Goal: Task Accomplishment & Management: Manage account settings

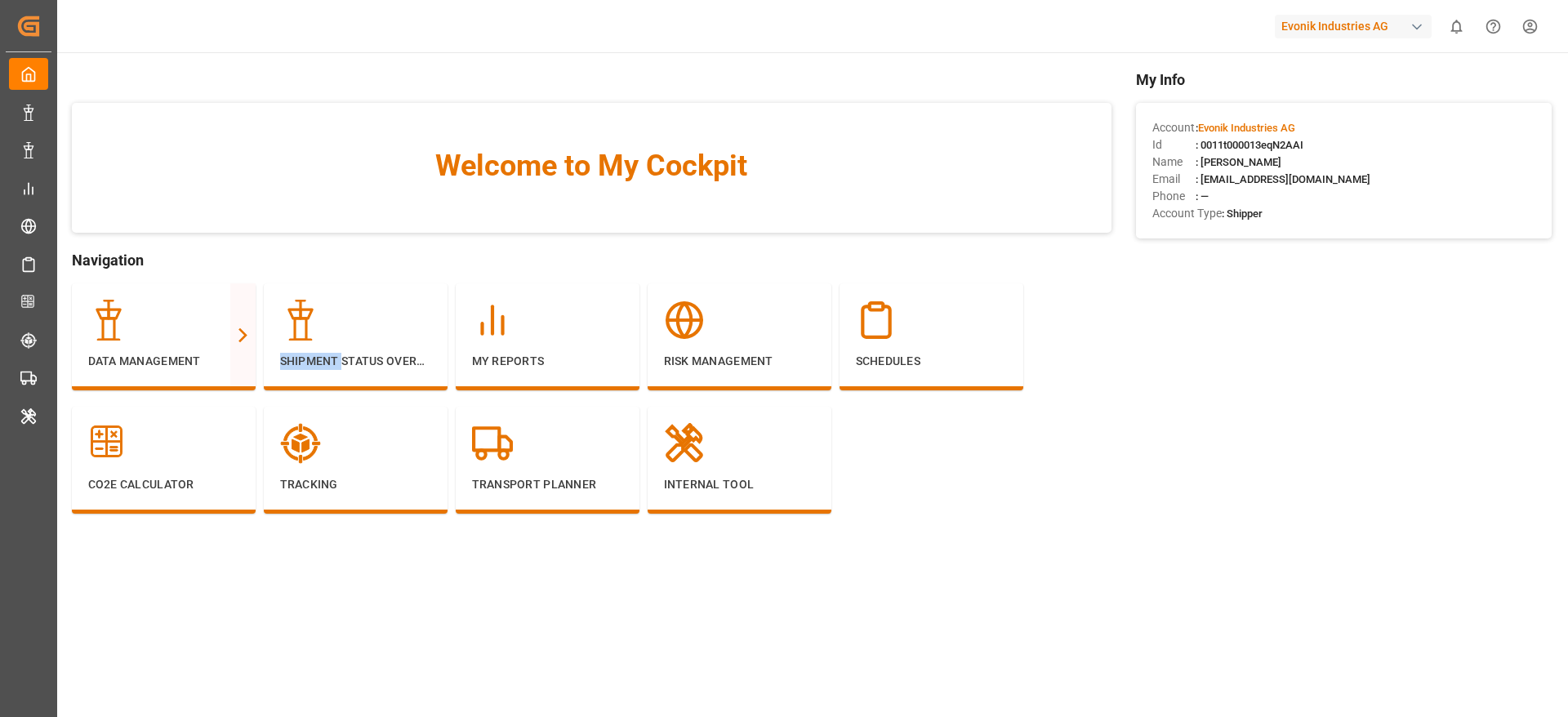
click at [304, 359] on p "Shipment Status Overview" at bounding box center [355, 361] width 151 height 17
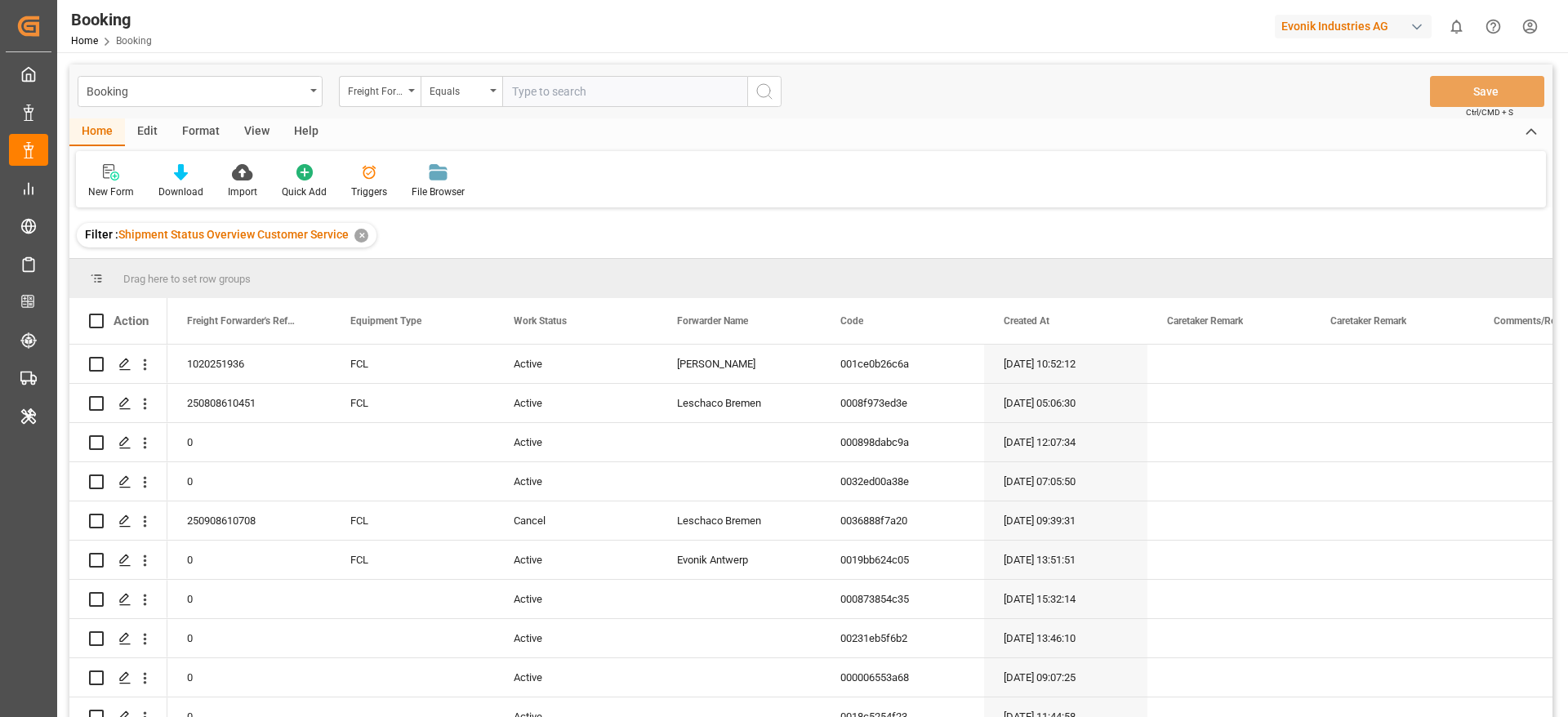
click at [216, 137] on div "Format" at bounding box center [200, 132] width 62 height 27
click at [356, 238] on div "✕" at bounding box center [361, 235] width 14 height 14
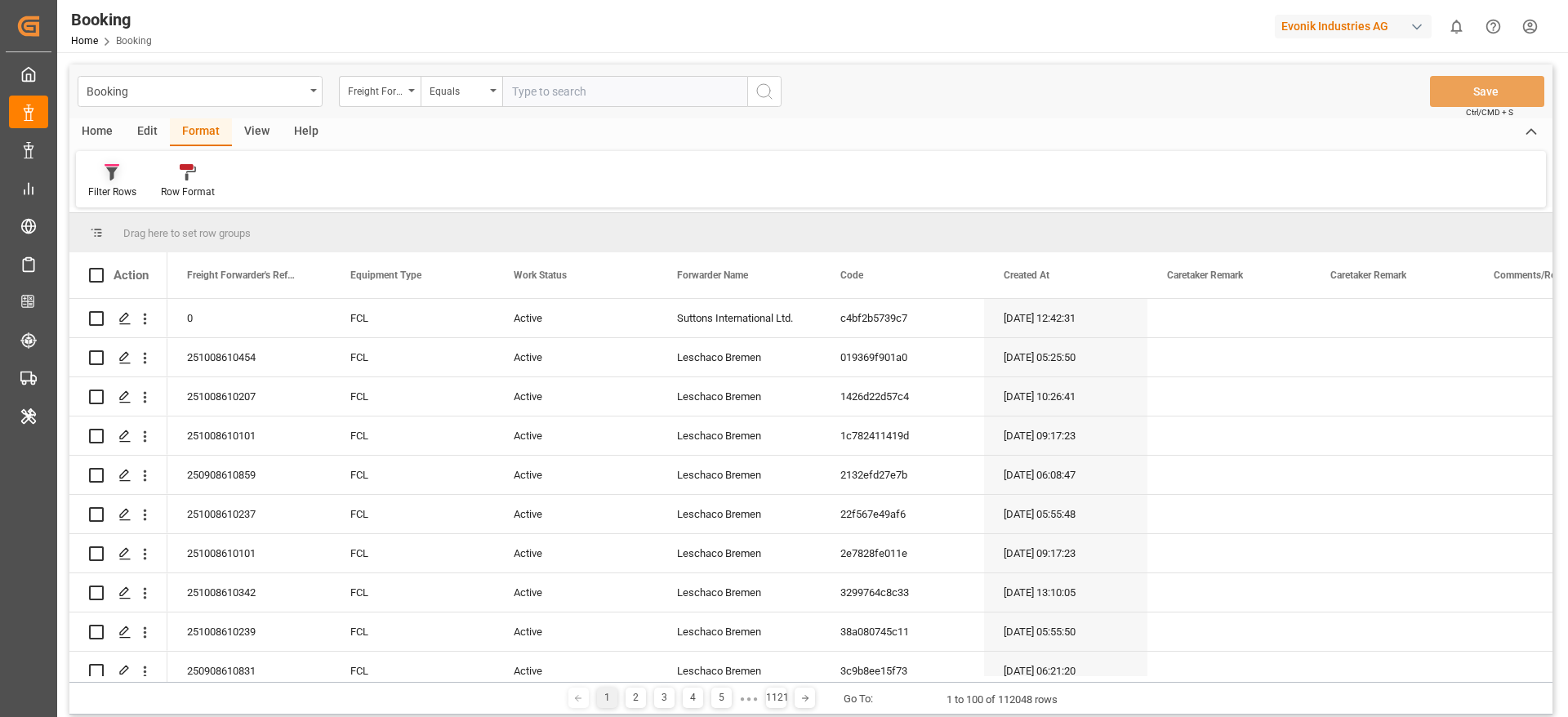
click at [143, 183] on div "Filter Rows" at bounding box center [112, 180] width 73 height 36
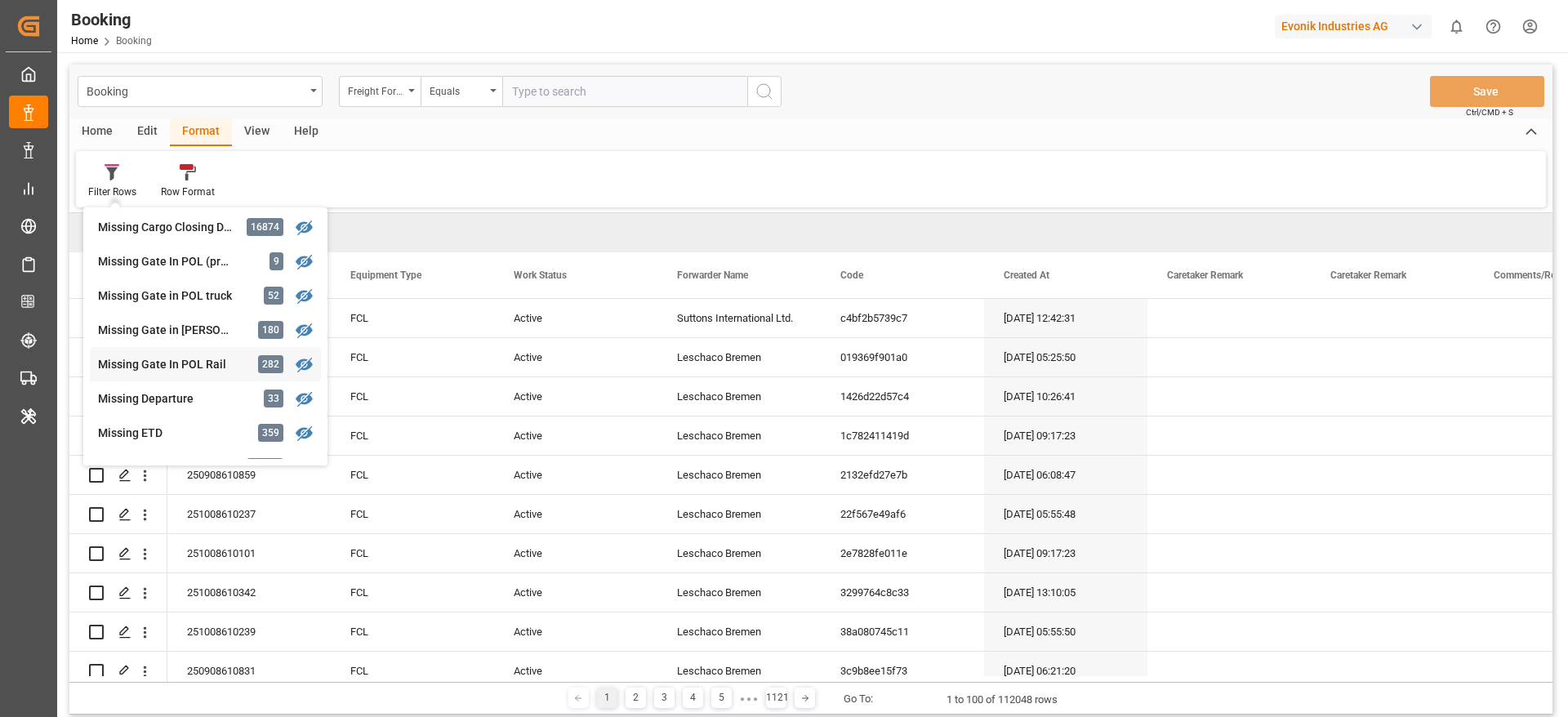
scroll to position [208, 0]
click at [189, 311] on div "Booking Freight Forwarder's Reference No. Equals Save Ctrl/CMD + S Home Edit Fo…" at bounding box center [811, 389] width 1484 height 650
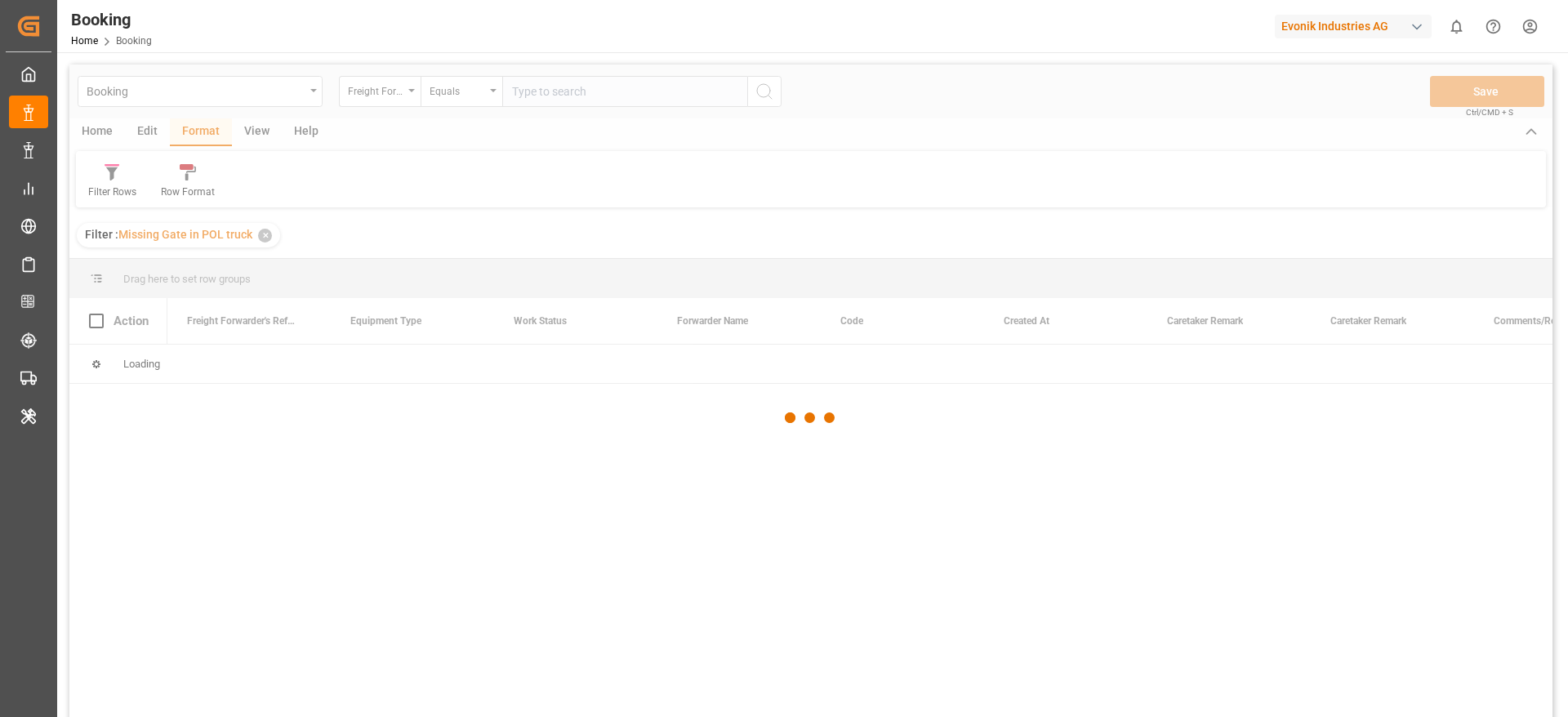
click at [189, 311] on div at bounding box center [811, 418] width 1484 height 707
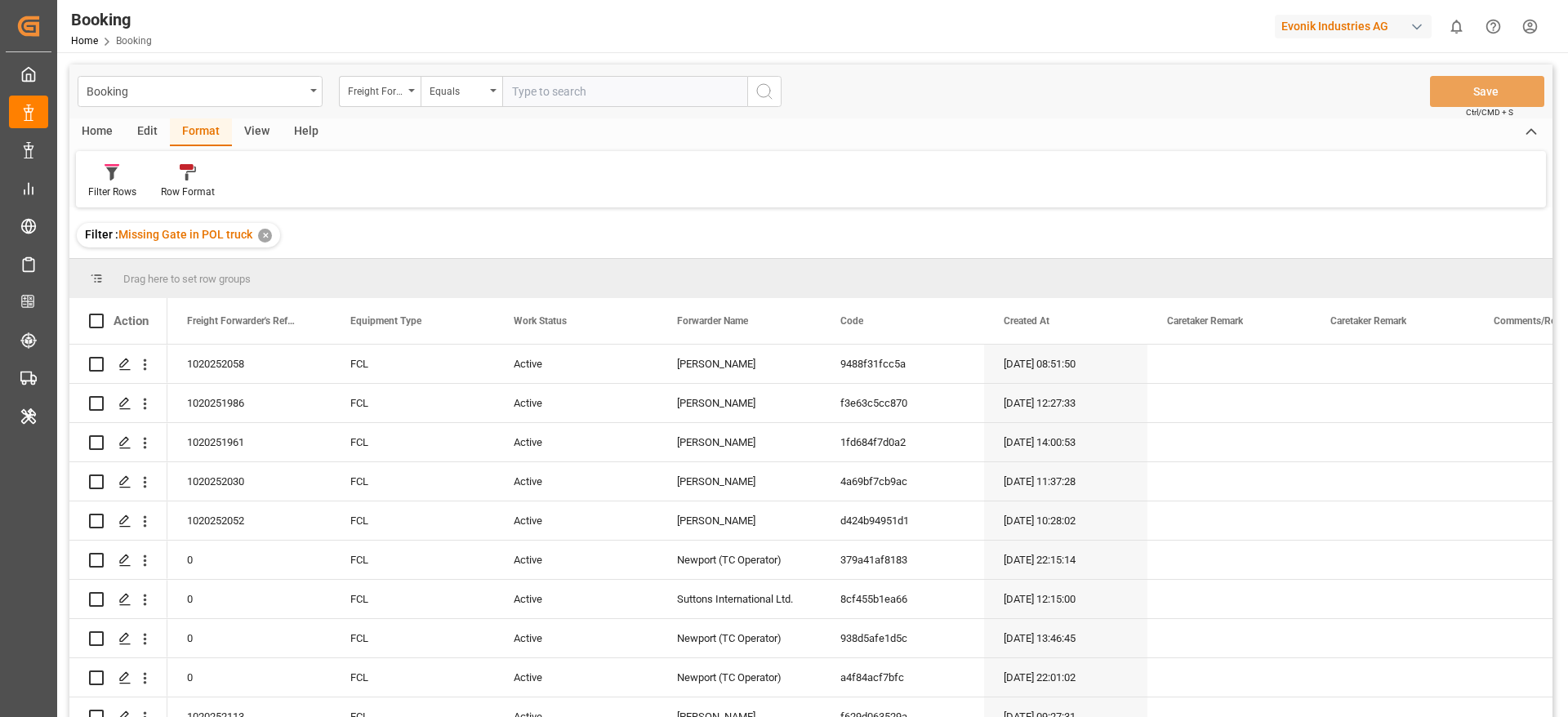
click at [242, 148] on div "Home Edit Format View Help Filter Rows Row Format" at bounding box center [811, 163] width 1484 height 89
click at [254, 133] on div "View" at bounding box center [256, 132] width 50 height 27
click at [117, 187] on div "Default" at bounding box center [104, 191] width 31 height 15
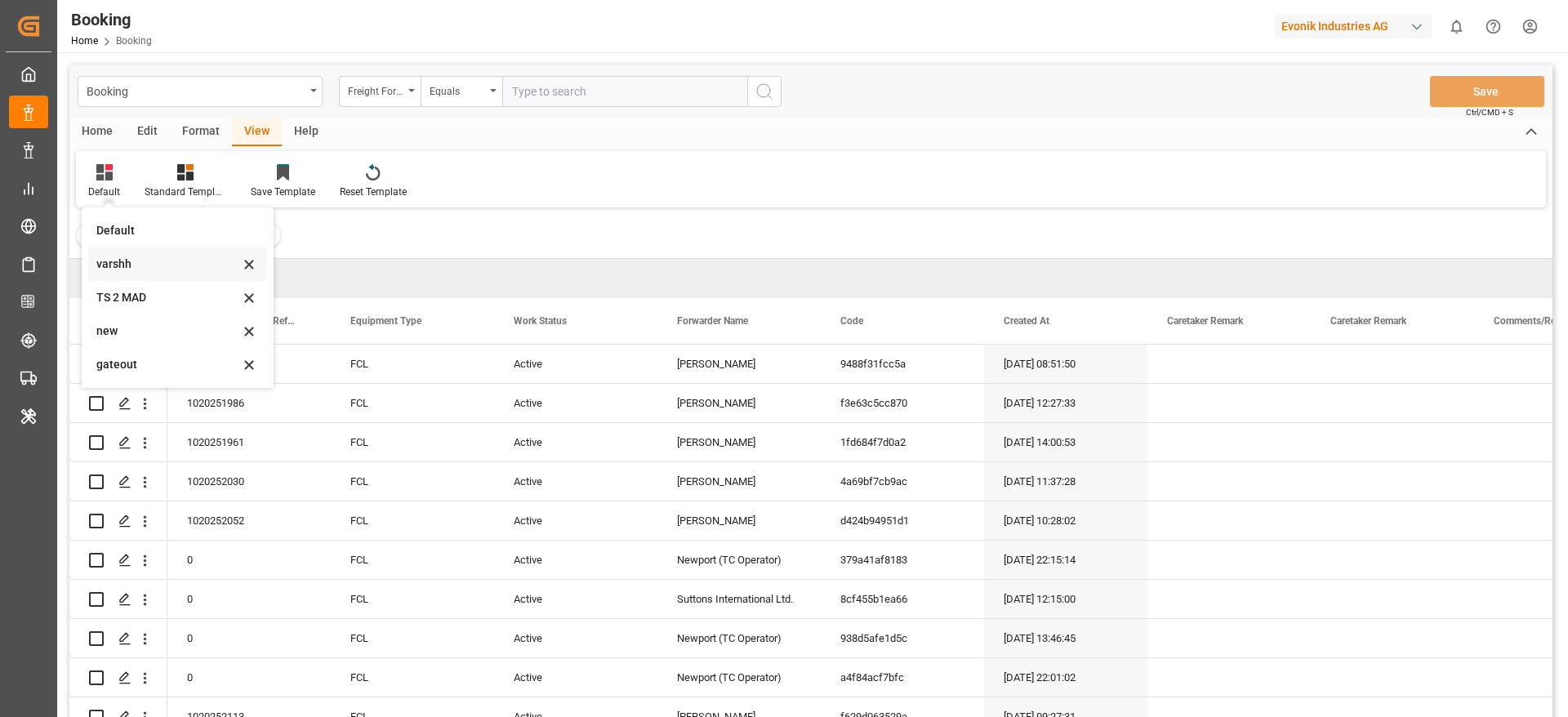
click at [125, 271] on div "varshh" at bounding box center [168, 264] width 143 height 17
click at [125, 271] on div "Booking Freight Forwarder's Reference No. Equals Save Ctrl/CMD + S Home Edit Fo…" at bounding box center [811, 412] width 1484 height 695
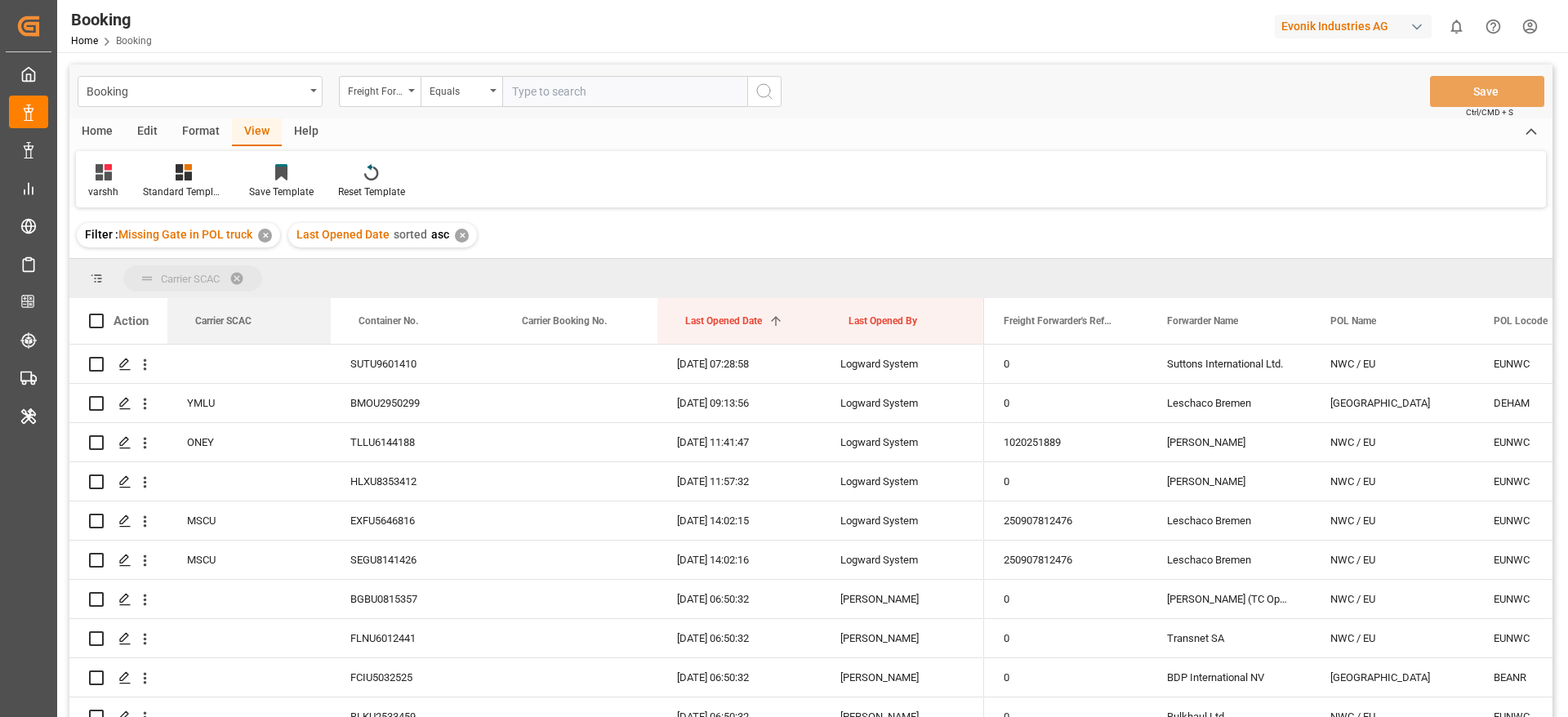
drag, startPoint x: 234, startPoint y: 333, endPoint x: 225, endPoint y: 271, distance: 62.6
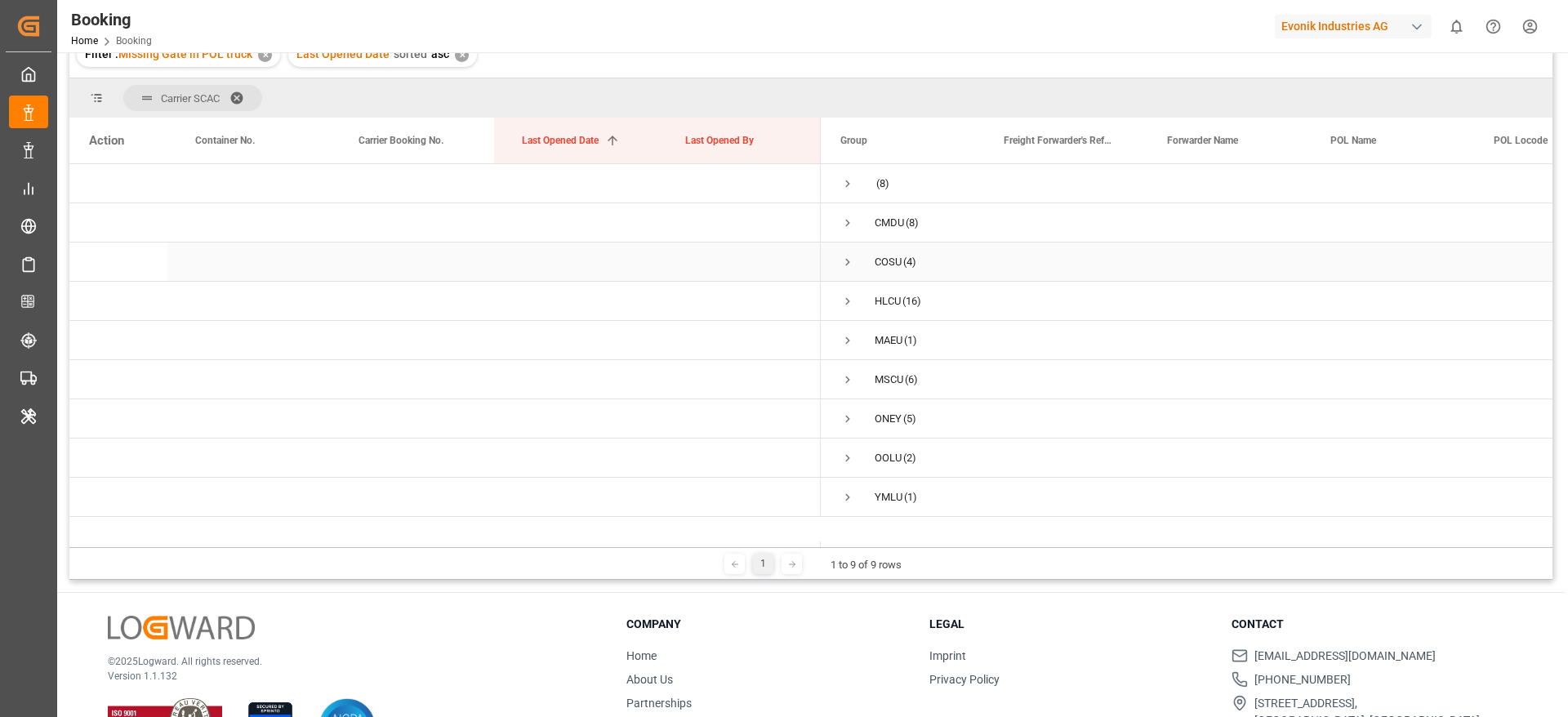
scroll to position [181, 0]
click at [849, 299] on span "Press SPACE to select this row." at bounding box center [847, 300] width 15 height 15
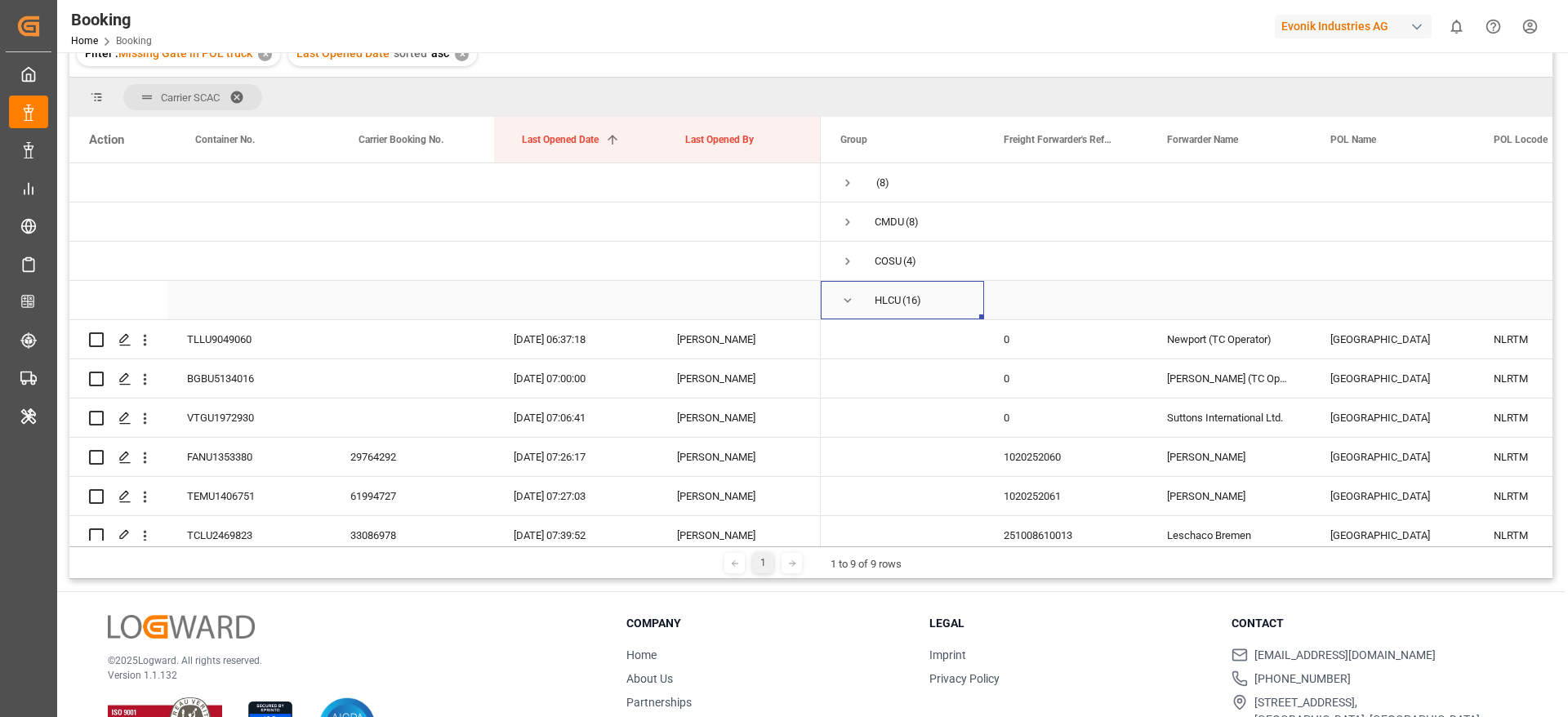
click at [849, 299] on span "Press SPACE to select this row." at bounding box center [847, 300] width 15 height 15
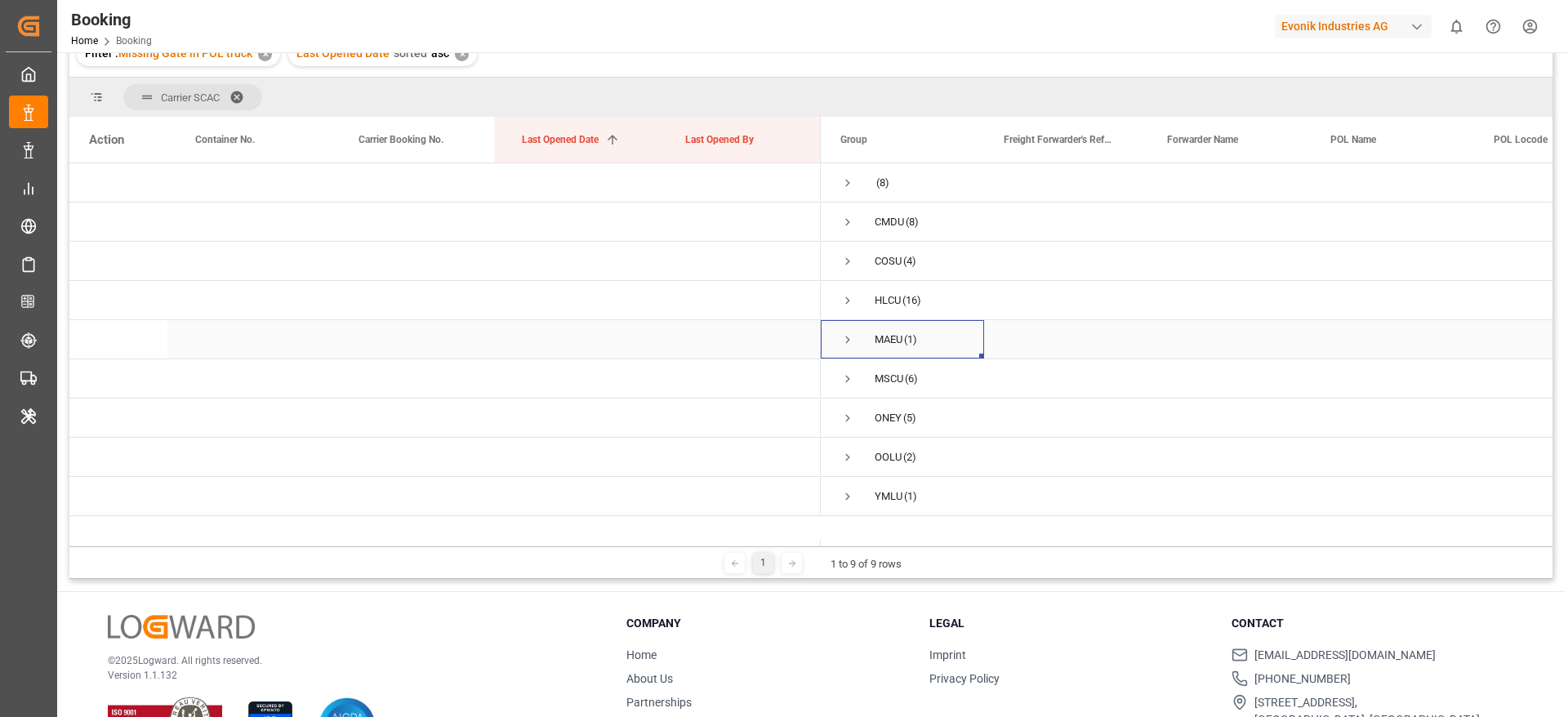
click at [853, 337] on span "Press SPACE to select this row." at bounding box center [847, 339] width 15 height 15
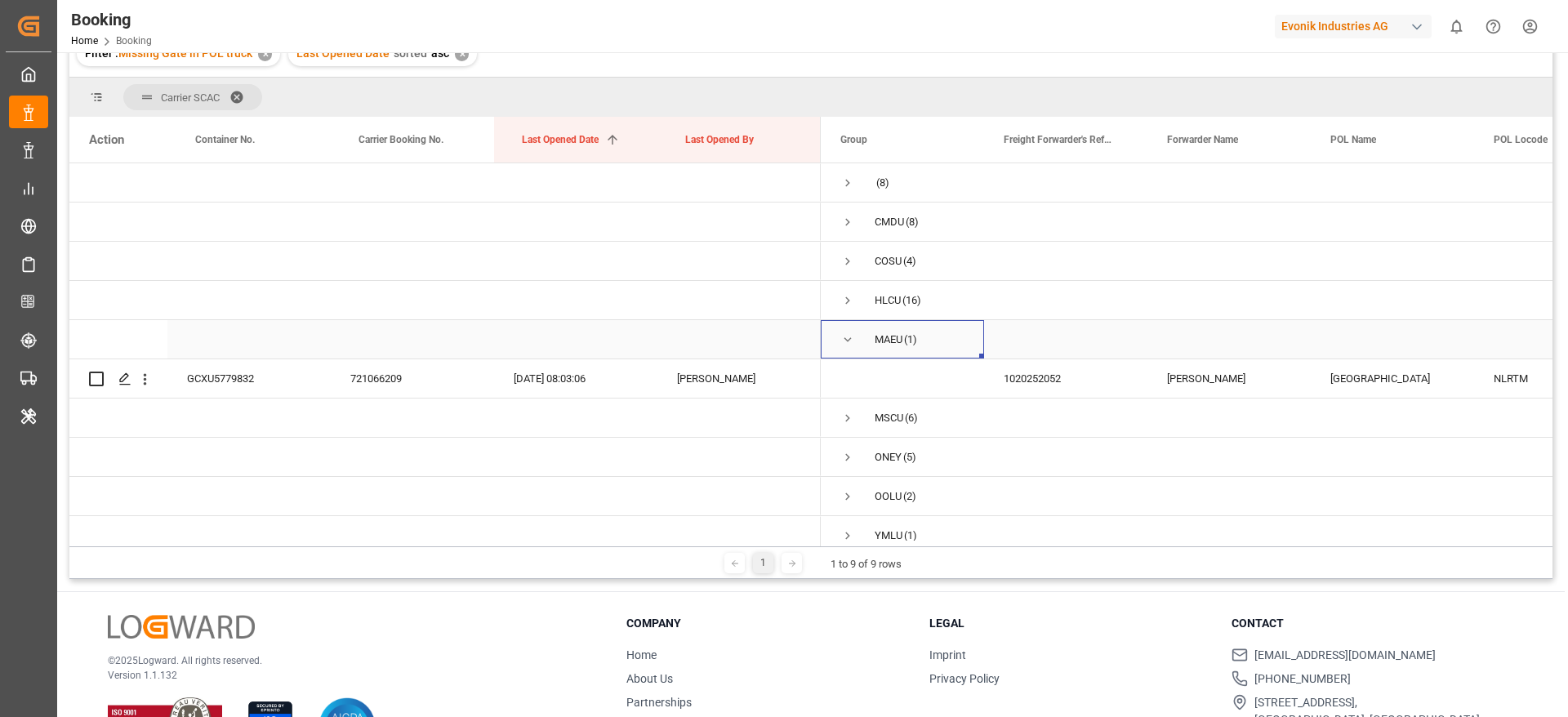
click at [853, 337] on span "Press SPACE to select this row." at bounding box center [847, 339] width 15 height 15
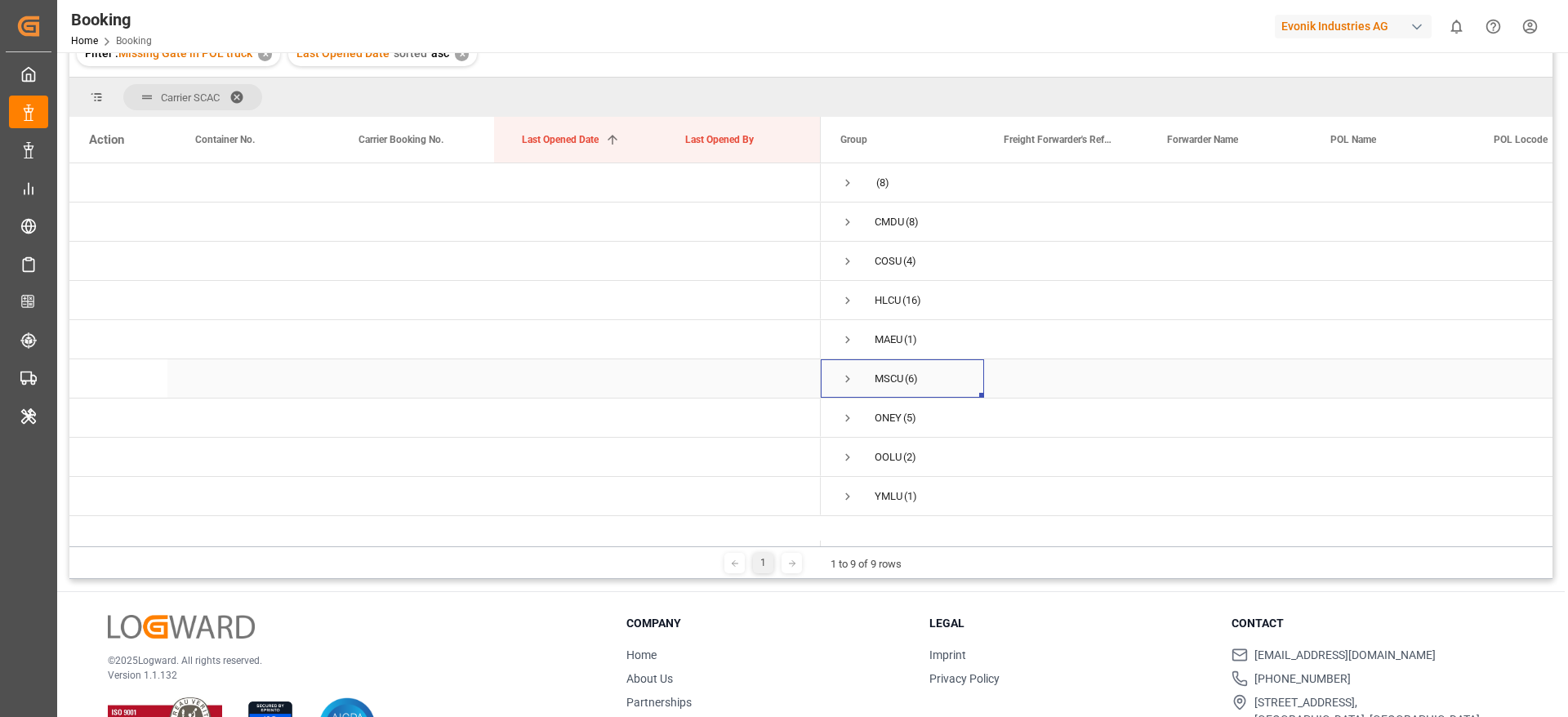
click at [849, 384] on span "Press SPACE to select this row." at bounding box center [847, 379] width 15 height 15
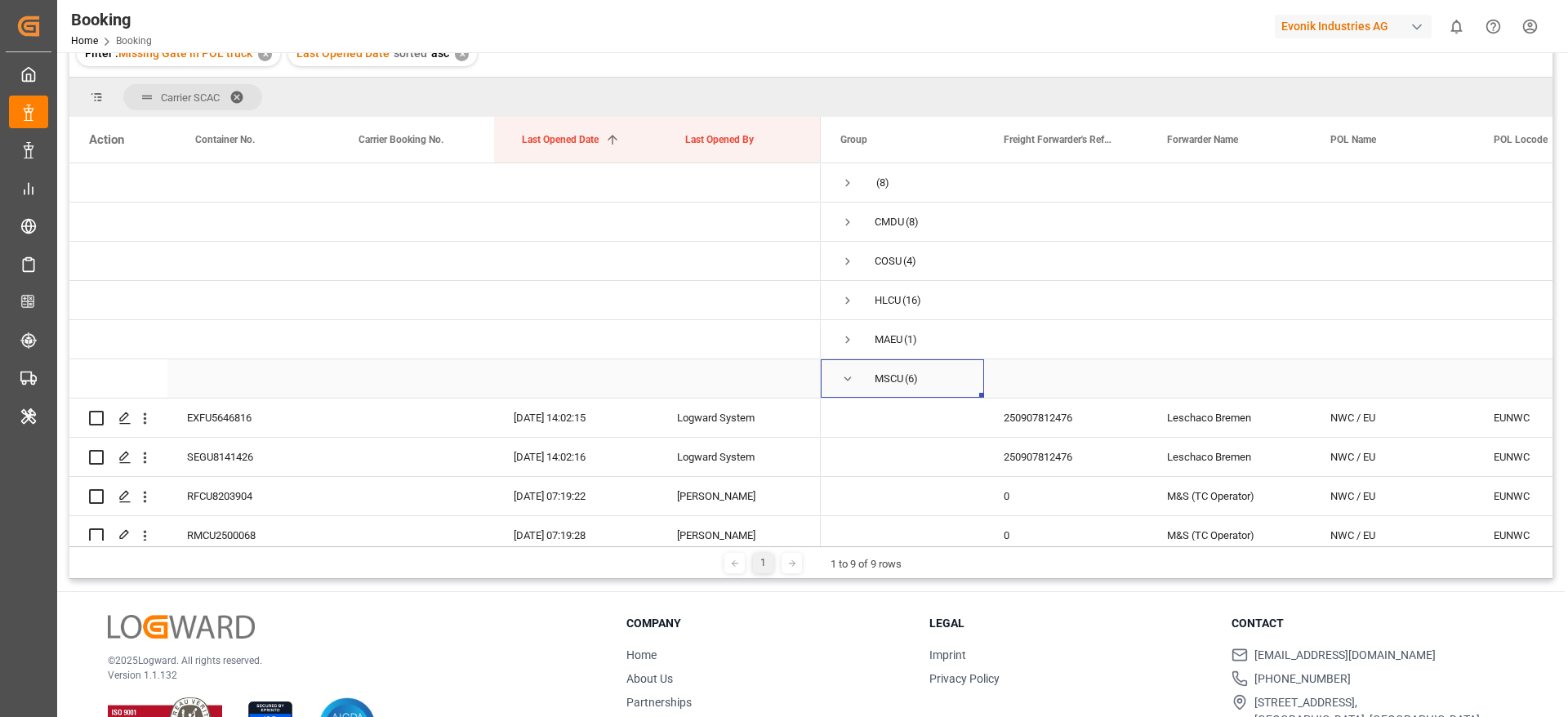
click at [849, 384] on span "Press SPACE to select this row." at bounding box center [847, 379] width 15 height 15
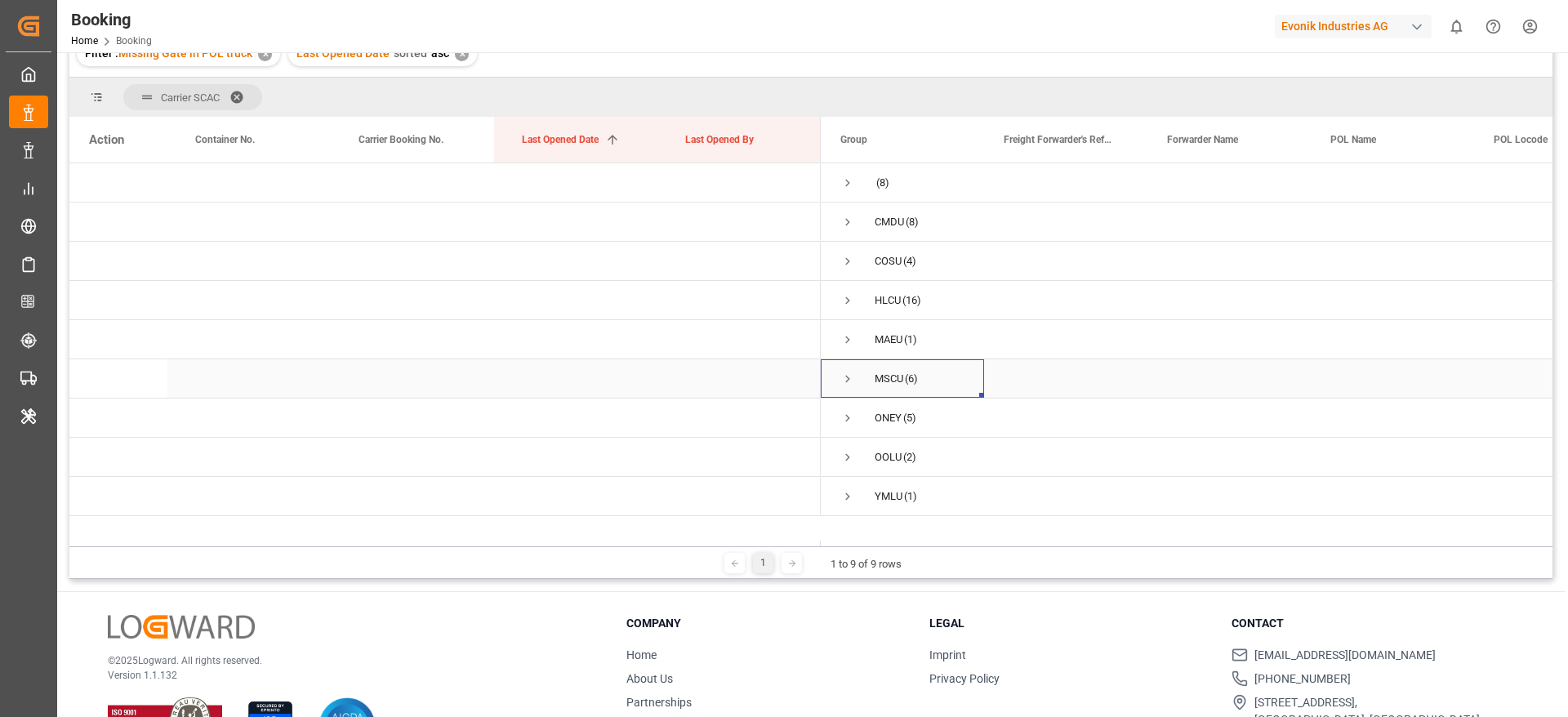
scroll to position [241, 0]
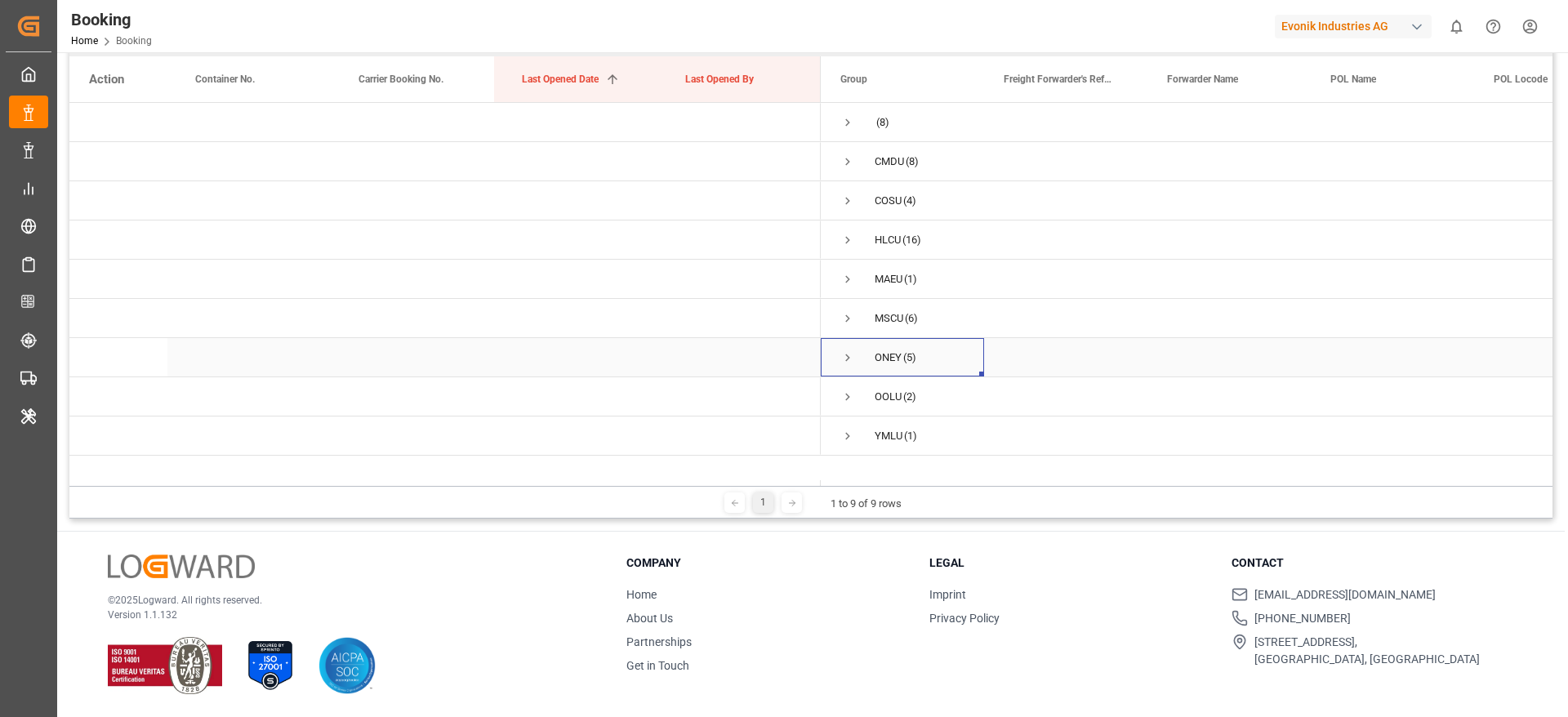
click at [849, 363] on span "Press SPACE to select this row." at bounding box center [847, 357] width 15 height 15
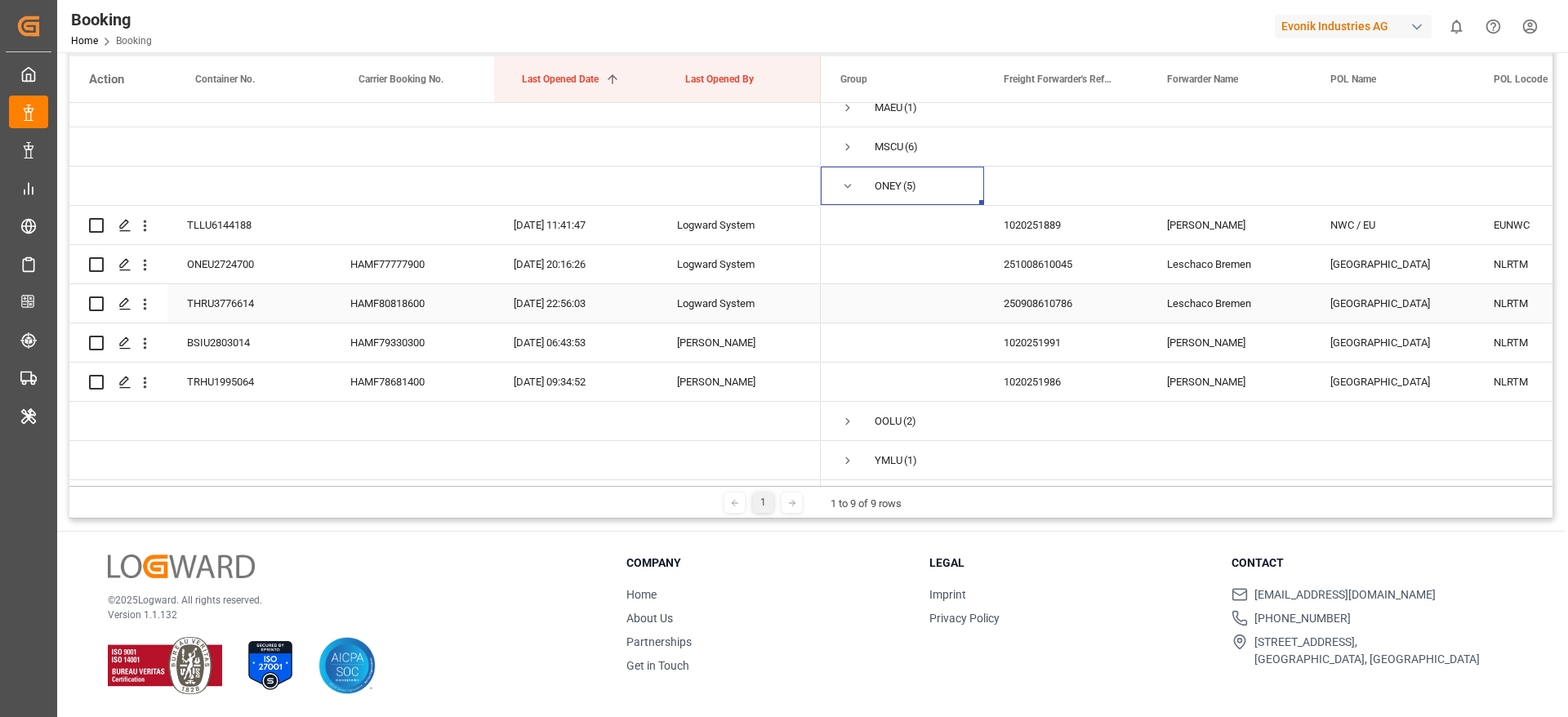
scroll to position [164, 0]
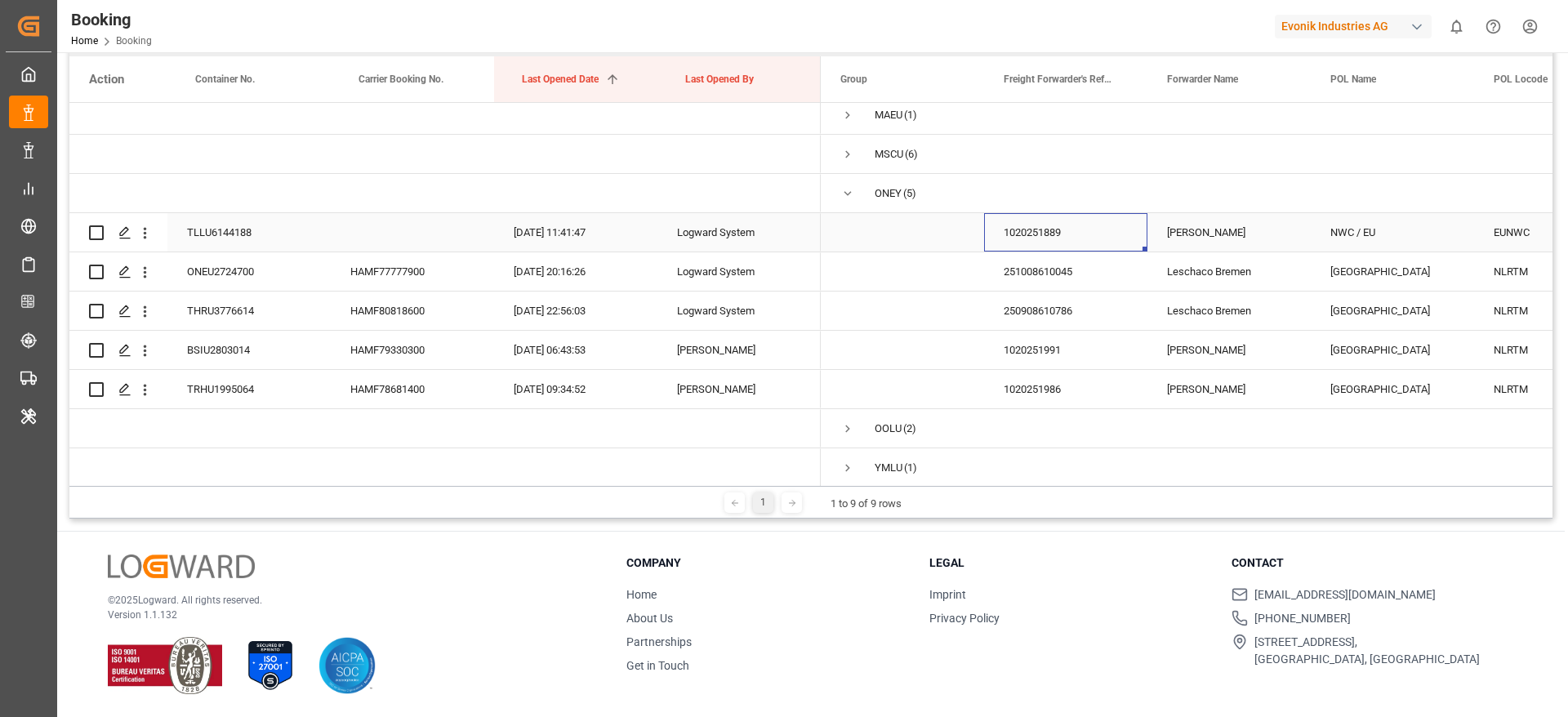
click at [995, 231] on div "1020251889" at bounding box center [1066, 231] width 163 height 38
click at [996, 276] on div "251008610045" at bounding box center [1066, 271] width 163 height 38
click at [1040, 227] on div "1020251889" at bounding box center [1066, 231] width 163 height 38
click at [147, 229] on icon "open menu" at bounding box center [144, 232] width 17 height 17
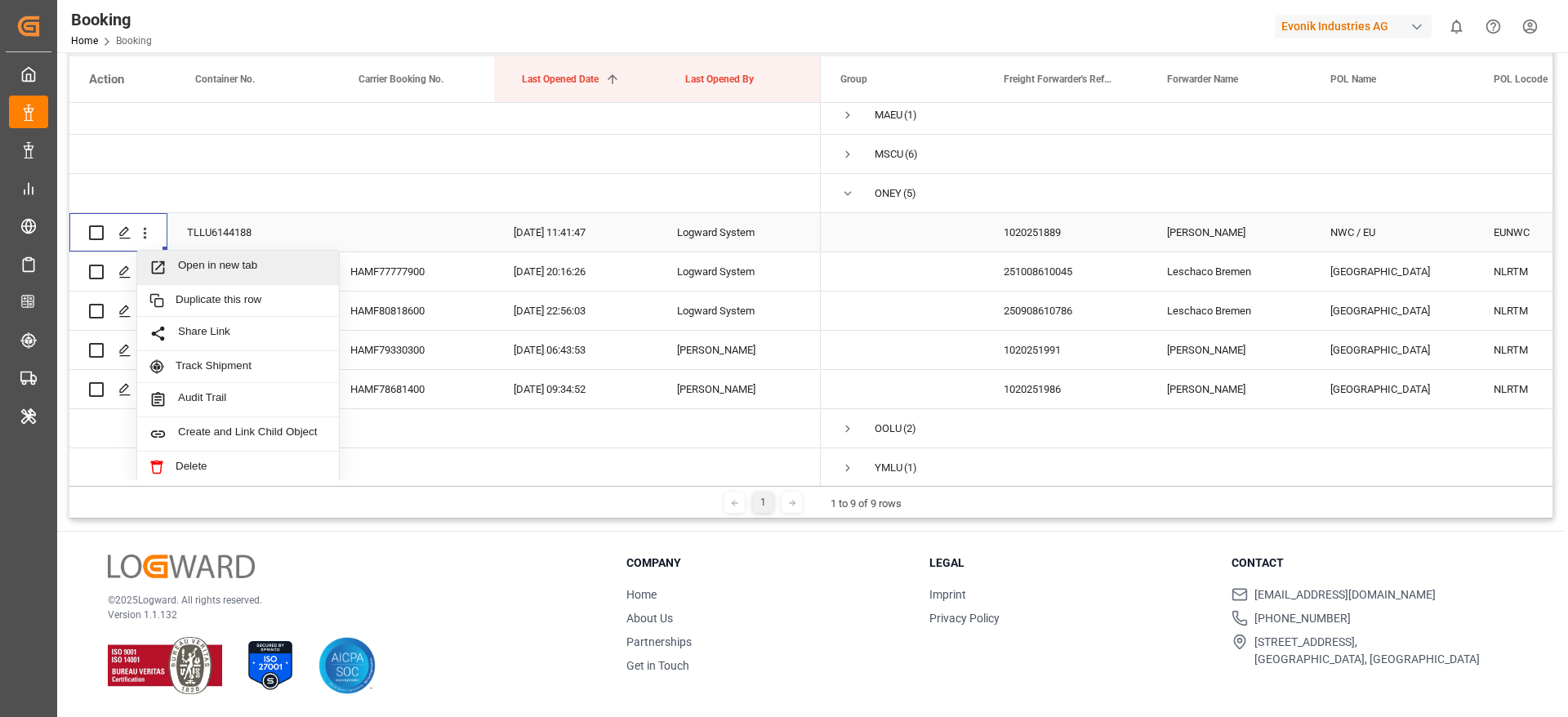
click at [207, 271] on span "Open in new tab" at bounding box center [251, 267] width 148 height 17
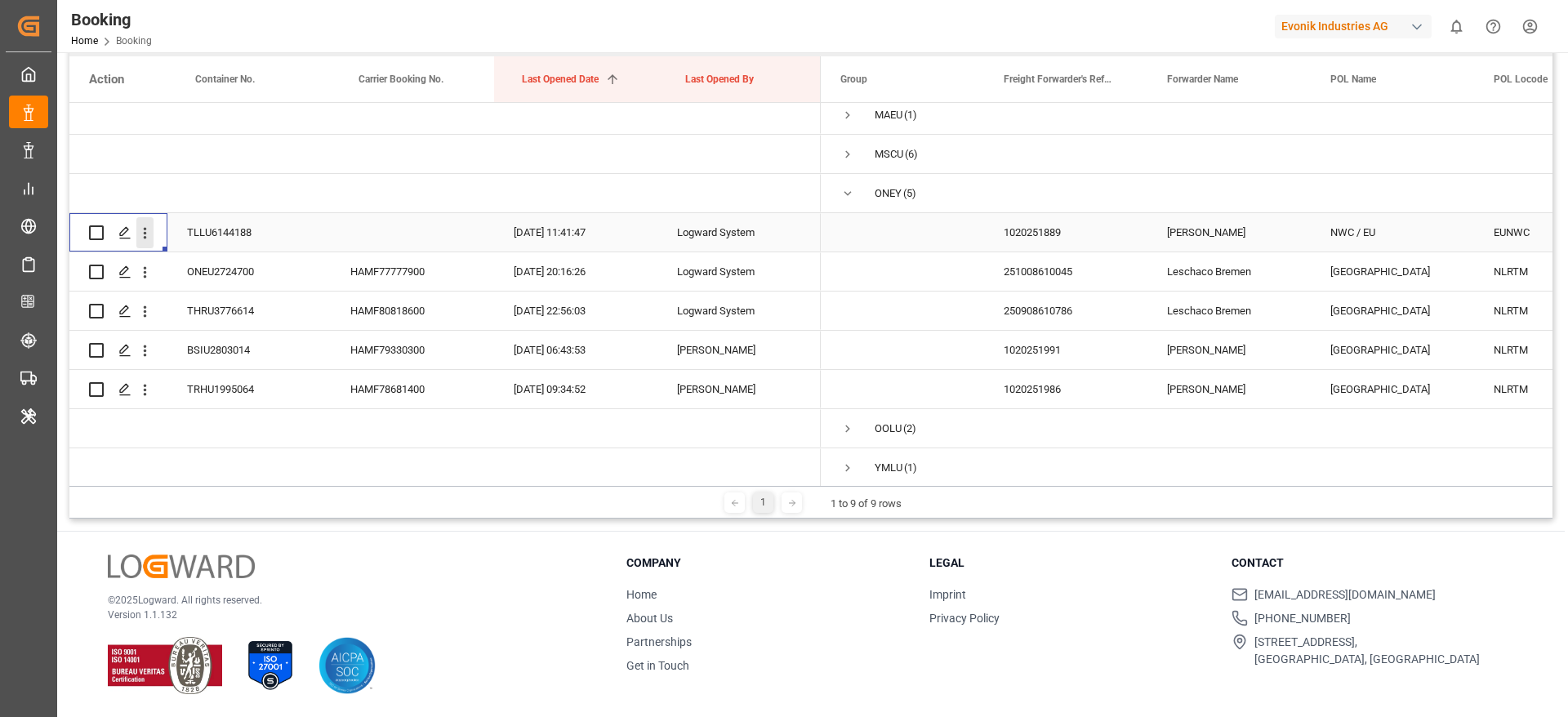
click at [150, 236] on icon "open menu" at bounding box center [144, 232] width 17 height 17
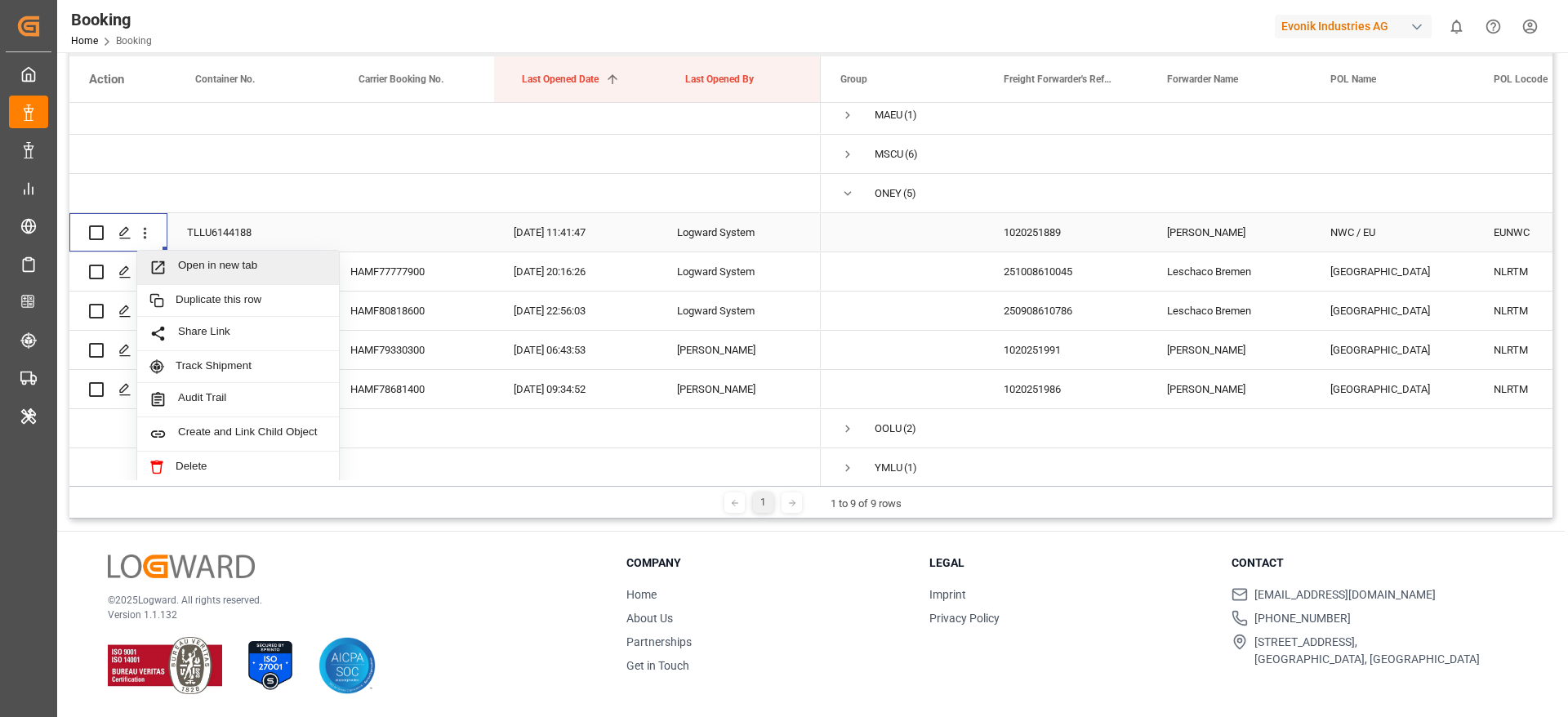
click at [223, 266] on span "Open in new tab" at bounding box center [251, 267] width 148 height 17
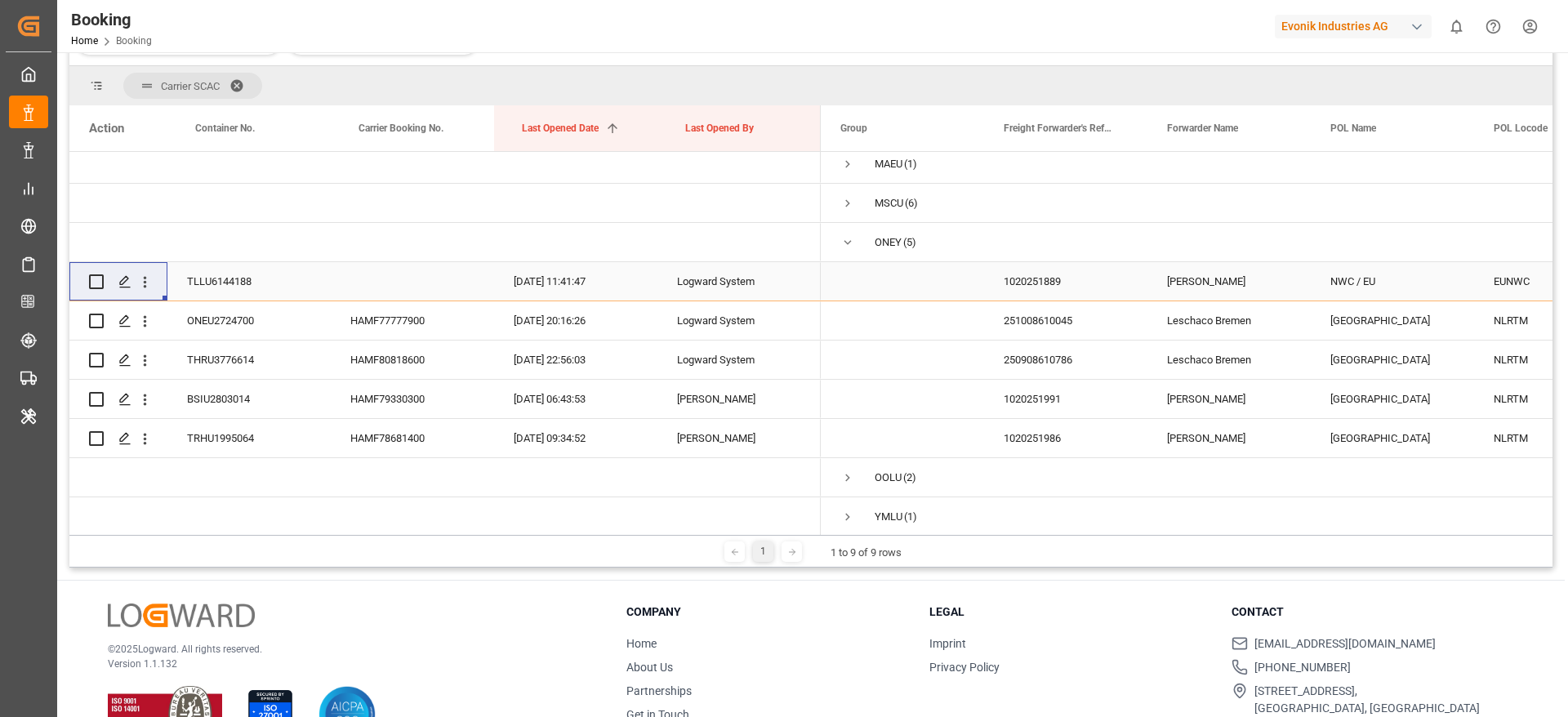
scroll to position [290, 0]
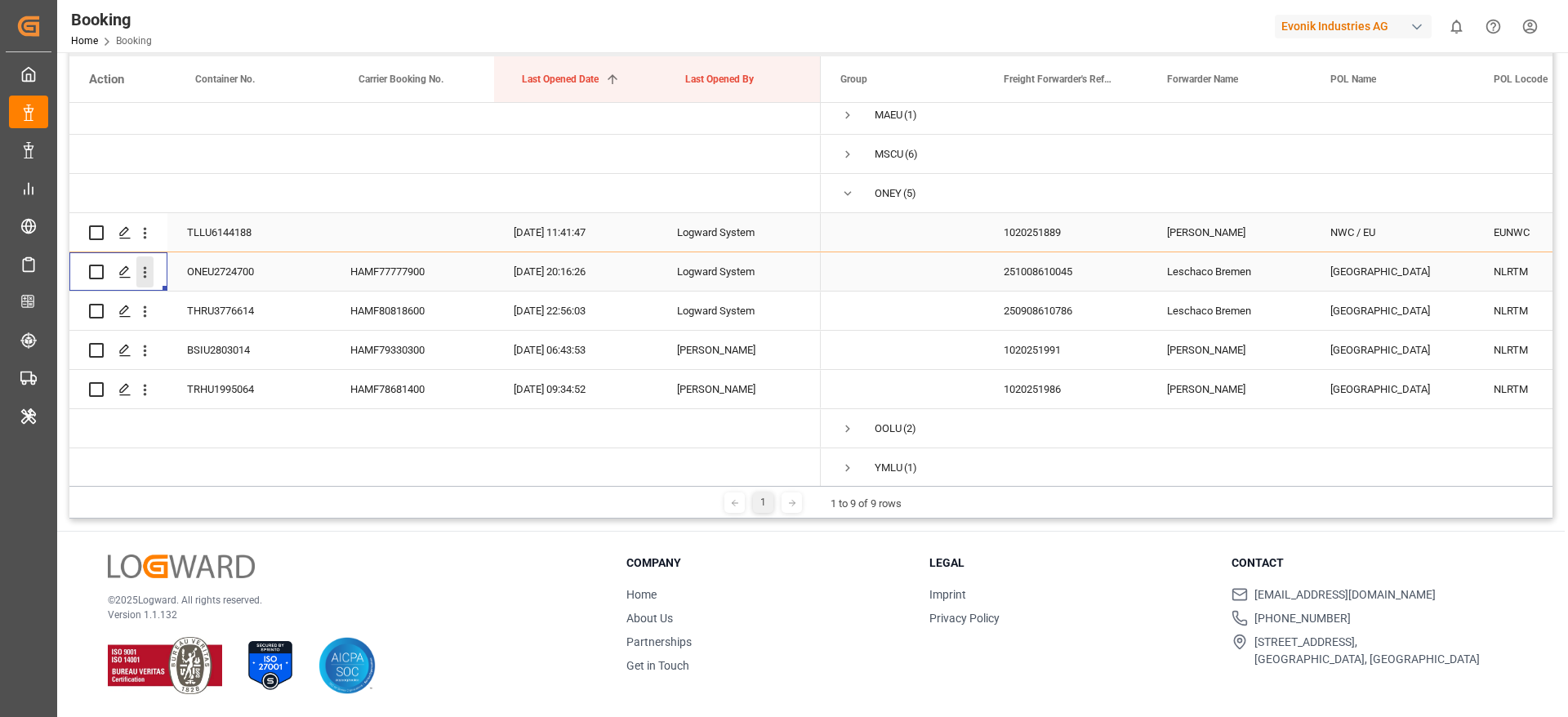
click at [143, 280] on icon "open menu" at bounding box center [144, 272] width 17 height 17
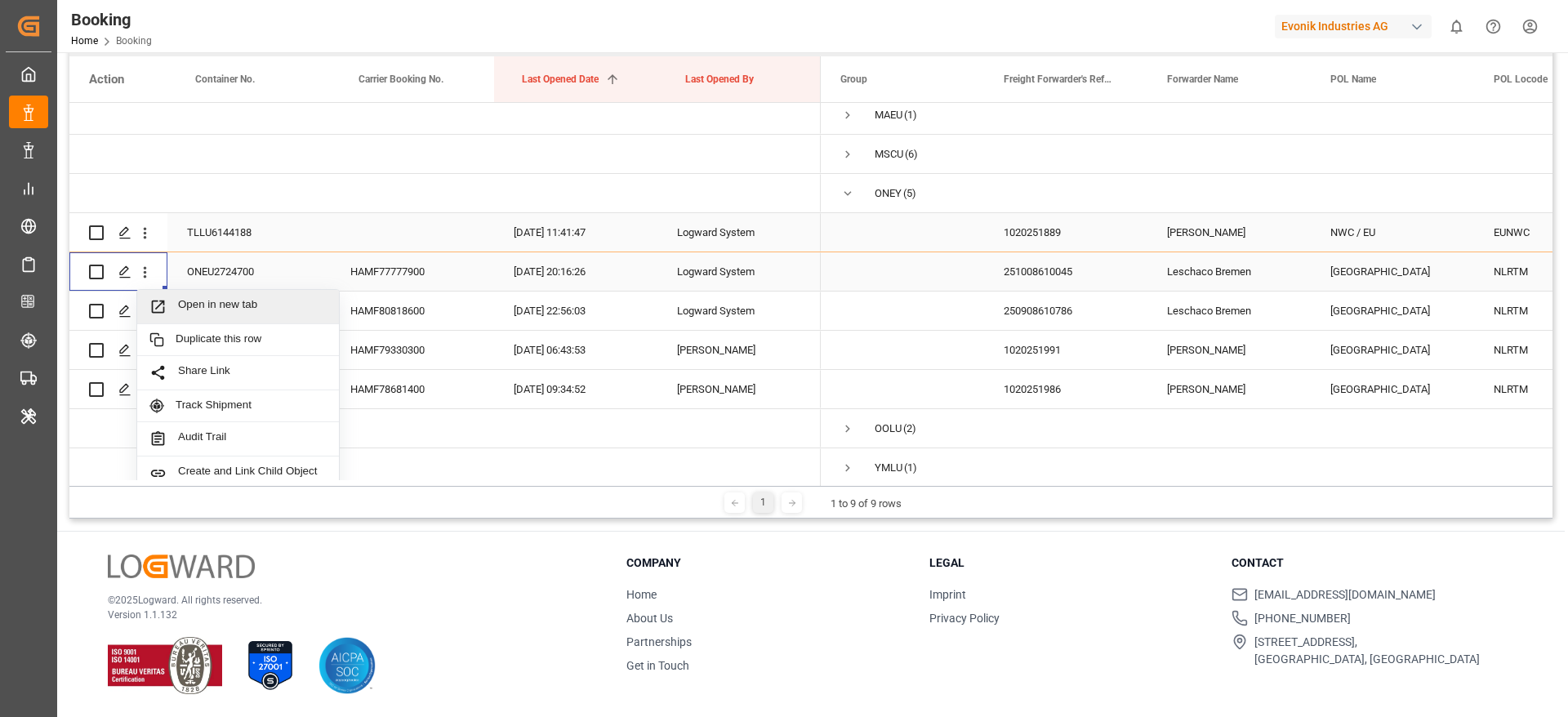
click at [187, 298] on span "Open in new tab" at bounding box center [251, 306] width 148 height 17
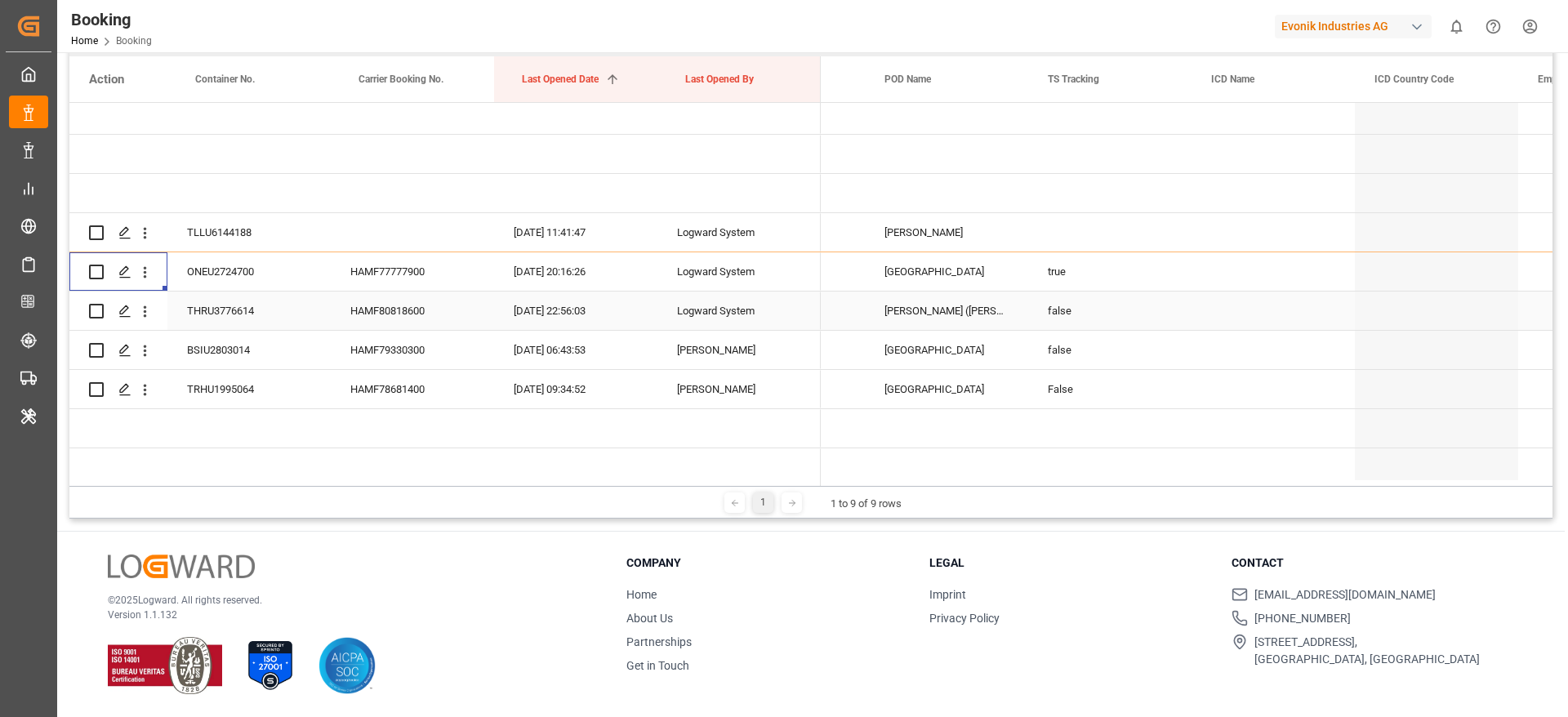
scroll to position [0, 945]
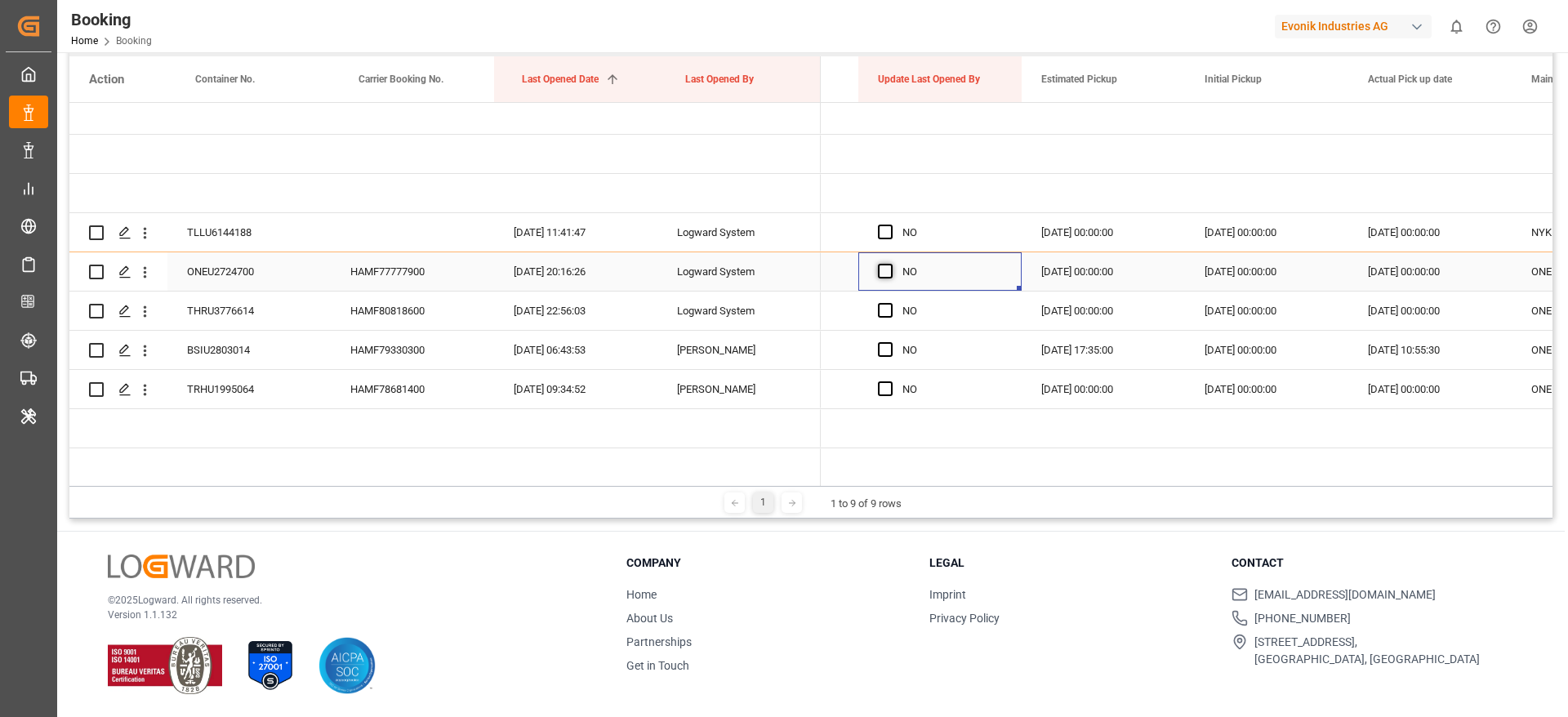
click at [884, 270] on span "Press SPACE to select this row." at bounding box center [885, 271] width 15 height 15
click at [890, 264] on input "Press SPACE to select this row." at bounding box center [890, 264] width 0 height 0
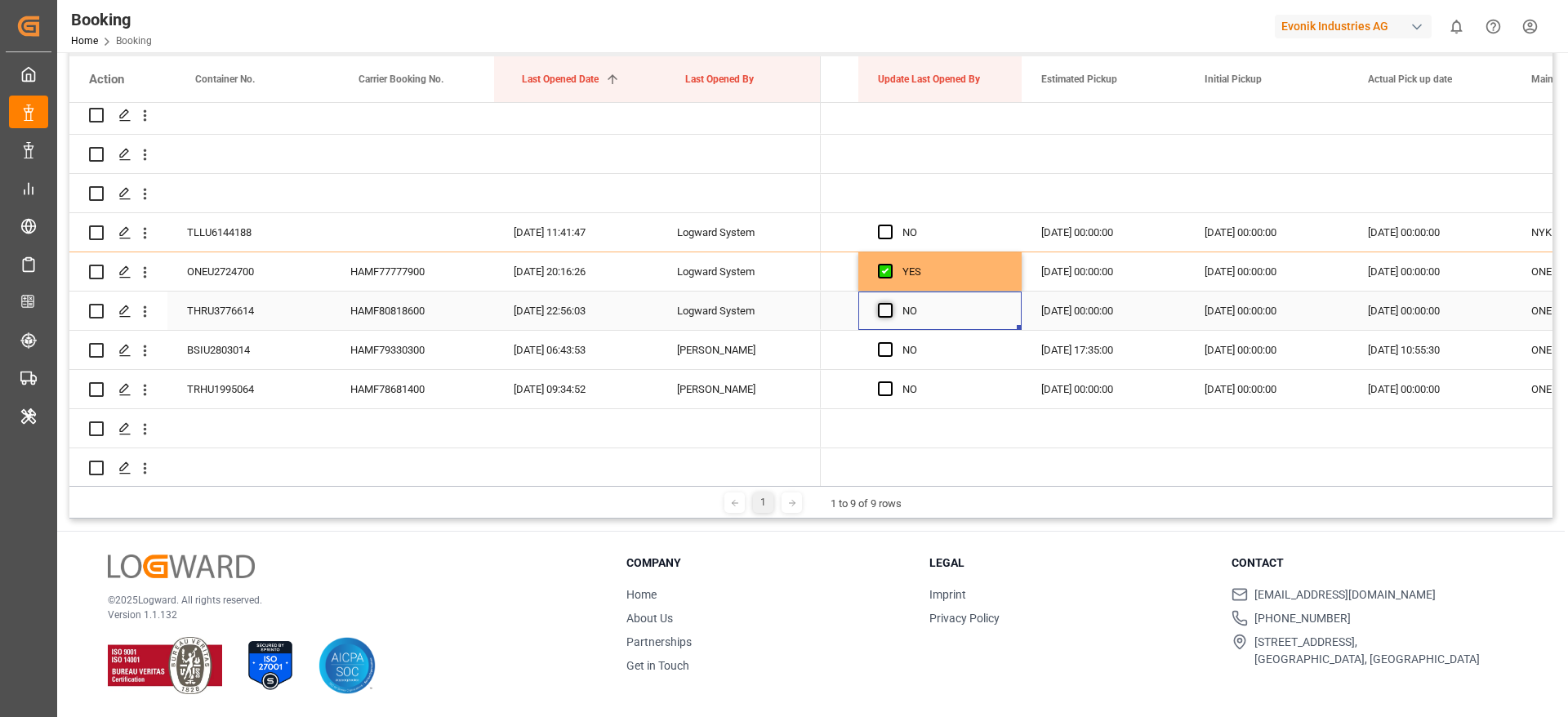
click at [887, 304] on span "Press SPACE to select this row." at bounding box center [885, 310] width 15 height 15
click at [890, 303] on input "Press SPACE to select this row." at bounding box center [890, 303] width 0 height 0
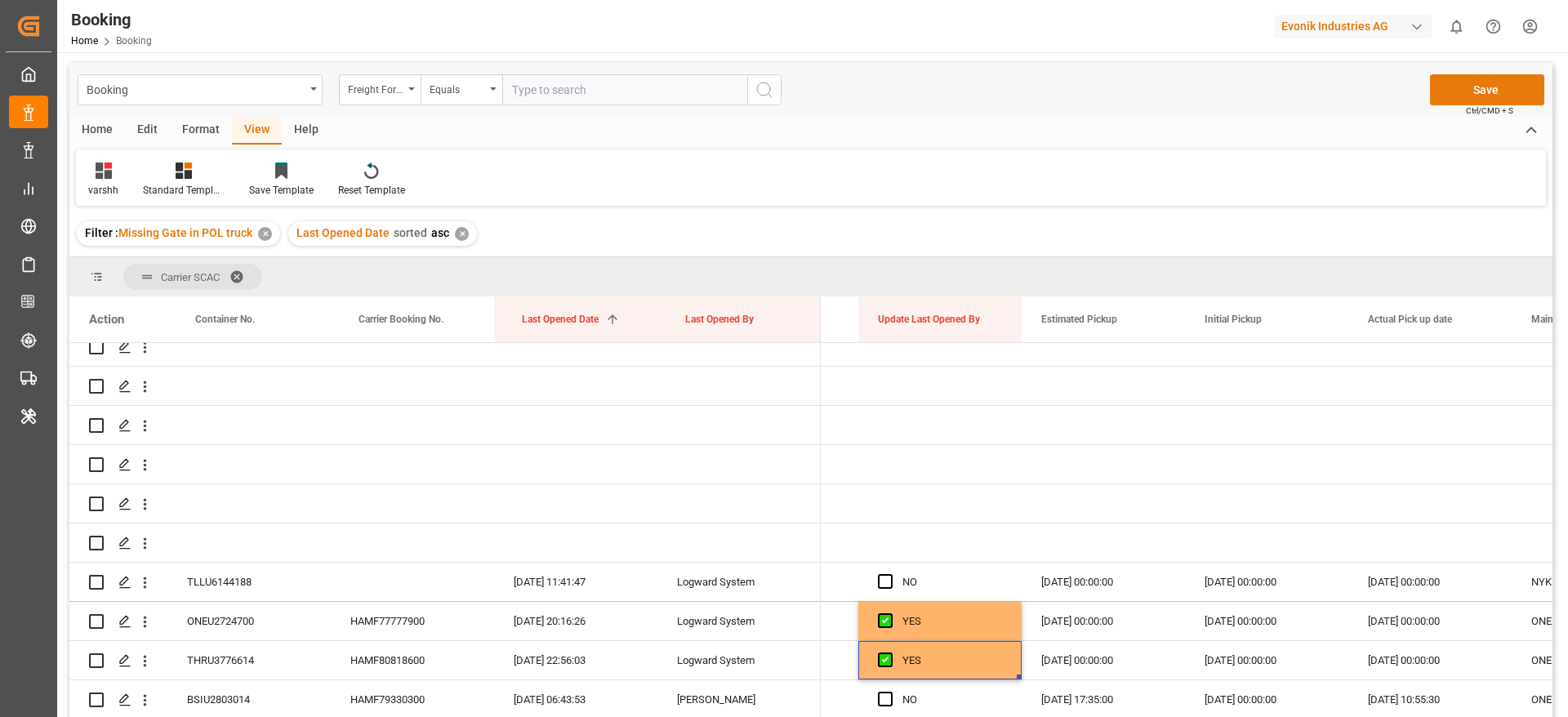
click at [1456, 94] on button "Save" at bounding box center [1487, 90] width 115 height 31
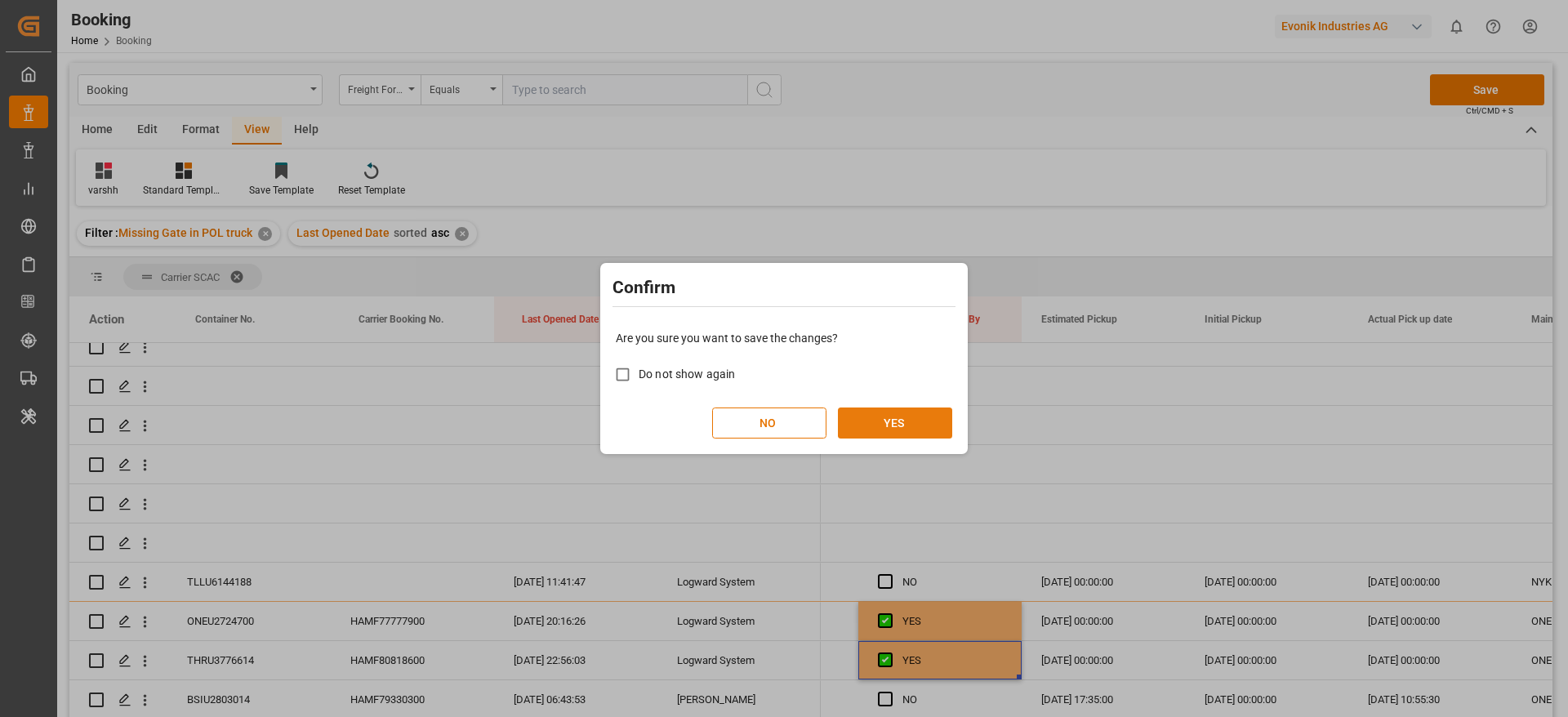
click at [909, 418] on button "YES" at bounding box center [895, 423] width 115 height 31
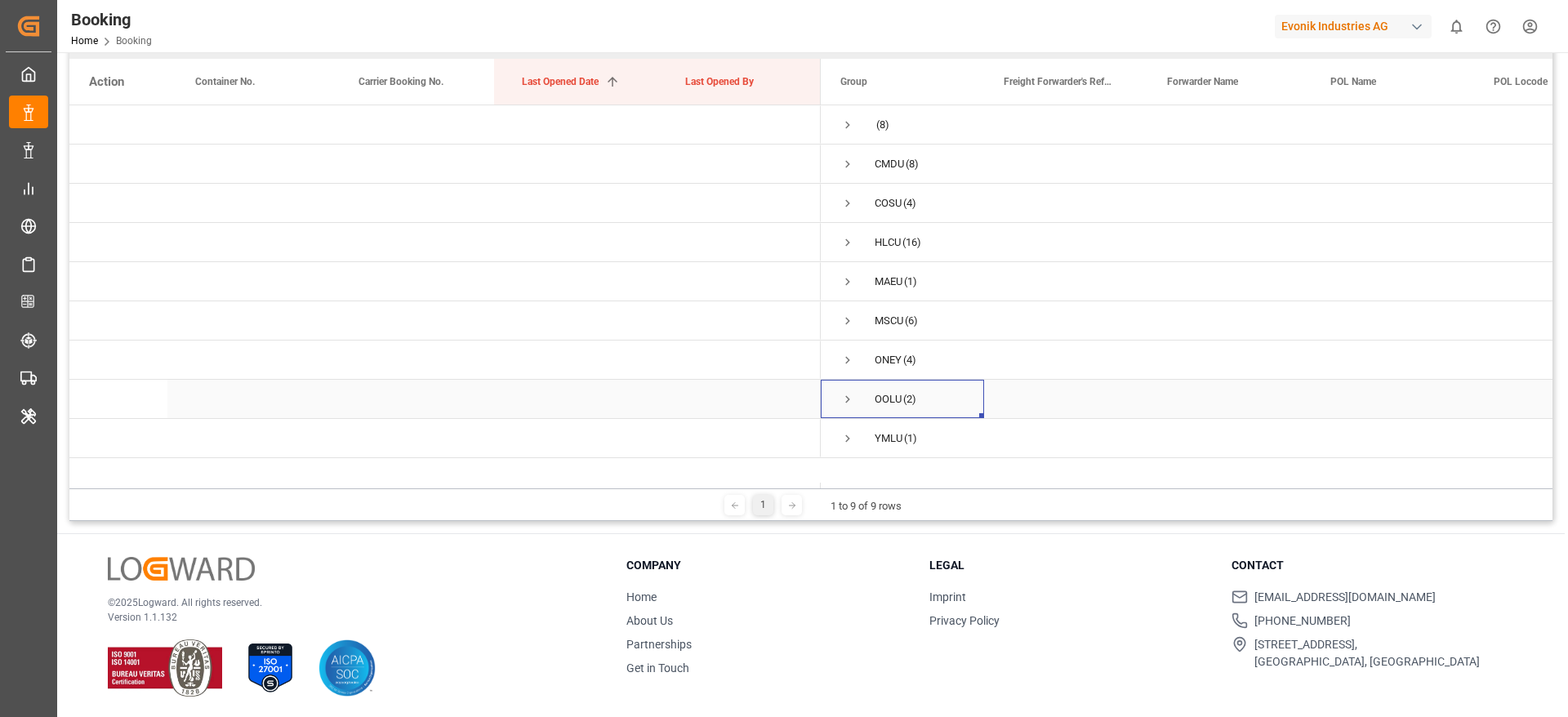
click at [845, 400] on span "Press SPACE to select this row." at bounding box center [847, 399] width 15 height 15
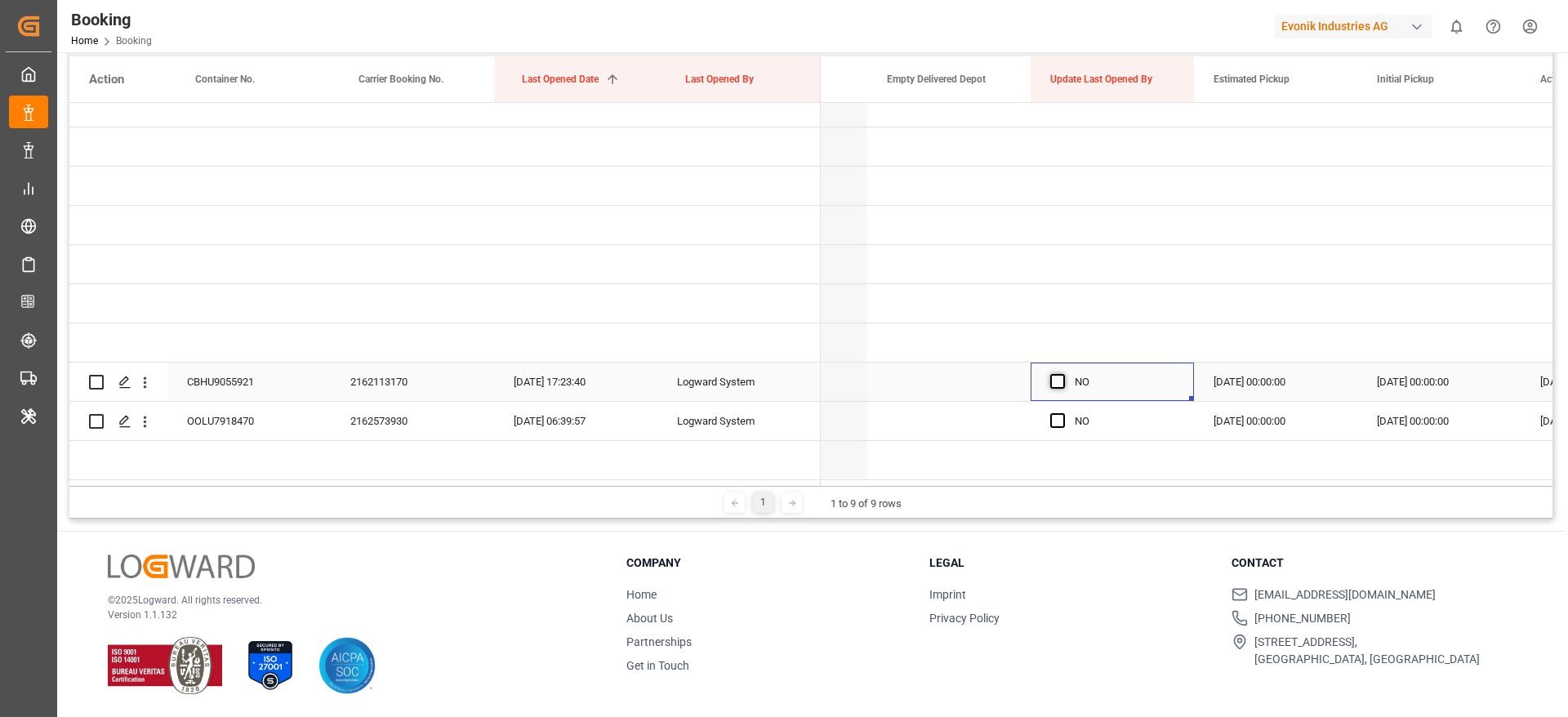
click at [1063, 378] on span "Press SPACE to select this row." at bounding box center [1057, 381] width 15 height 15
click at [1063, 374] on input "Press SPACE to select this row." at bounding box center [1063, 374] width 0 height 0
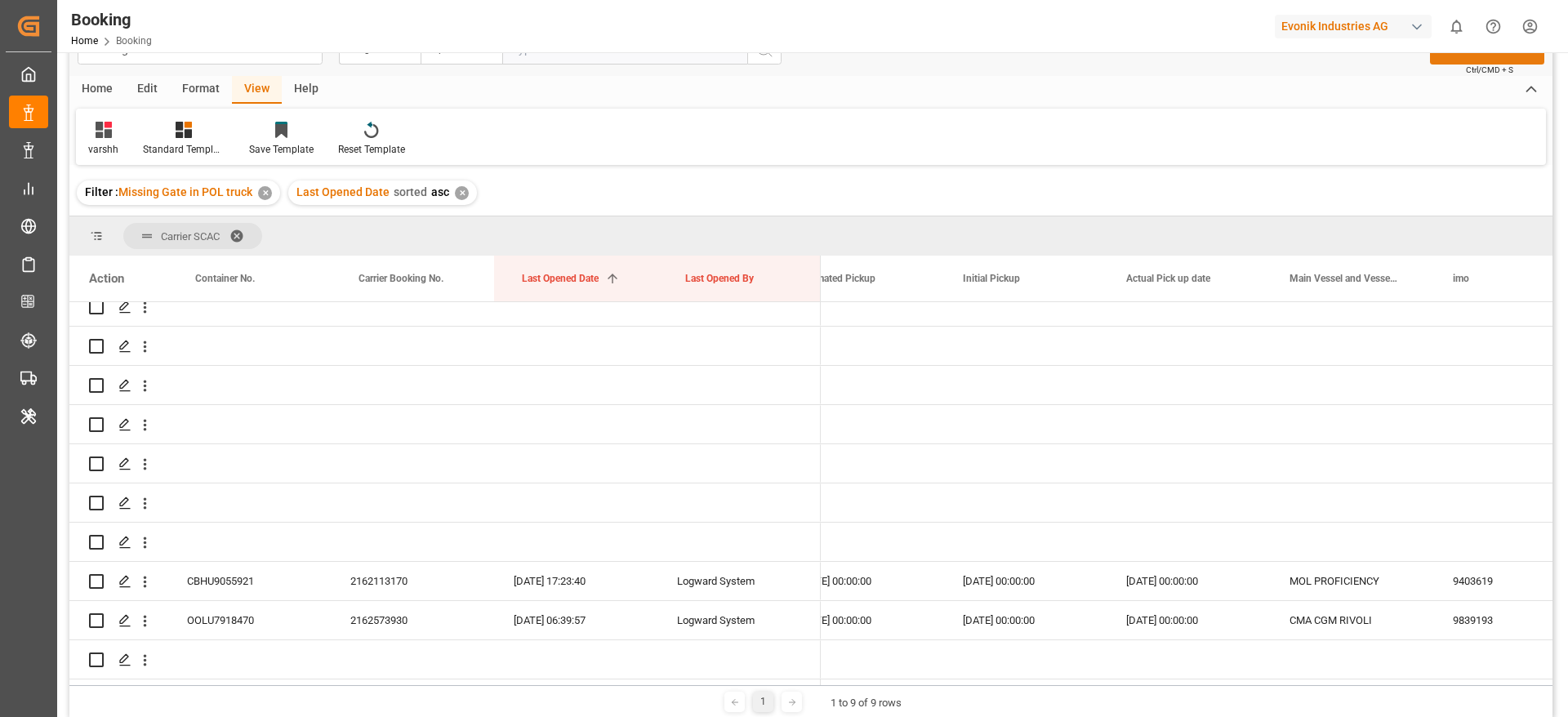
click at [1451, 55] on button "Save" at bounding box center [1487, 49] width 115 height 31
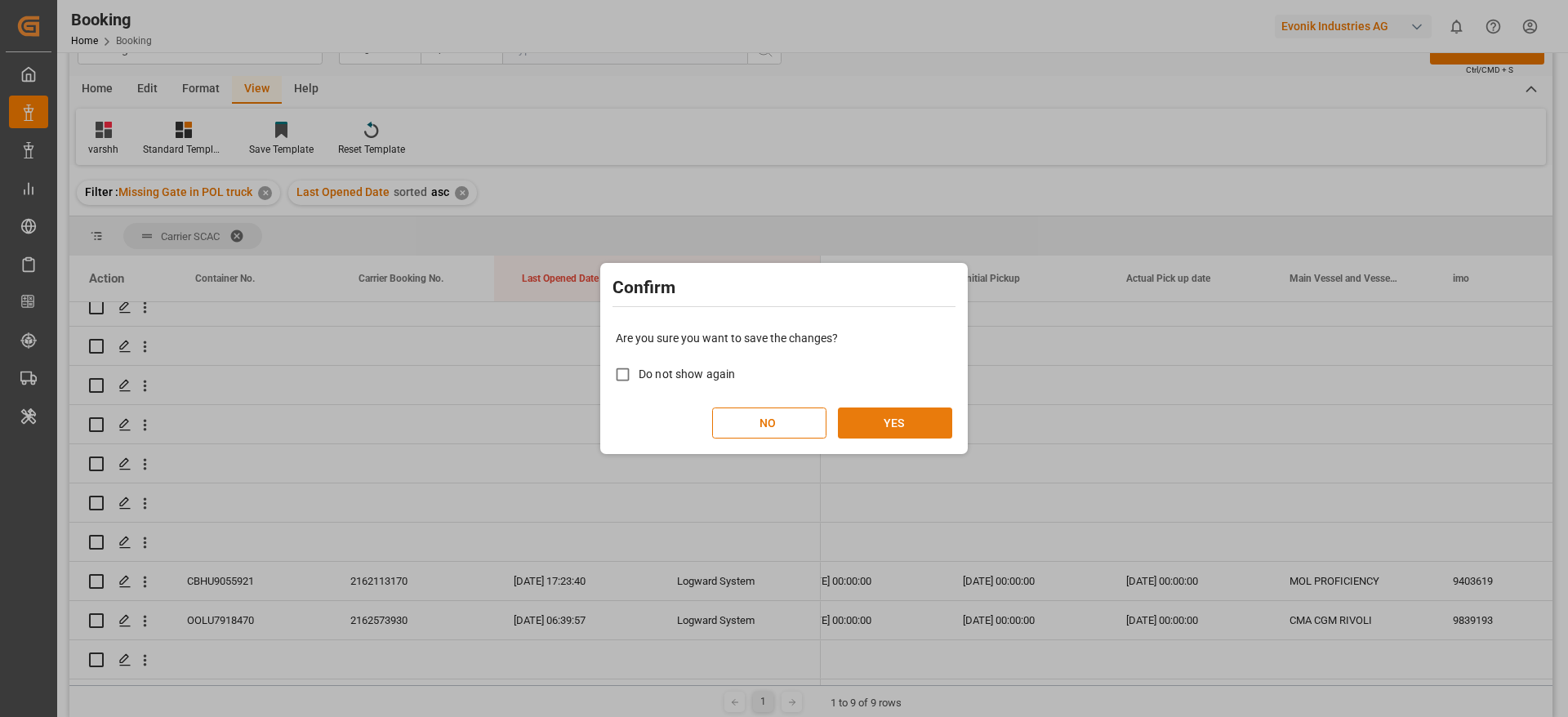
click at [884, 410] on button "YES" at bounding box center [895, 423] width 115 height 31
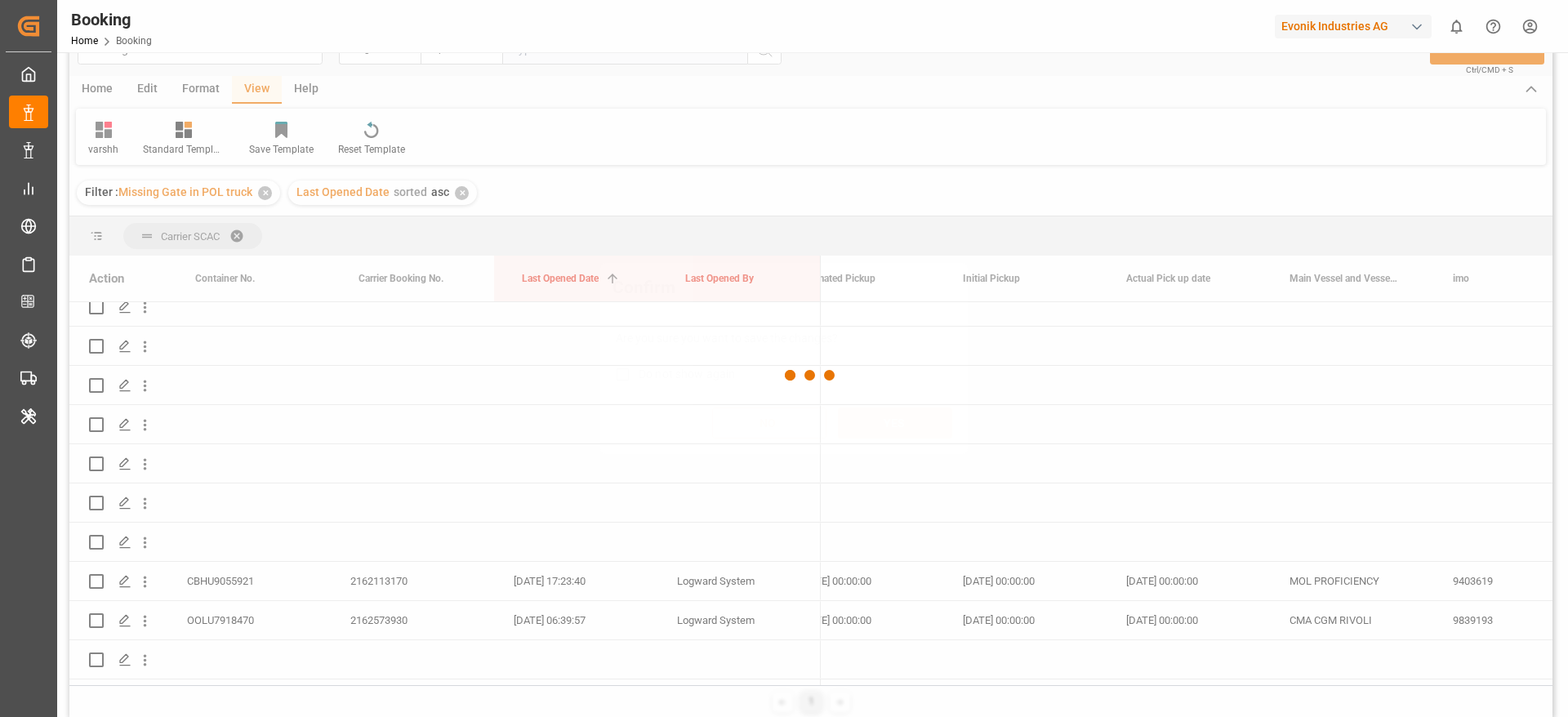
click at [884, 410] on button "YES" at bounding box center [895, 423] width 115 height 31
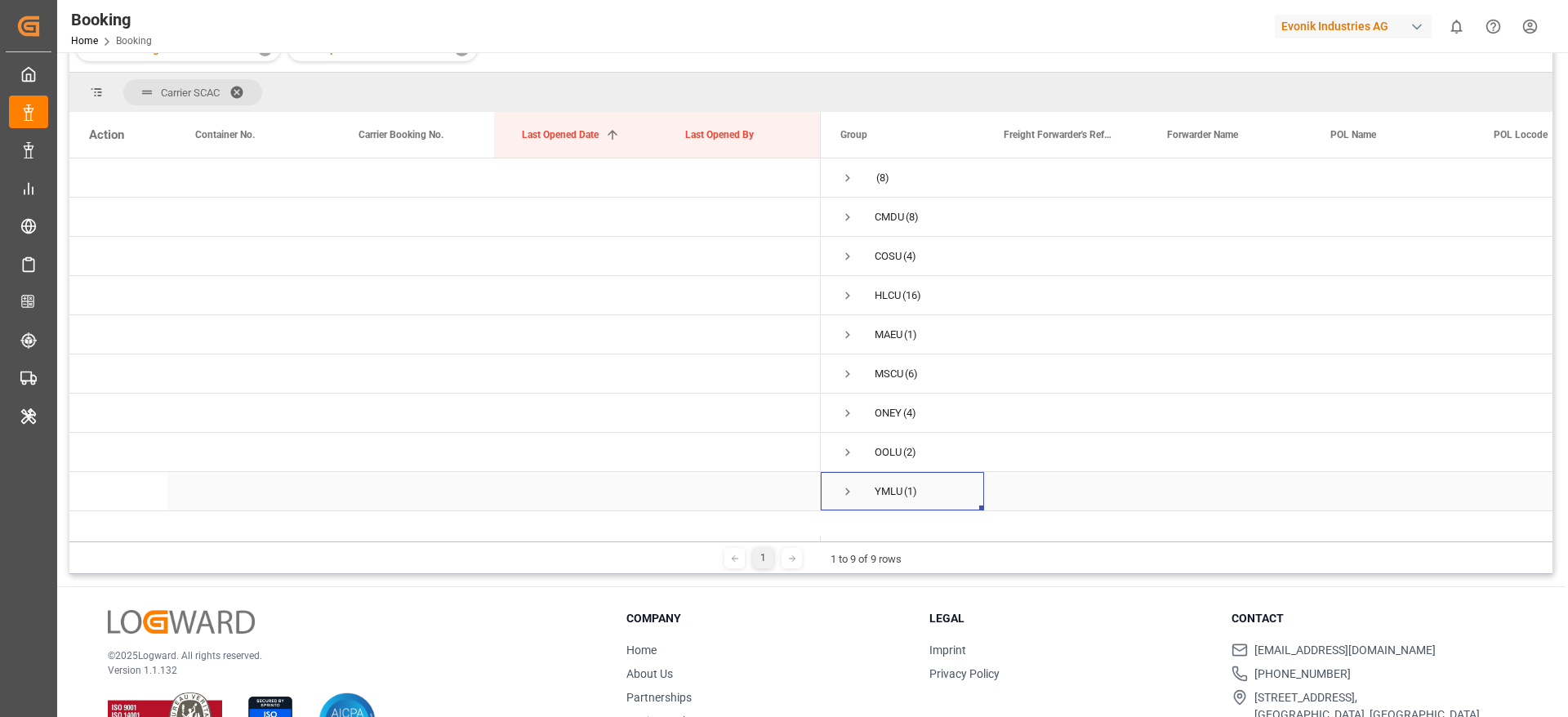
click at [845, 493] on span "Press SPACE to select this row." at bounding box center [847, 491] width 15 height 15
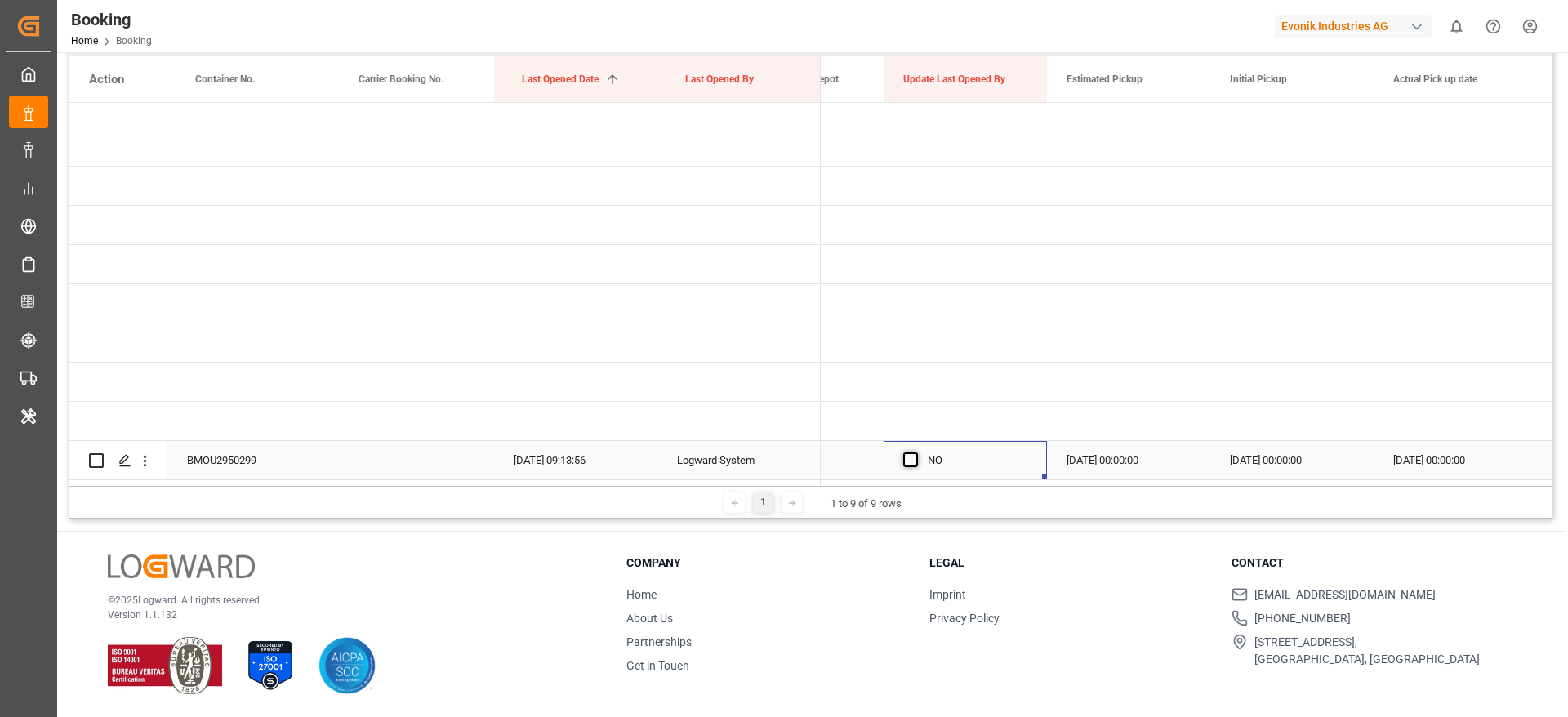
click at [912, 456] on span "Press SPACE to select this row." at bounding box center [911, 459] width 15 height 15
click at [915, 452] on input "Press SPACE to select this row." at bounding box center [915, 452] width 0 height 0
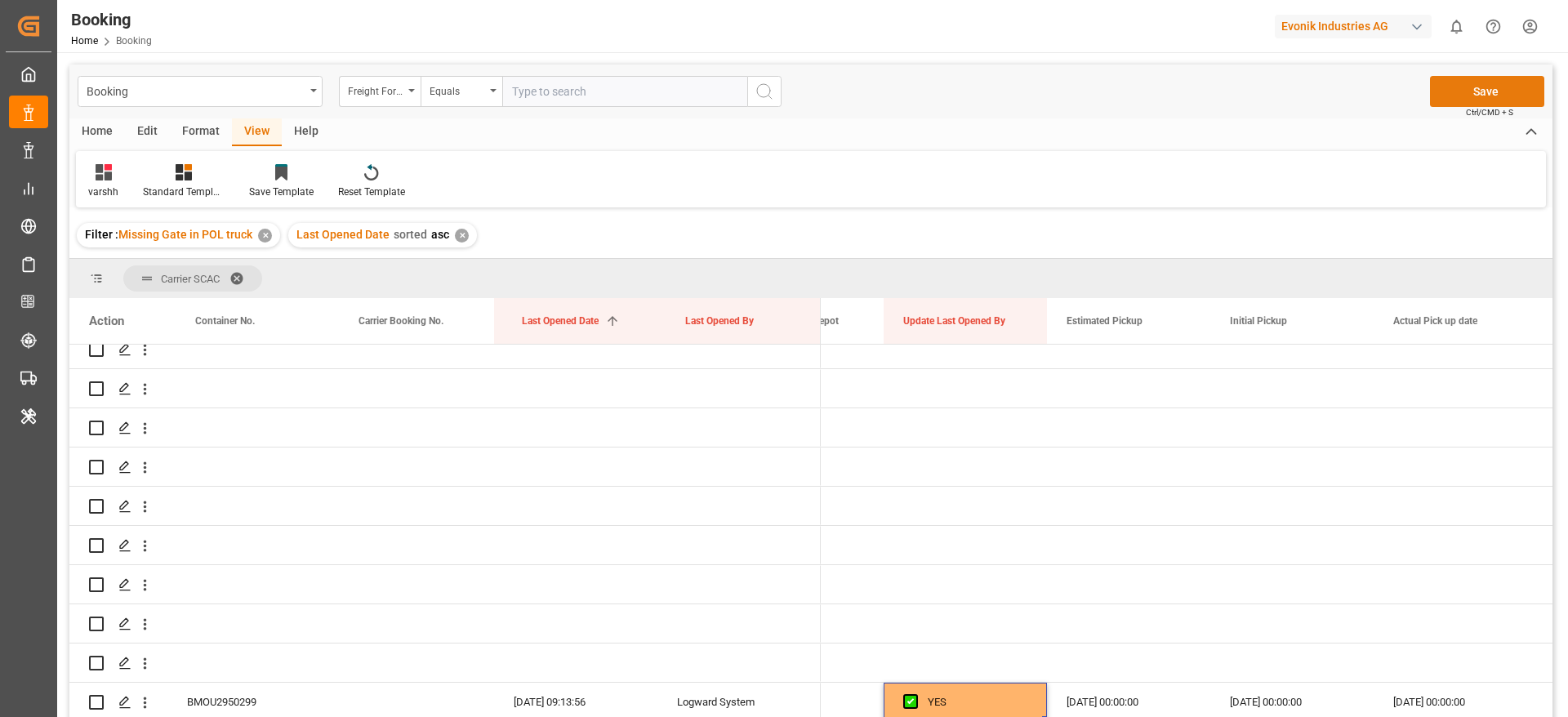
click at [1506, 77] on button "Save" at bounding box center [1487, 91] width 115 height 31
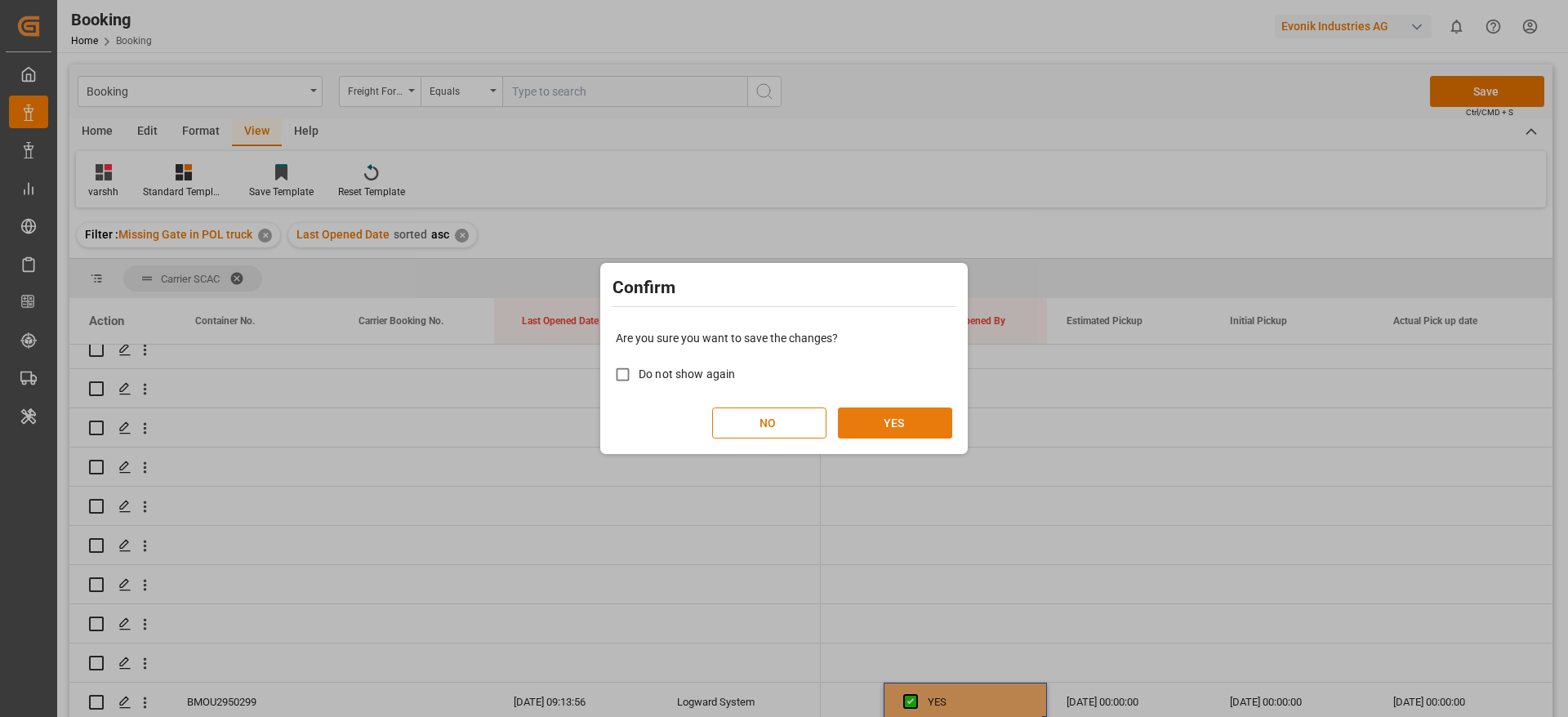
click at [884, 421] on button "YES" at bounding box center [895, 423] width 115 height 31
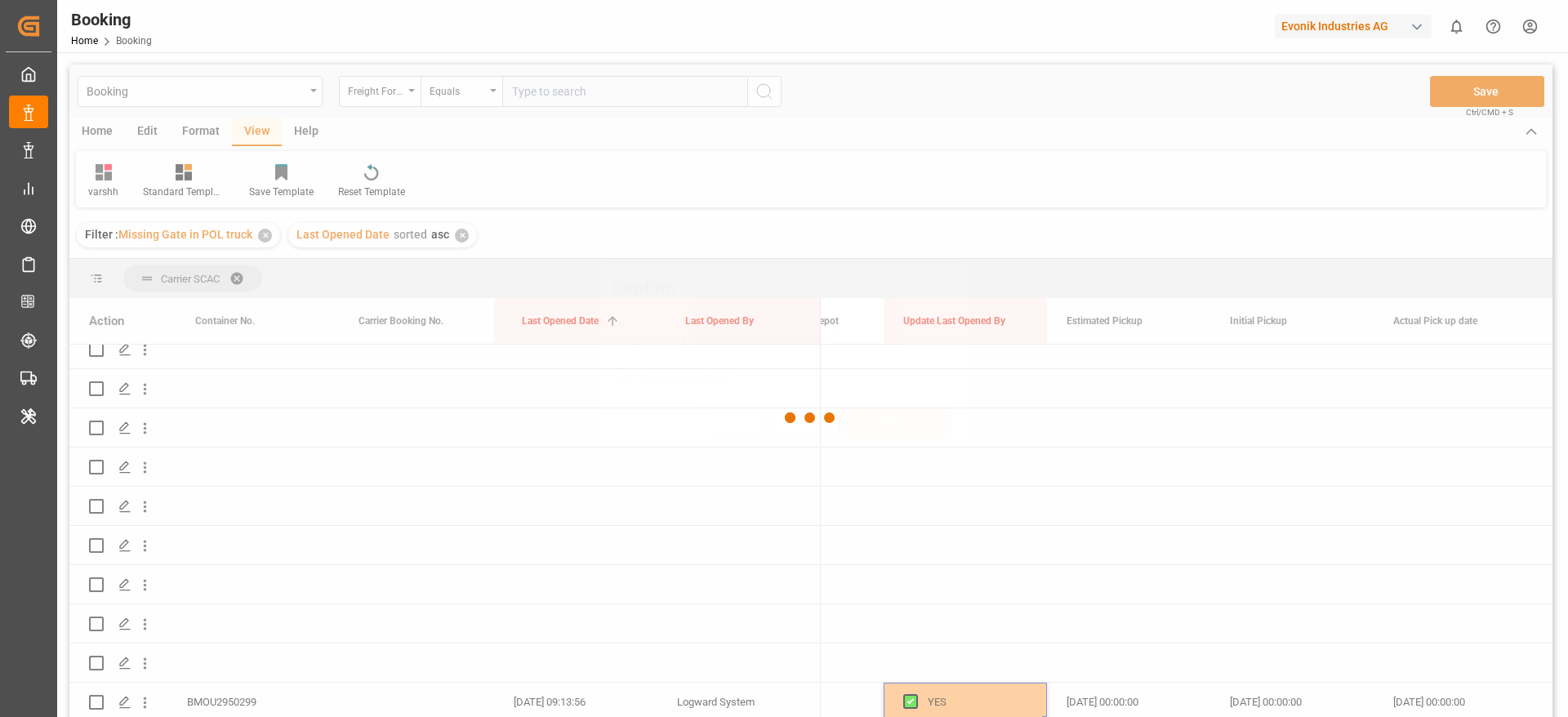
click at [884, 421] on button "YES" at bounding box center [895, 423] width 115 height 31
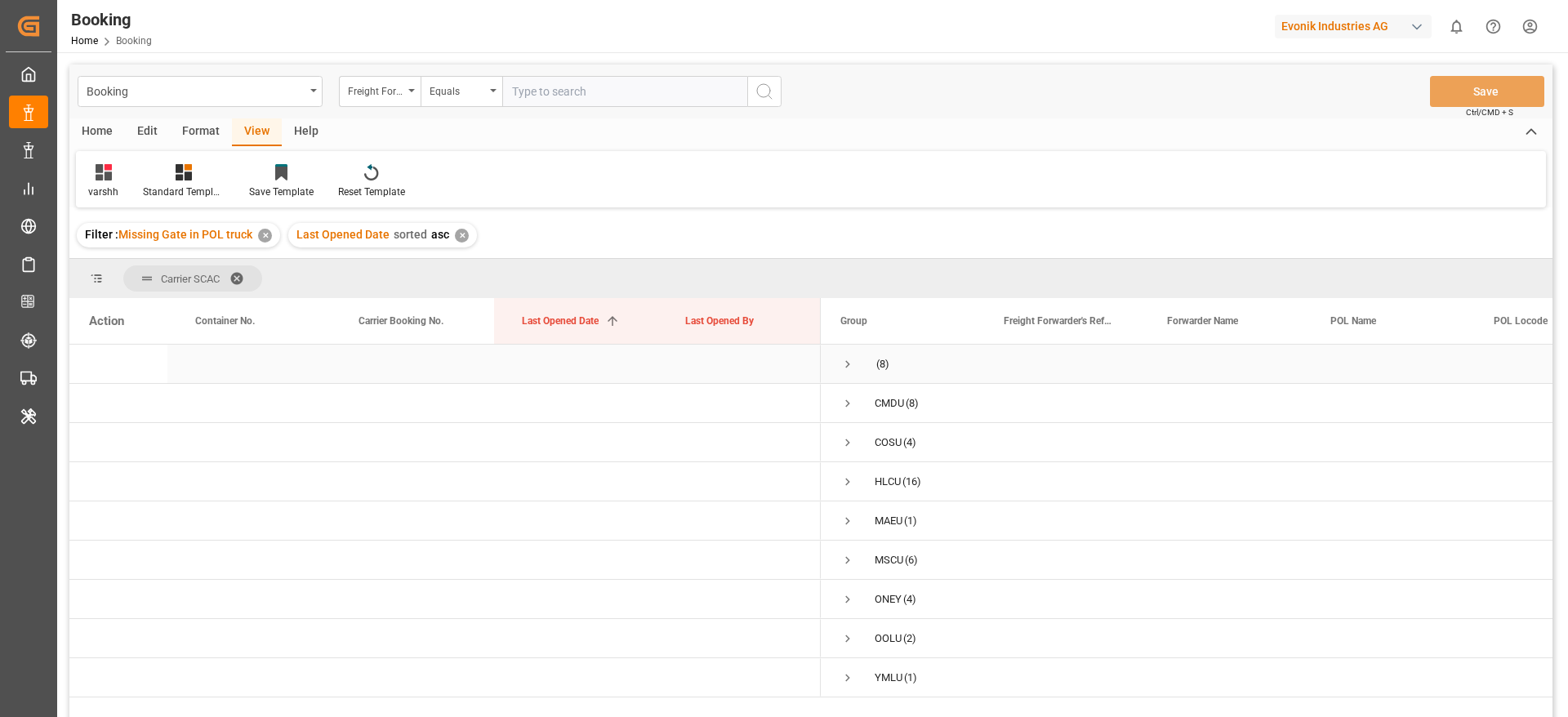
click at [846, 357] on span "Press SPACE to select this row." at bounding box center [847, 364] width 15 height 15
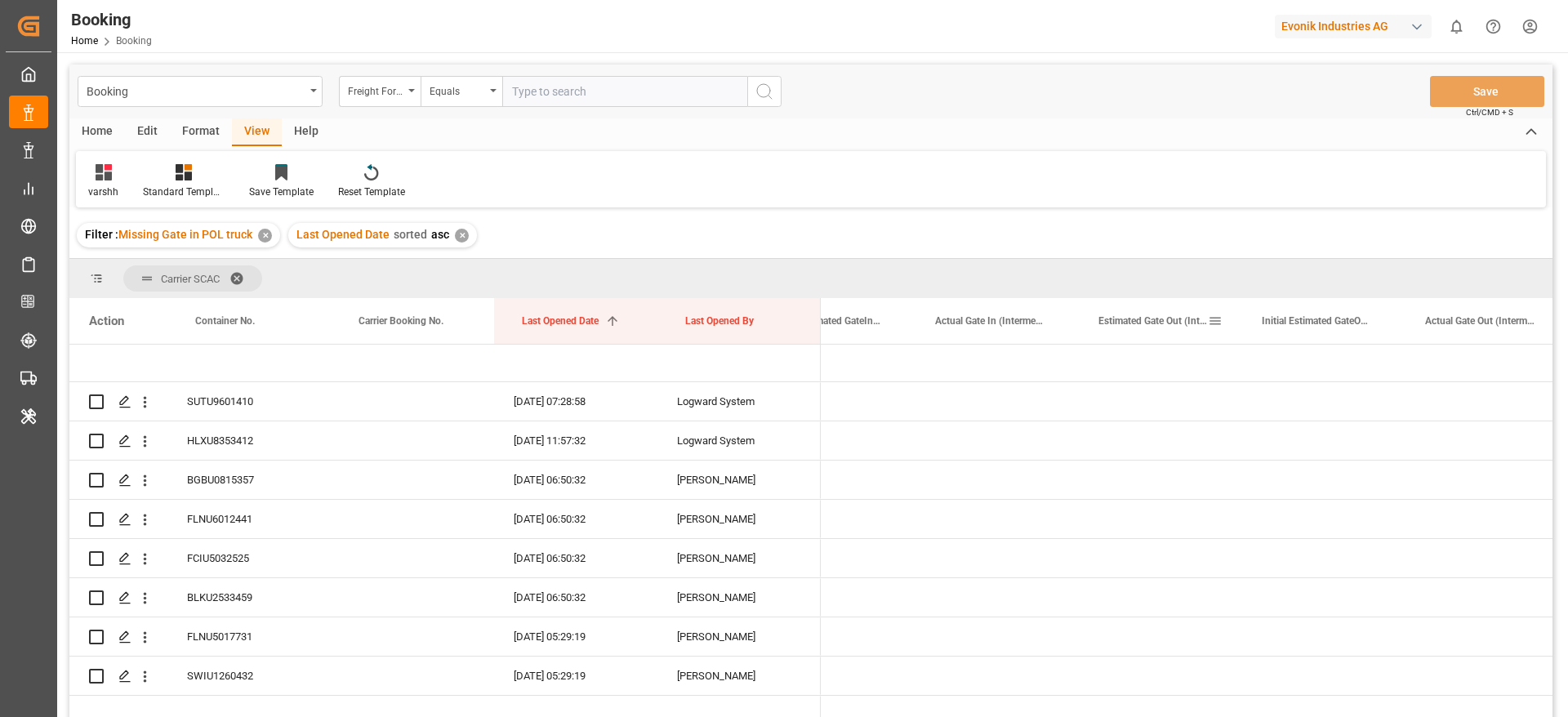
click at [1208, 317] on span at bounding box center [1215, 321] width 15 height 15
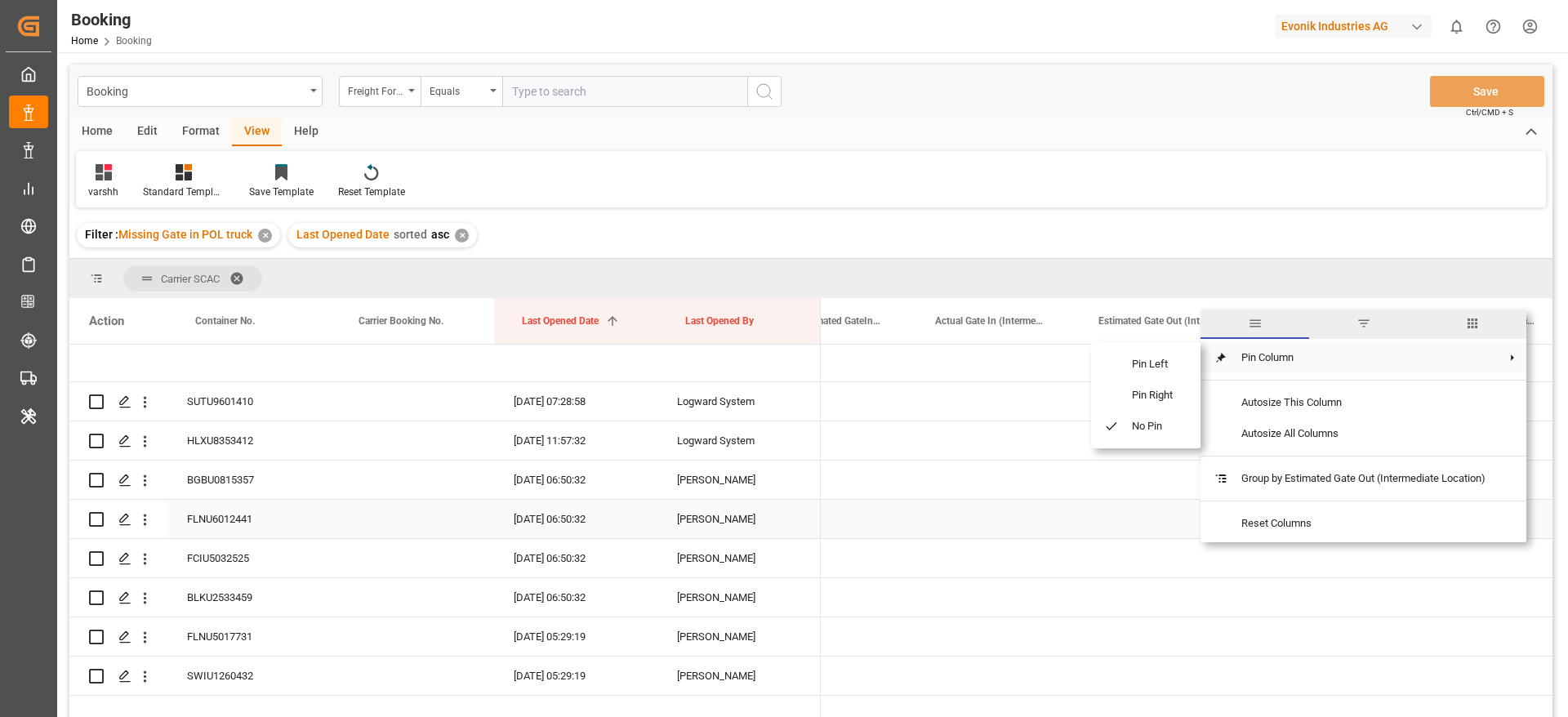
click at [1015, 504] on div "Press SPACE to select this row." at bounding box center [997, 518] width 163 height 38
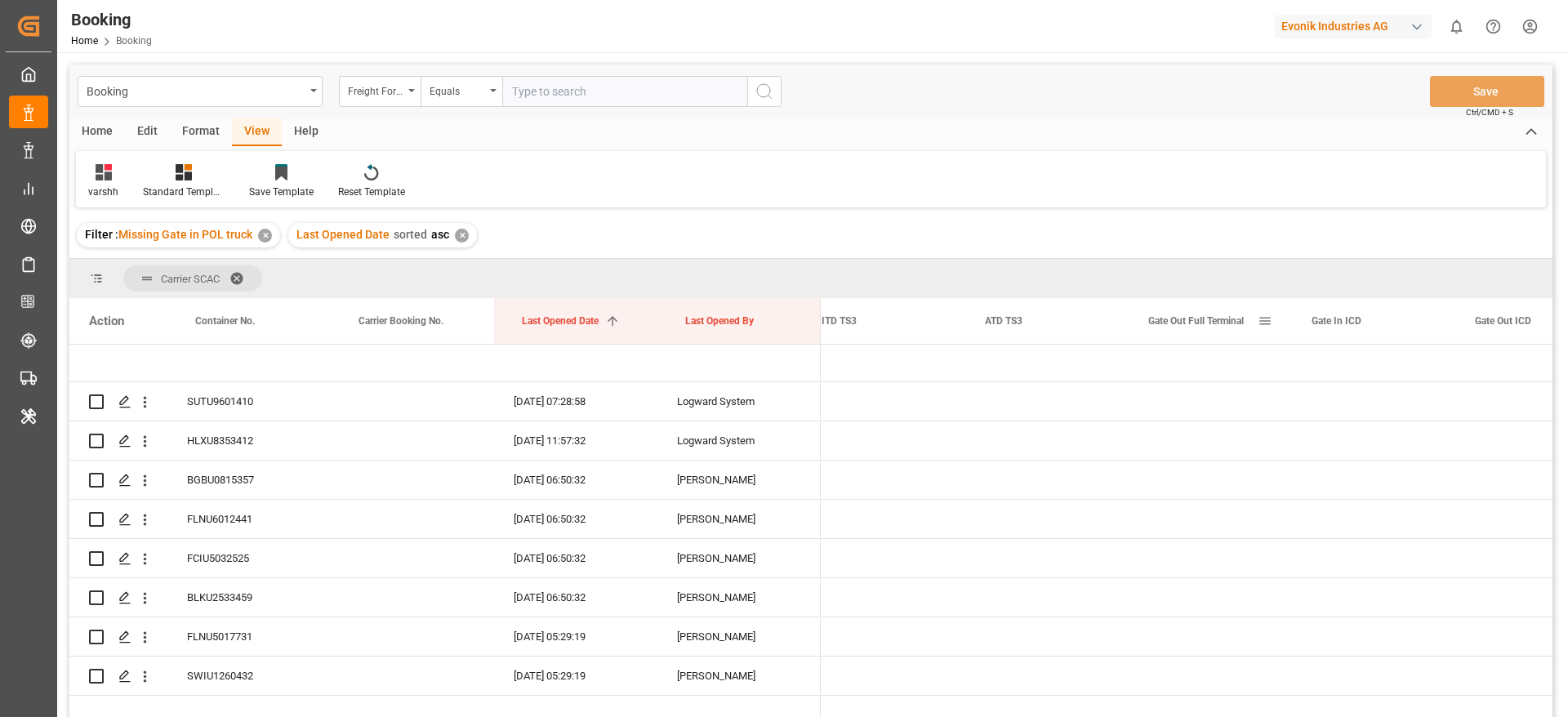
click at [1268, 324] on span at bounding box center [1265, 321] width 15 height 15
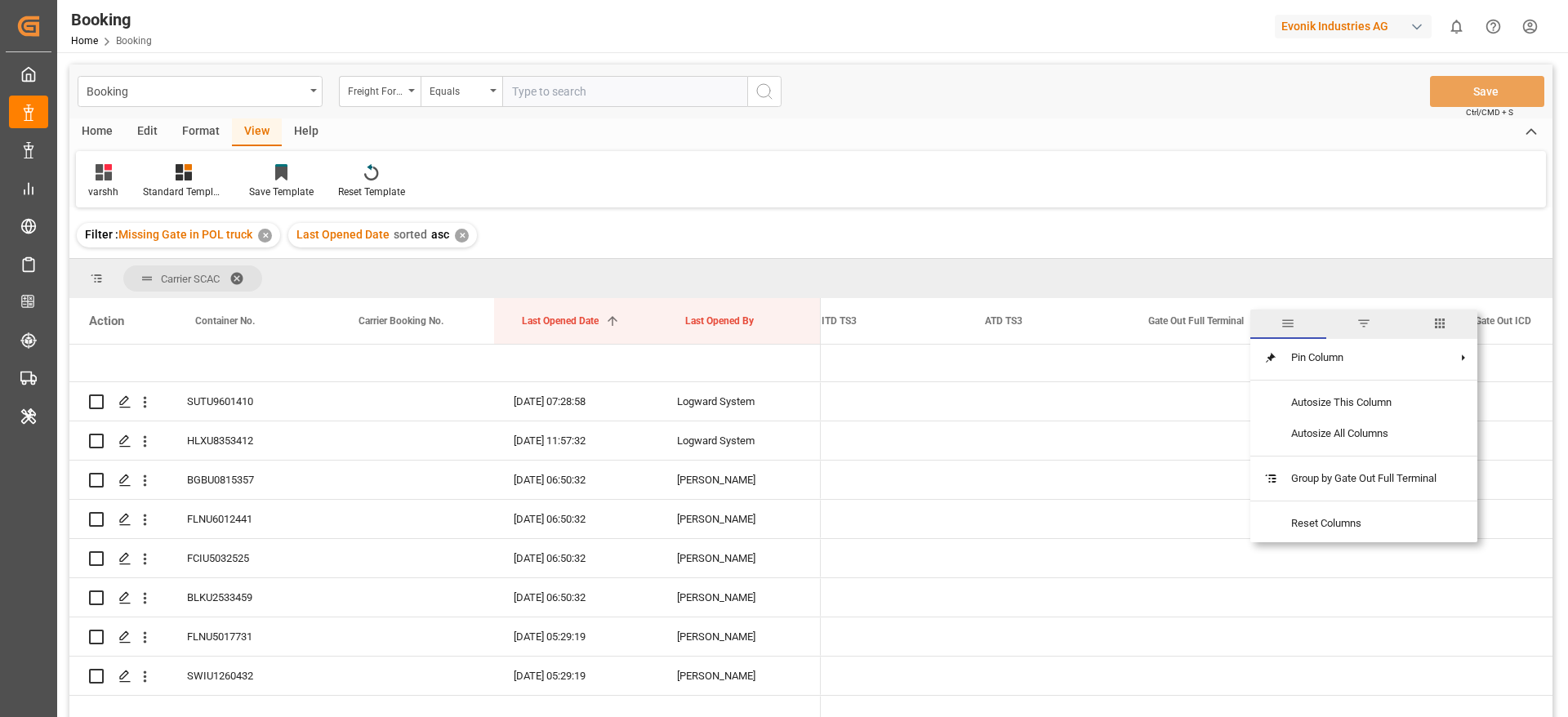
click at [1443, 324] on span "columns" at bounding box center [1439, 323] width 15 height 15
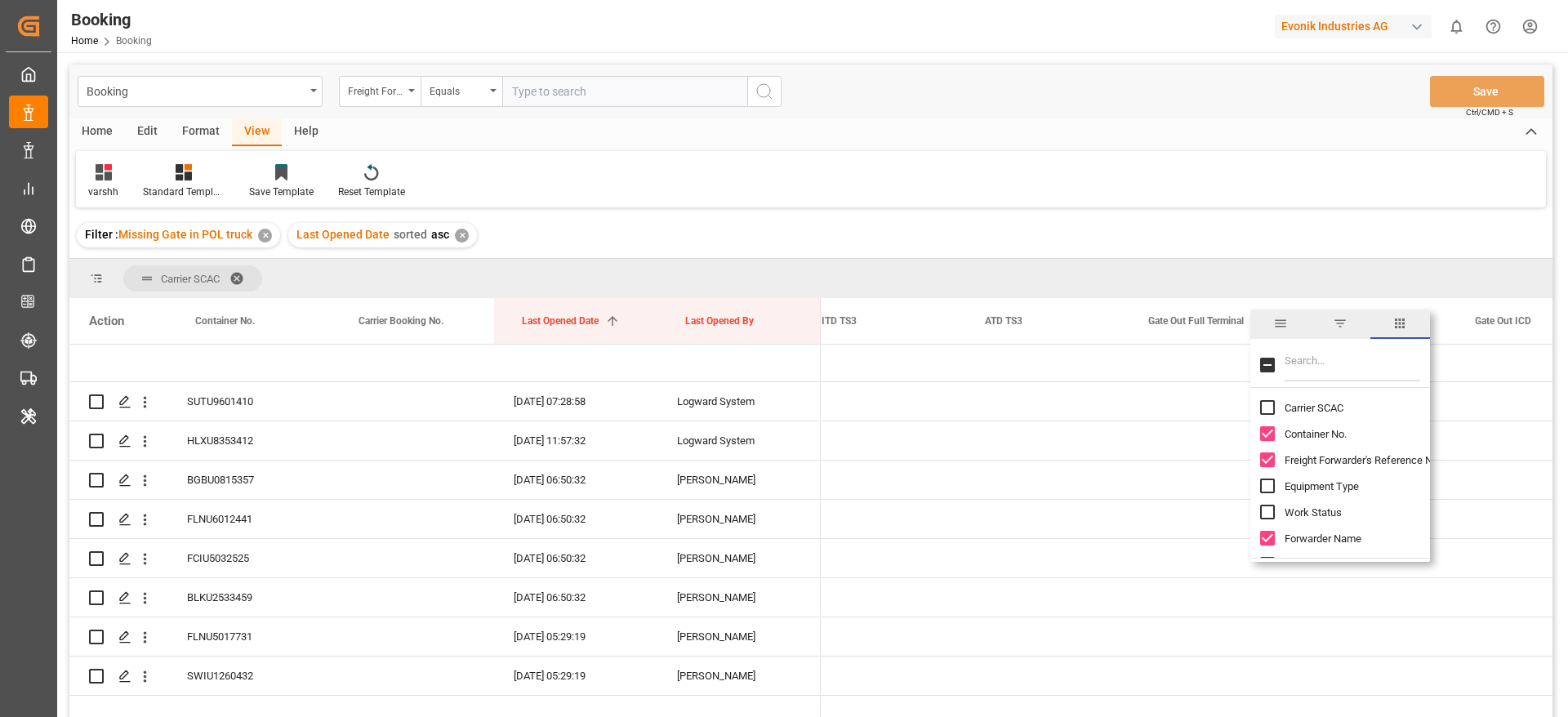
click at [1321, 364] on input "Filter Columns Input" at bounding box center [1352, 364] width 135 height 32
type input "deta"
click at [1266, 404] on input "Detailed Escalation Reason column toggle visibility (hidden)" at bounding box center [1267, 407] width 15 height 15
checkbox input "true"
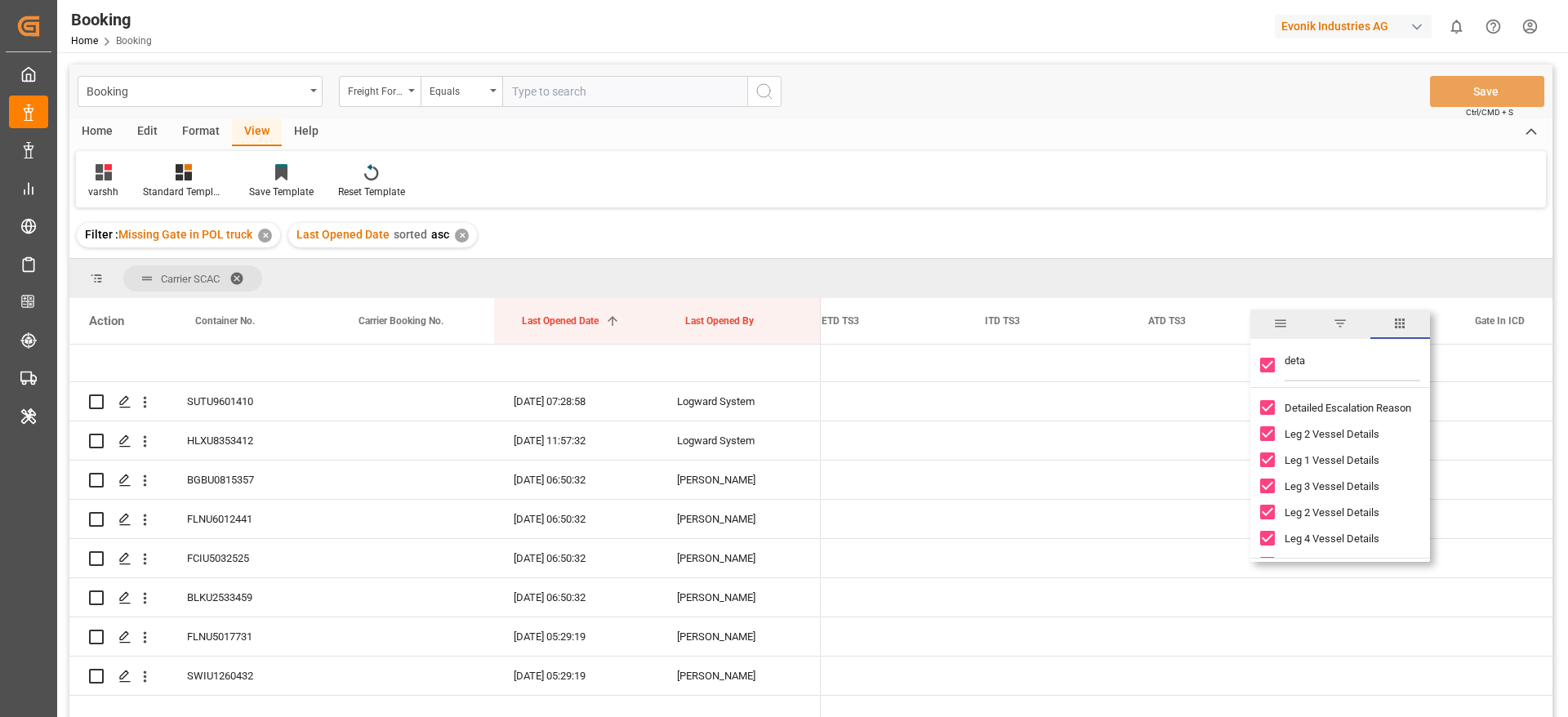
click at [1286, 320] on span "general" at bounding box center [1281, 323] width 15 height 15
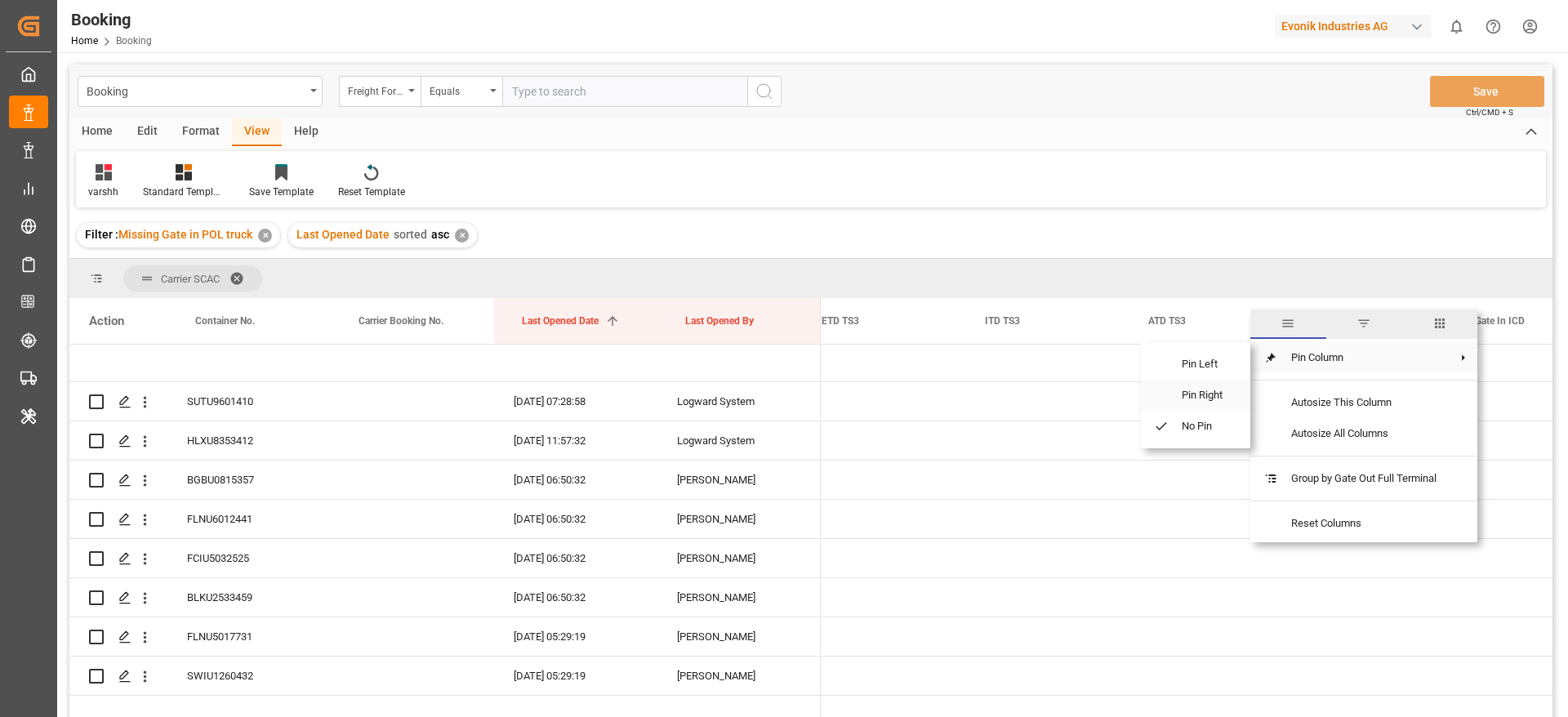
click at [1222, 392] on span "Pin Right" at bounding box center [1203, 395] width 69 height 31
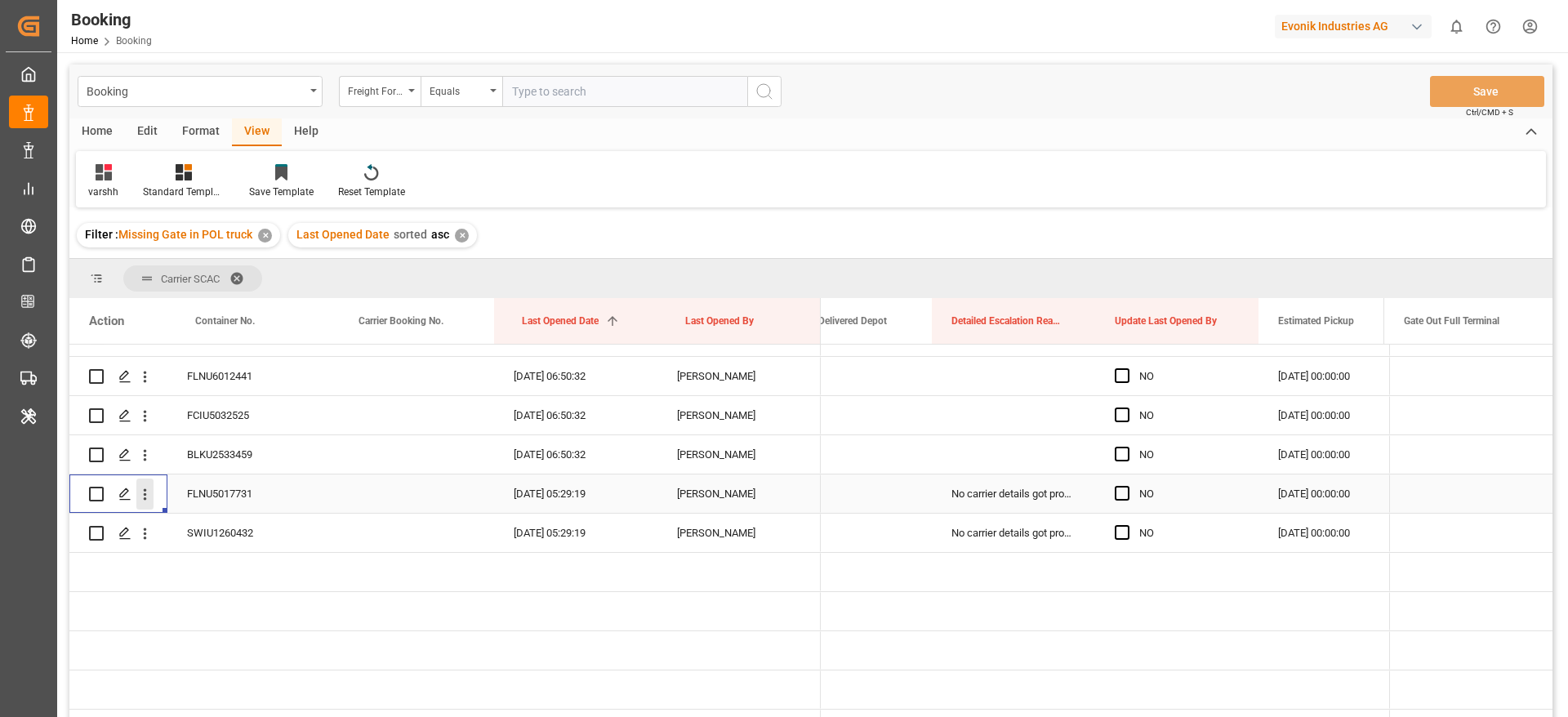
click at [139, 493] on icon "open menu" at bounding box center [144, 493] width 17 height 17
click at [187, 521] on span "Open in new tab" at bounding box center [251, 528] width 148 height 17
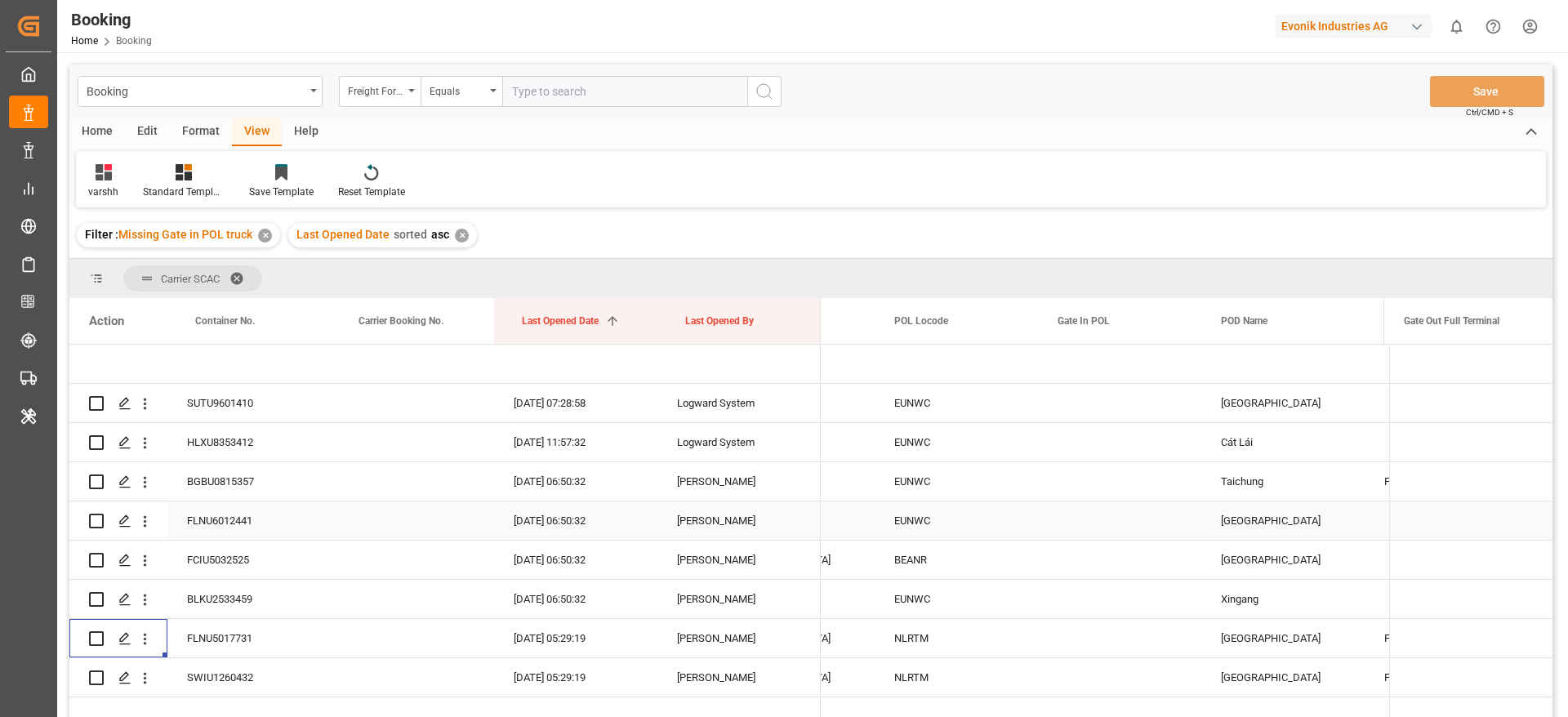
scroll to position [0, 753]
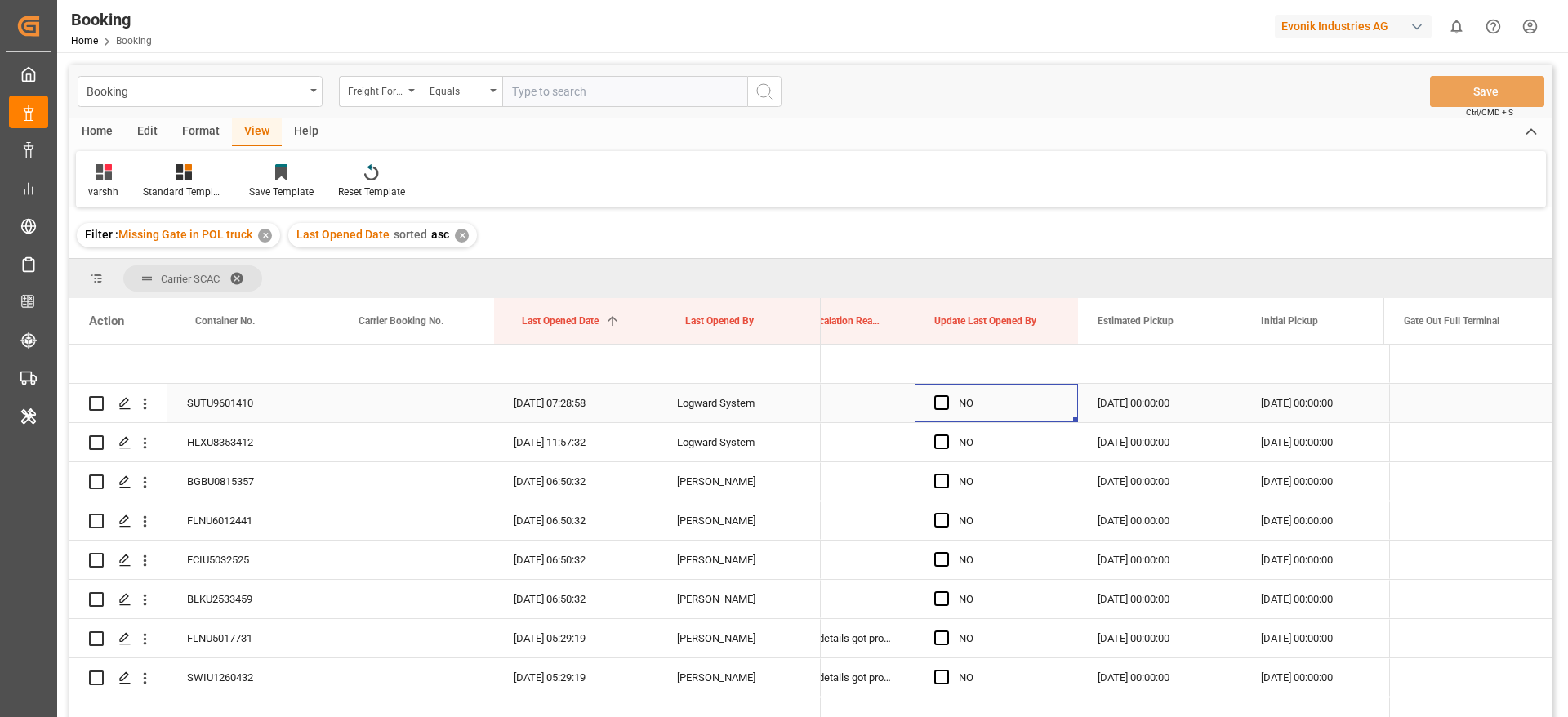
click at [957, 407] on div "Press SPACE to select this row." at bounding box center [946, 403] width 25 height 37
click at [936, 411] on div "Press SPACE to select this row." at bounding box center [946, 403] width 25 height 37
click at [939, 402] on span "Press SPACE to select this row." at bounding box center [941, 402] width 15 height 15
click at [947, 395] on input "Press SPACE to select this row." at bounding box center [947, 395] width 0 height 0
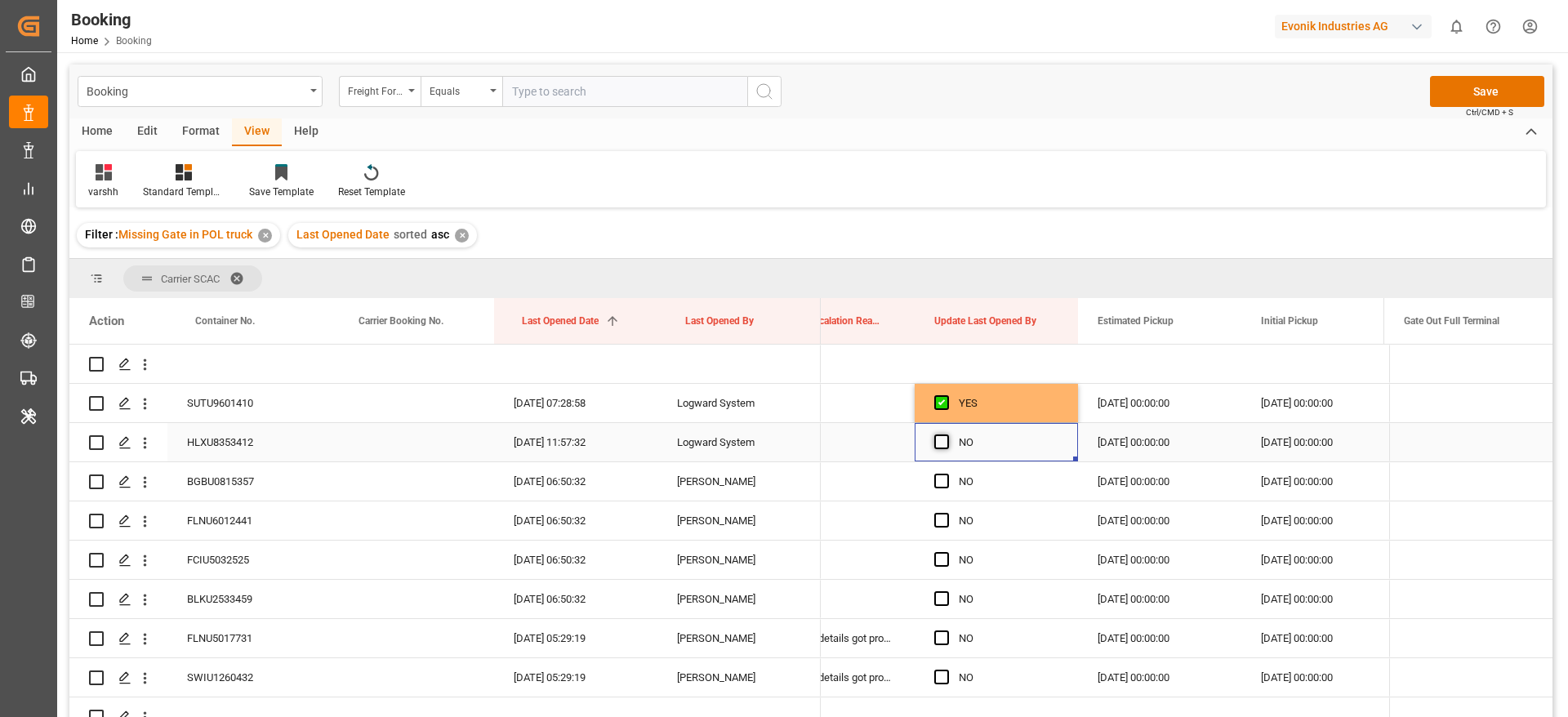
click at [939, 441] on span "Press SPACE to select this row." at bounding box center [941, 441] width 15 height 15
click at [947, 435] on input "Press SPACE to select this row." at bounding box center [947, 435] width 0 height 0
click at [939, 467] on div "Press SPACE to select this row." at bounding box center [946, 482] width 25 height 37
click at [939, 478] on span "Press SPACE to select this row." at bounding box center [941, 481] width 15 height 15
click at [947, 474] on input "Press SPACE to select this row." at bounding box center [947, 474] width 0 height 0
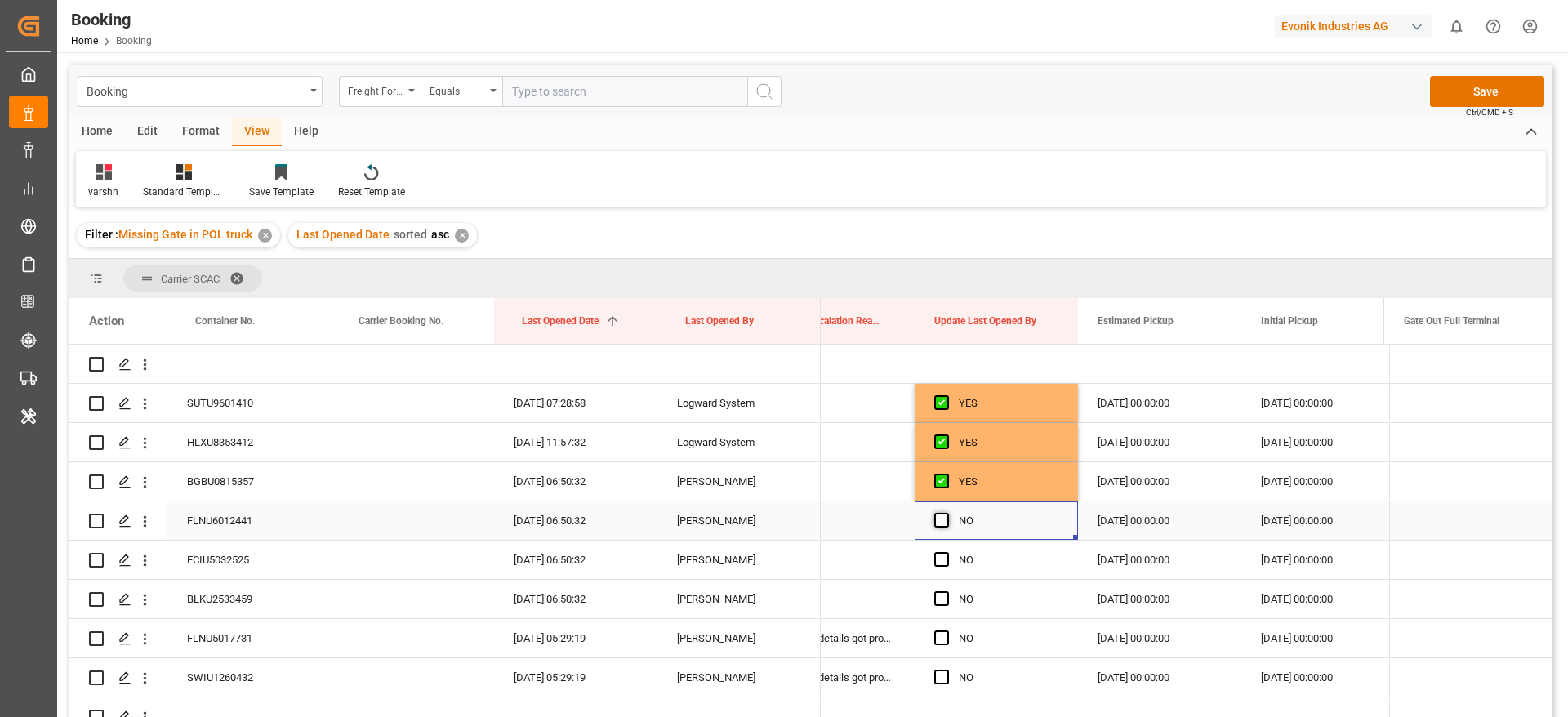
click at [939, 518] on span "Press SPACE to select this row." at bounding box center [941, 520] width 15 height 15
click at [947, 513] on input "Press SPACE to select this row." at bounding box center [947, 513] width 0 height 0
click at [941, 553] on span "Press SPACE to select this row." at bounding box center [941, 559] width 15 height 15
click at [947, 552] on input "Press SPACE to select this row." at bounding box center [947, 552] width 0 height 0
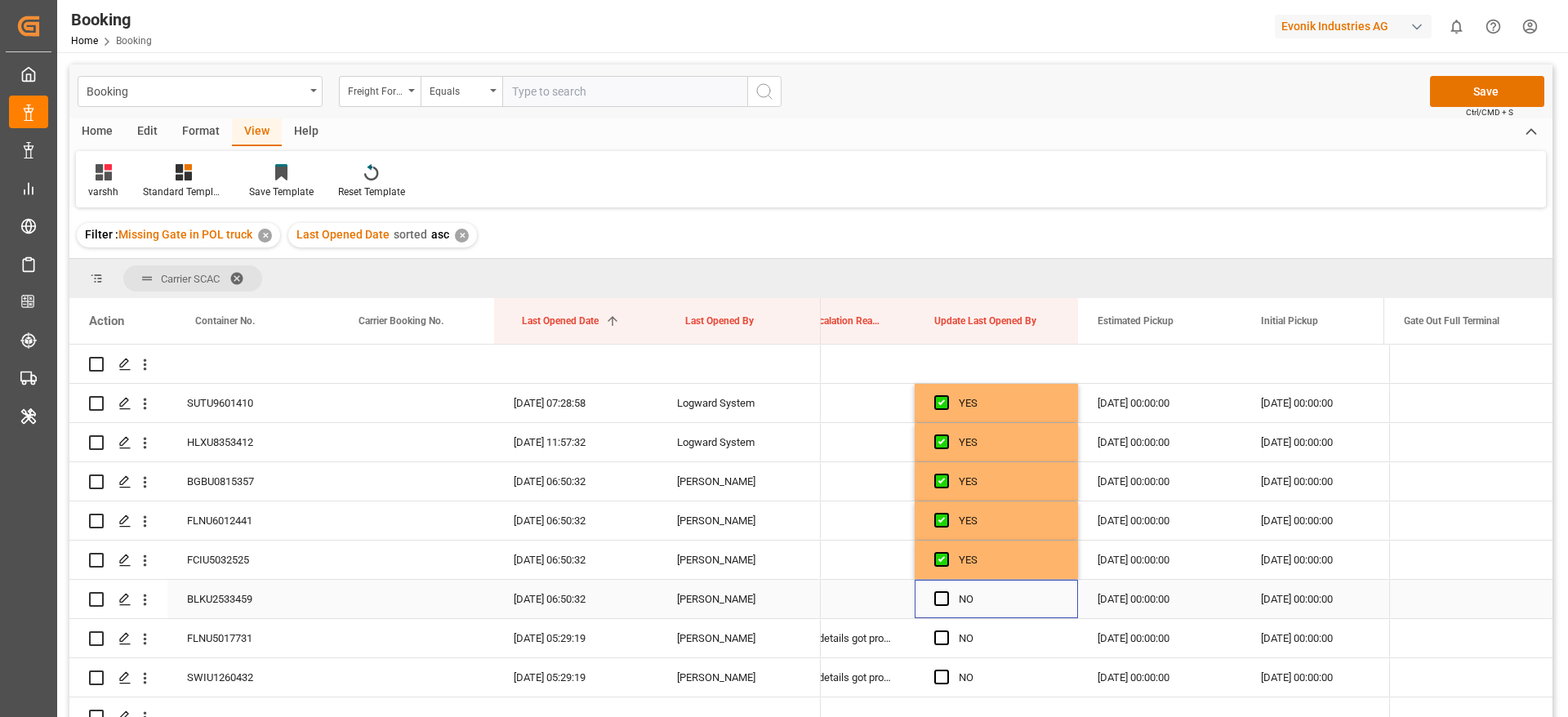
click at [945, 589] on div "Press SPACE to select this row." at bounding box center [946, 599] width 25 height 37
click at [956, 547] on div "Press SPACE to select this row." at bounding box center [946, 560] width 25 height 37
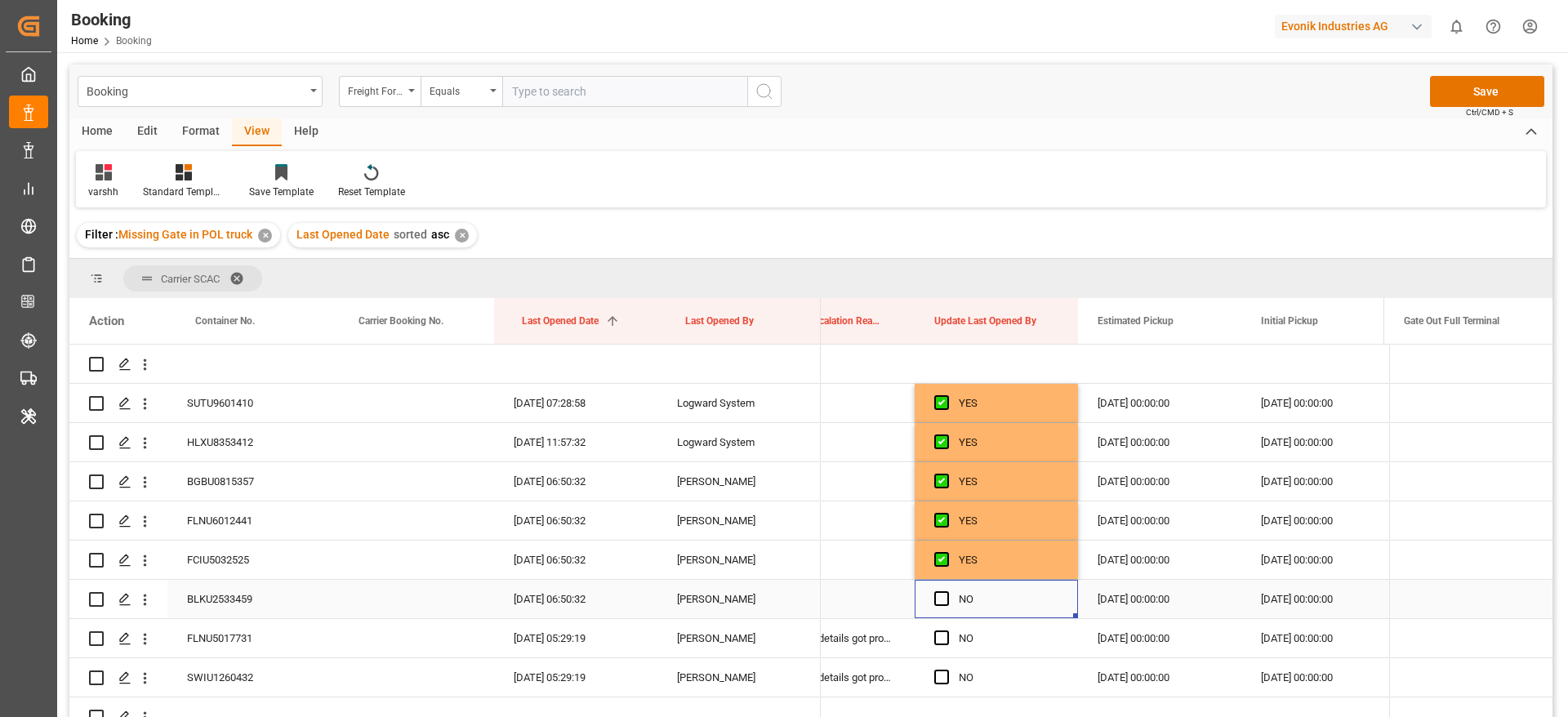
click at [937, 587] on div "Press SPACE to select this row." at bounding box center [946, 599] width 25 height 37
click at [940, 595] on span "Press SPACE to select this row." at bounding box center [941, 598] width 15 height 15
click at [947, 591] on input "Press SPACE to select this row." at bounding box center [947, 591] width 0 height 0
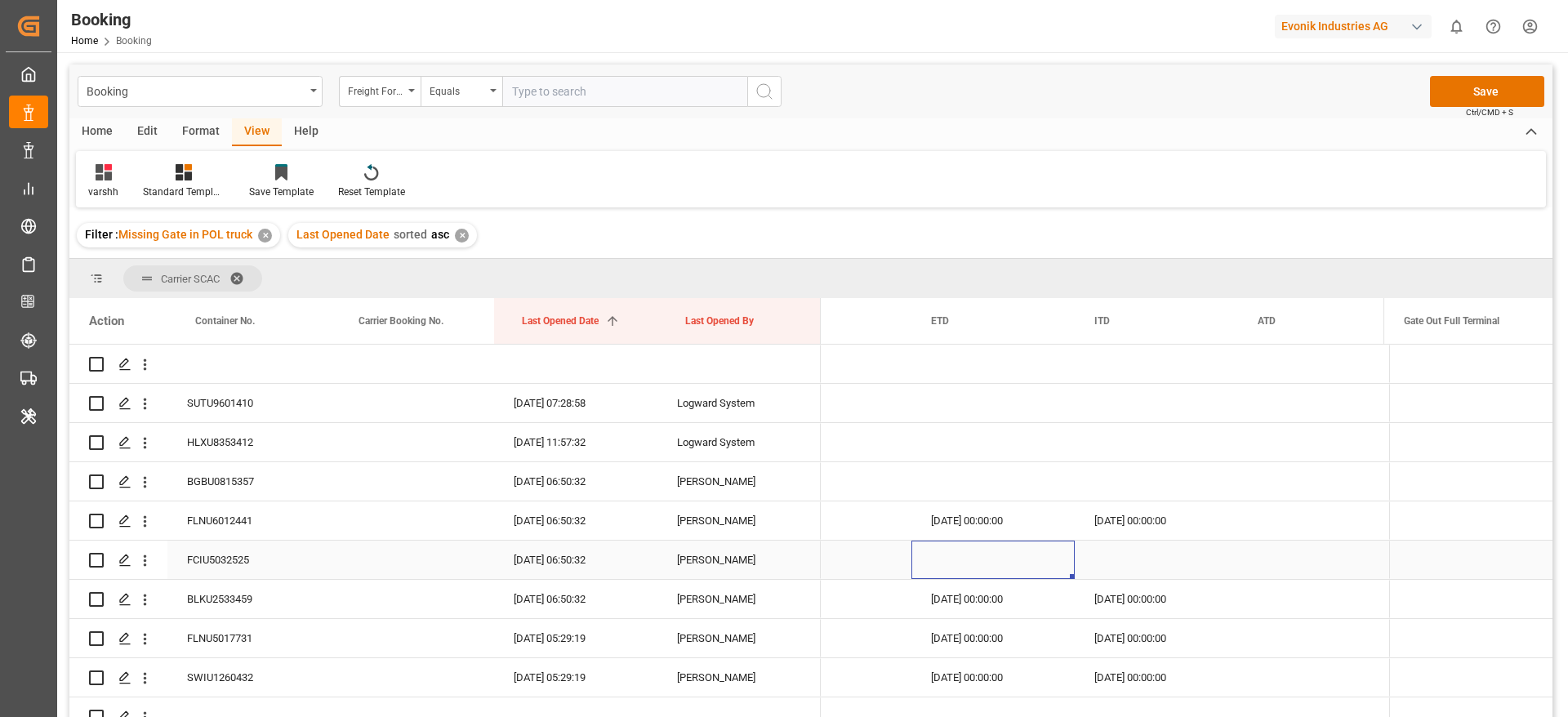
click at [943, 567] on div "Press SPACE to select this row." at bounding box center [993, 559] width 163 height 38
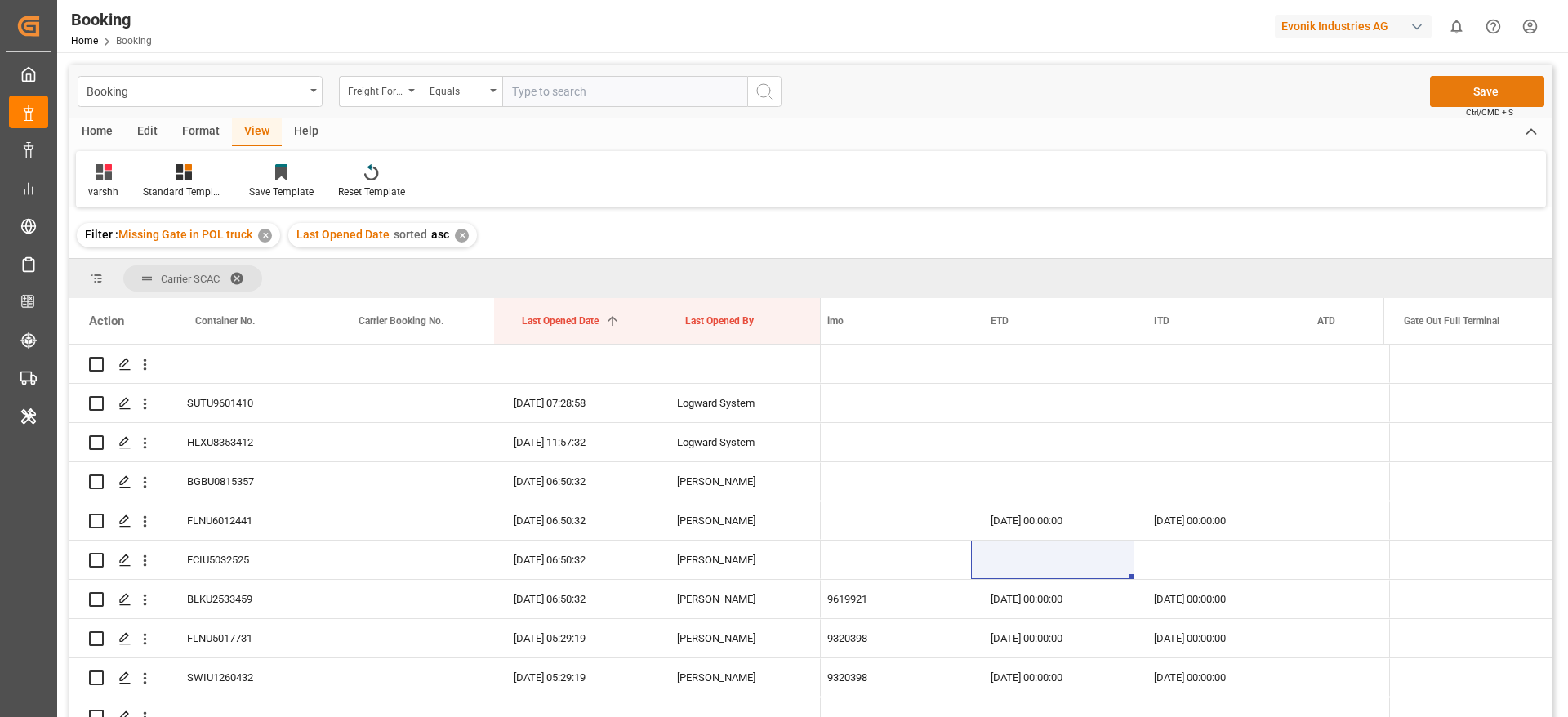
click at [1460, 95] on button "Save" at bounding box center [1487, 91] width 115 height 31
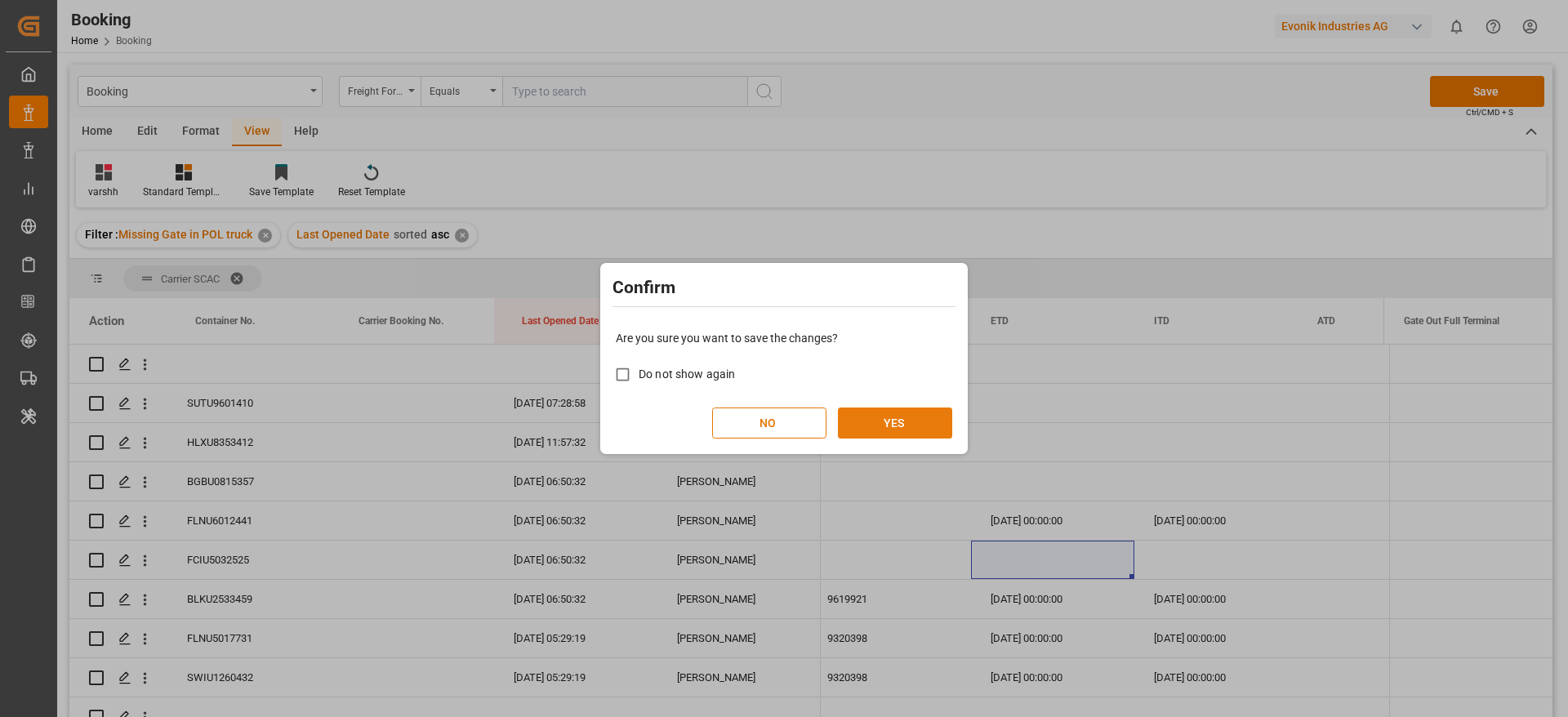
click at [855, 423] on button "YES" at bounding box center [895, 423] width 115 height 31
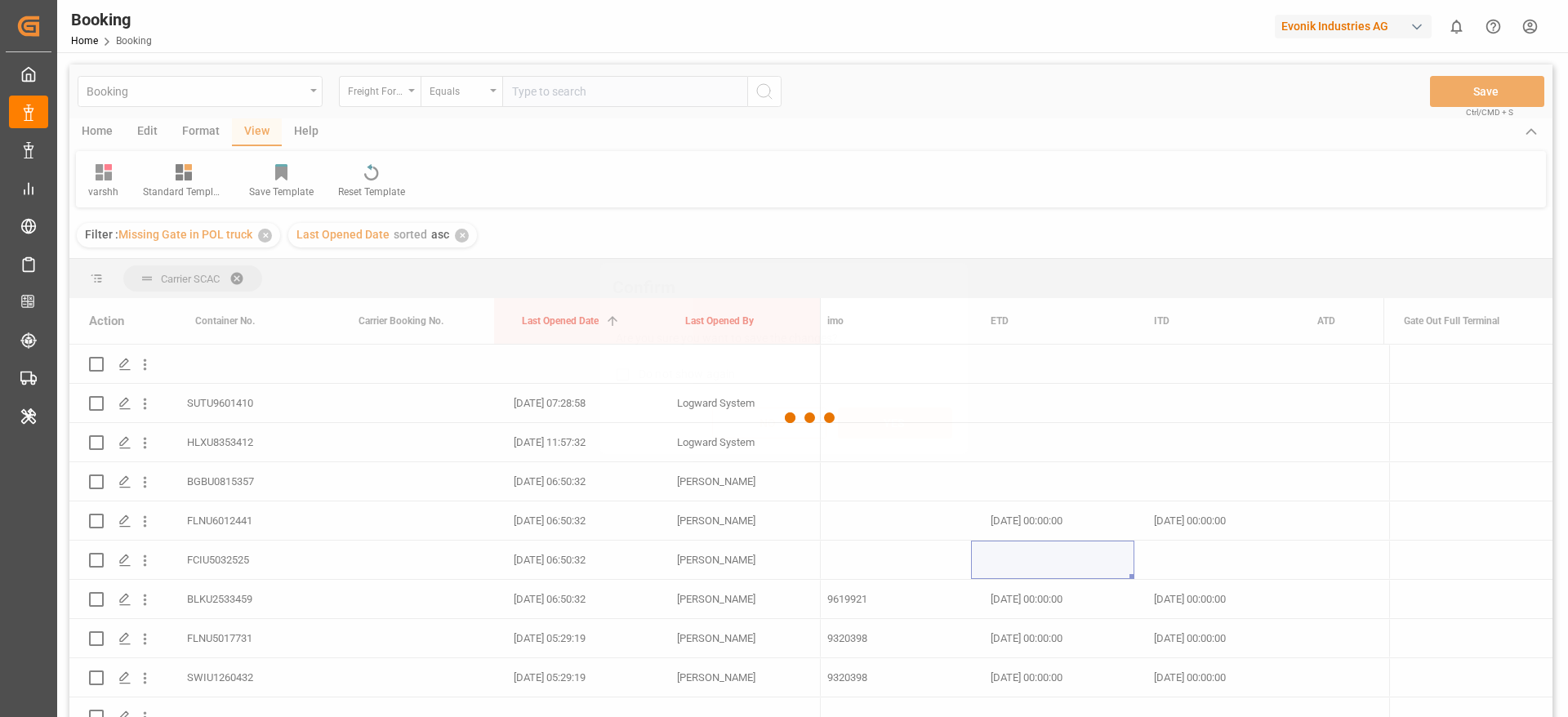
click at [855, 423] on button "YES" at bounding box center [895, 423] width 115 height 31
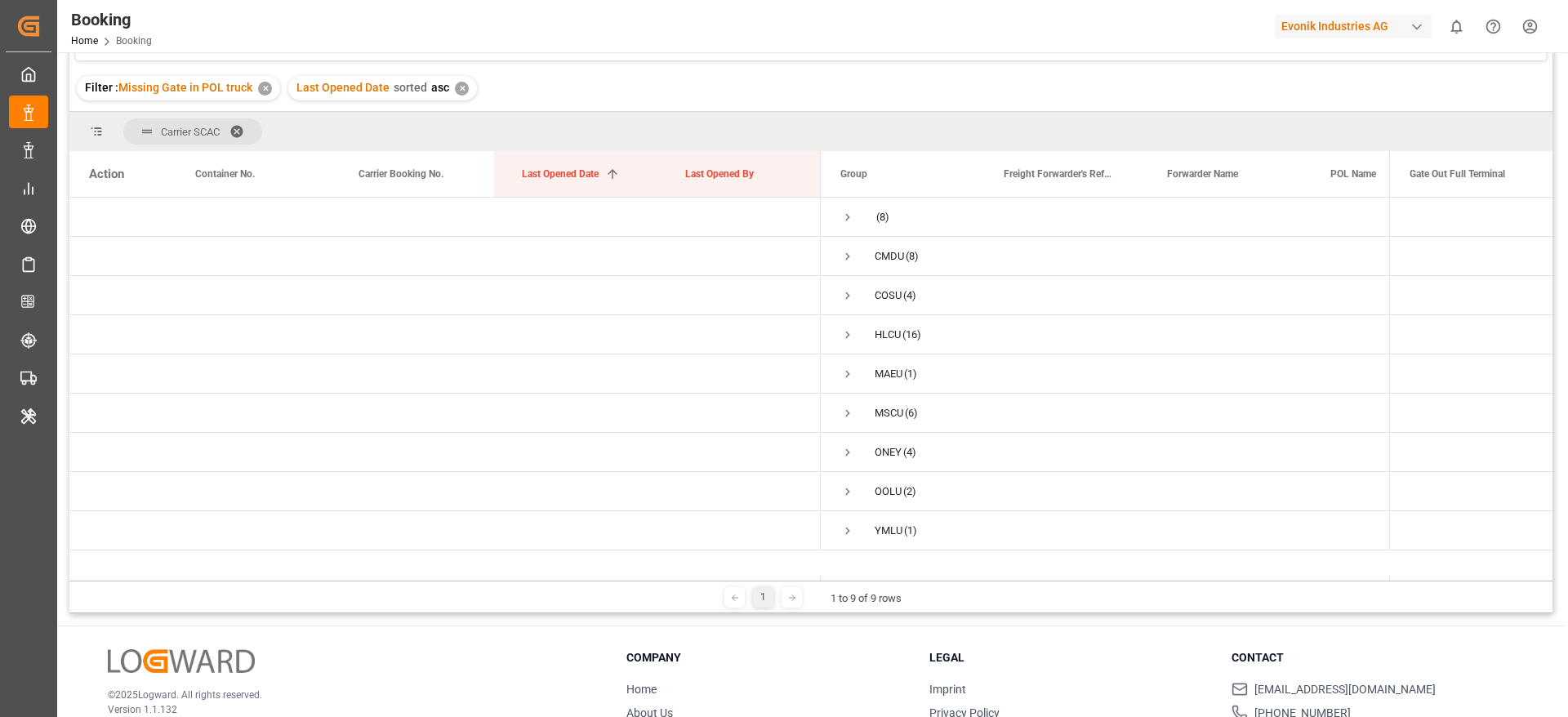
scroll to position [147, 0]
click at [851, 415] on span "Press SPACE to select this row." at bounding box center [847, 413] width 15 height 15
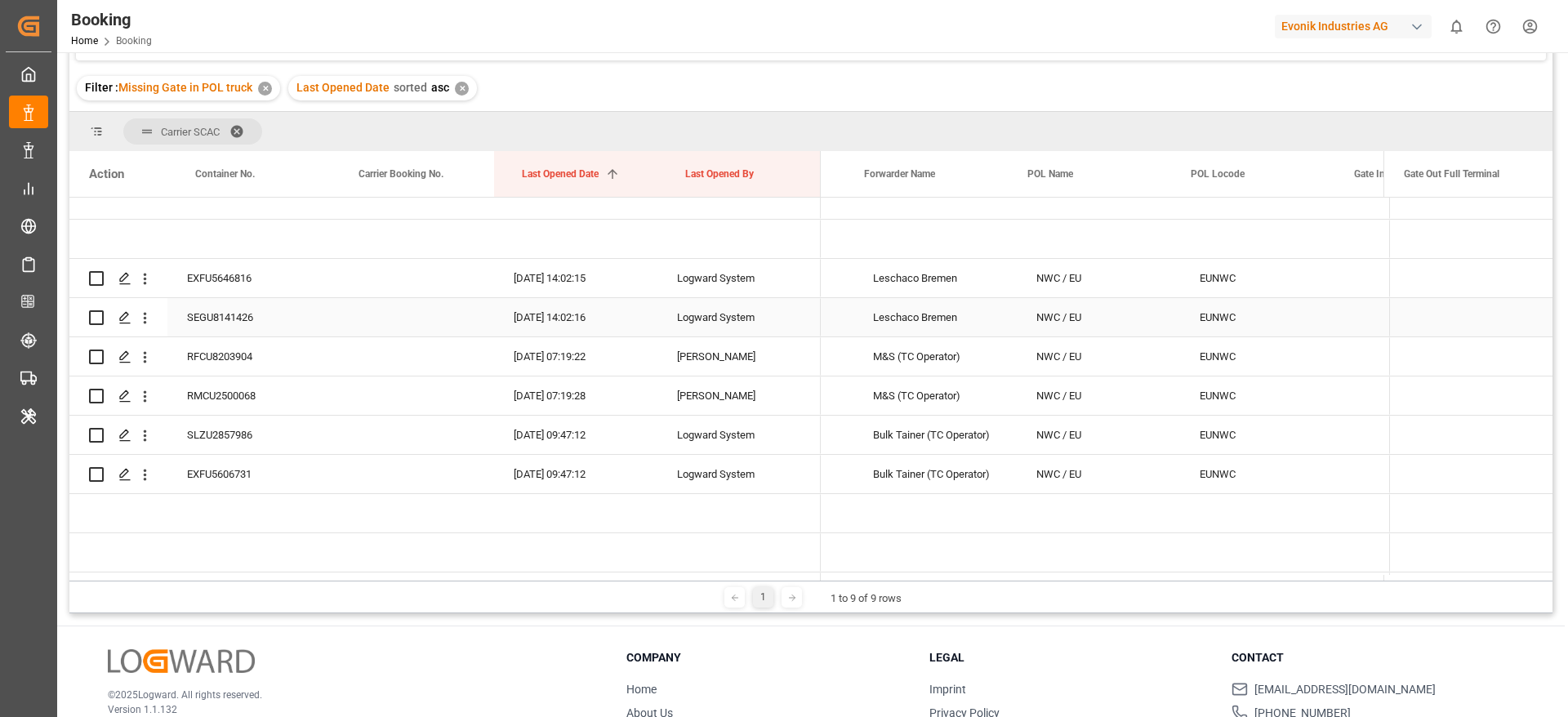
scroll to position [0, 237]
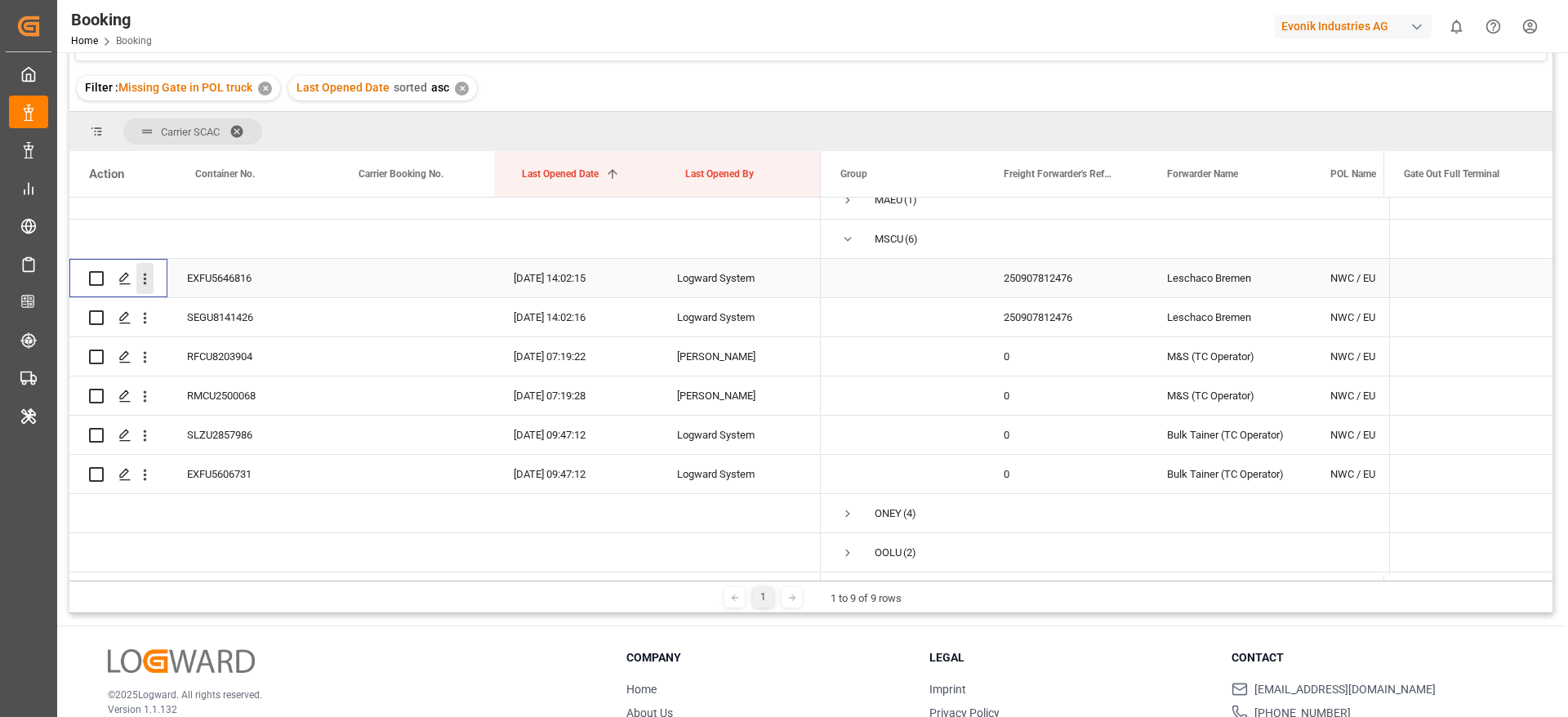
click at [148, 289] on button "open menu" at bounding box center [144, 279] width 17 height 31
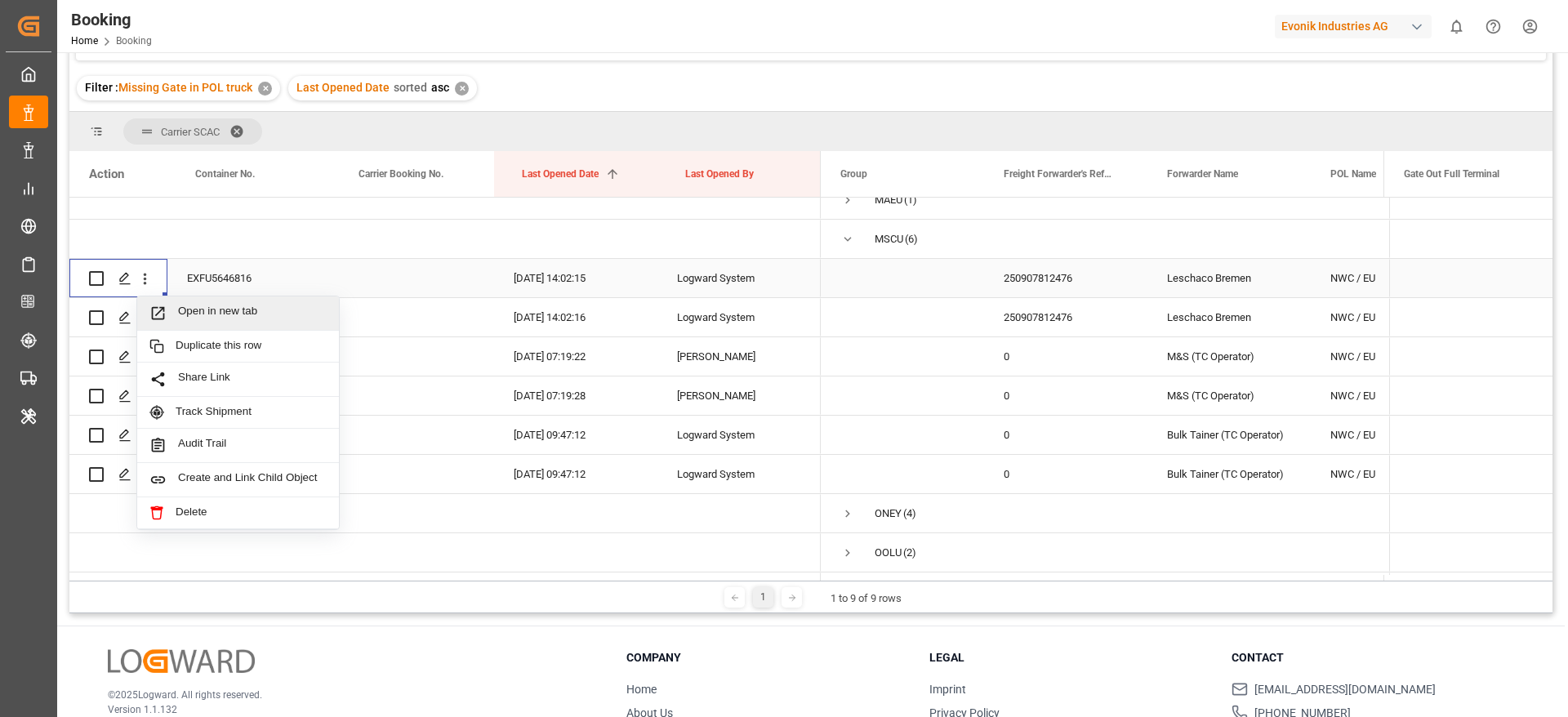
click at [205, 304] on span "Open in new tab" at bounding box center [251, 312] width 148 height 17
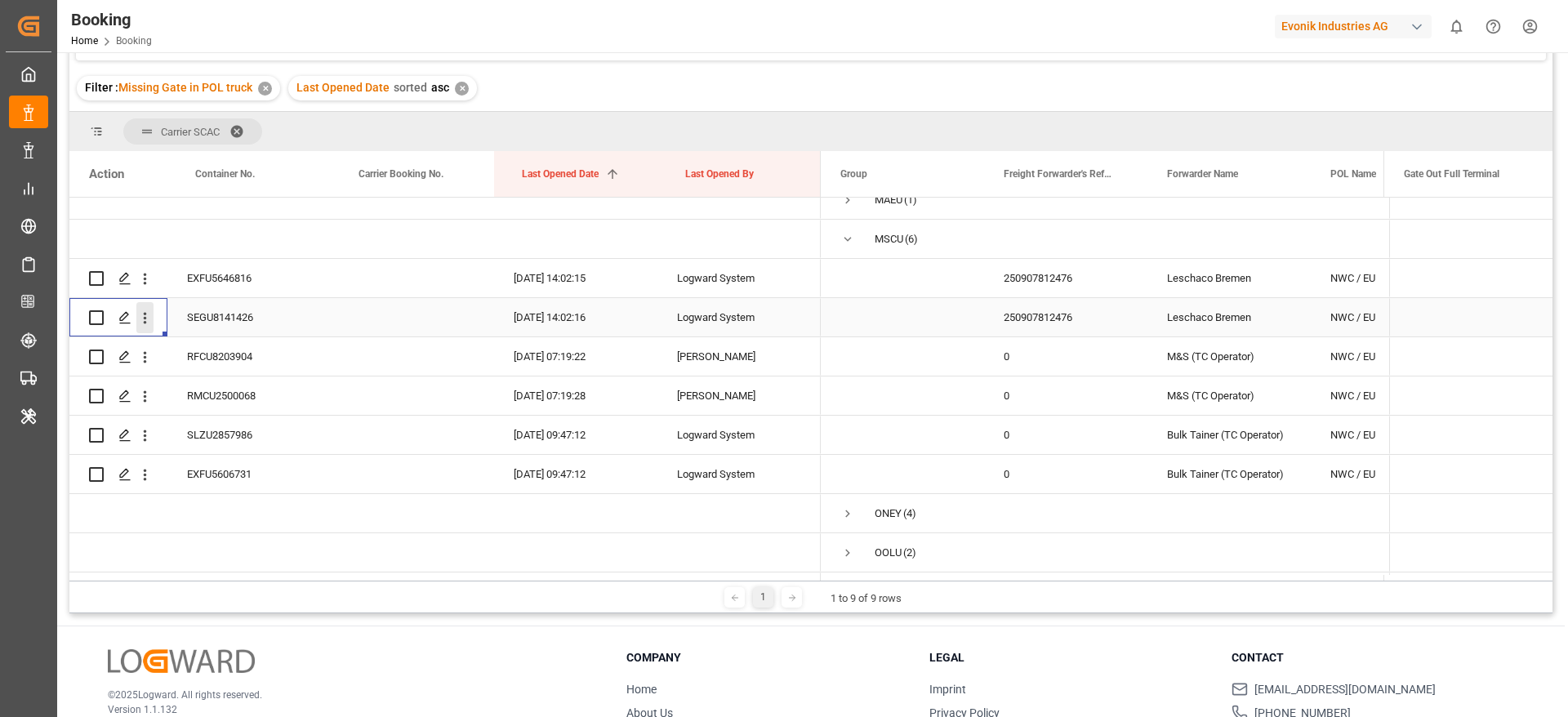
click at [139, 328] on button "open menu" at bounding box center [144, 318] width 17 height 31
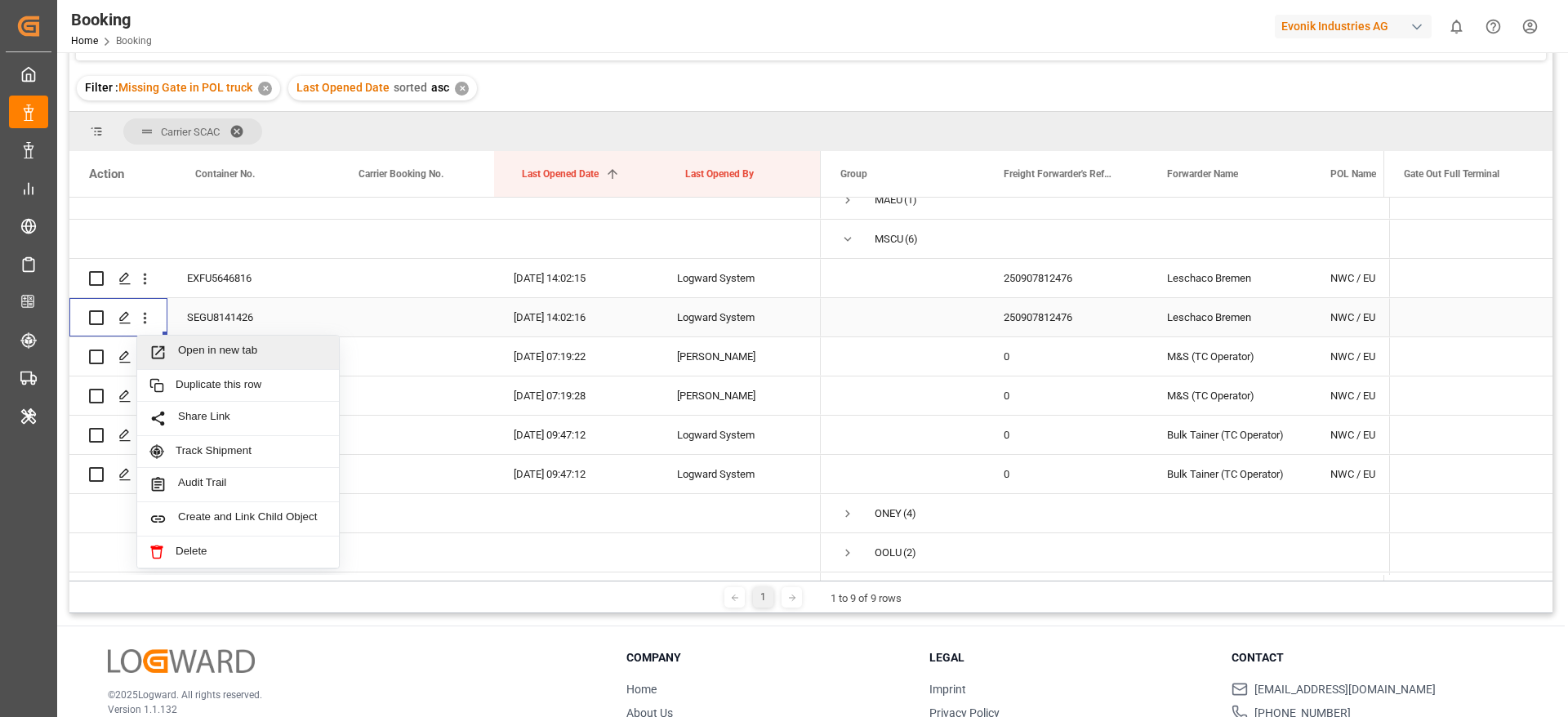
click at [201, 343] on span "Open in new tab" at bounding box center [251, 351] width 148 height 17
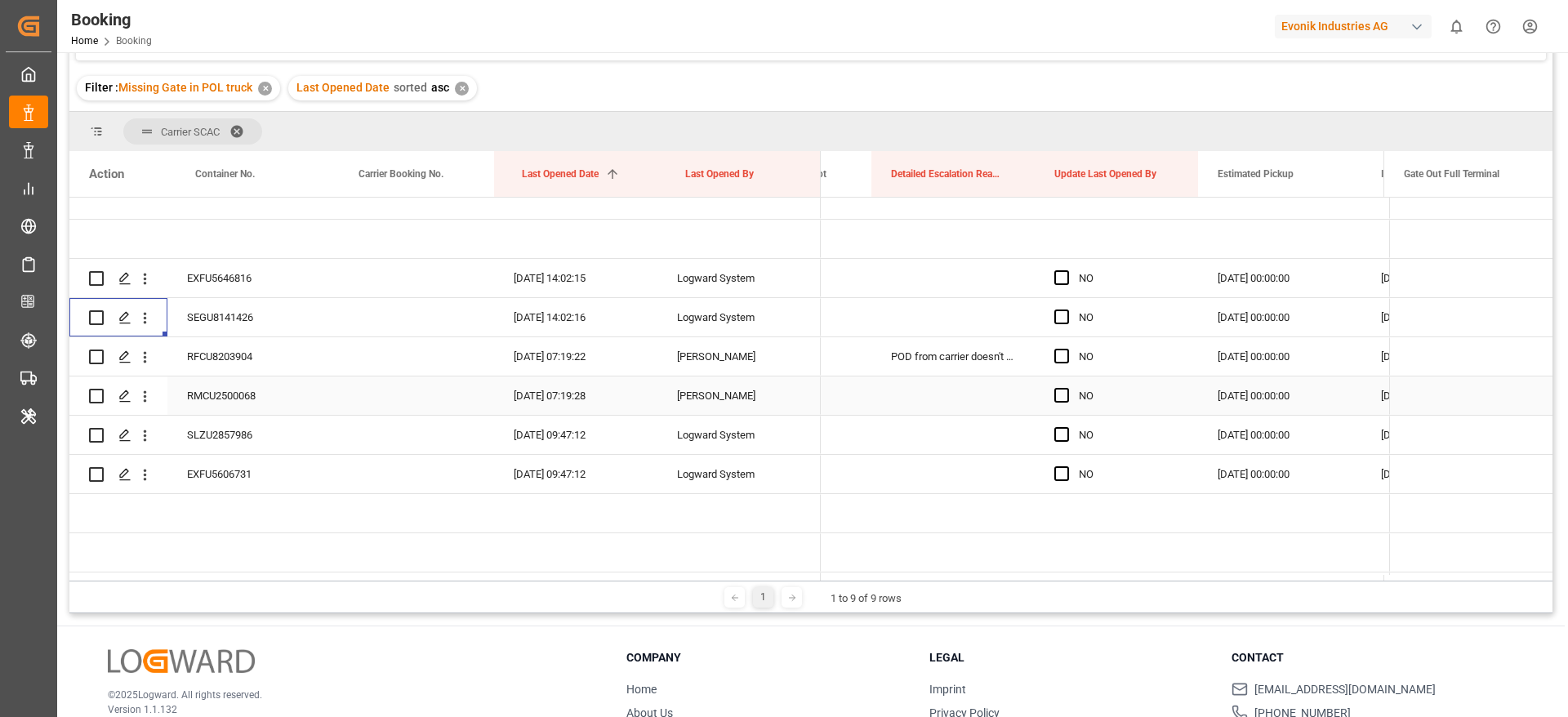
scroll to position [0, 1745]
click at [1057, 360] on span "Press SPACE to select this row." at bounding box center [1063, 355] width 15 height 15
click at [1069, 348] on input "Press SPACE to select this row." at bounding box center [1069, 348] width 0 height 0
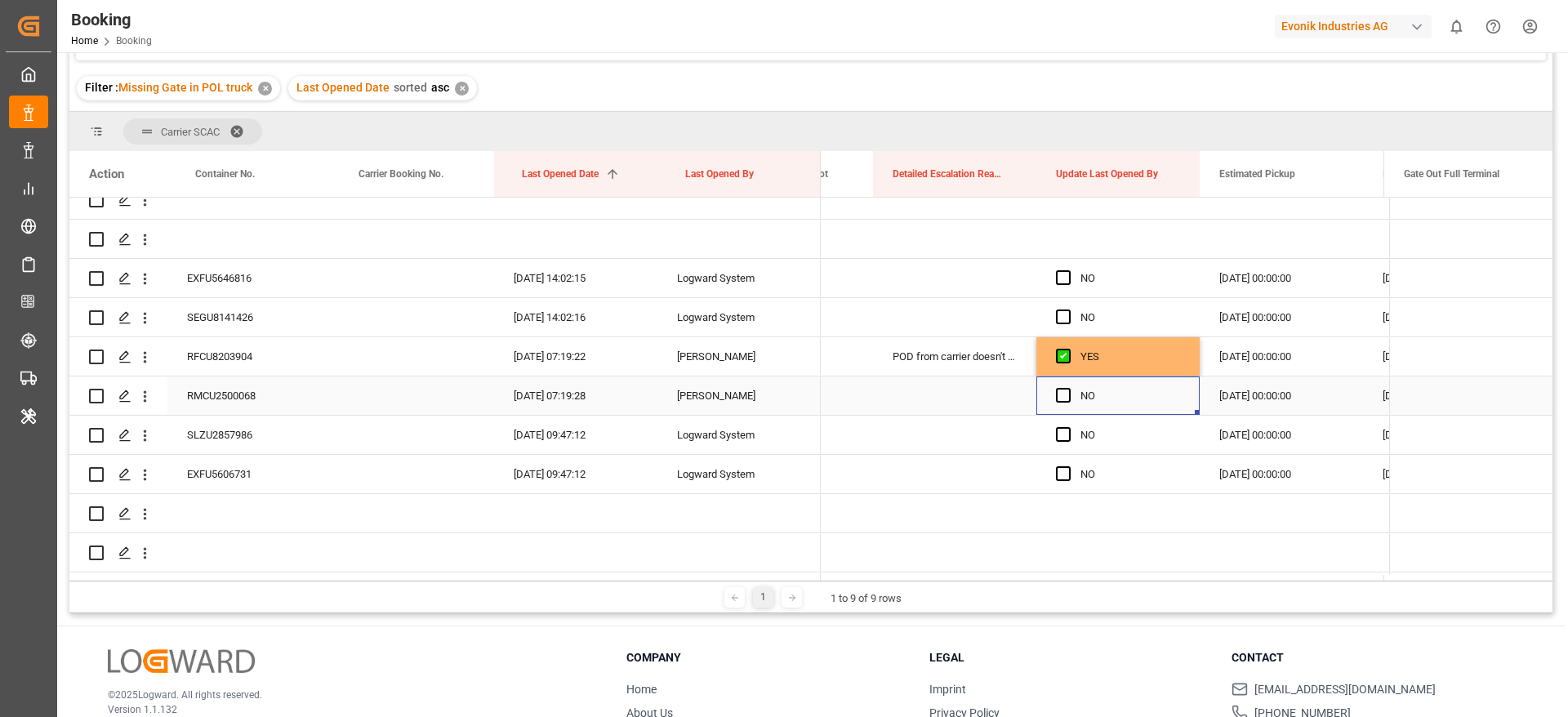
click at [1063, 385] on div "Press SPACE to select this row." at bounding box center [1068, 396] width 25 height 37
click at [1058, 388] on span "Press SPACE to select this row." at bounding box center [1063, 394] width 15 height 15
click at [1069, 387] on input "Press SPACE to select this row." at bounding box center [1069, 387] width 0 height 0
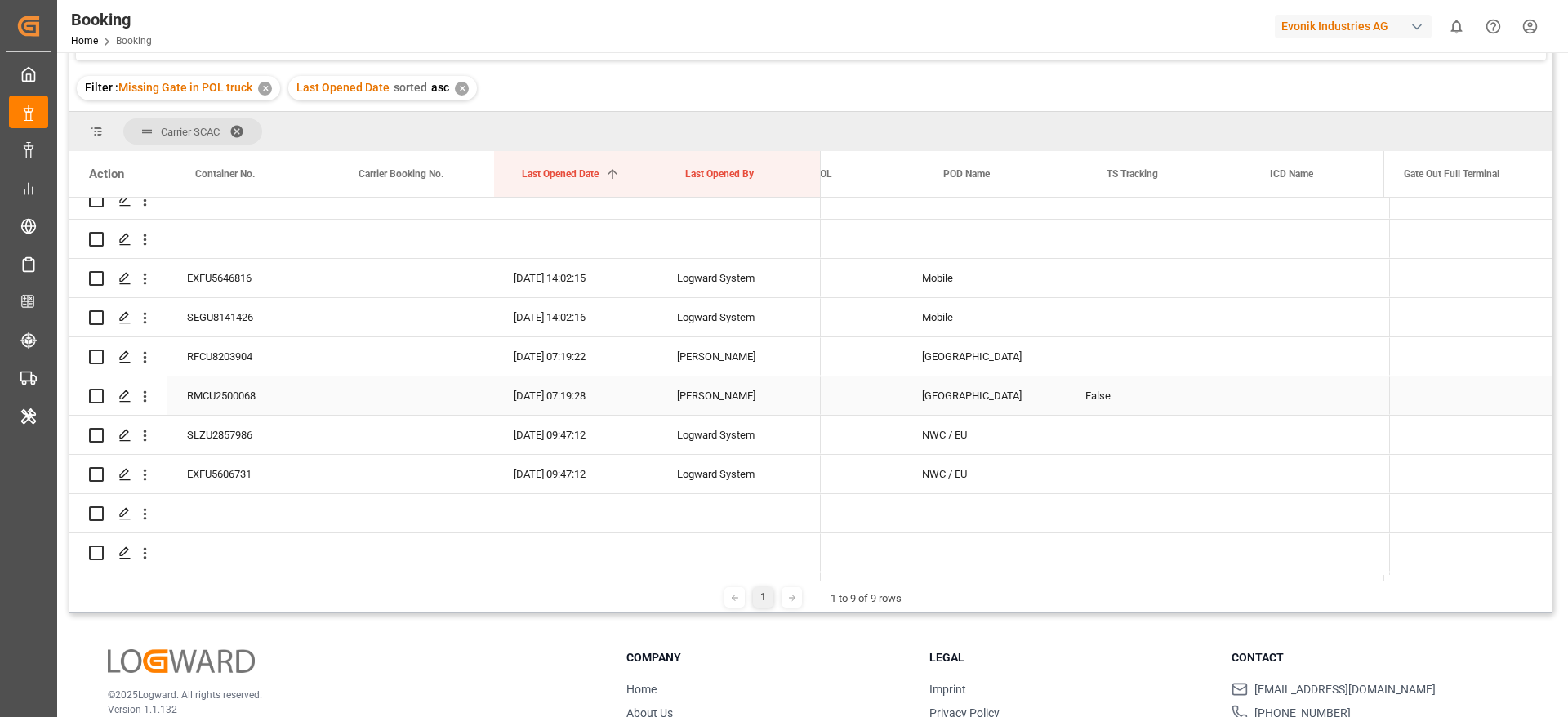
scroll to position [0, 877]
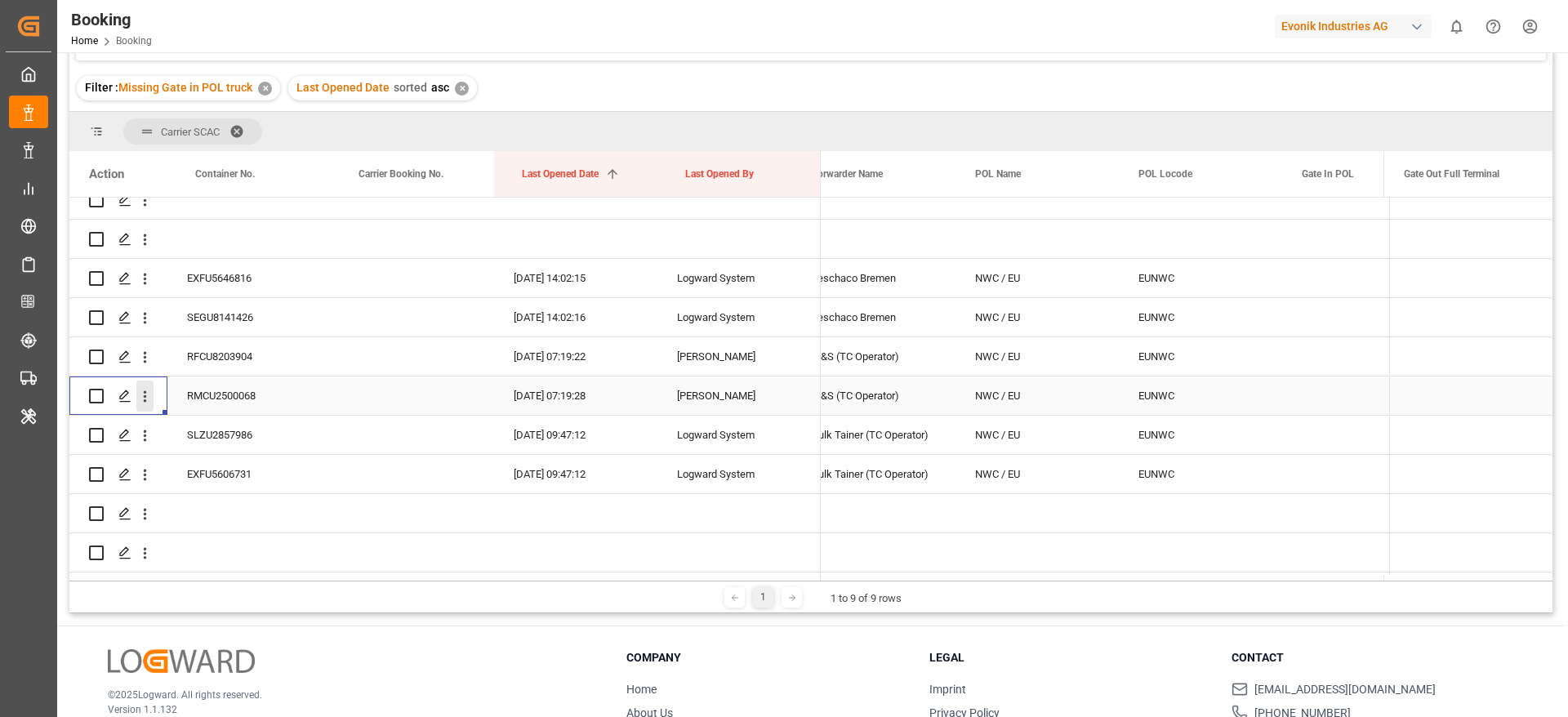
click at [139, 387] on icon "open menu" at bounding box center [144, 395] width 17 height 17
click at [191, 415] on div "Open in new tab" at bounding box center [238, 431] width 202 height 34
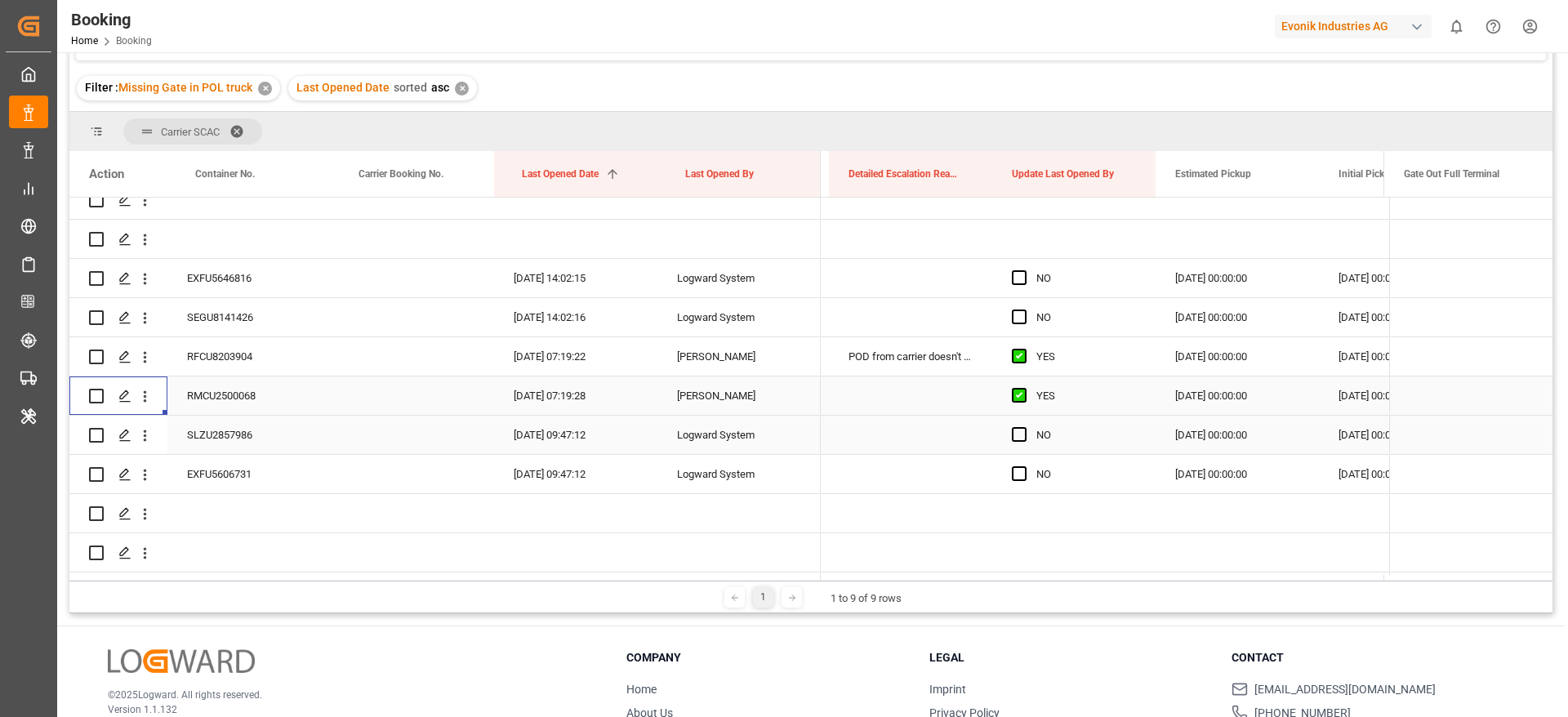
click at [1027, 428] on div "Press SPACE to select this row." at bounding box center [1023, 435] width 25 height 37
click at [1019, 431] on span "Press SPACE to select this row." at bounding box center [1019, 434] width 15 height 15
click at [1024, 427] on input "Press SPACE to select this row." at bounding box center [1024, 427] width 0 height 0
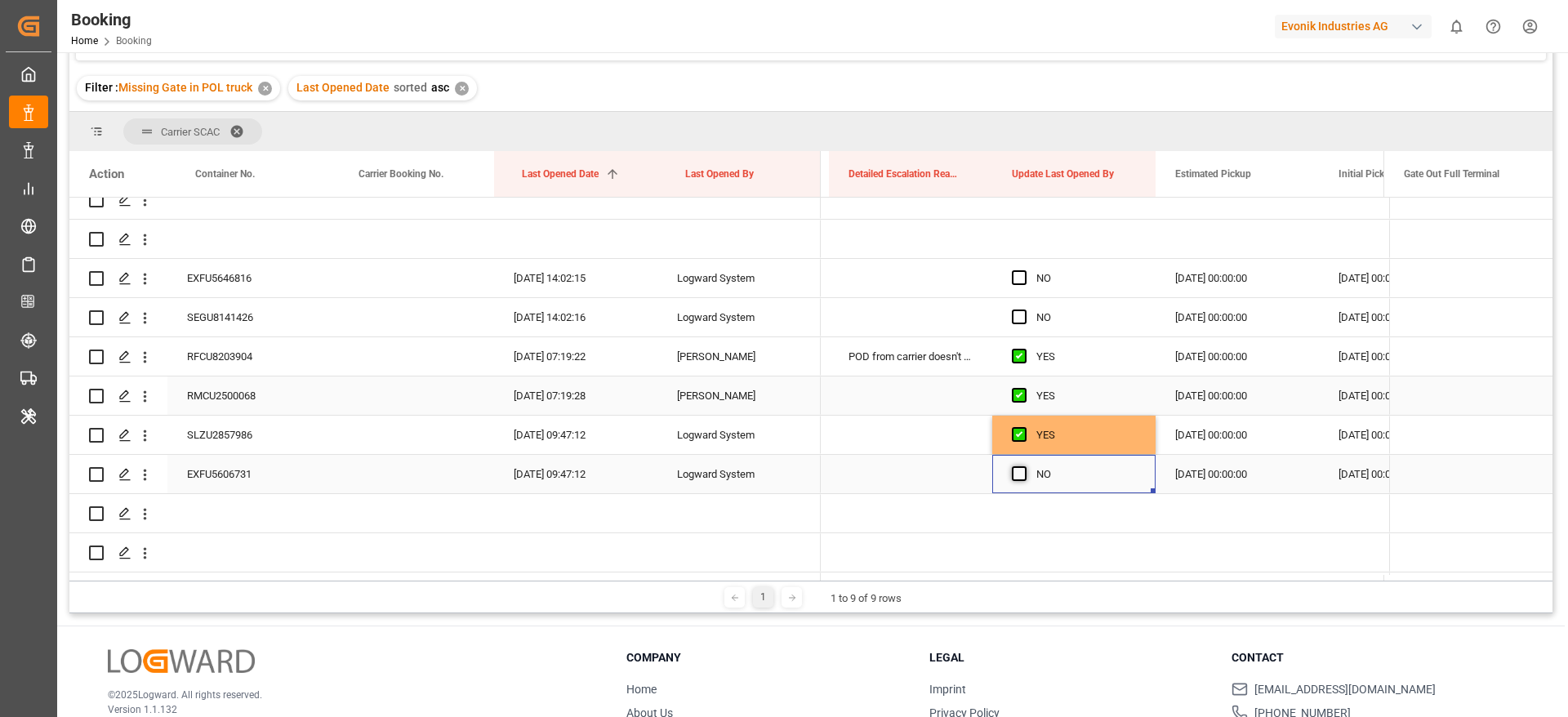
click at [1019, 473] on span "Press SPACE to select this row." at bounding box center [1019, 473] width 15 height 15
click at [1024, 466] on input "Press SPACE to select this row." at bounding box center [1024, 466] width 0 height 0
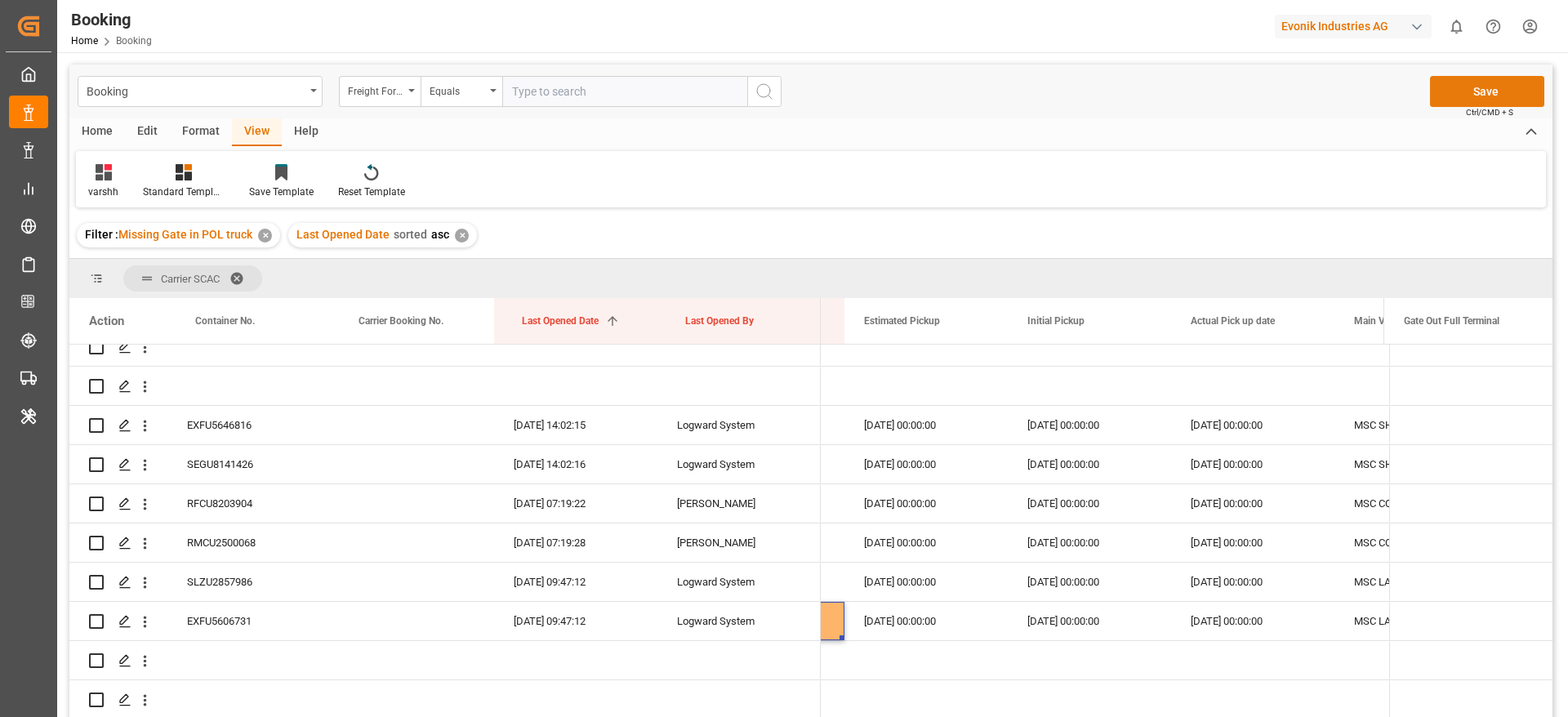
click at [1509, 97] on button "Save" at bounding box center [1487, 91] width 115 height 31
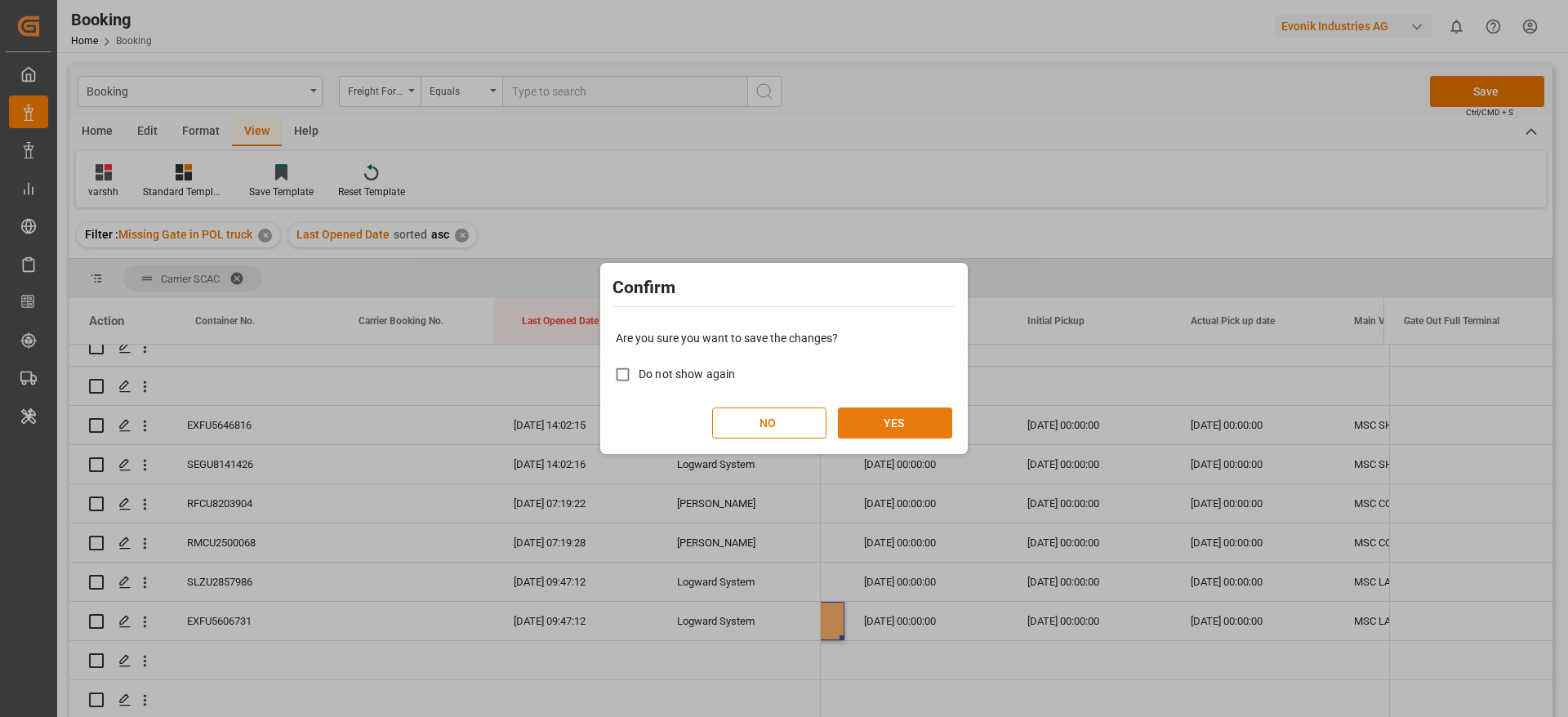
click at [927, 407] on button "YES" at bounding box center [895, 423] width 115 height 31
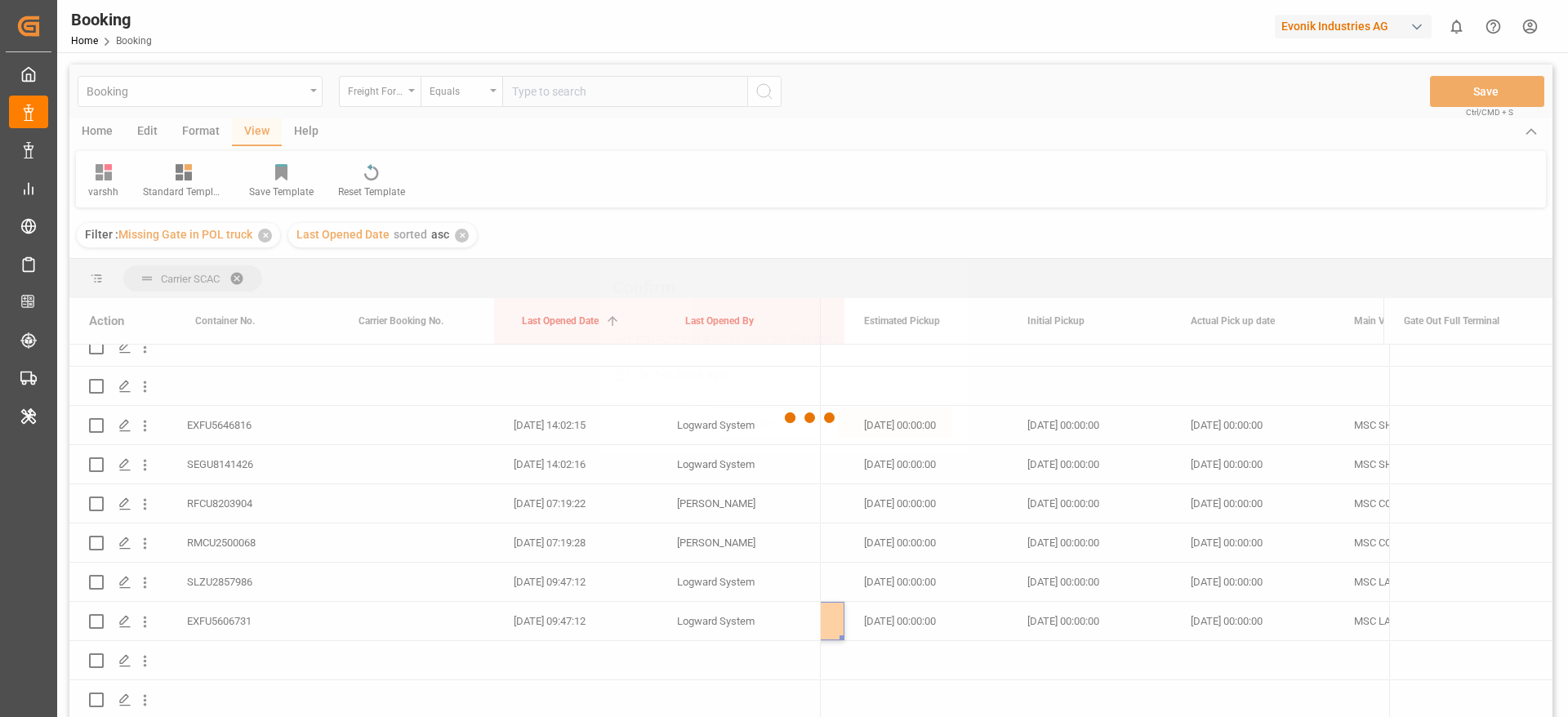
click at [927, 407] on div "NO YES" at bounding box center [784, 423] width 337 height 31
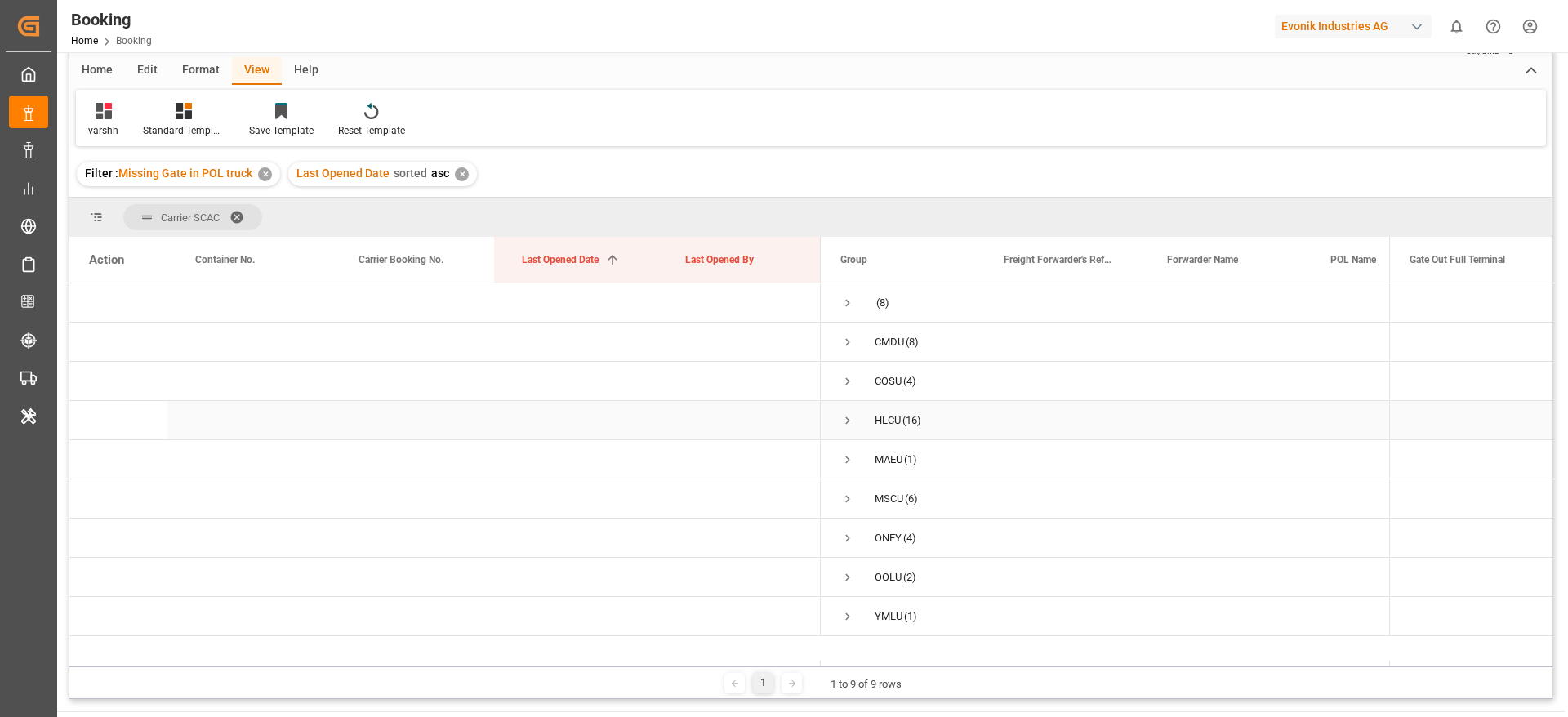
scroll to position [0, 0]
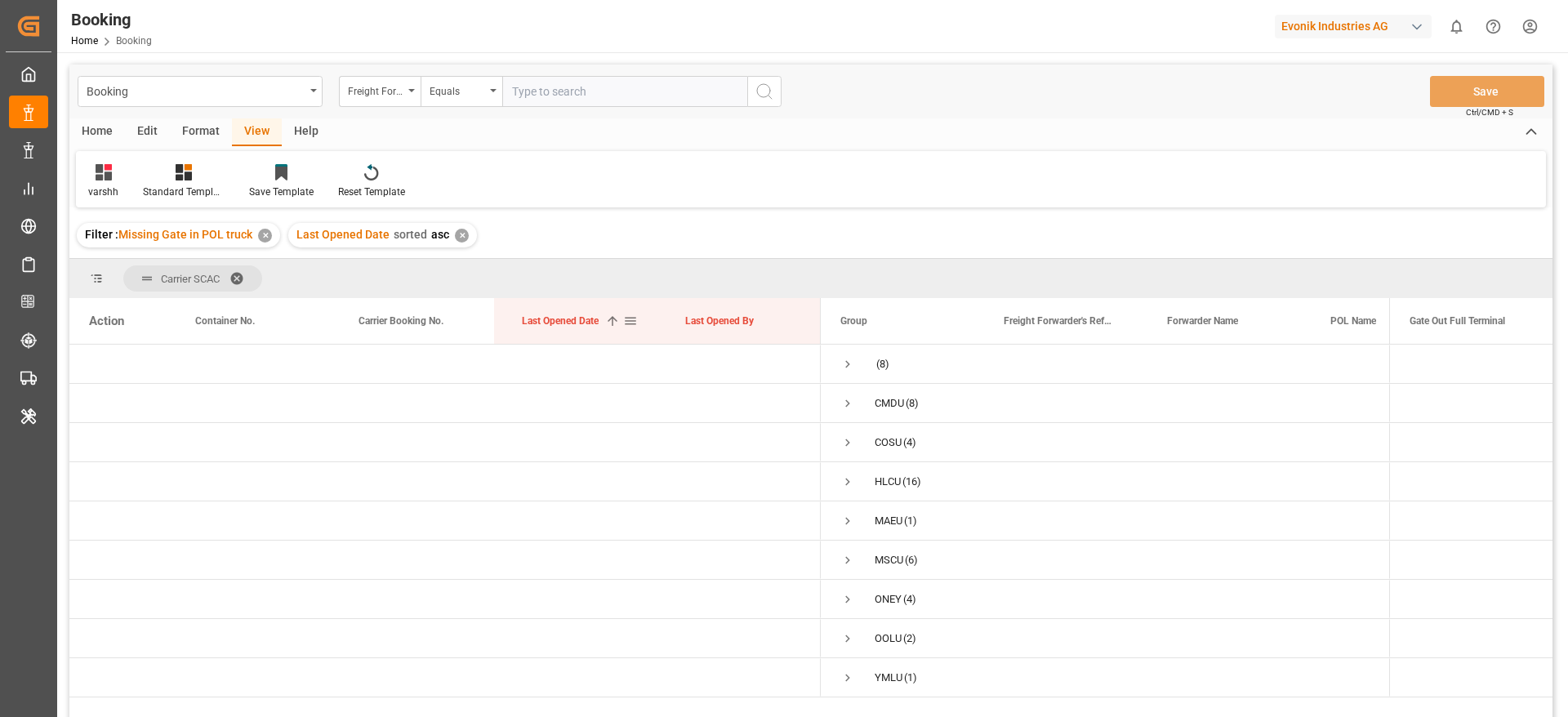
click at [594, 326] on span "Last Opened Date" at bounding box center [560, 321] width 77 height 12
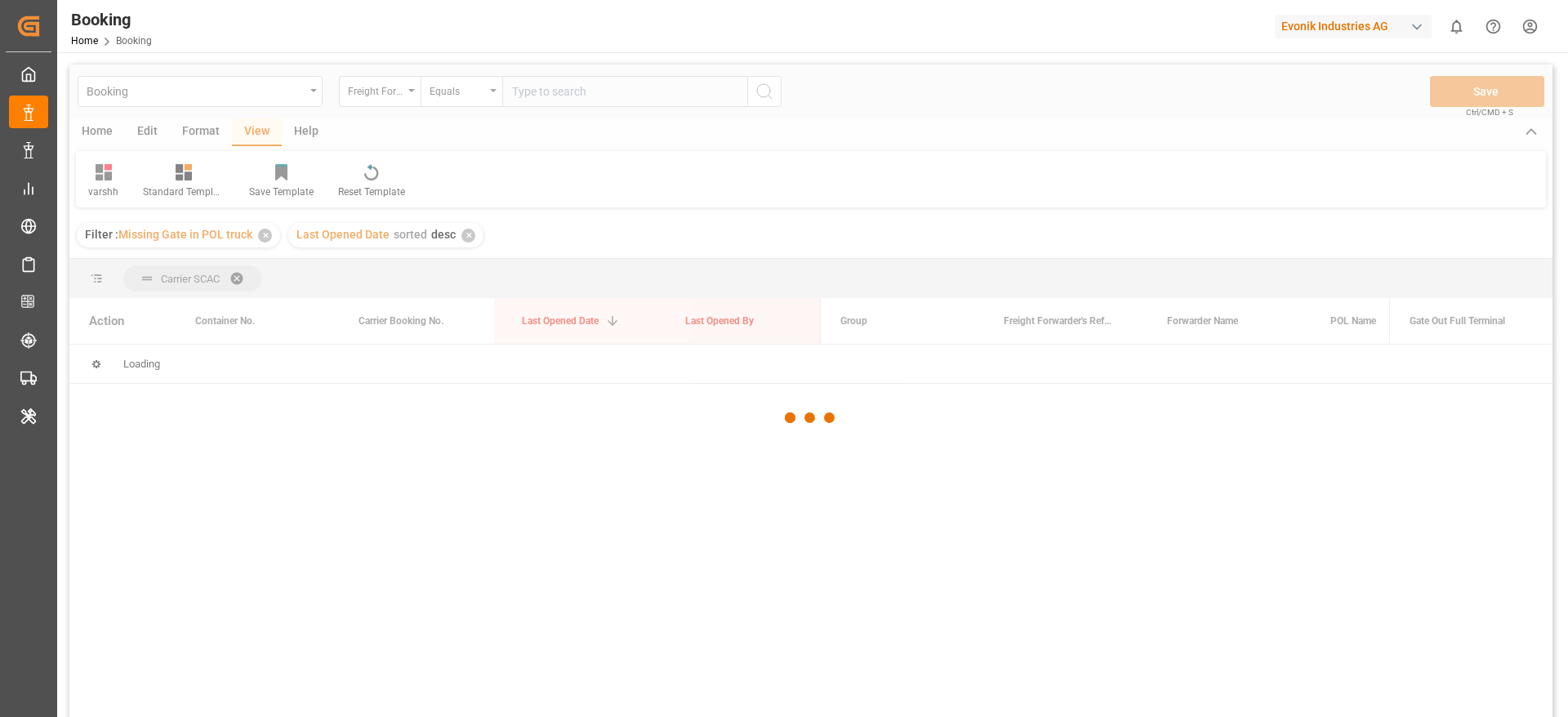
click at [594, 326] on div at bounding box center [811, 418] width 1484 height 707
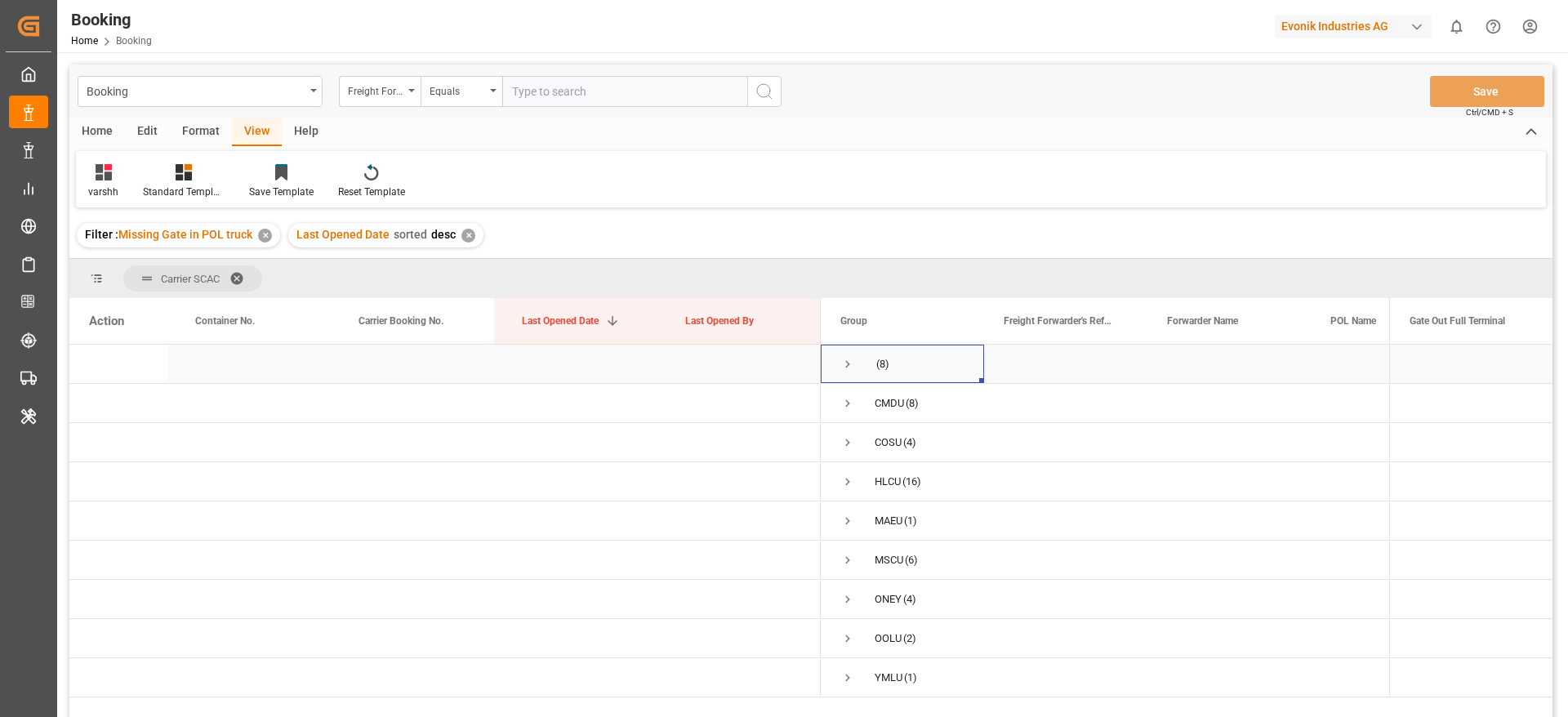
click at [848, 373] on span "Press SPACE to select this row." at bounding box center [847, 364] width 15 height 37
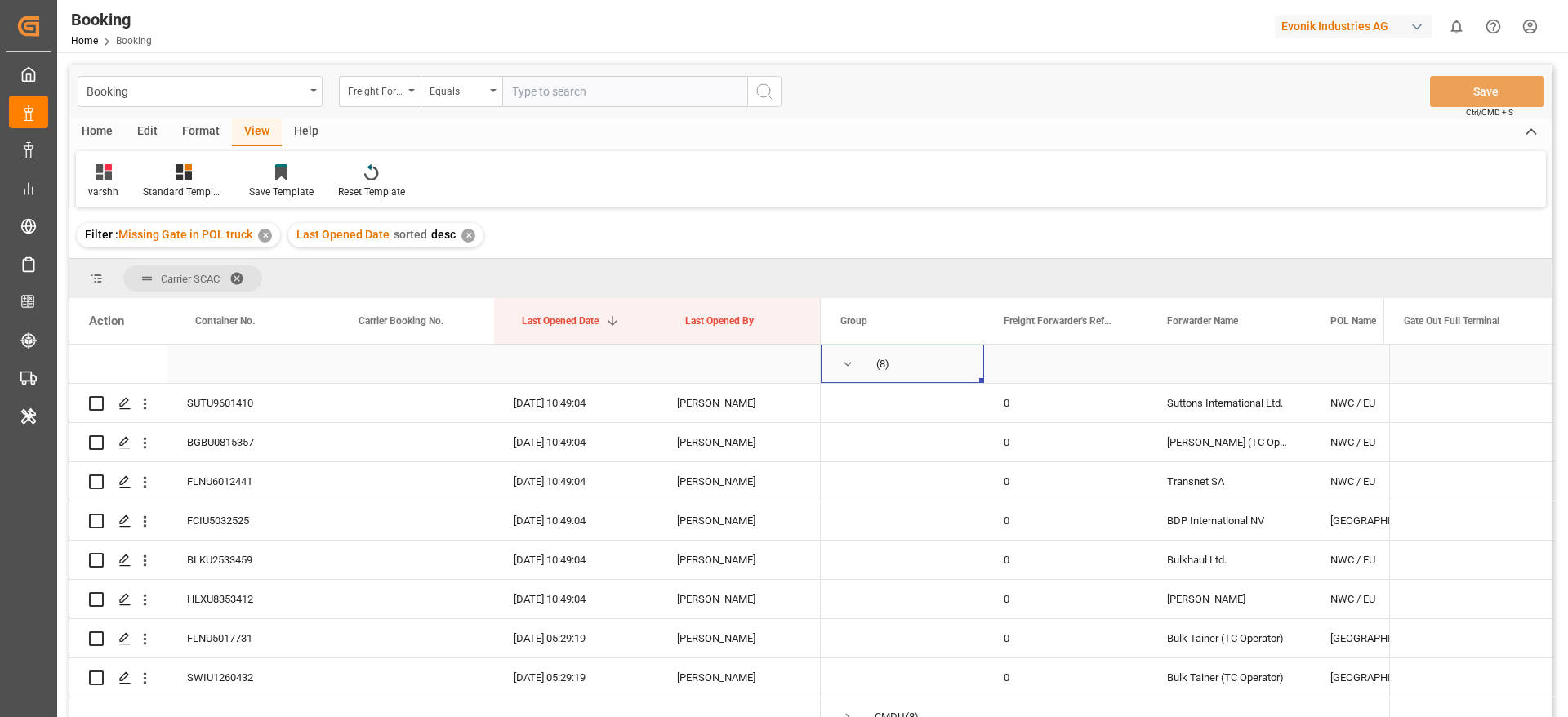
click at [851, 358] on span "Press SPACE to select this row." at bounding box center [847, 364] width 15 height 15
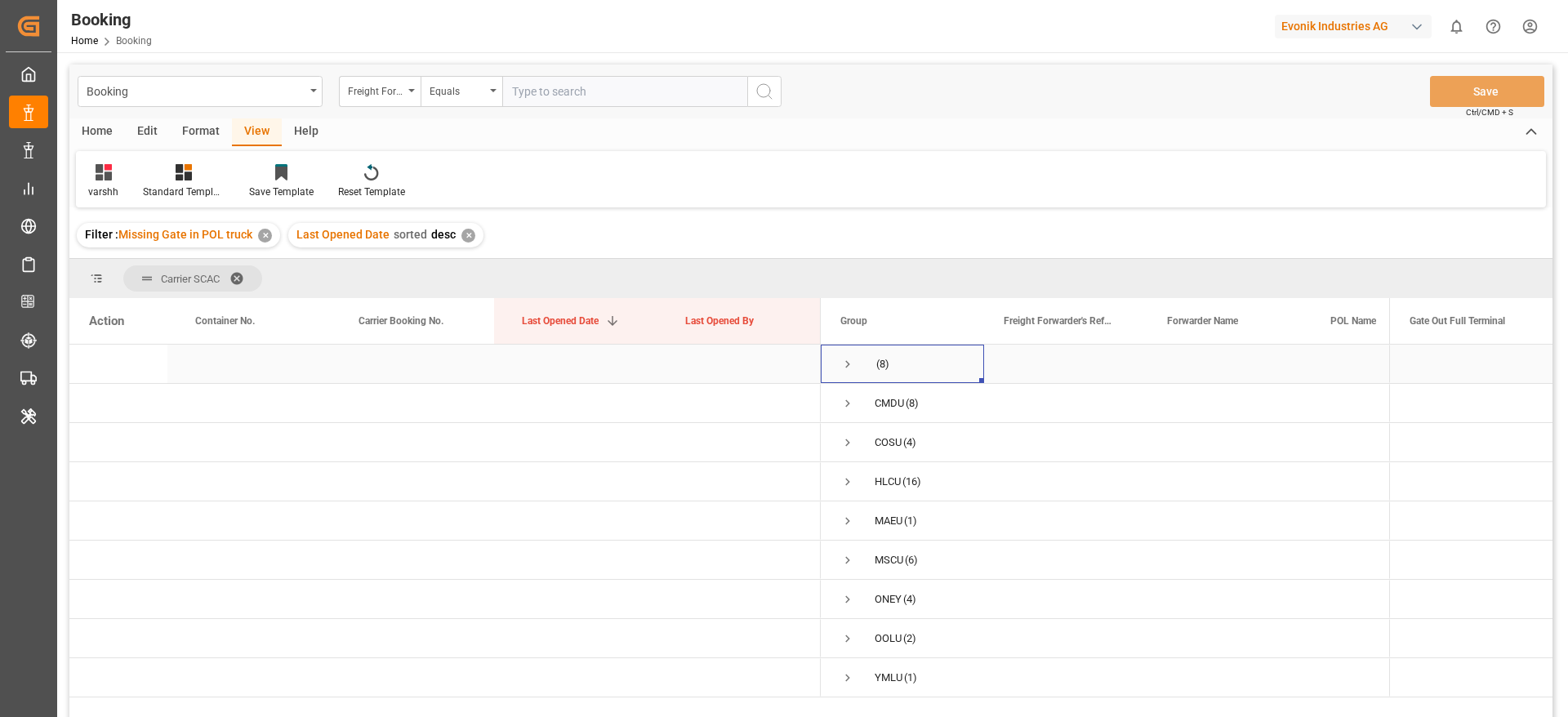
click at [846, 363] on span "Press SPACE to select this row." at bounding box center [847, 364] width 15 height 15
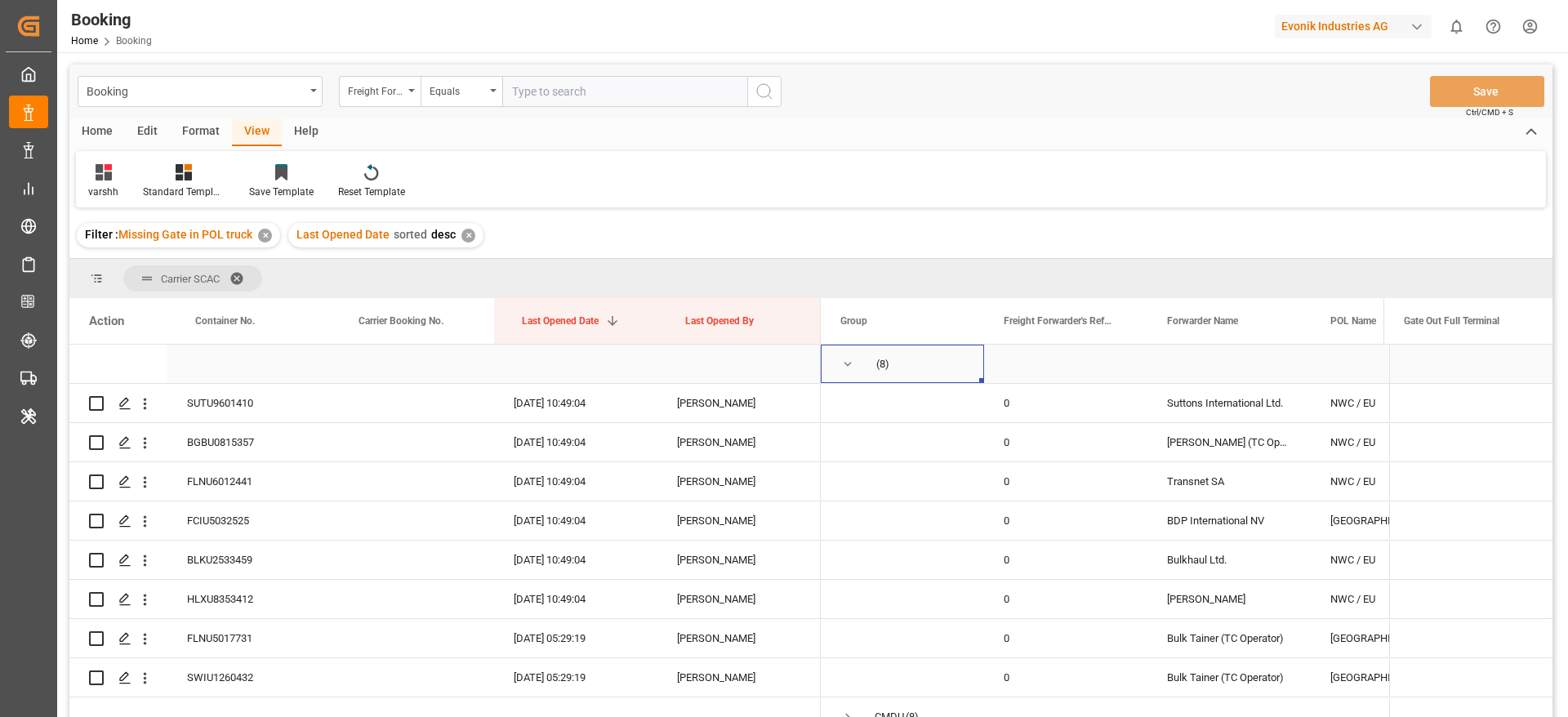
click at [846, 363] on span "Press SPACE to select this row." at bounding box center [847, 364] width 15 height 15
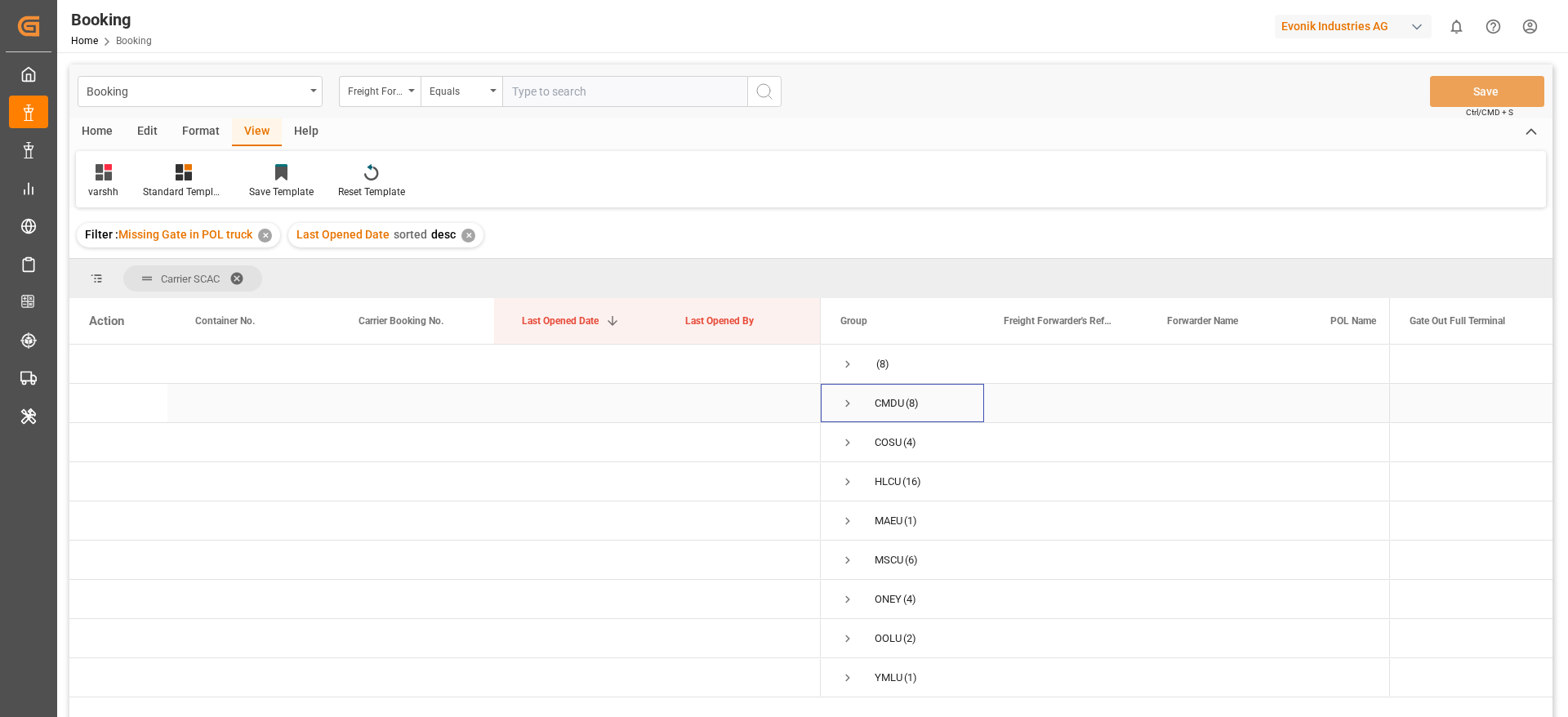
click at [845, 405] on span "Press SPACE to select this row." at bounding box center [847, 403] width 15 height 15
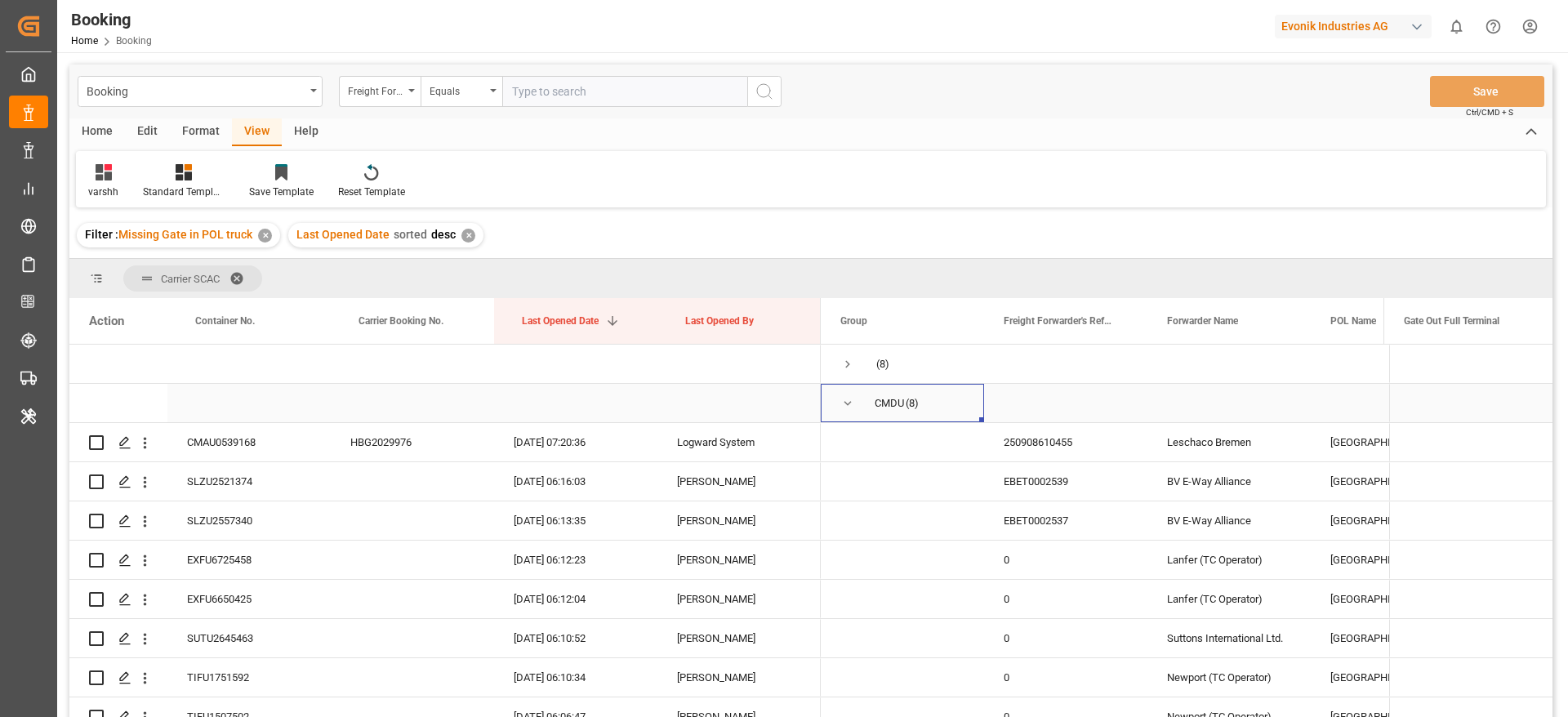
click at [845, 405] on span "Press SPACE to select this row." at bounding box center [847, 403] width 15 height 15
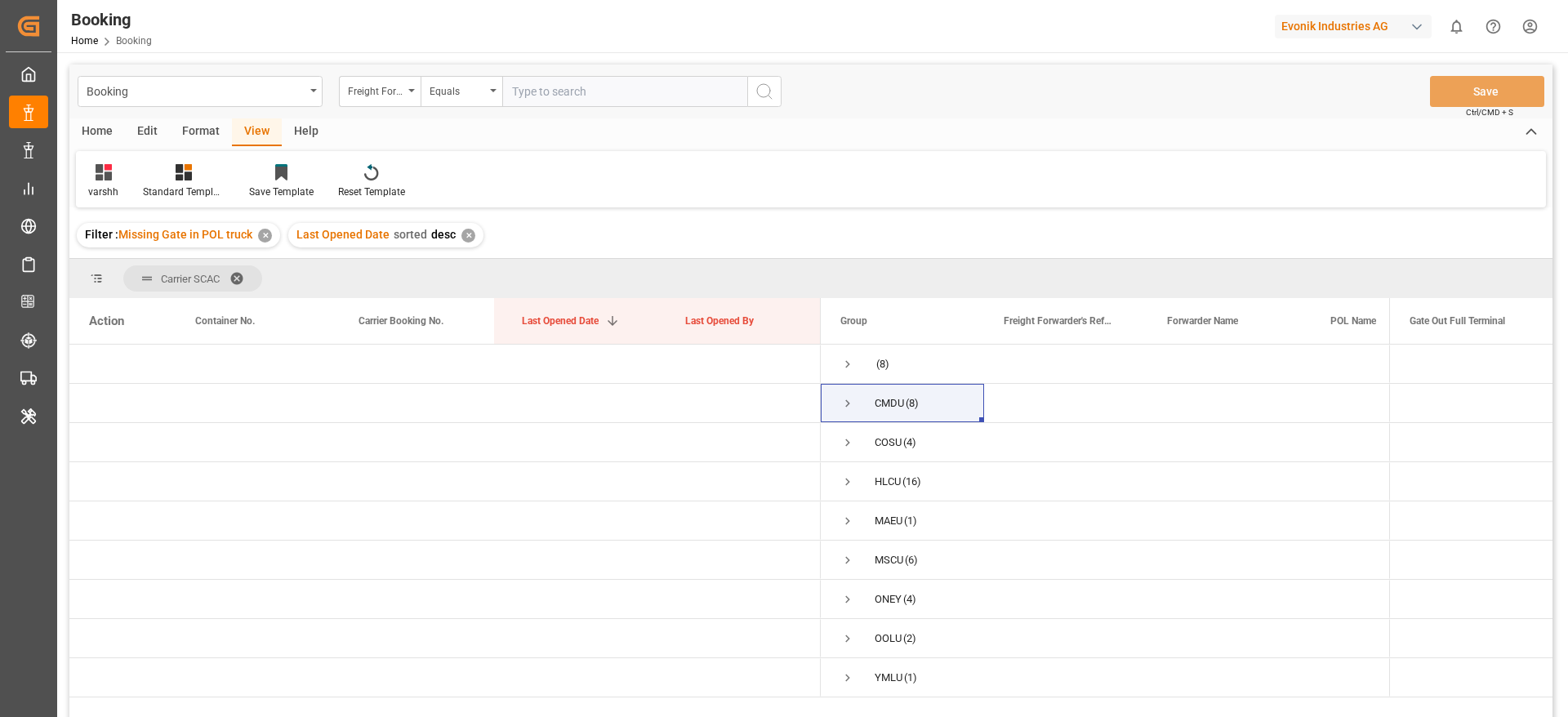
click at [239, 271] on span at bounding box center [242, 278] width 26 height 15
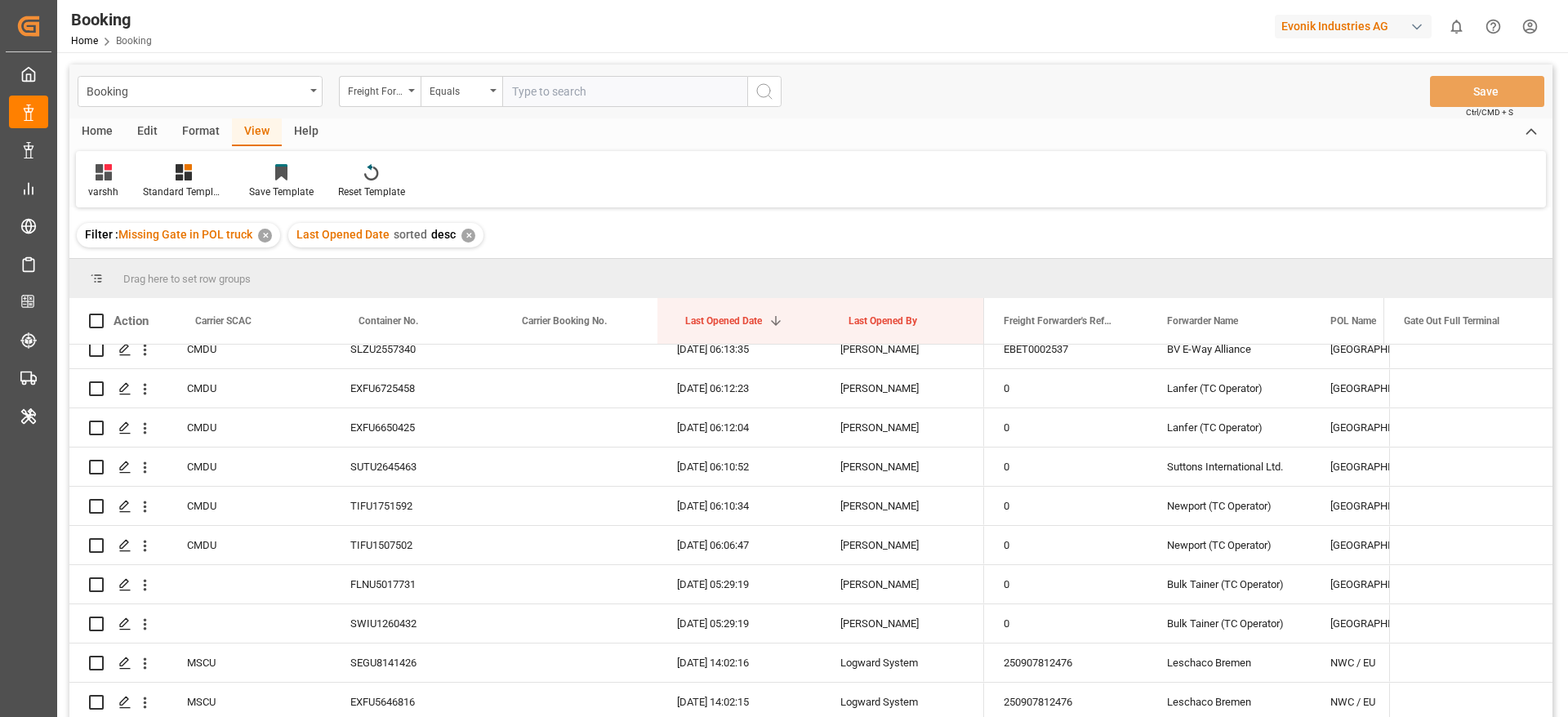
scroll to position [241, 0]
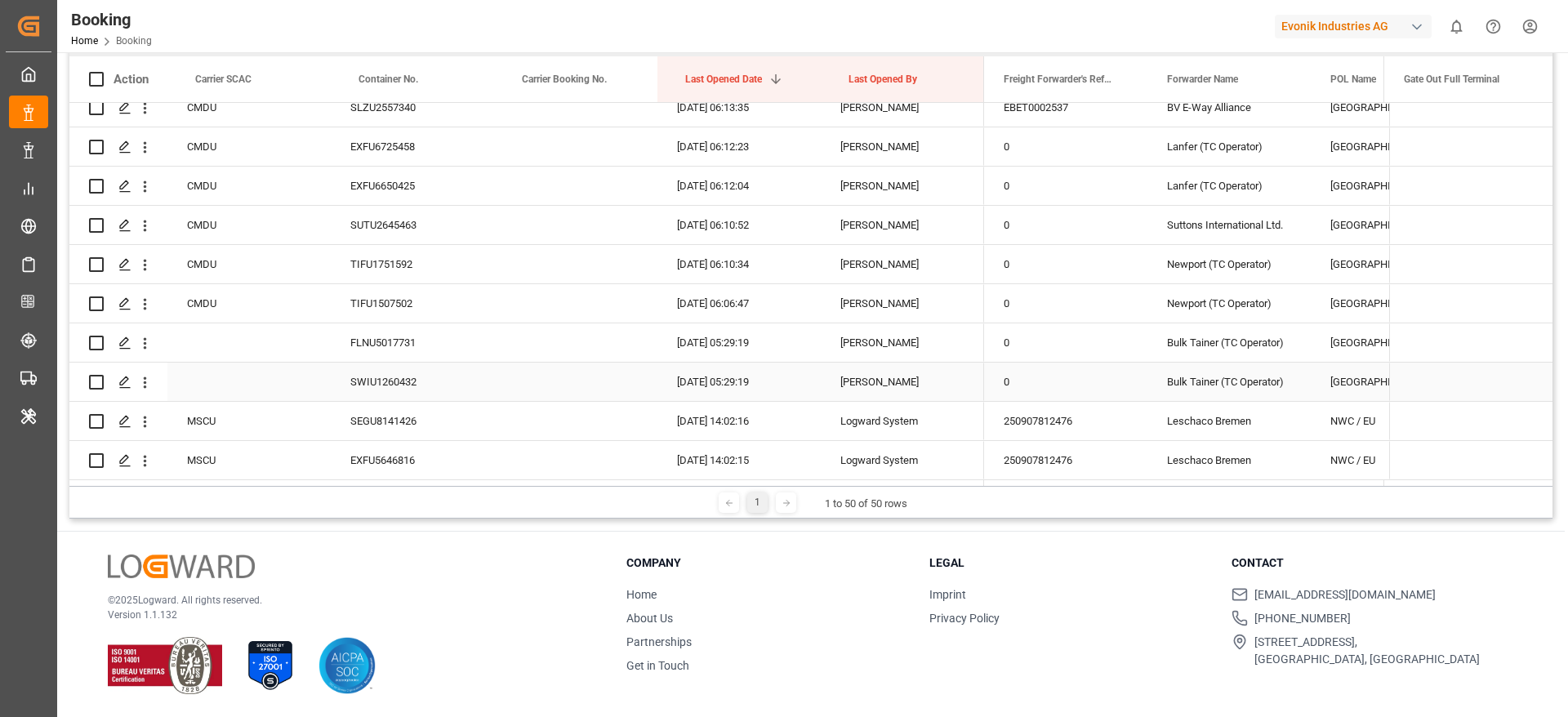
click at [812, 392] on div "25.09.2025 05:29:19" at bounding box center [739, 382] width 163 height 38
click at [541, 410] on div "Press SPACE to select this row." at bounding box center [576, 421] width 163 height 38
click at [446, 470] on div "EXFU5646816" at bounding box center [412, 459] width 163 height 38
click at [1018, 426] on div "250907812476" at bounding box center [1066, 421] width 163 height 38
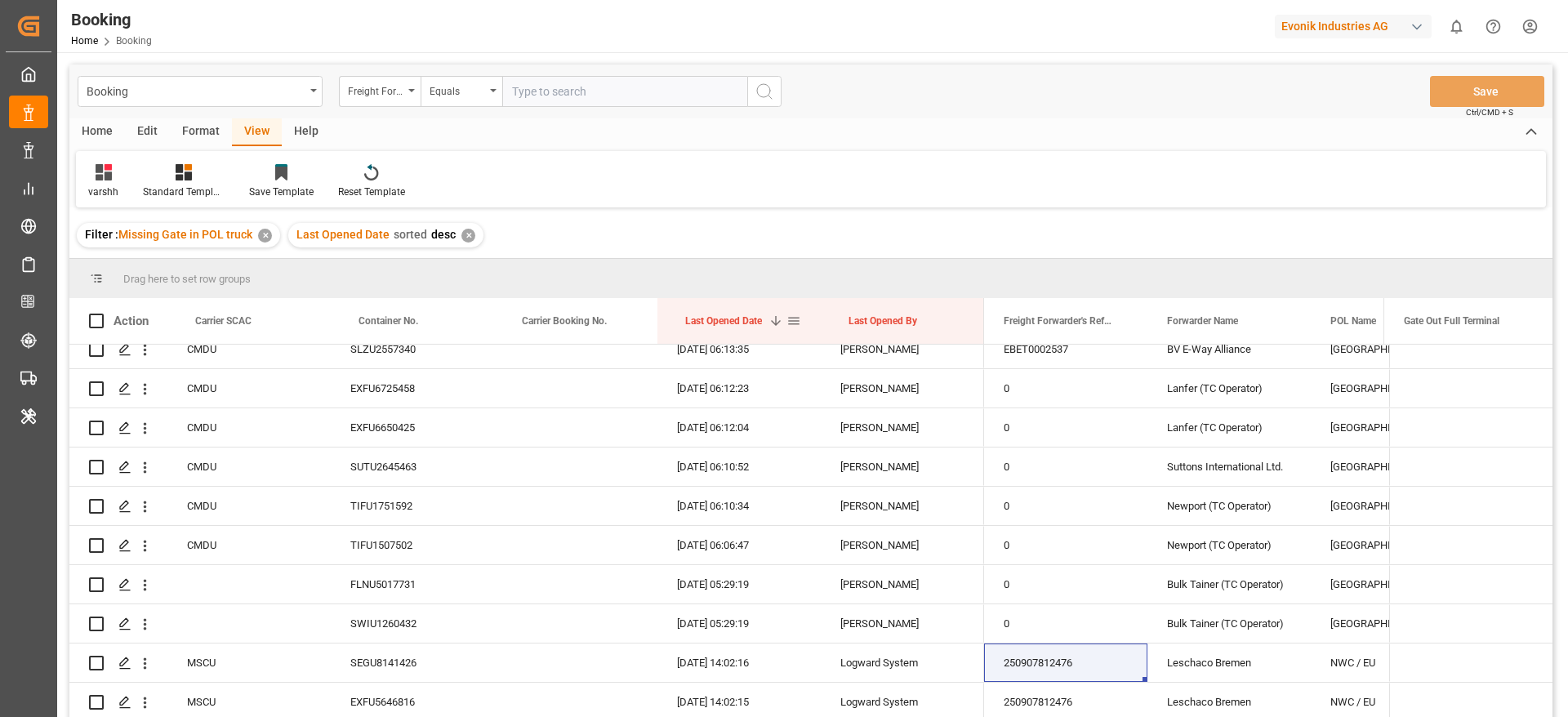
click at [758, 331] on div "Last Opened Date 1" at bounding box center [735, 321] width 101 height 46
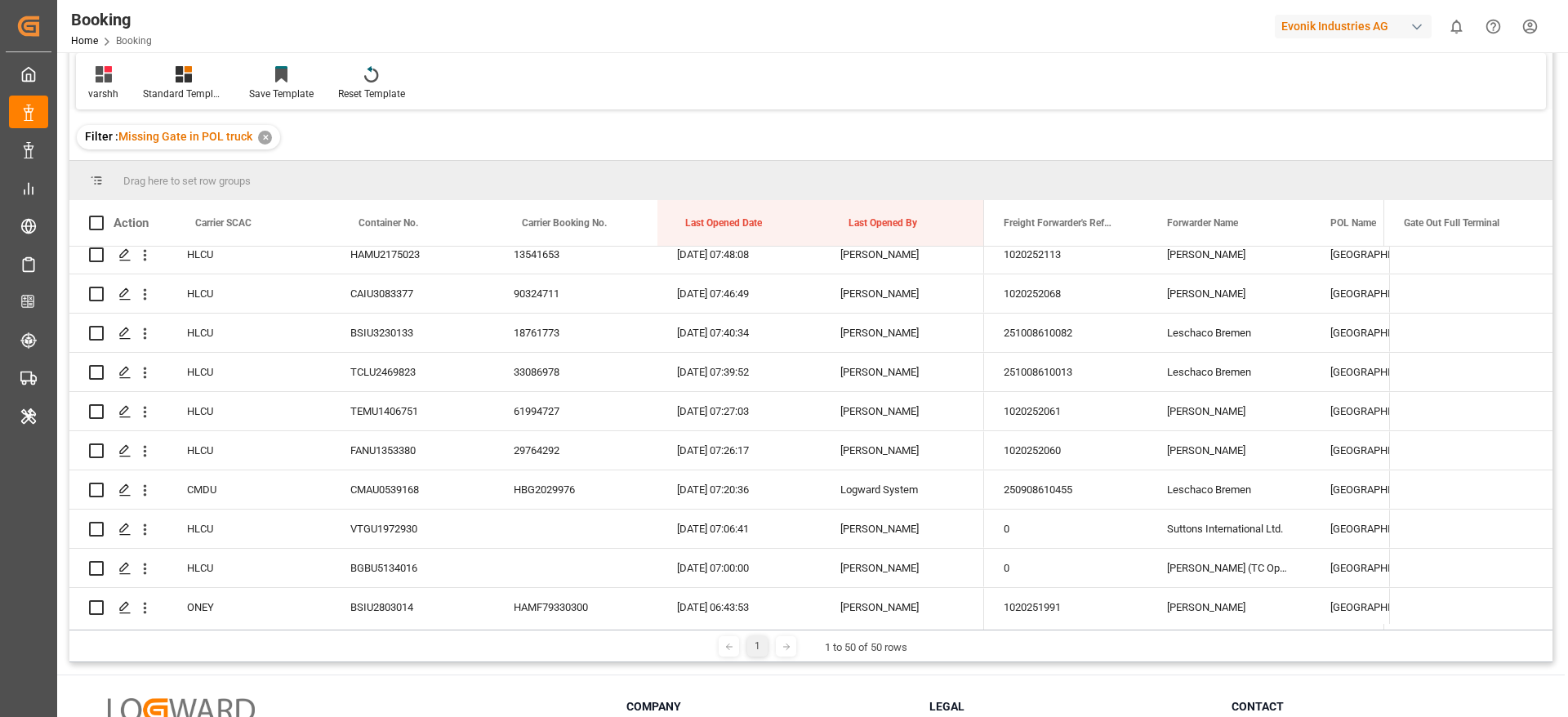
scroll to position [976, 0]
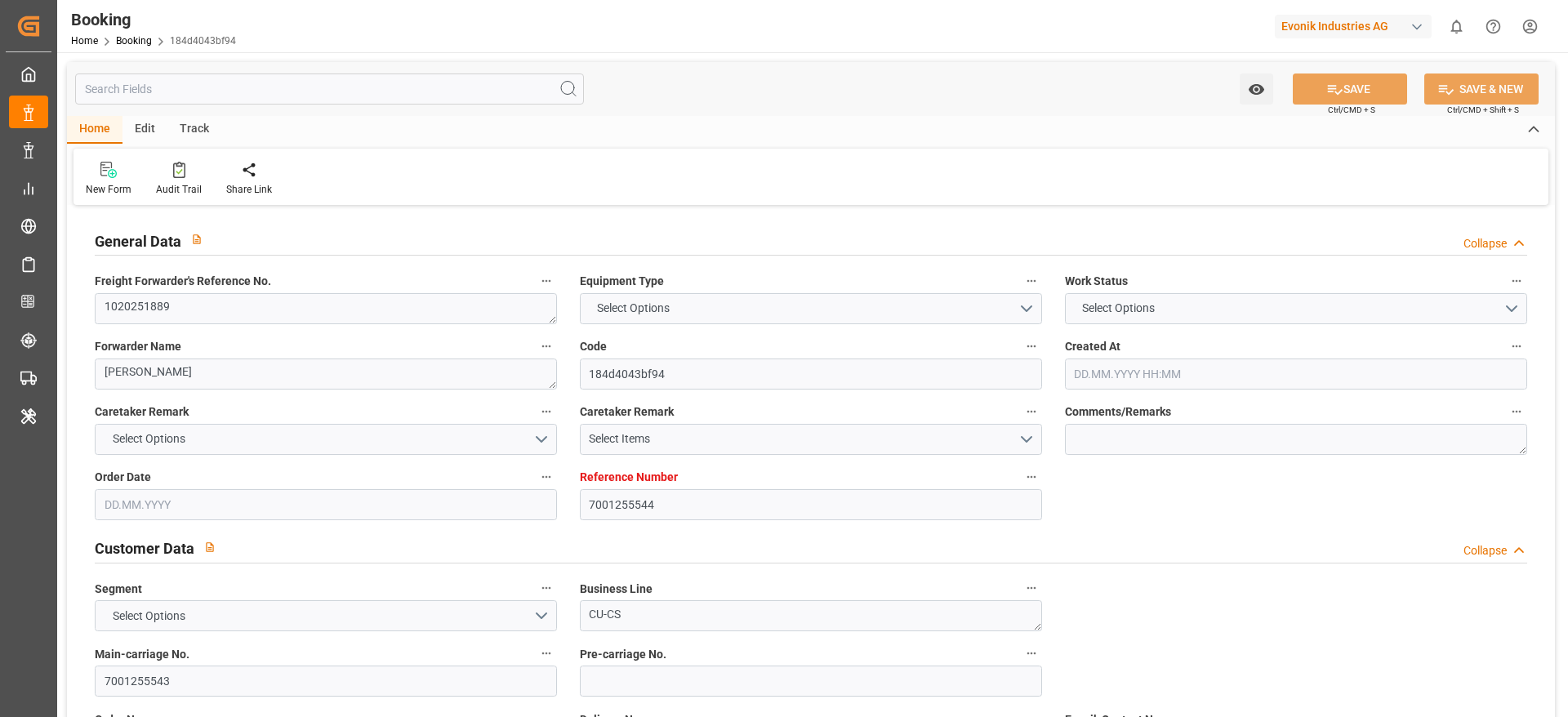
type input "7001255544"
type input "9337688"
type input "ONE"
type input "Ocean Network Express"
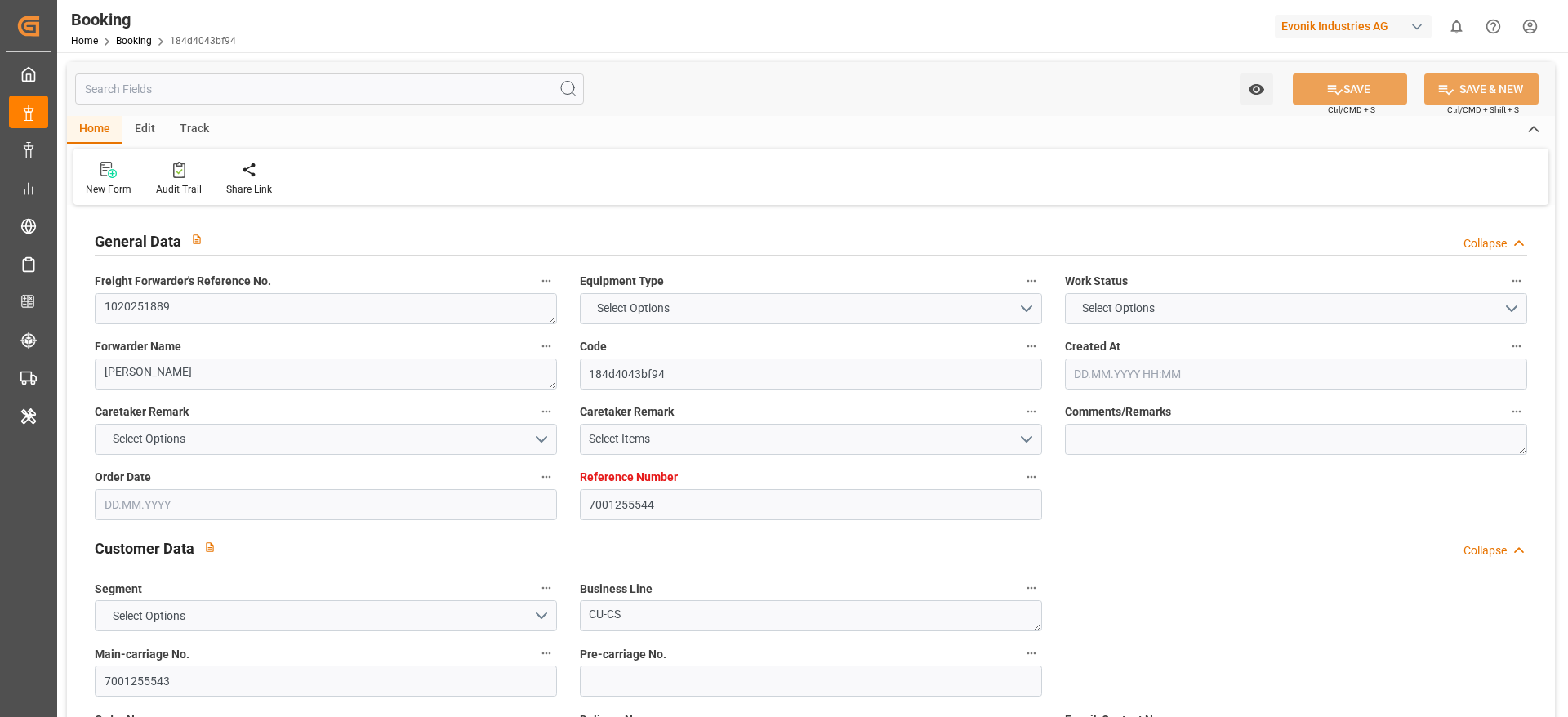
type input "EUNWC"
type input "BRSSZ"
type input "22.08.2025 06:31"
type input "[DATE]"
type input "05.10.2025"
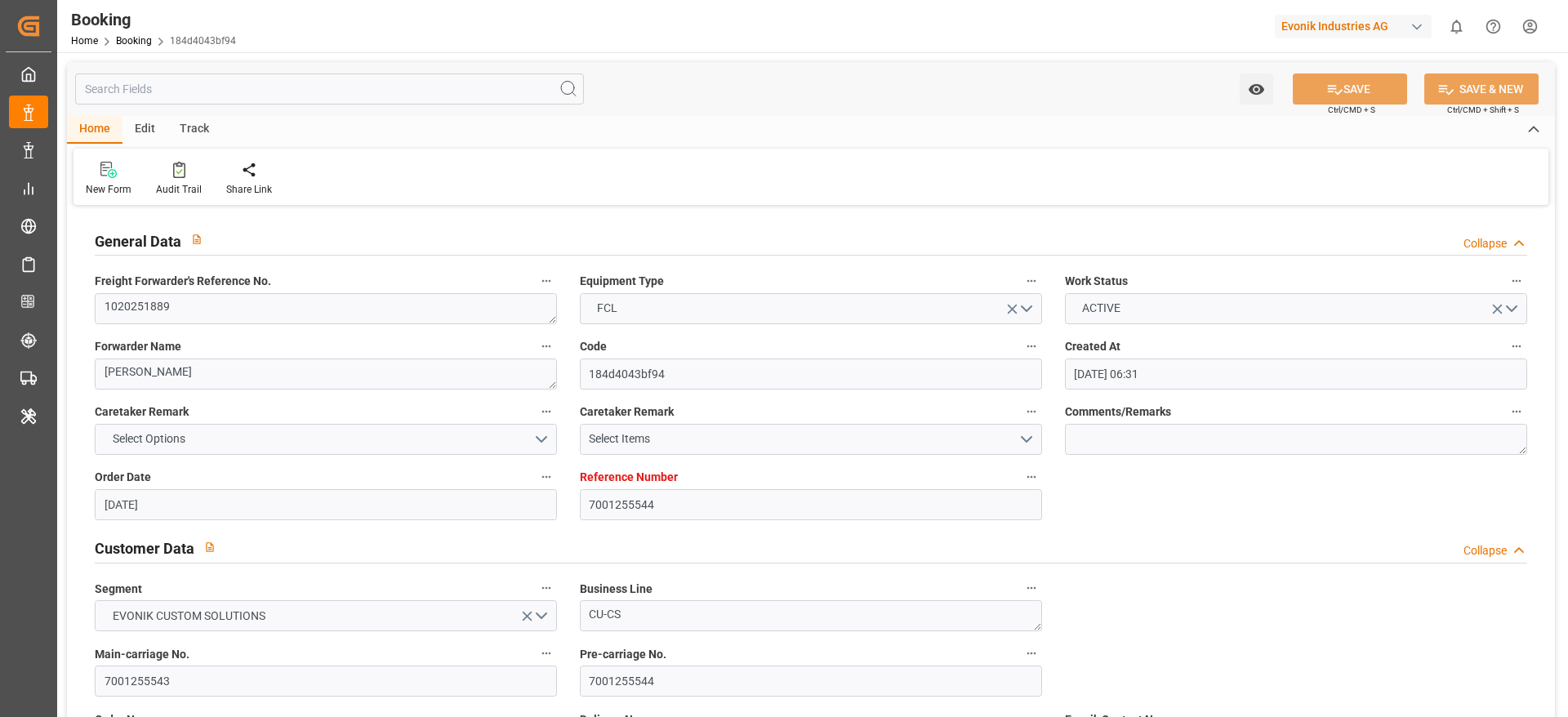
type input "[DATE]"
type input "18.09.2025 00:00"
type input "23.09.2025 00:00"
type input "29.09.2025 00:00"
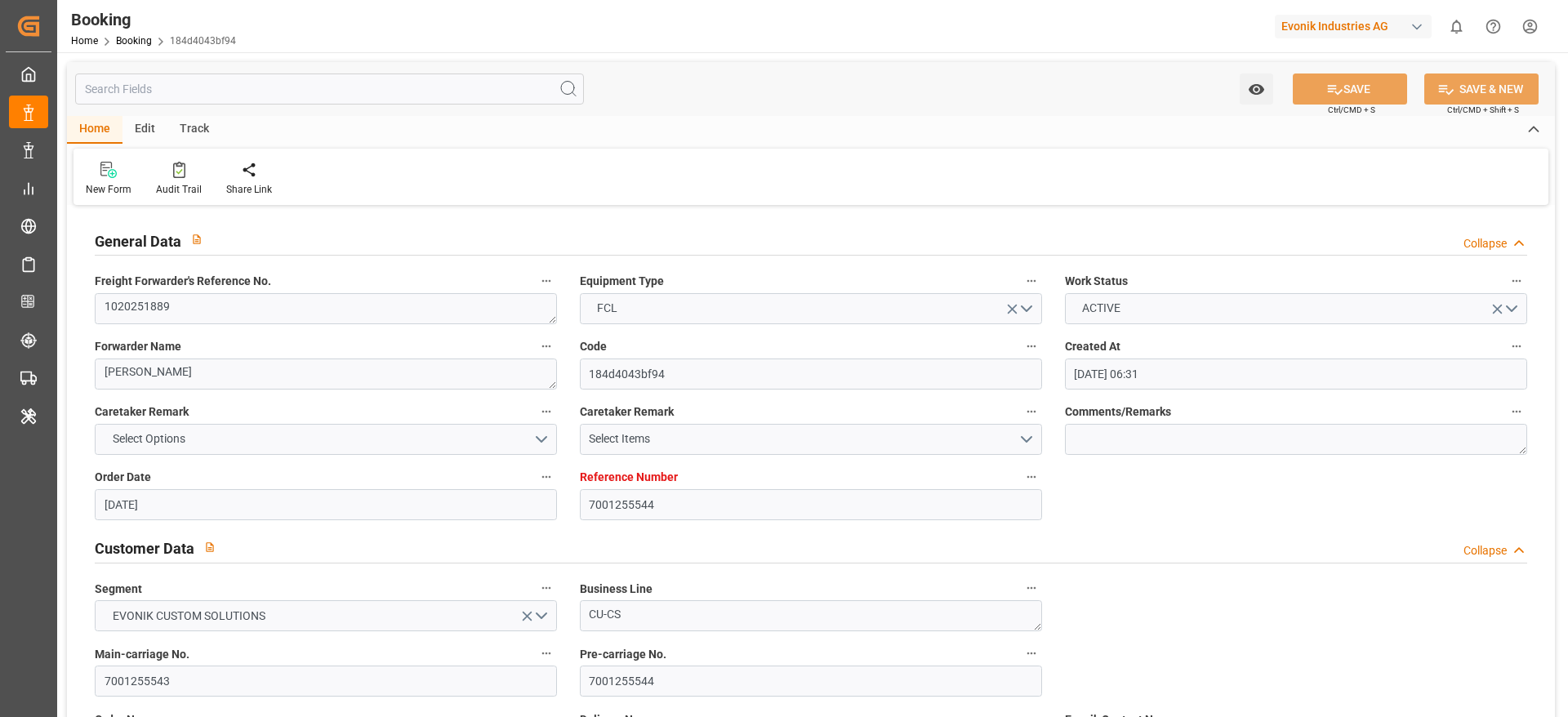
type input "24.09.2025 00:00"
type input "19.10.2025 00:00"
type input "05.10.2025 00:00"
type input "[DATE]"
type input "23.09.2025 11:41"
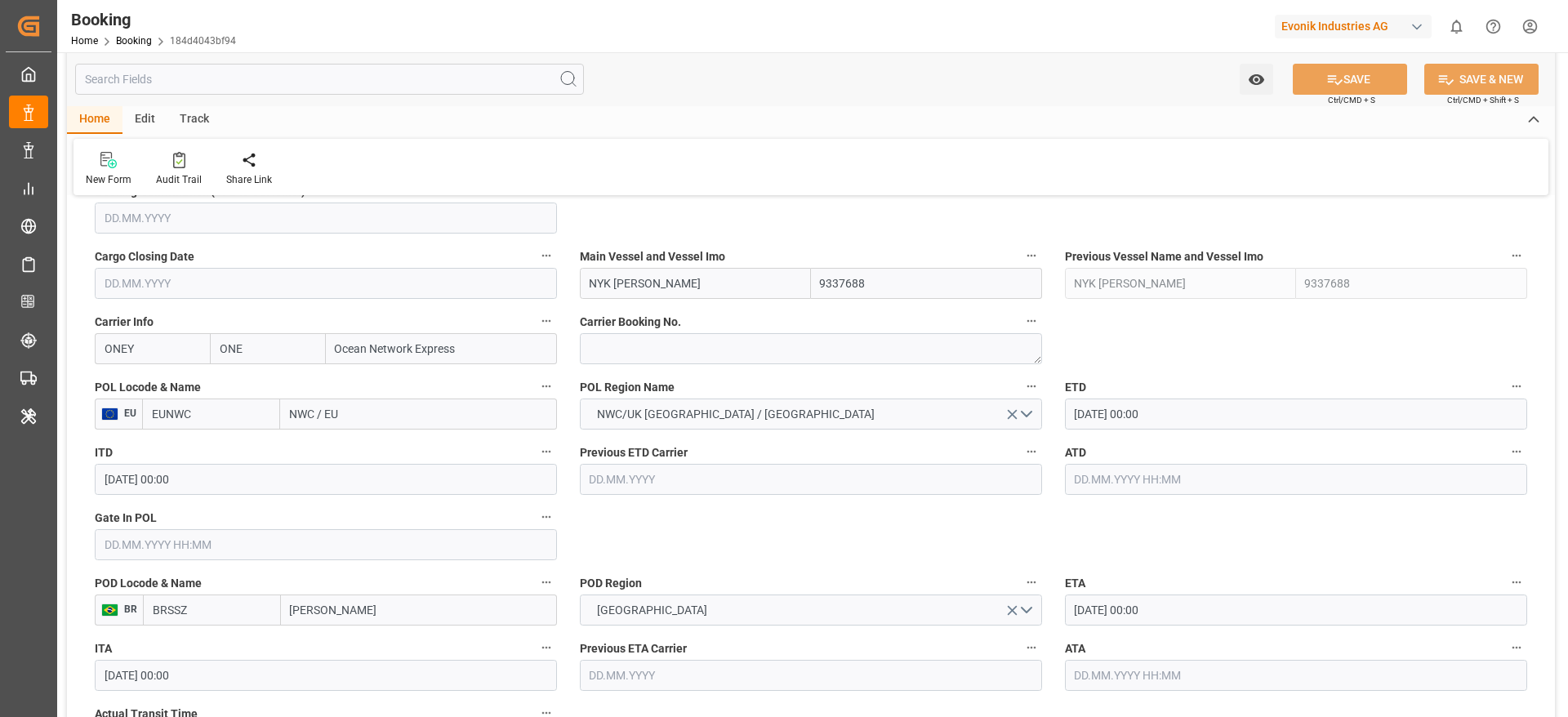
scroll to position [1156, 0]
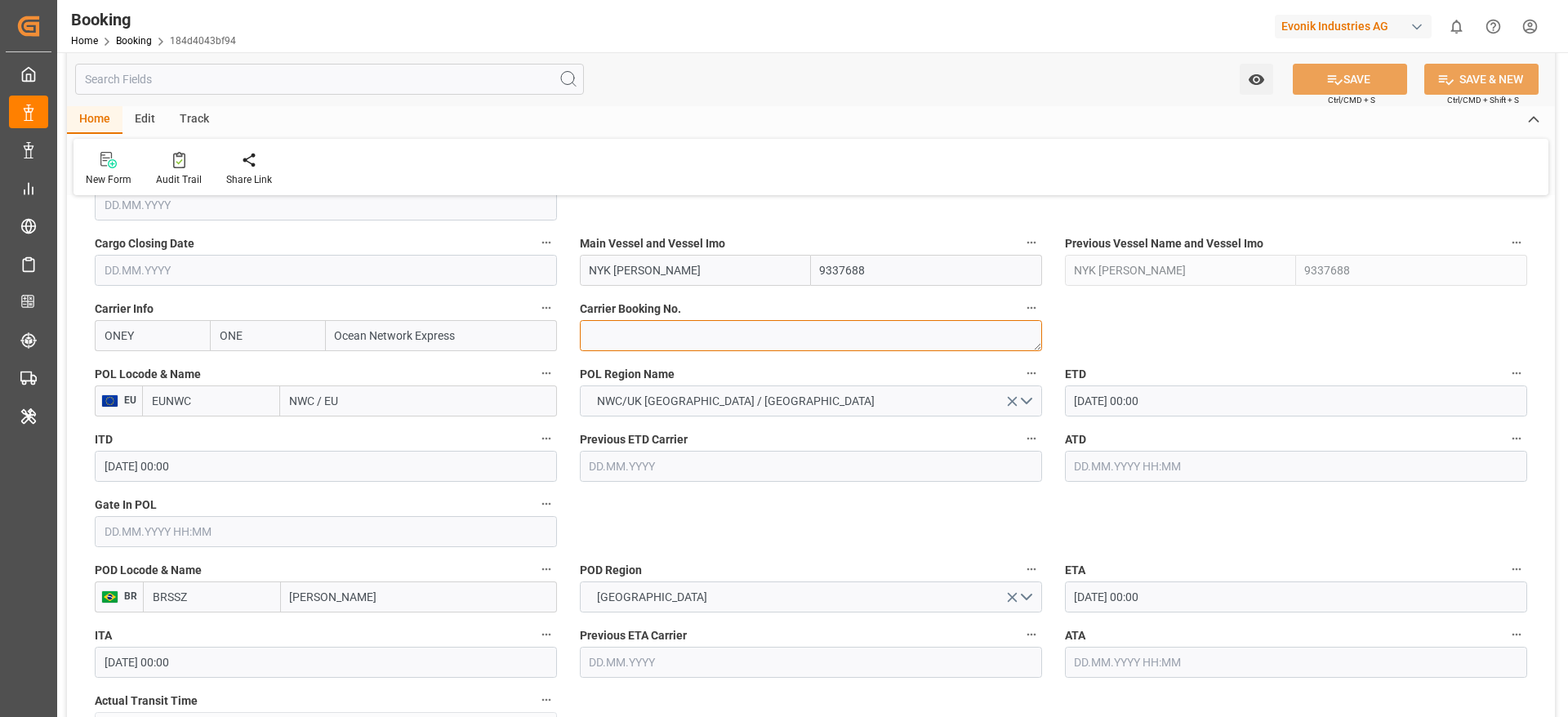
click at [635, 328] on textarea at bounding box center [810, 335] width 462 height 31
paste textarea "HAMF76674400"
click at [616, 335] on textarea "HAMF76674400" at bounding box center [810, 335] width 462 height 31
type textarea "HAMF76674400"
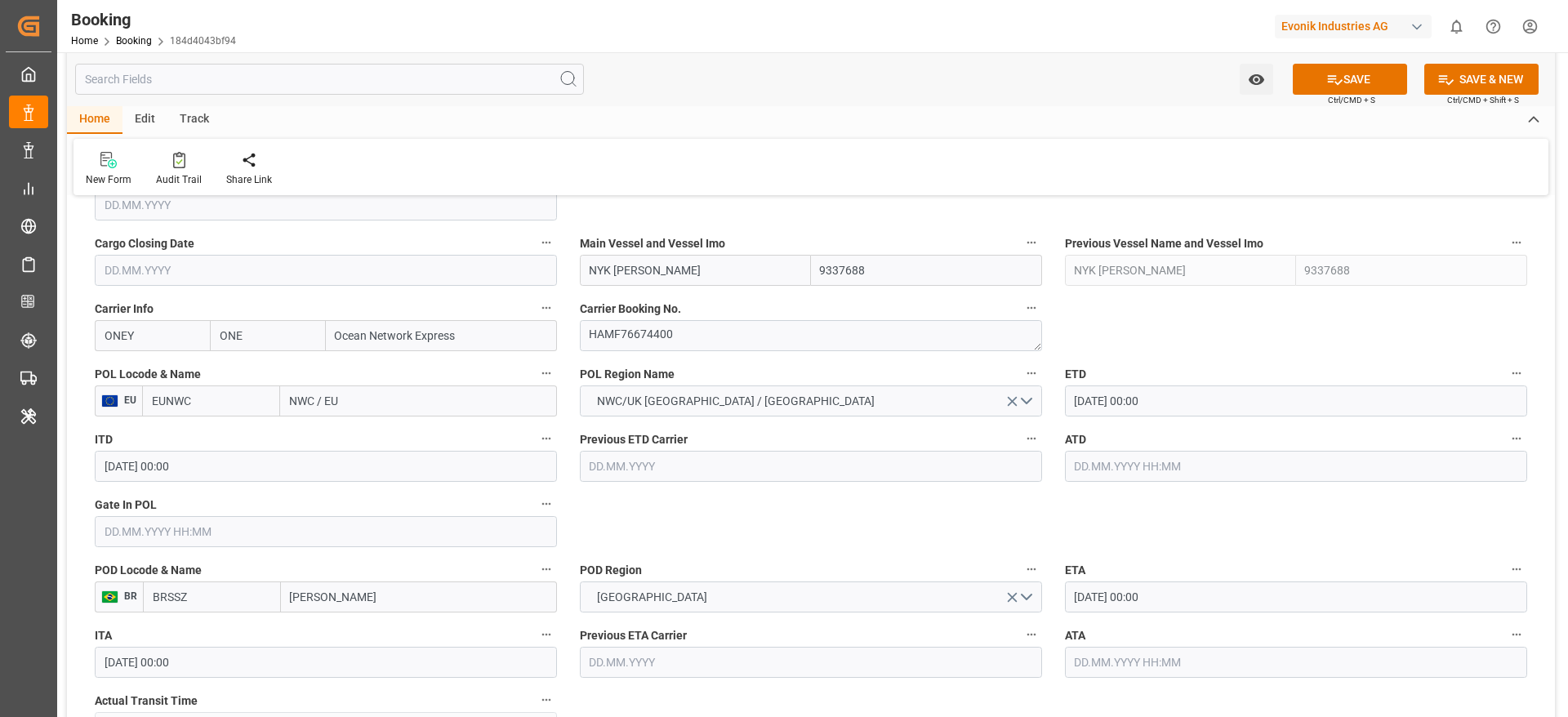
drag, startPoint x: 290, startPoint y: 405, endPoint x: 360, endPoint y: 406, distance: 70.0
click at [360, 406] on input "NWC / EU" at bounding box center [418, 401] width 277 height 31
paste input "DUISBURG, NW, GERMANY D3T DUISBURG TRIMODAL TERMINAL, DUISBURG Empty Container …"
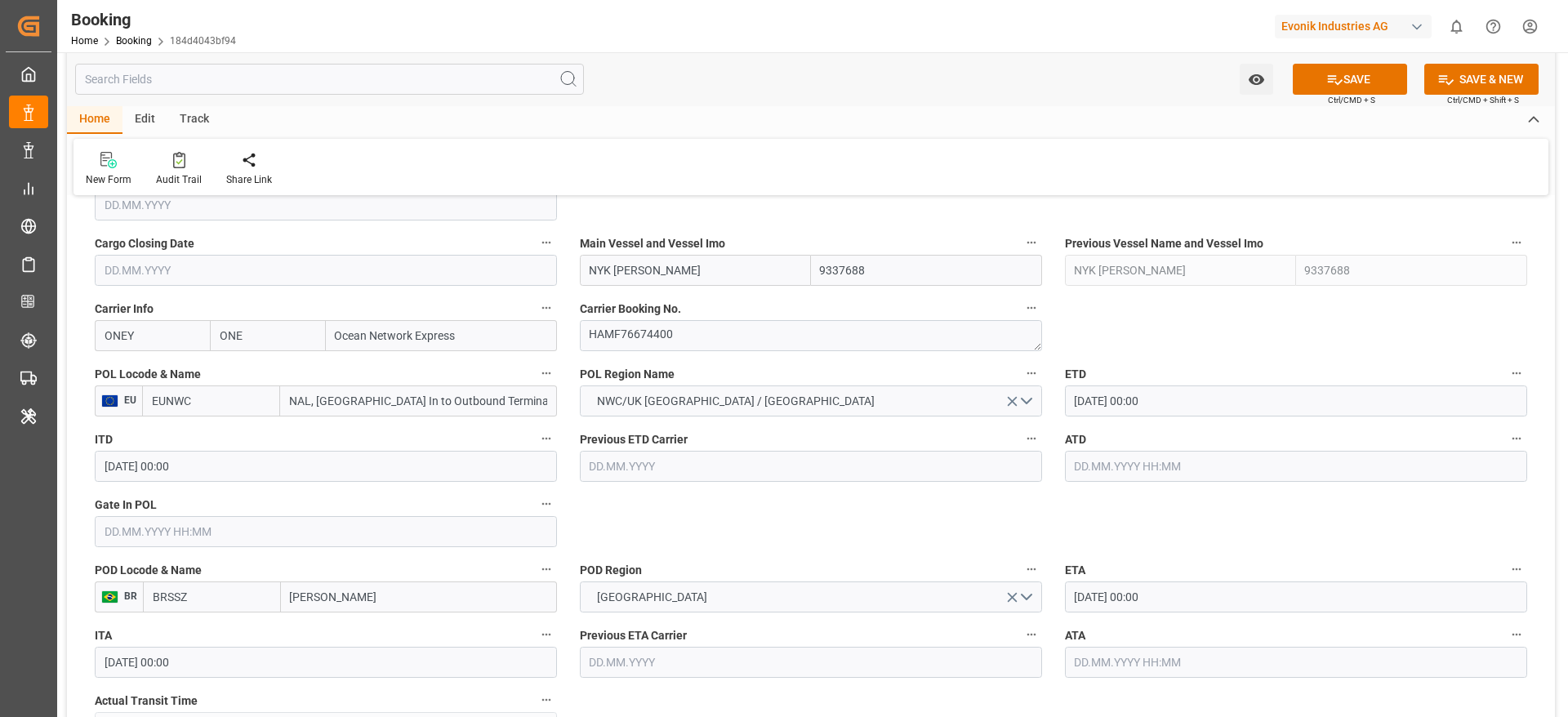
click at [495, 387] on input "DUISBURG, NW, GERMANY D3T DUISBURG TRIMODAL TERMINAL, DUISBURG Empty Container …" at bounding box center [418, 401] width 277 height 31
click at [399, 411] on input "DUISBURG, NW, GERMANY D3T DUISBURG TRIMODAL TERMINAL, DUISBURG Empty Container …" at bounding box center [418, 401] width 277 height 31
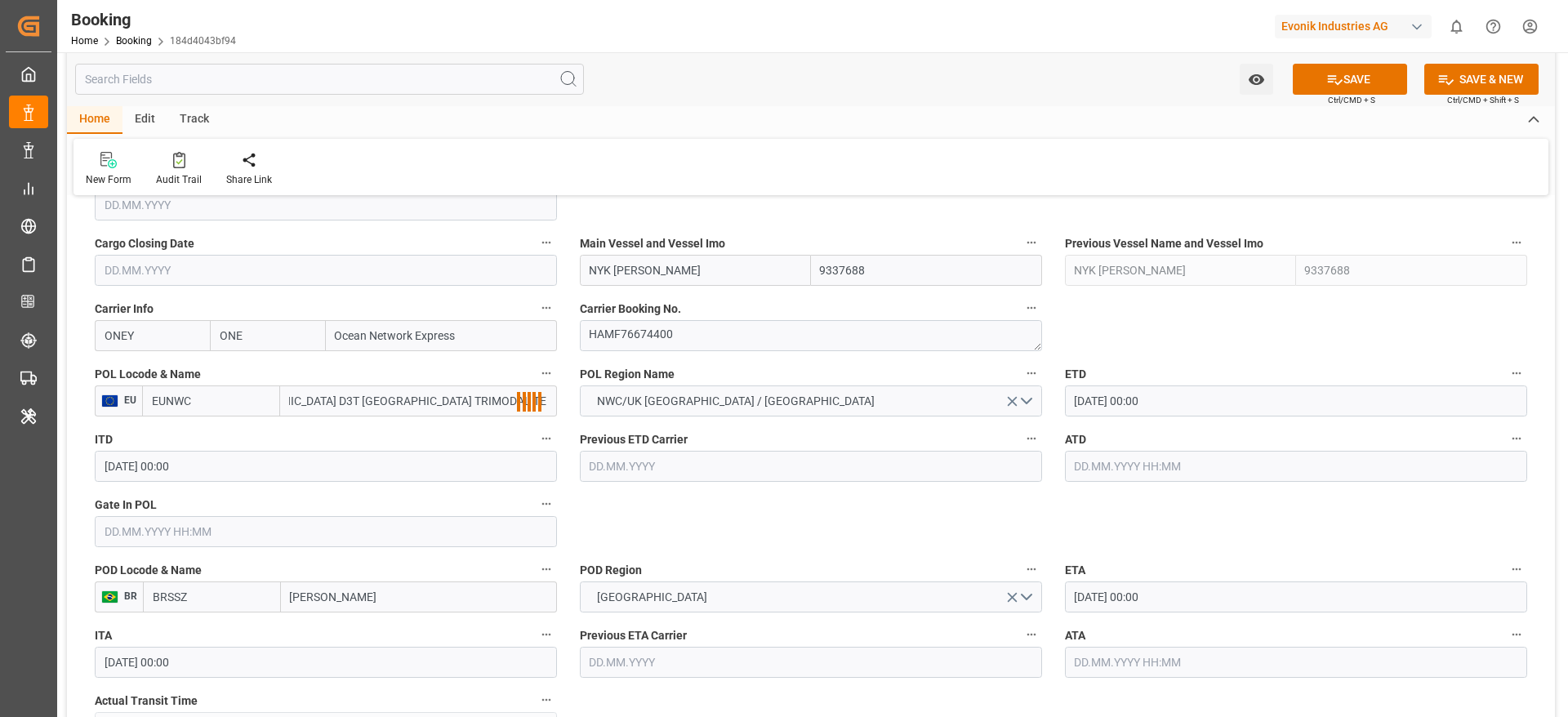
click at [366, 392] on input "DUISBURG, NW, GERMANY D3T DUISBURG TRIMODAL TERMINAL, DUISBURG Empty Container …" at bounding box center [418, 401] width 277 height 31
drag, startPoint x: 284, startPoint y: 406, endPoint x: 573, endPoint y: 414, distance: 289.1
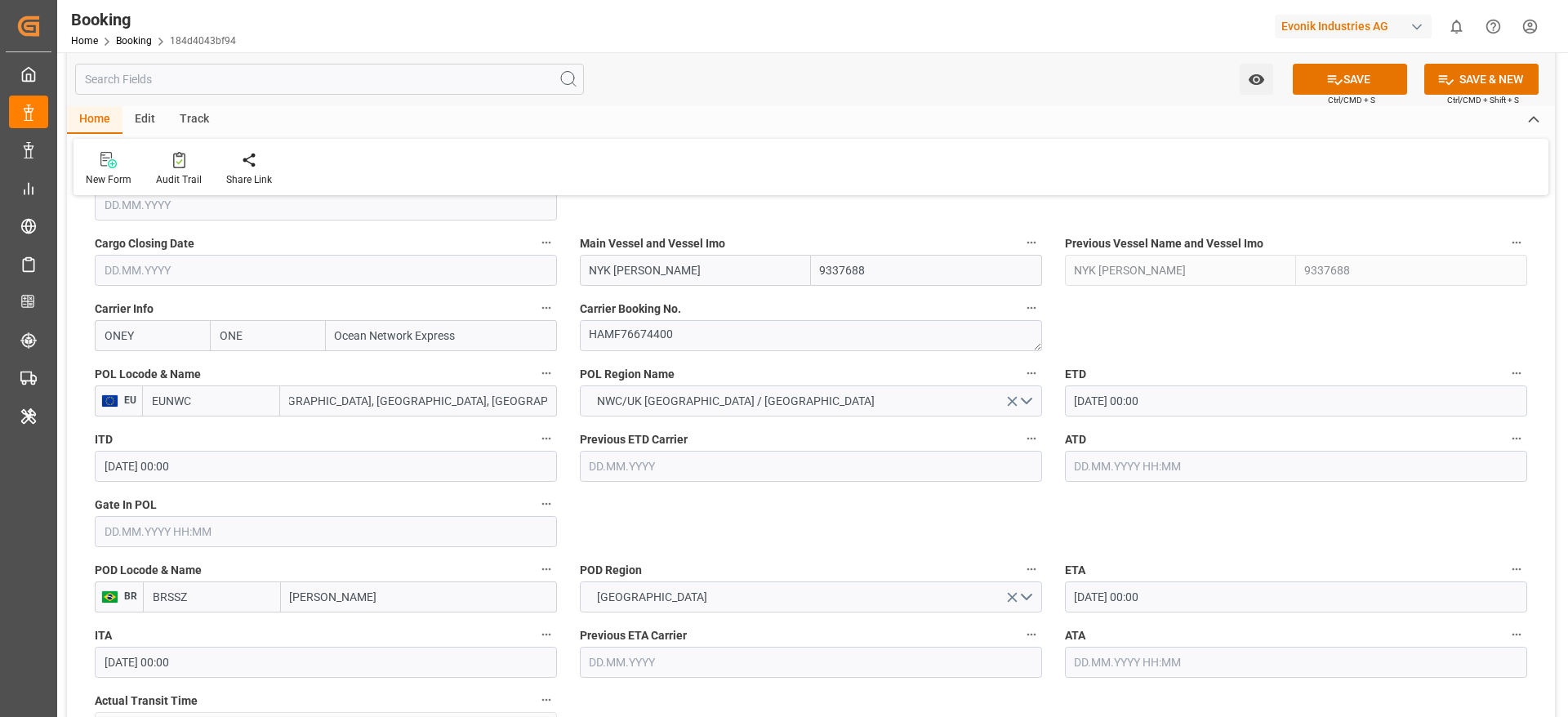
click at [354, 410] on input "DUISBURG, NW, GERMANY D3T DUISBURG TRIMODAL TERMINAL, DUISBURG Empty Container …" at bounding box center [418, 401] width 277 height 31
drag, startPoint x: 354, startPoint y: 410, endPoint x: 550, endPoint y: 417, distance: 196.1
click at [550, 417] on div "POL Locode & Name EU EUNWC DUISBURG, NW, GERMANY D3T DUISBURG TRIMODAL TERMINAL…" at bounding box center [326, 389] width 485 height 66
click at [411, 402] on input "DUISBURG, NW, GERMANY D3T DUISBURG TRIMODAL TERMINAL, DUISBURG Empty Container …" at bounding box center [418, 401] width 277 height 31
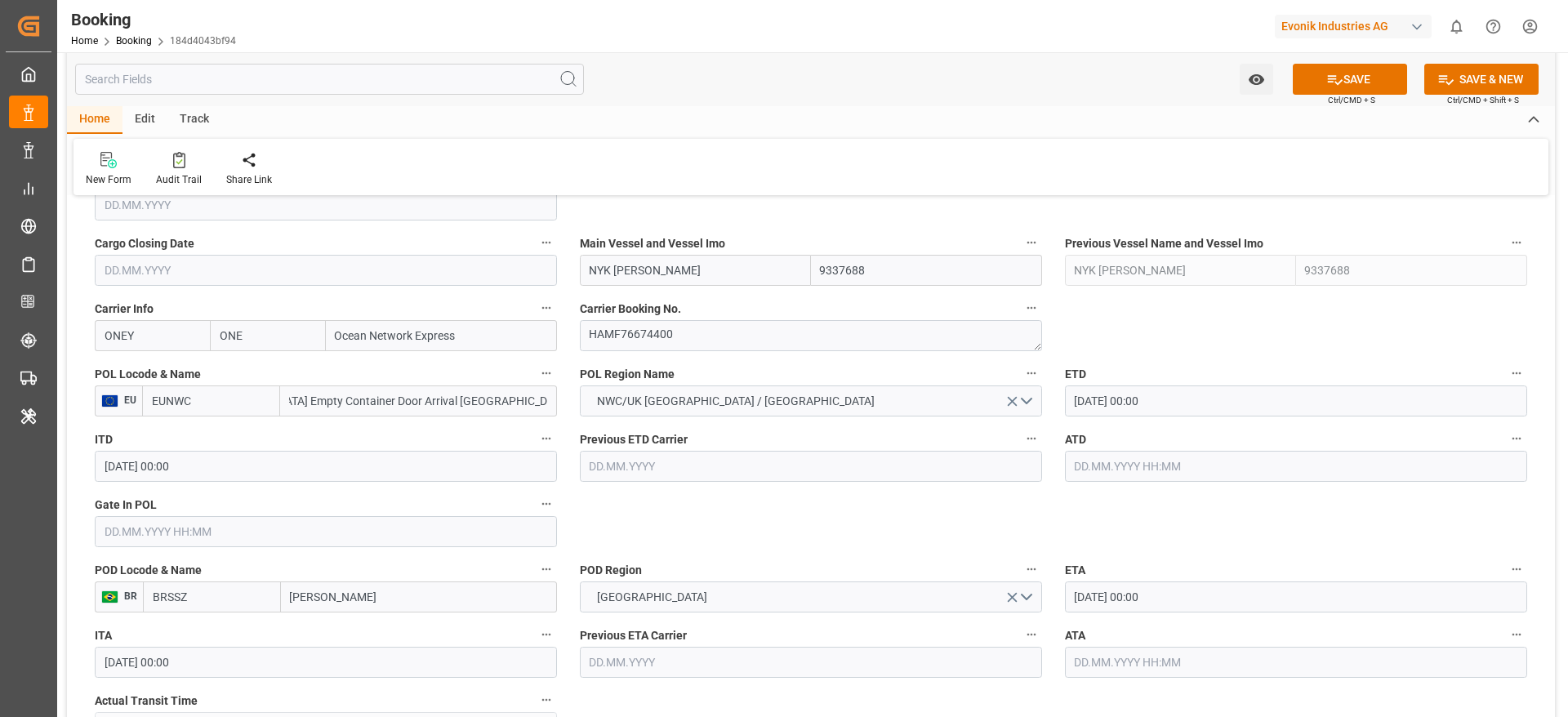
click at [411, 402] on input "DUISBURG, NW, GERMANY D3T DUISBURG TRIMODAL TERMINAL, DUISBURG Empty Container …" at bounding box center [418, 401] width 277 height 31
click at [295, 404] on input "DUISBURG, NW, GERMANY D3T DUISBURG TRIMODAL TERMINAL, DUISBURG Empty Container …" at bounding box center [418, 401] width 277 height 31
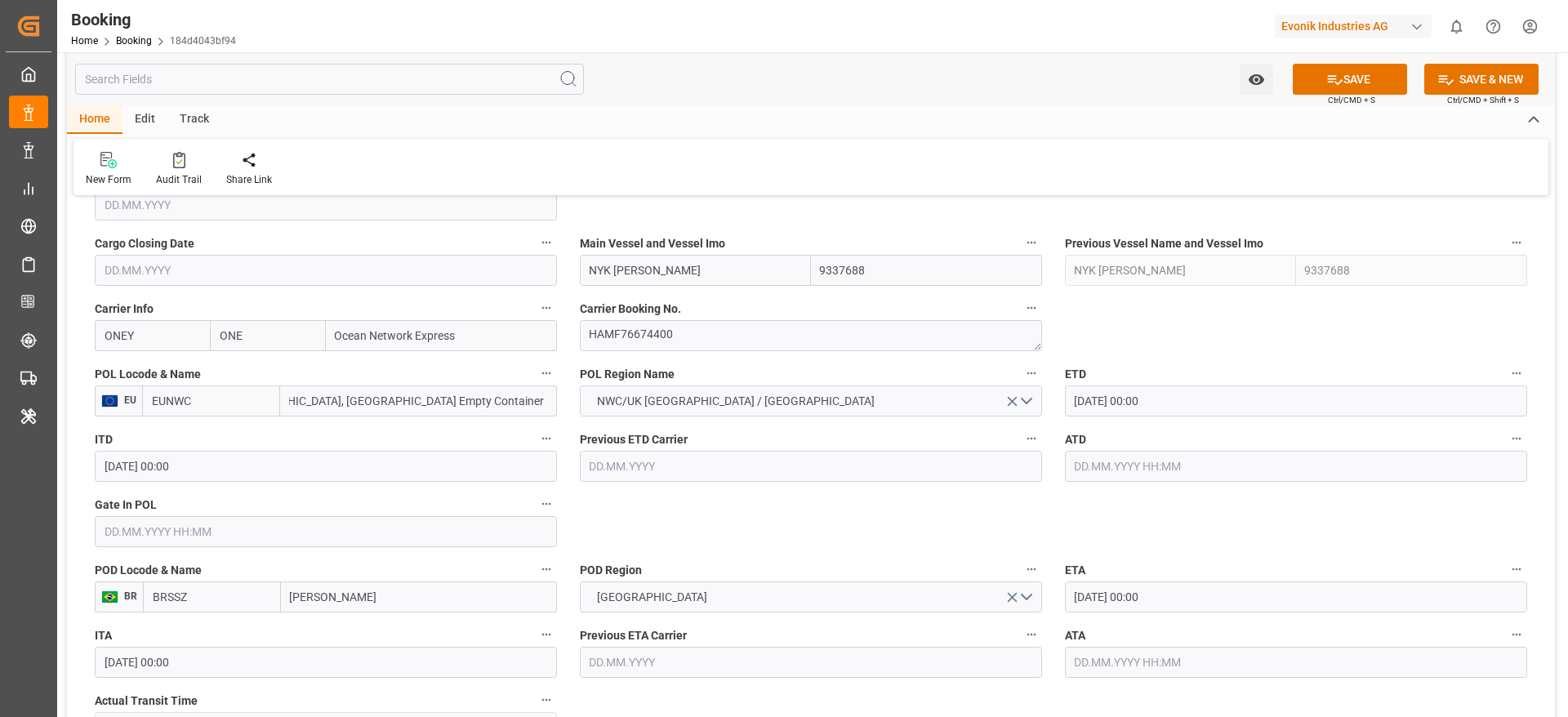
drag, startPoint x: 295, startPoint y: 404, endPoint x: 547, endPoint y: 399, distance: 252.0
click at [547, 399] on input "DUISBURG, NW, GERMANY D3T DUISBURG TRIMODAL TERMINAL, DUISBURG Empty Container …" at bounding box center [418, 401] width 277 height 31
type input "DUISBURG, NW, GERMANY D3T DUISBURG TRIMODAL TERMINAL, DUISBURG Empty Container …"
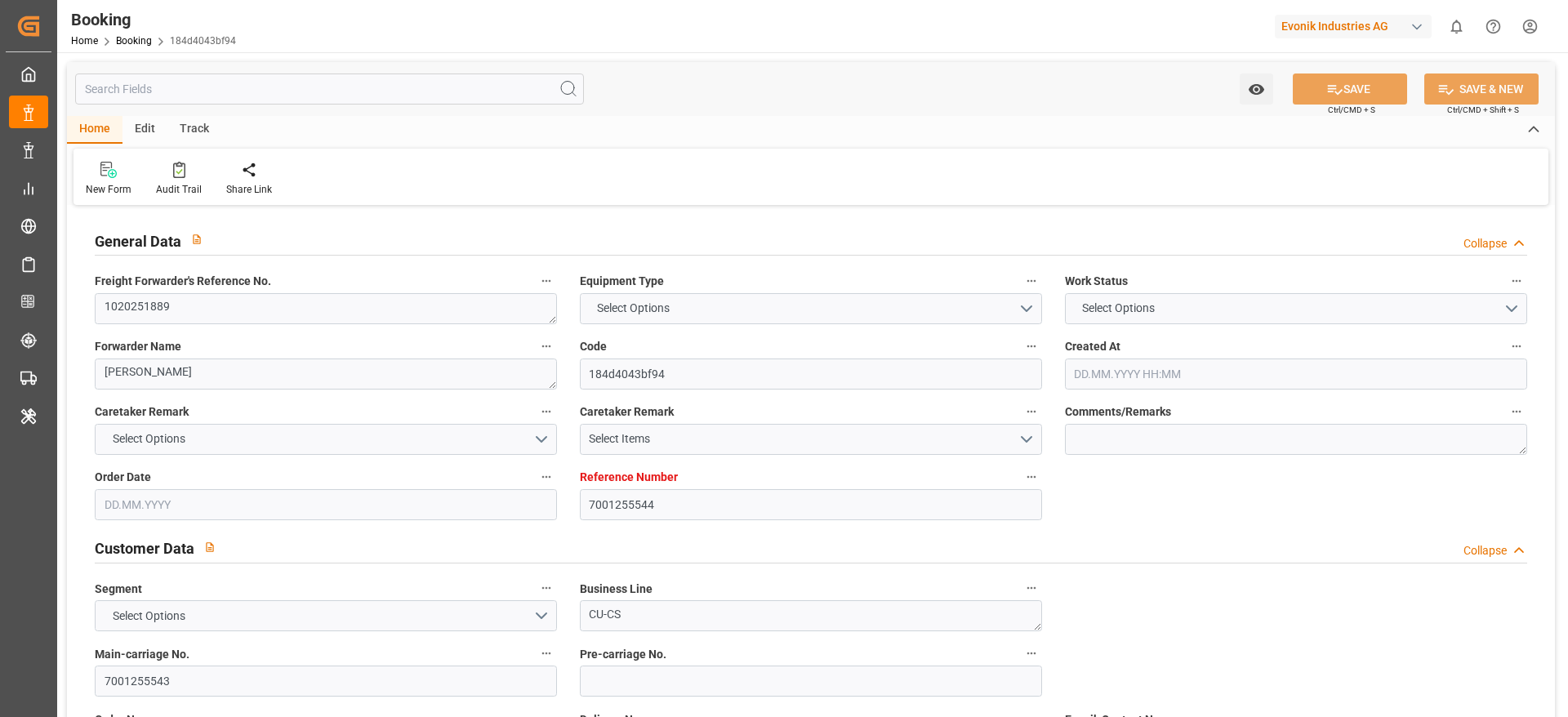
type input "7001255544"
type input "9337688"
type input "ONE"
type input "Ocean Network Express"
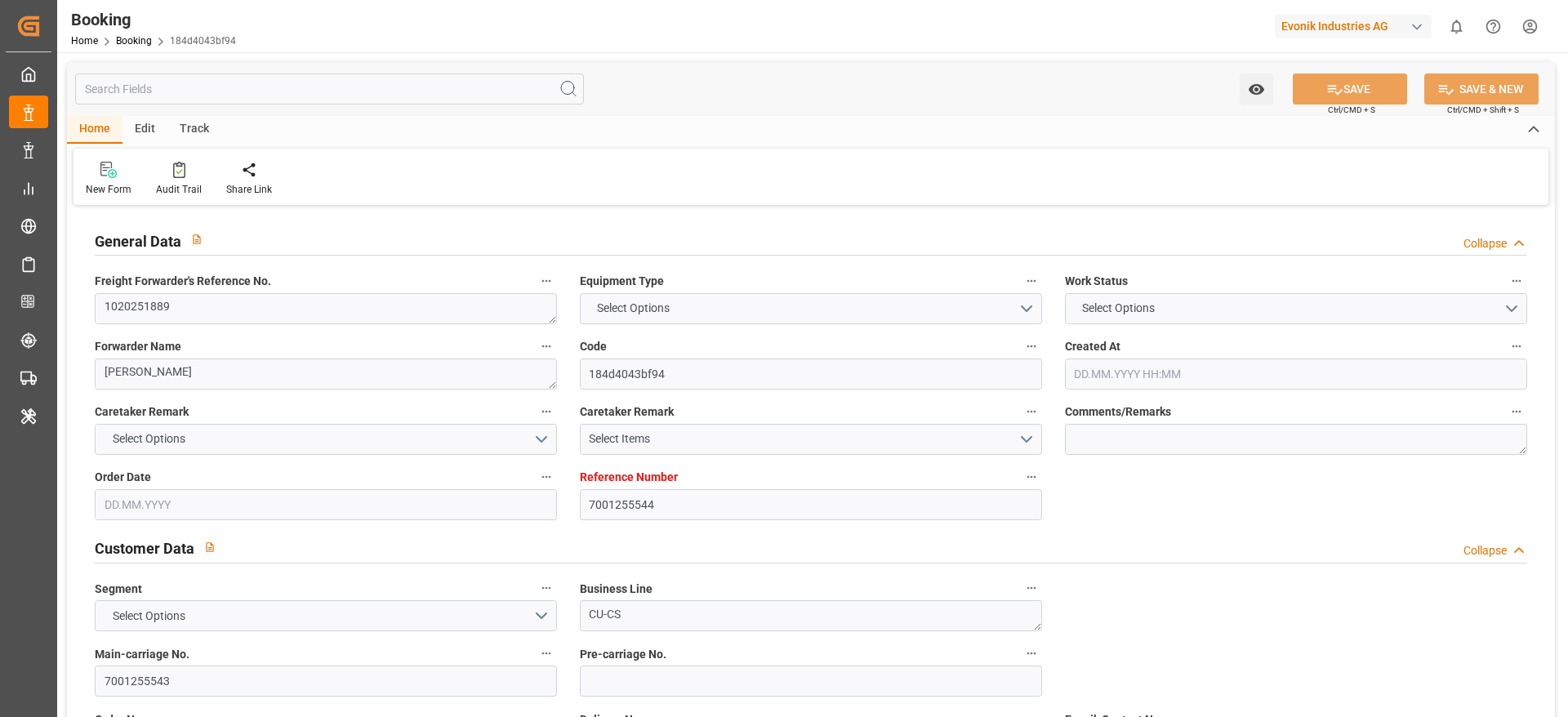
type input "EUNWC"
type input "BRSSZ"
type input "22.08.2025 06:31"
type input "[DATE]"
type input "05.10.2025"
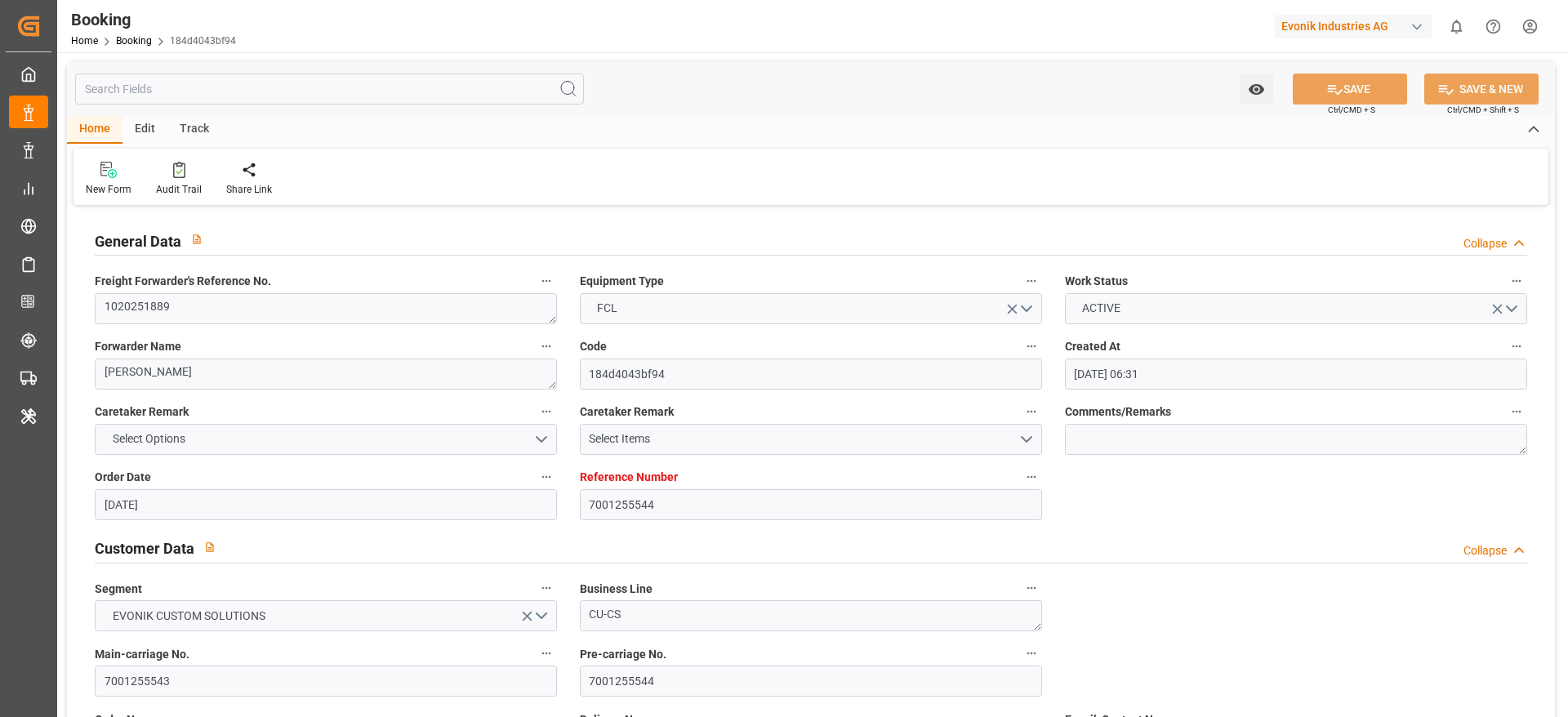
type input "[DATE]"
type input "18.09.2025 00:00"
type input "23.09.2025 00:00"
type input "29.09.2025 00:00"
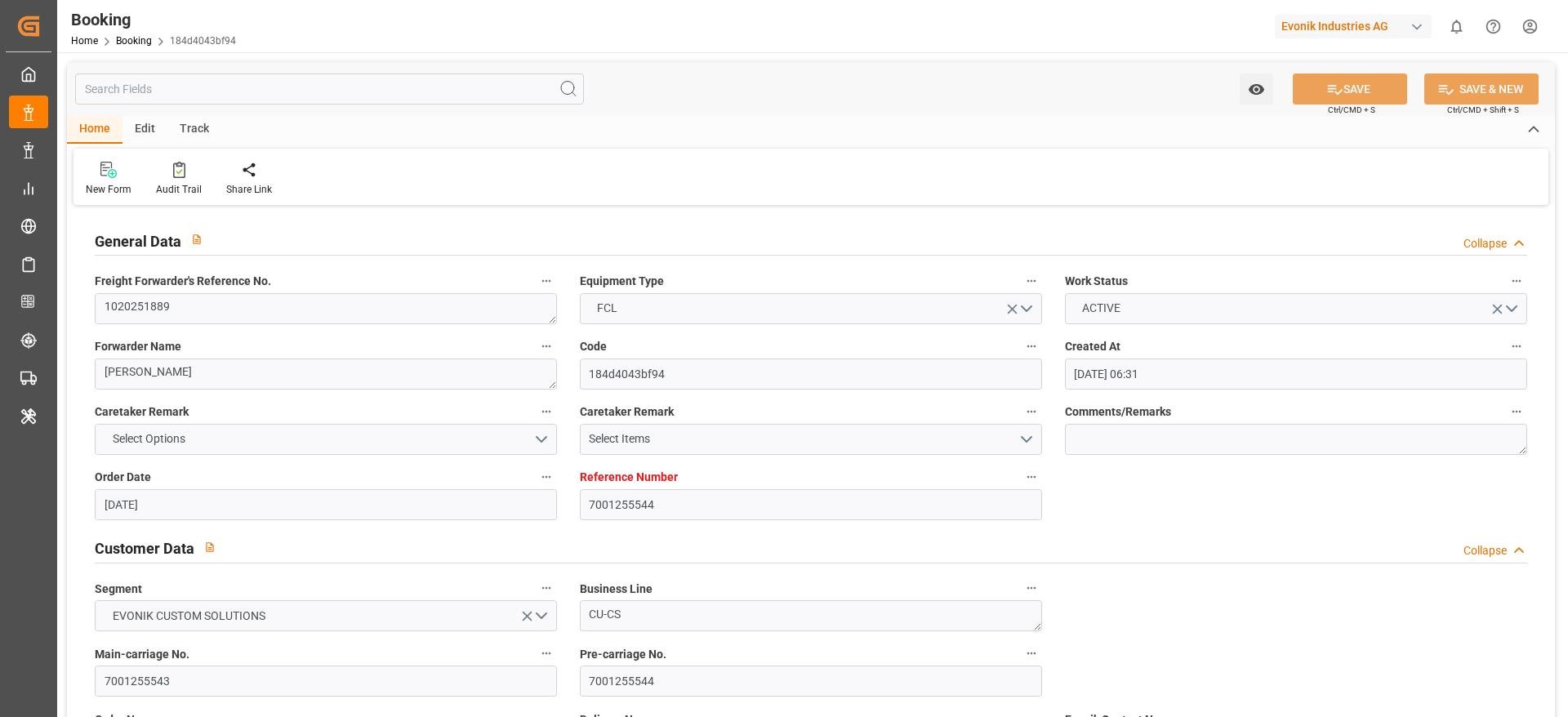
type input "24.09.2025 00:00"
type input "19.10.2025 00:00"
type input "05.10.2025 00:00"
type input "[DATE]"
type input "23.09.2025 11:41"
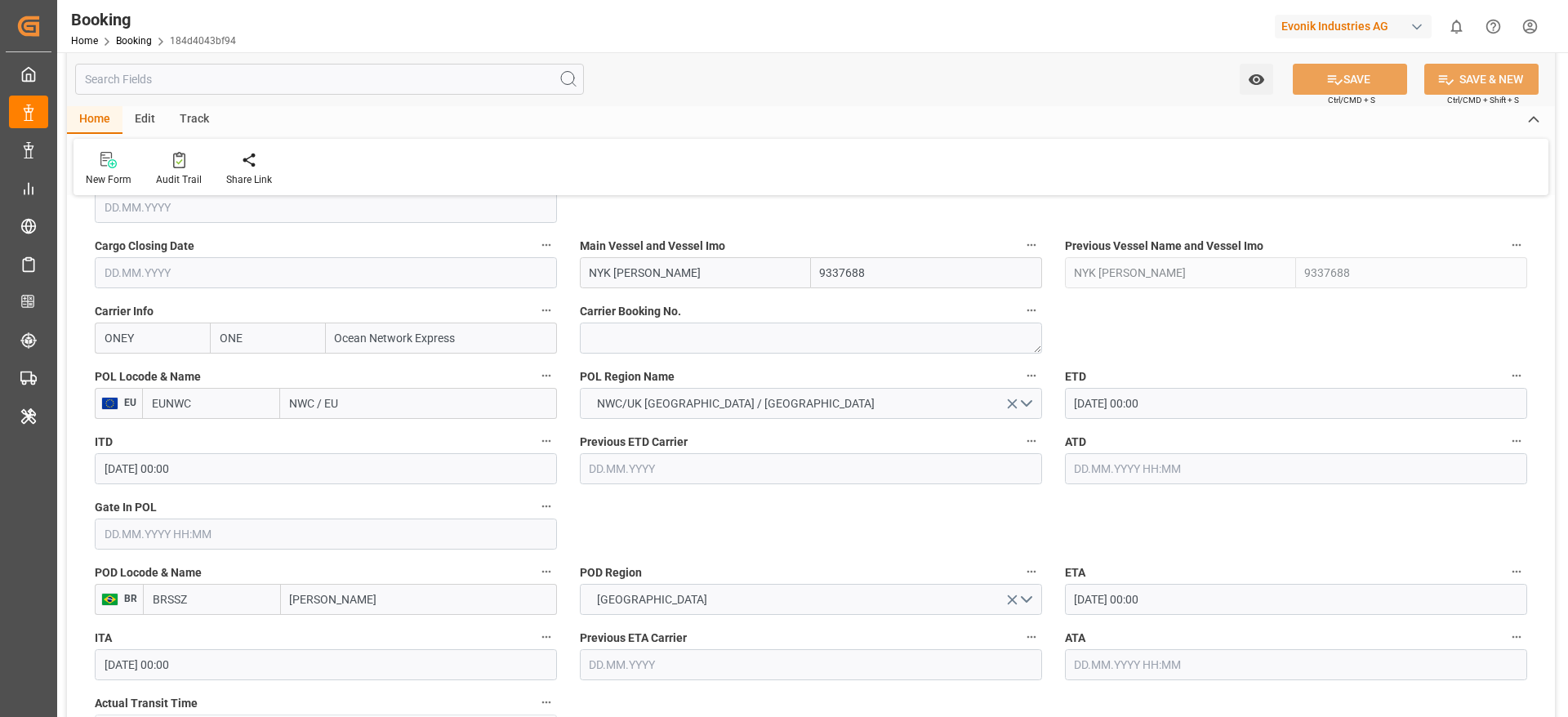
scroll to position [1155, 0]
click at [600, 343] on textarea at bounding box center [810, 336] width 462 height 31
paste textarea "DUISBURG, NW, GERMANY D3T DUISBURG TRIMODAL TERMINAL, DUISBURG Empty Container …"
type textarea "DUISBURG, NW, GERMANY D3T DUISBURG TRIMODAL TERMINAL, DUISBURG Empty Container …"
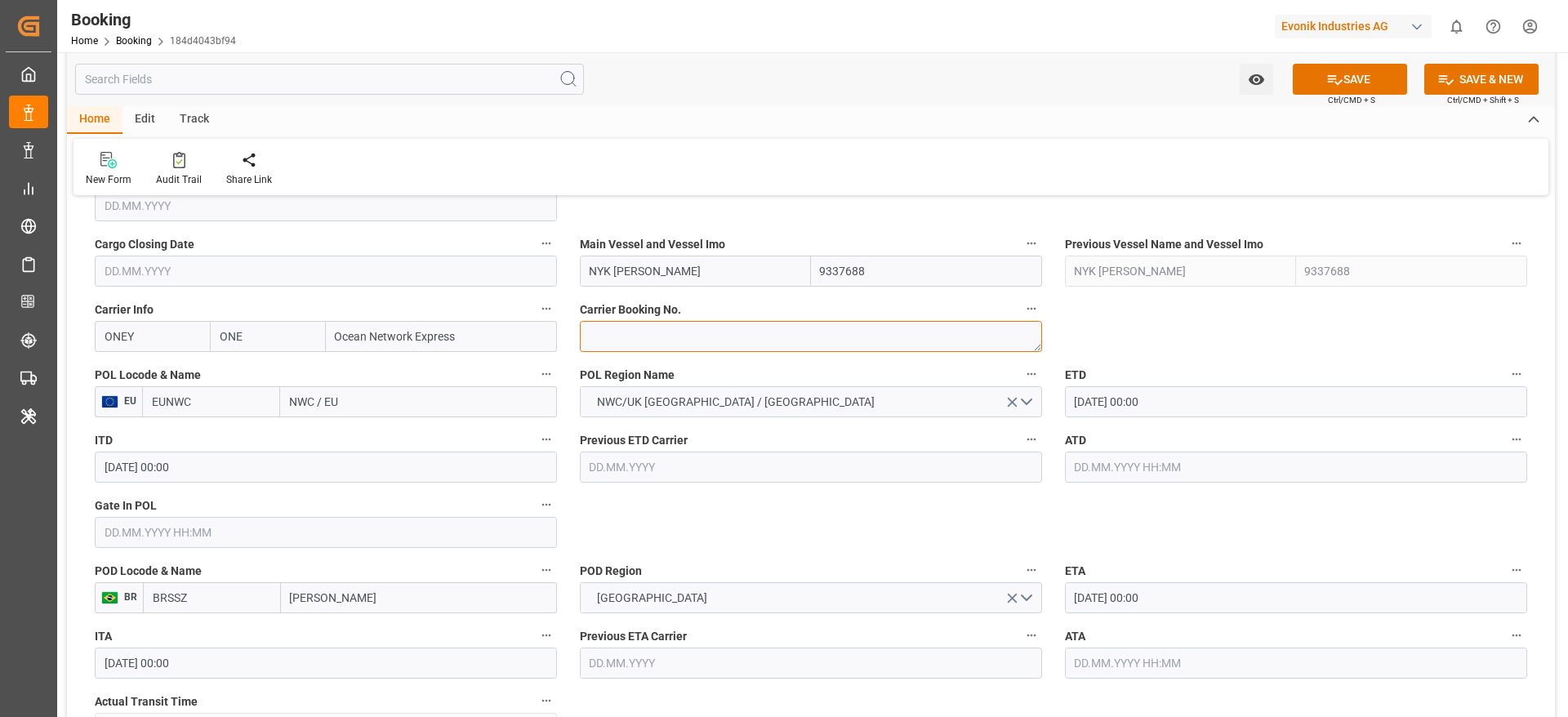
scroll to position [0, 0]
paste textarea "HAMF76674400"
type textarea "HAMF76674400"
drag, startPoint x: 288, startPoint y: 404, endPoint x: 361, endPoint y: 407, distance: 73.1
click at [361, 407] on input "NWC / EU" at bounding box center [418, 402] width 277 height 31
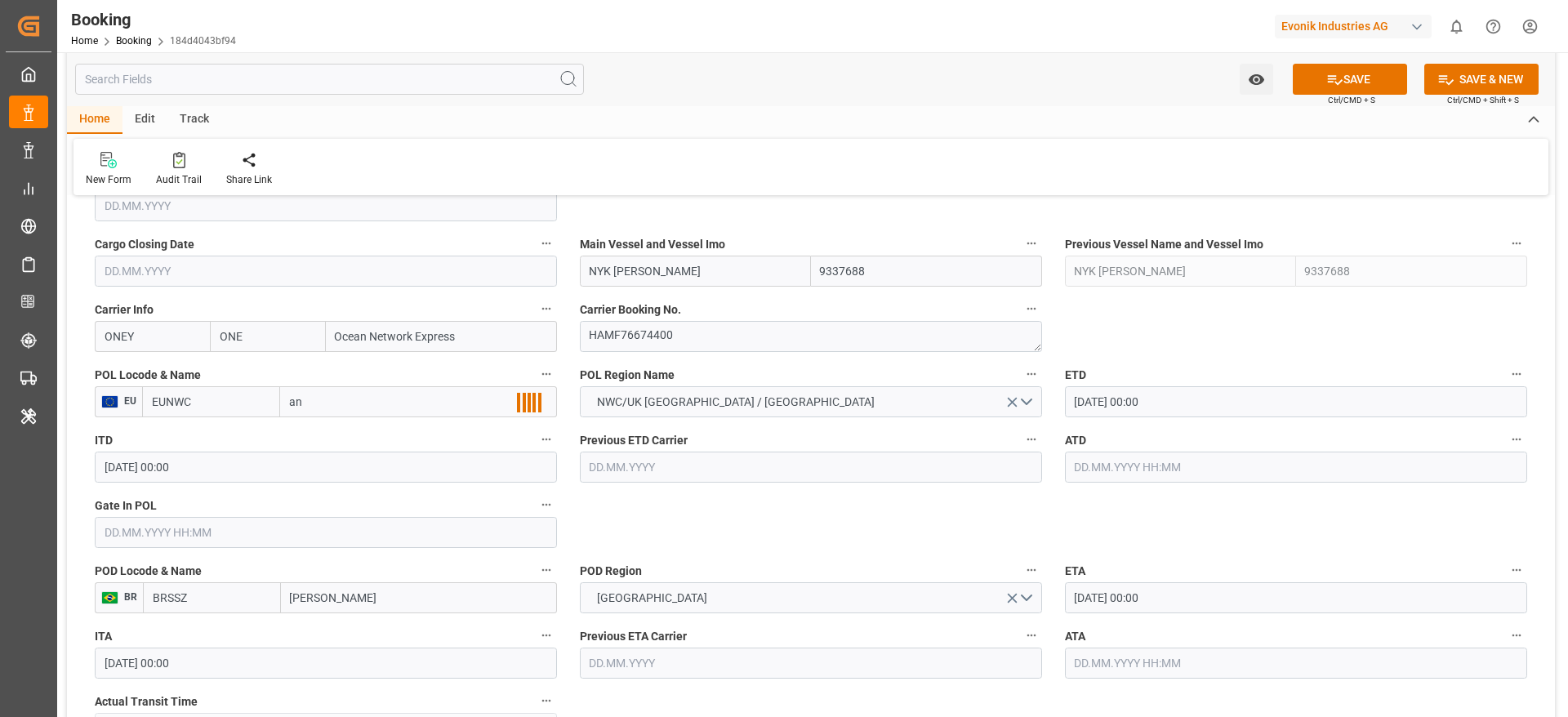
type input "ant"
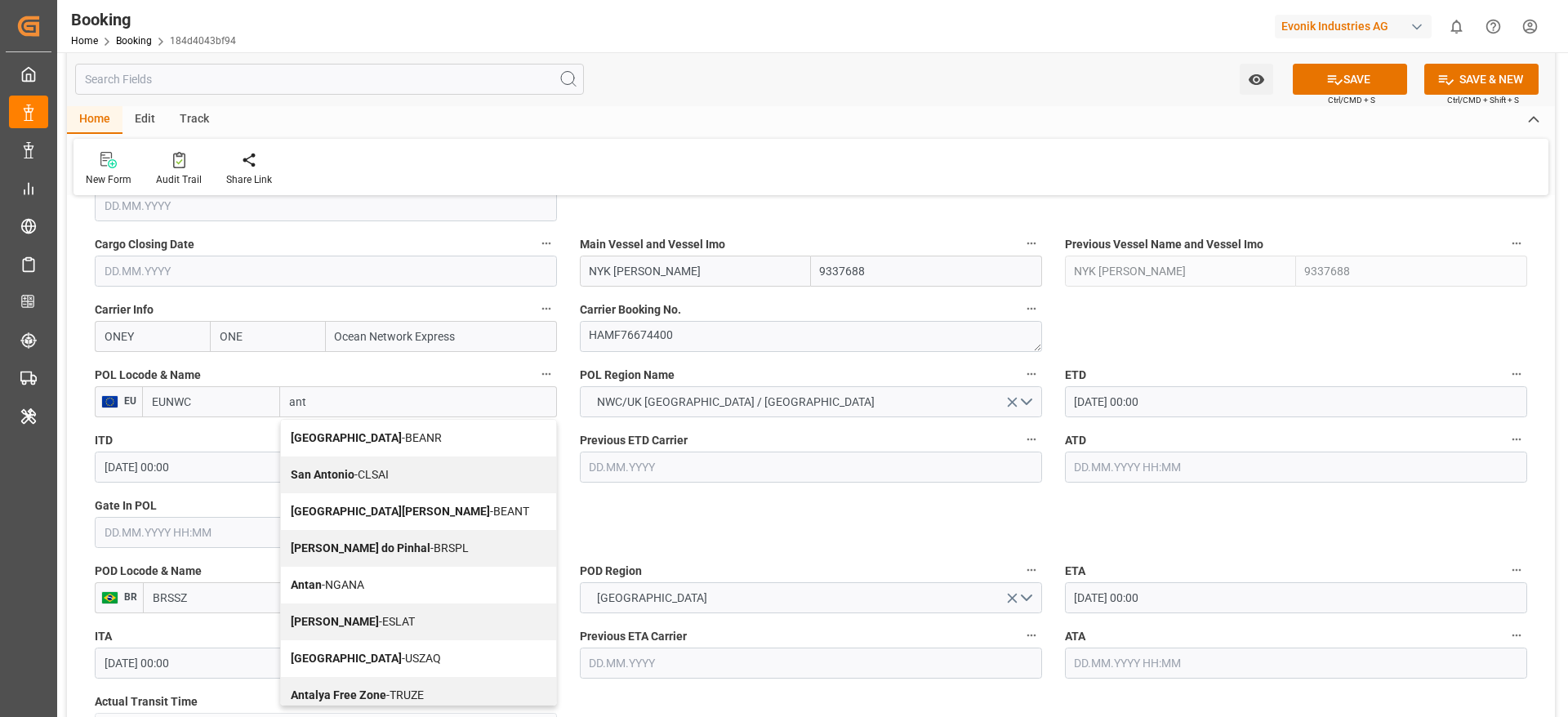
click at [361, 442] on span "Antwerp - BEANR" at bounding box center [366, 436] width 151 height 13
type input "BEANR"
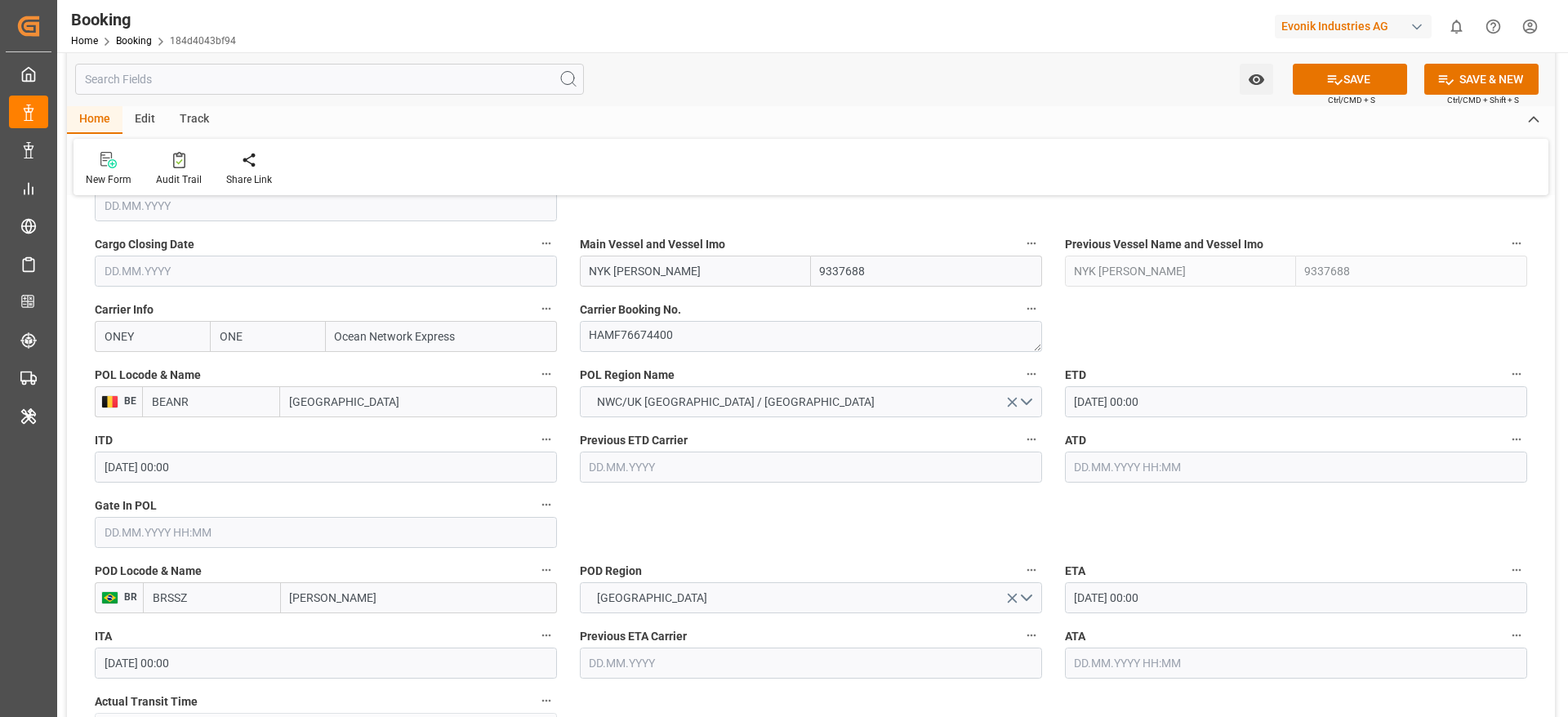
type input "[GEOGRAPHIC_DATA]"
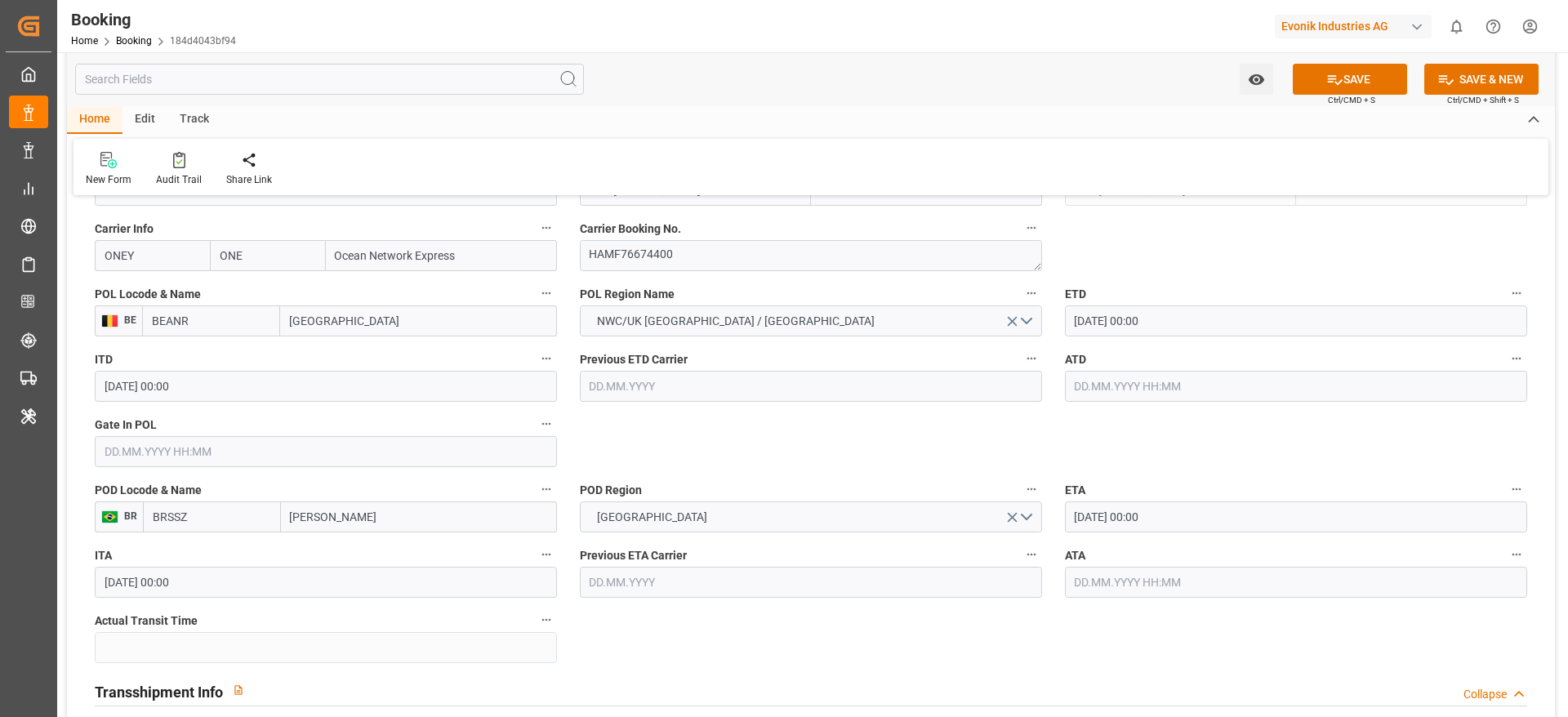
scroll to position [1241, 0]
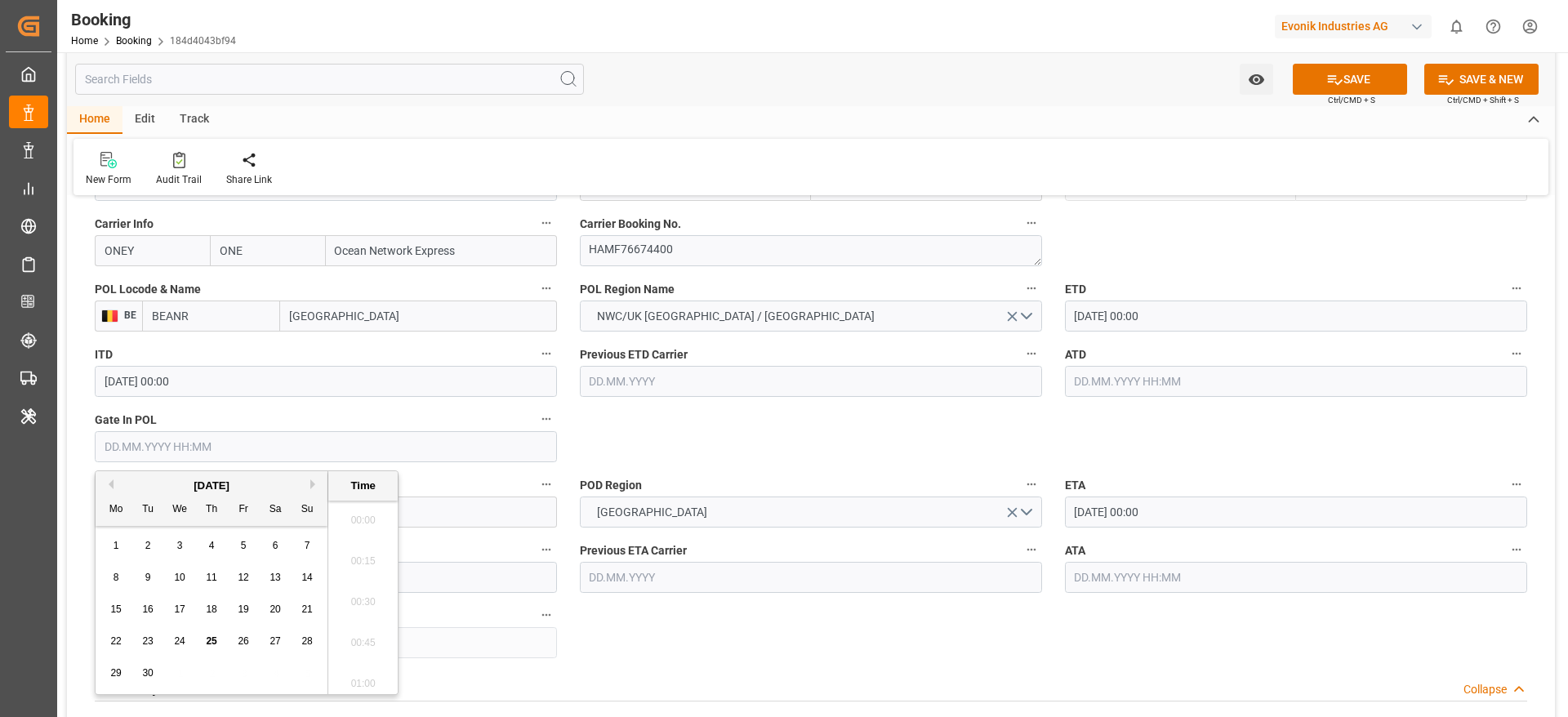
click at [130, 439] on input "text" at bounding box center [326, 446] width 462 height 31
click at [311, 608] on span "21" at bounding box center [306, 609] width 11 height 12
type input "21.09.2025 00:00"
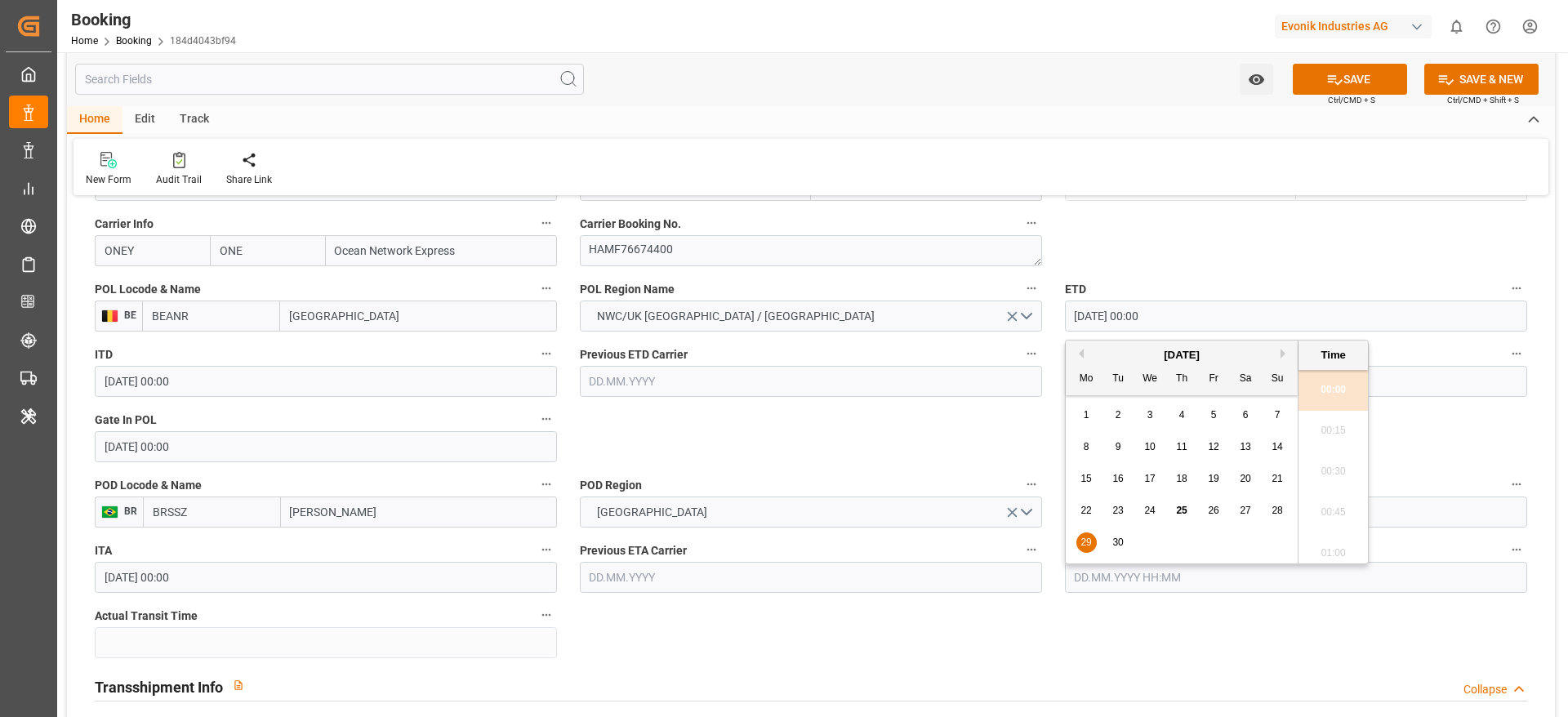
click at [1116, 317] on input "29.09.2025 00:00" at bounding box center [1295, 316] width 462 height 31
click at [1281, 348] on button "Next Month" at bounding box center [1285, 353] width 10 height 10
click at [1184, 415] on span "2" at bounding box center [1182, 415] width 6 height 12
type input "02.10.2025 00:00"
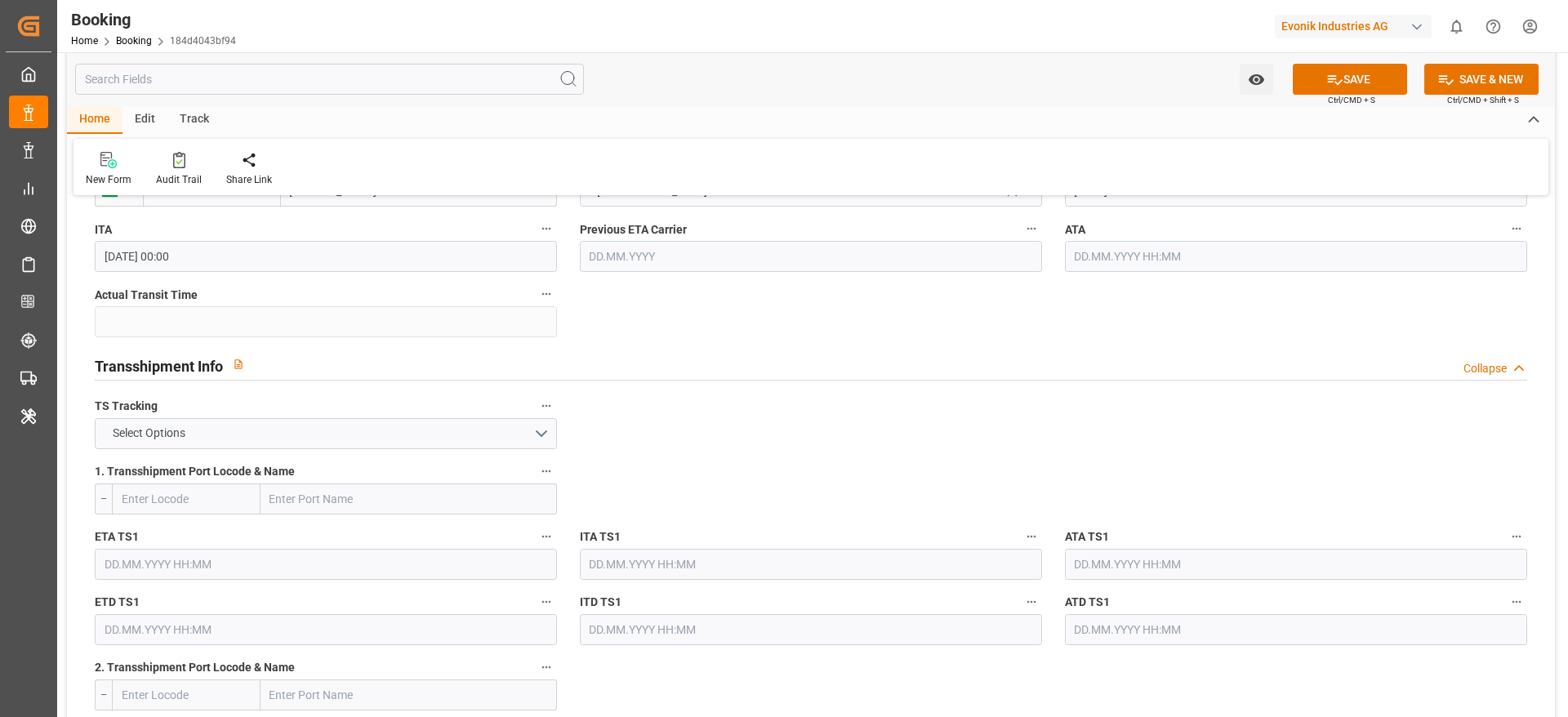
scroll to position [1562, 0]
click at [426, 434] on button "Select Options" at bounding box center [326, 433] width 462 height 31
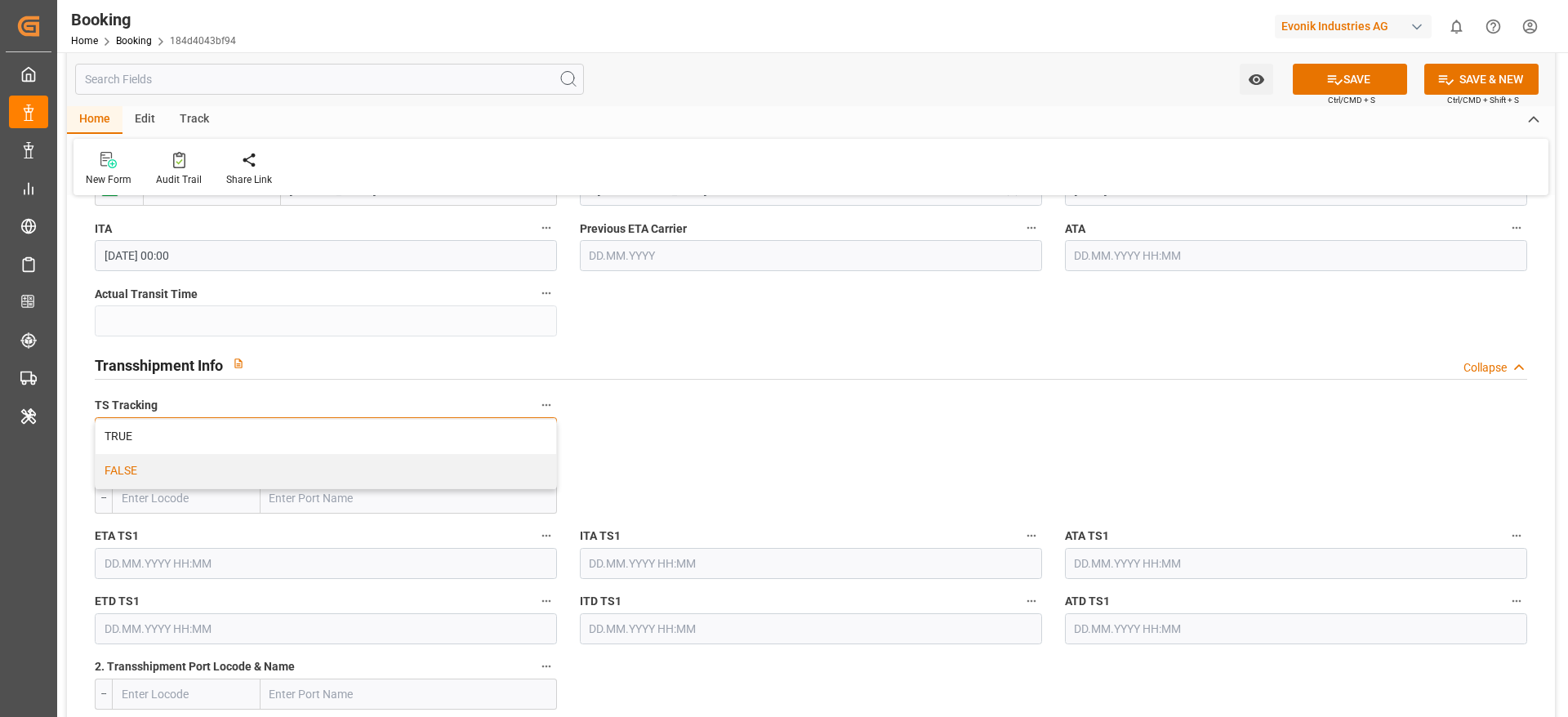
click at [373, 466] on div "FALSE" at bounding box center [325, 471] width 460 height 34
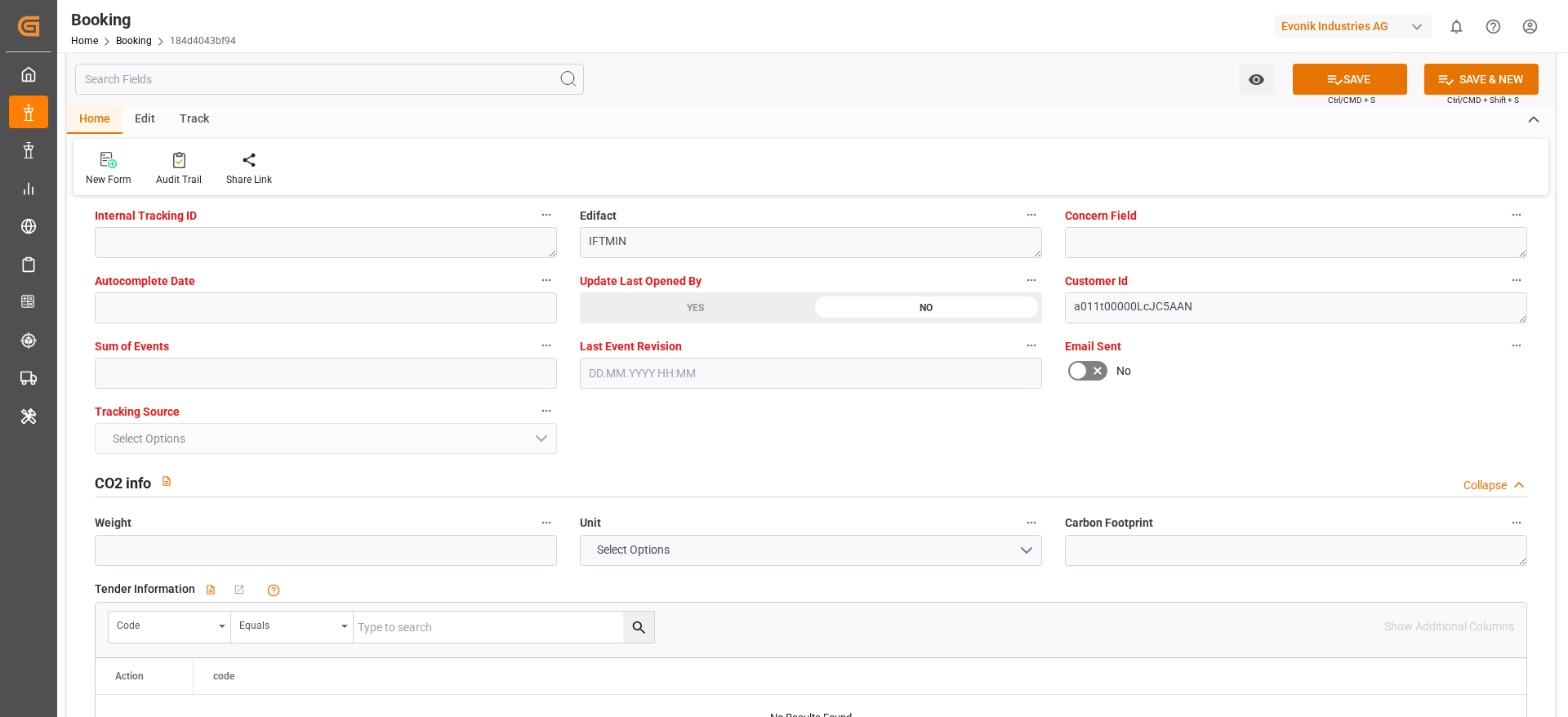
scroll to position [3269, 0]
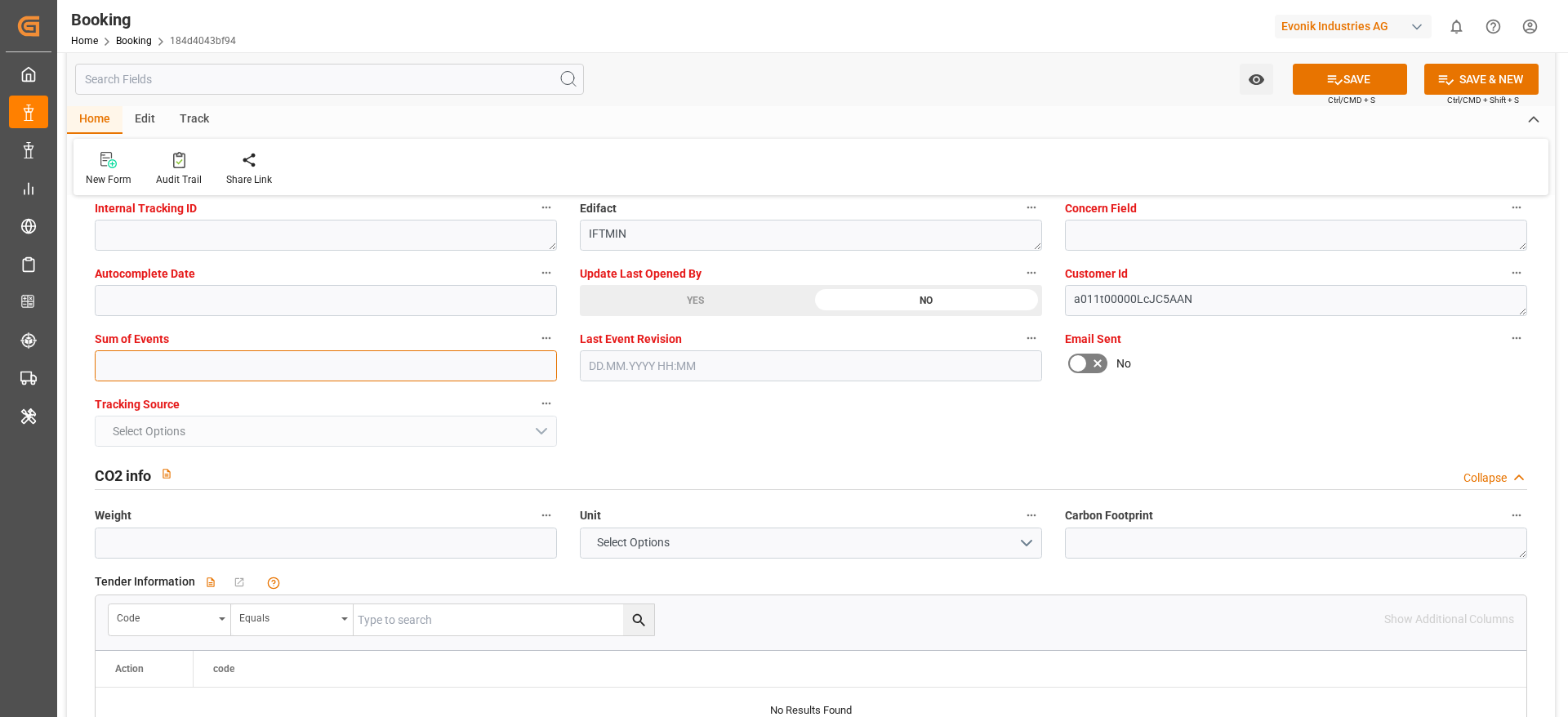
click at [133, 375] on input "text" at bounding box center [326, 366] width 462 height 31
type input "0"
click at [1319, 74] on button "SAVE" at bounding box center [1350, 79] width 115 height 31
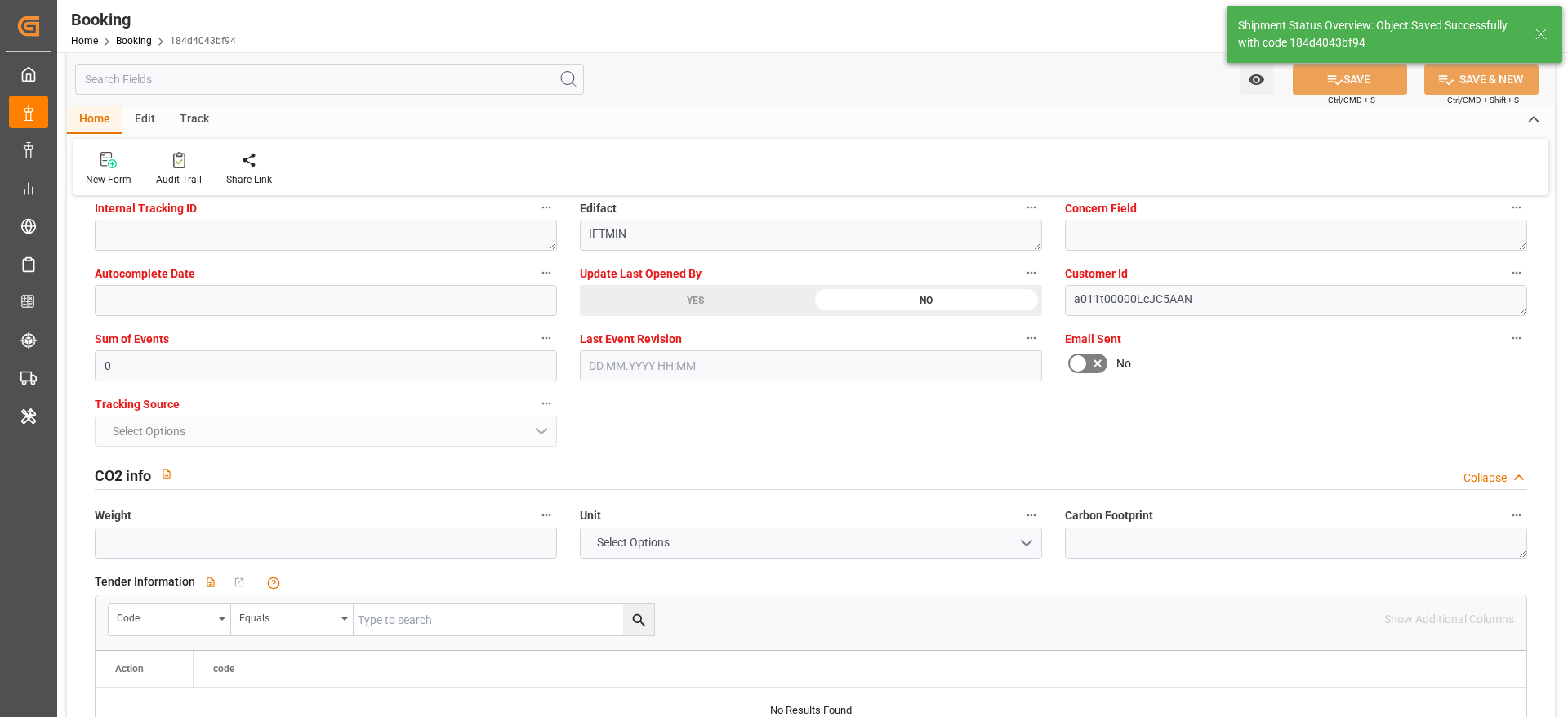
type textarea "varshini suresh"
type textarea "businessDivision-businessLine-"
type input "25.09.2025 10:43"
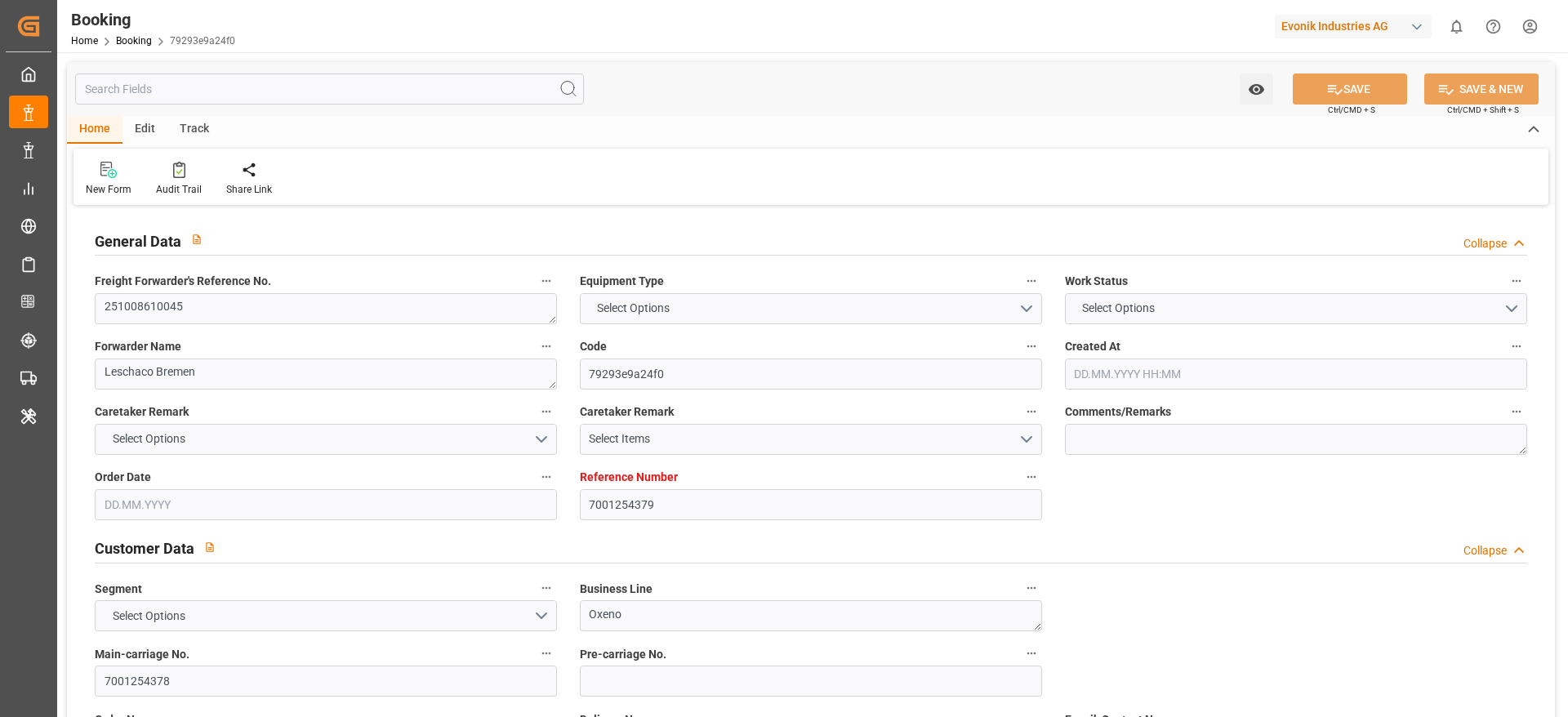
type input "7001254379"
type input "9769283"
type input "ONE"
type input "Ocean Network Express"
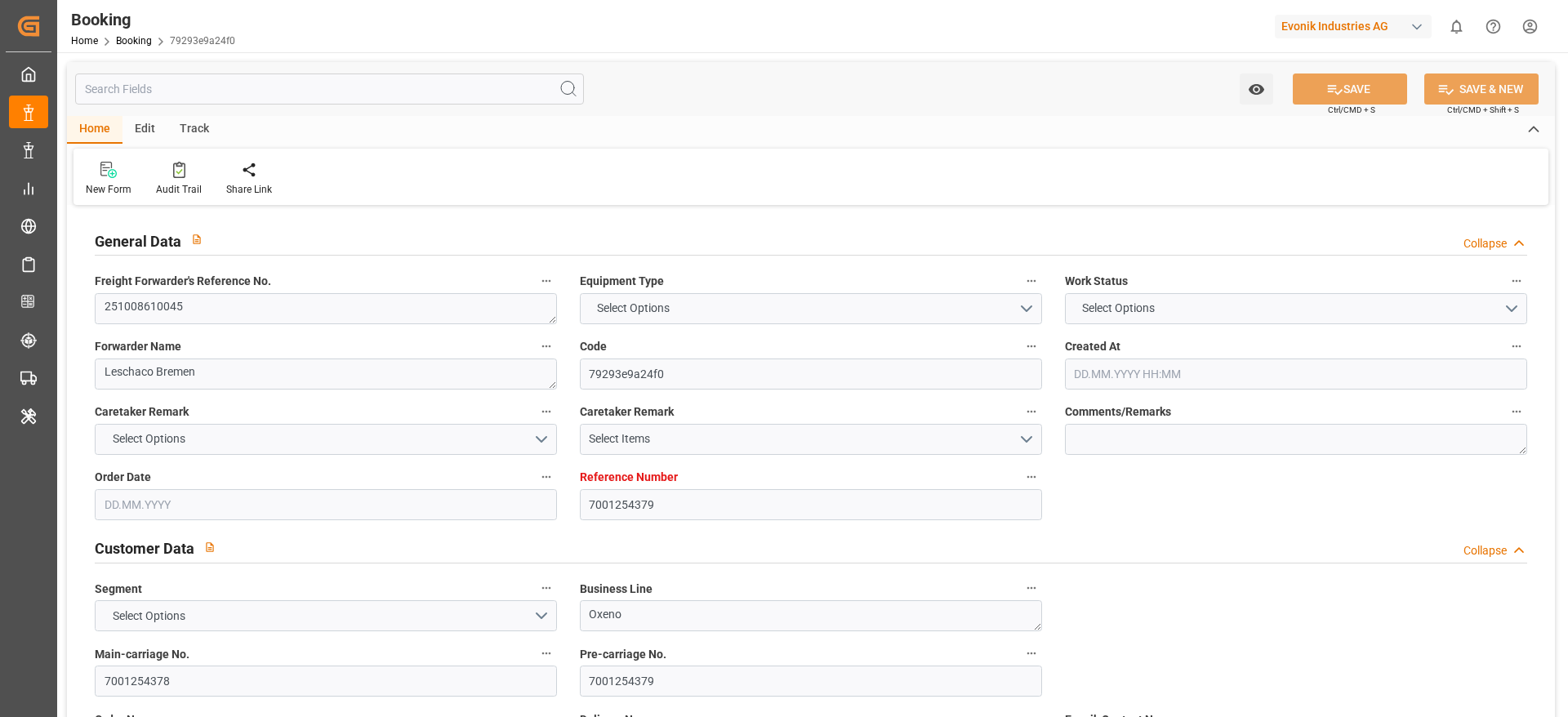
type input "NLRTM"
type input "JPYOK"
type input "SGSIN"
type input "0"
type input "NLRTM"
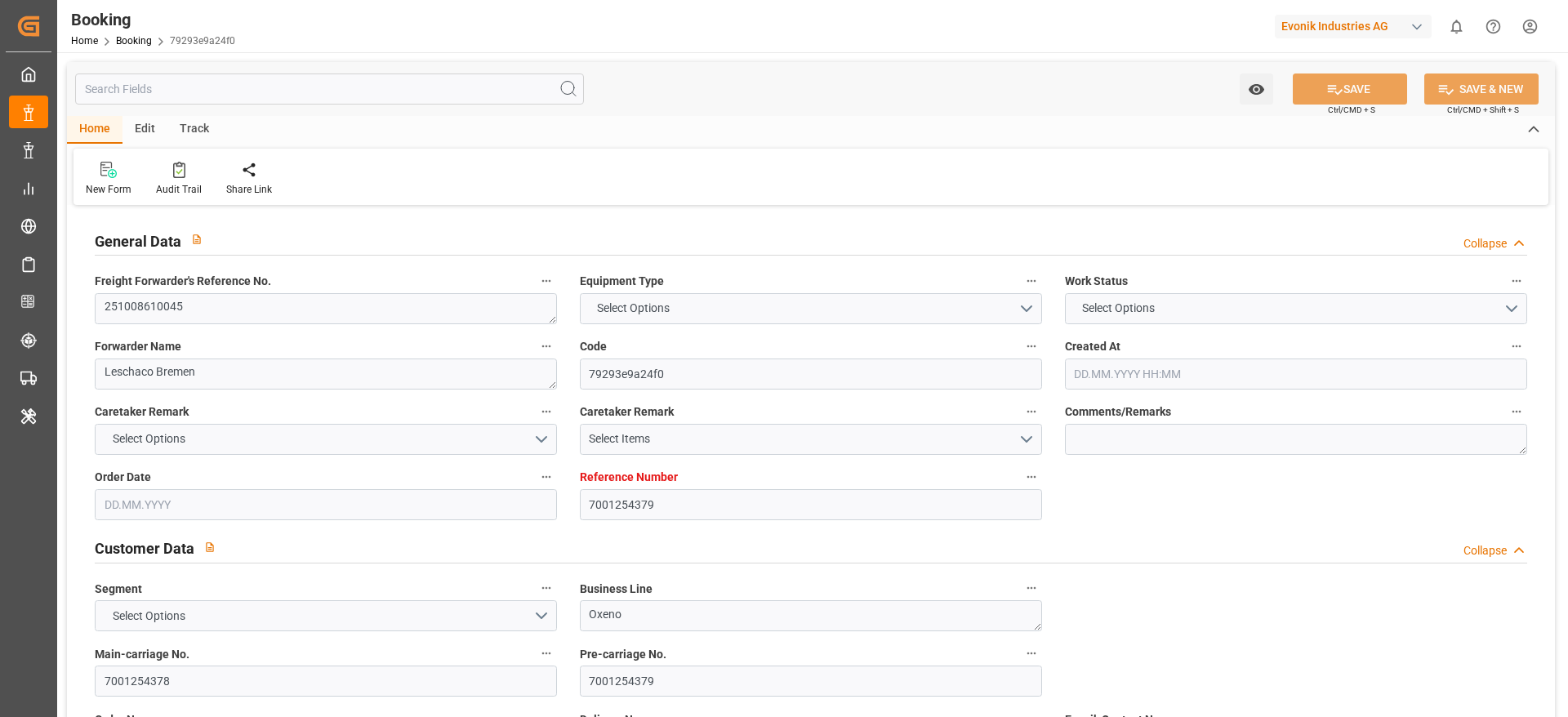
type input "JPYOK"
type input "9189354"
type input "21.08.2025 06:33"
type input "[DATE]"
type input "01.12.2025"
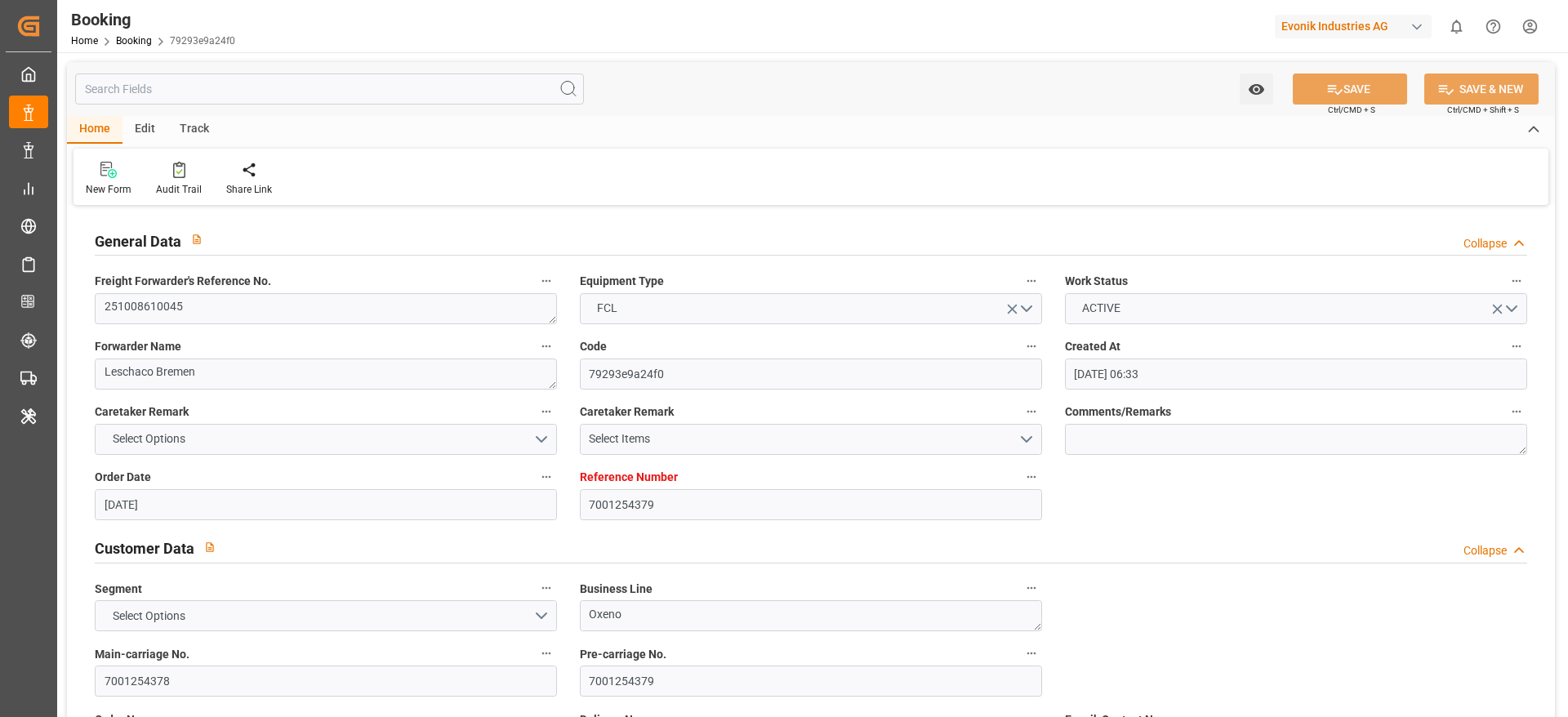
type input "26.09.2025"
type input "15.09.2025 00:00"
type input "19.09.2025 00:00"
type input "09.10.2025 12:00"
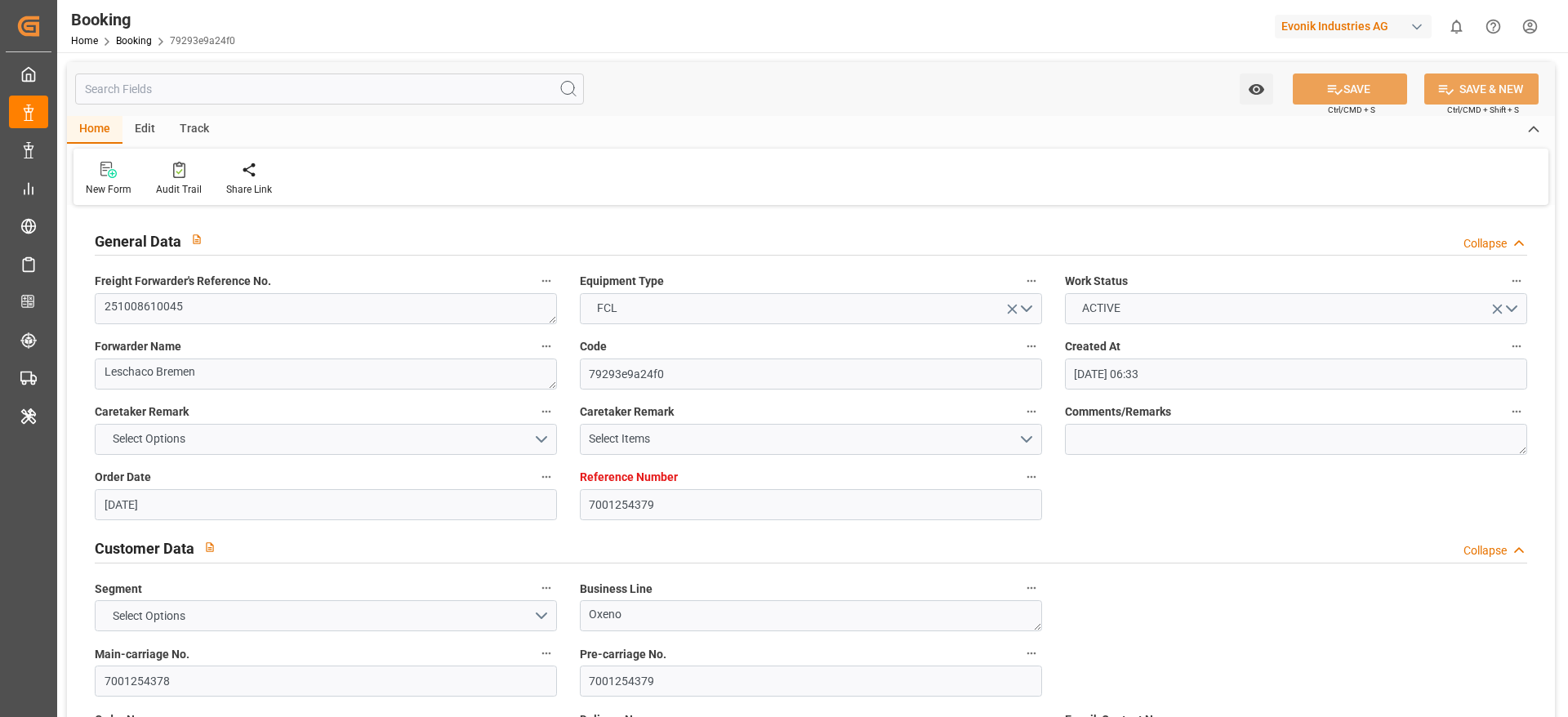
type input "30.09.2025 00:00"
type input "07.12.2025 13:00"
type input "01.12.2025 00:00"
type input "19.11.2025 18:00"
type input "19.11.2025 00:00"
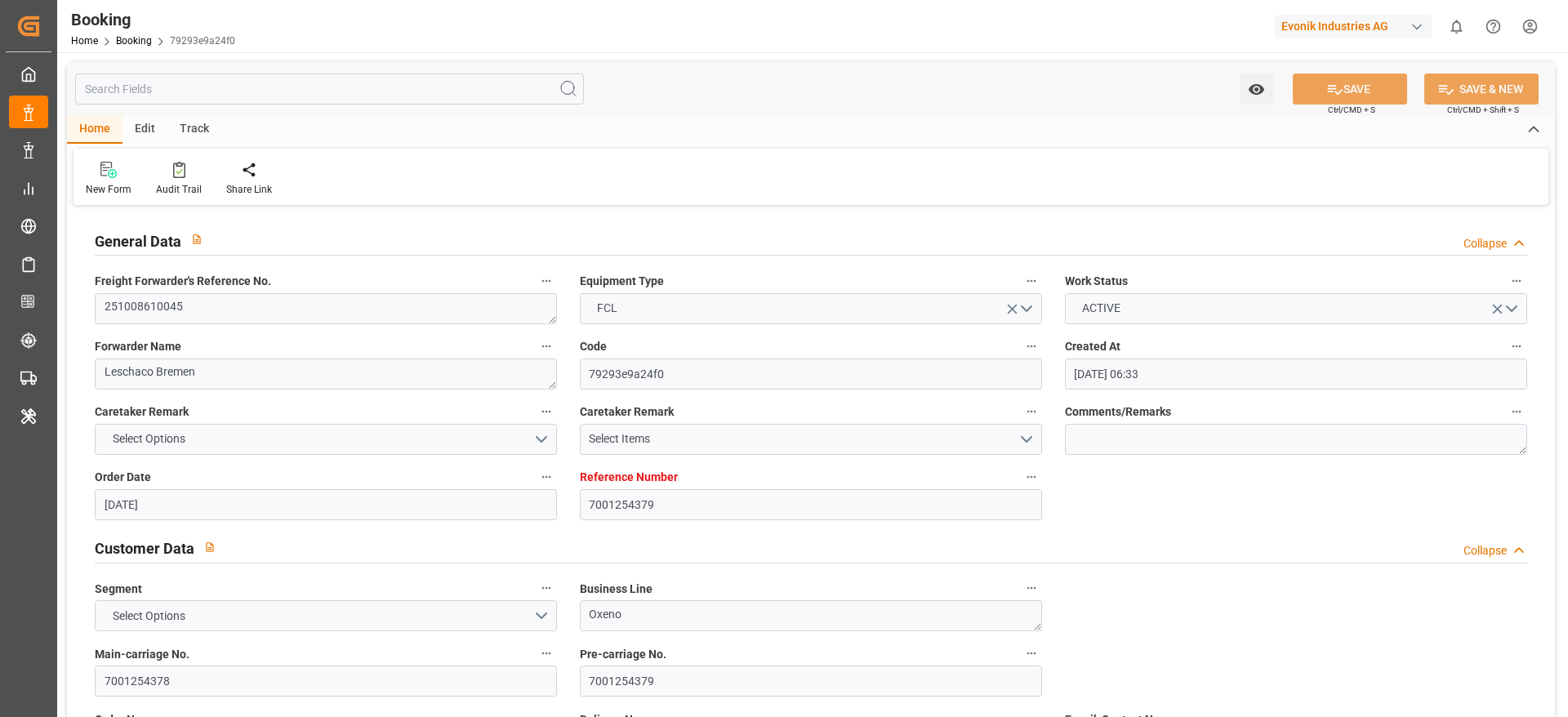
type input "27.11.2025 11:00"
type input "27.11.2025 00:00"
type input "[DATE]"
type input "24.09.2025 20:16"
type input "[DATE]"
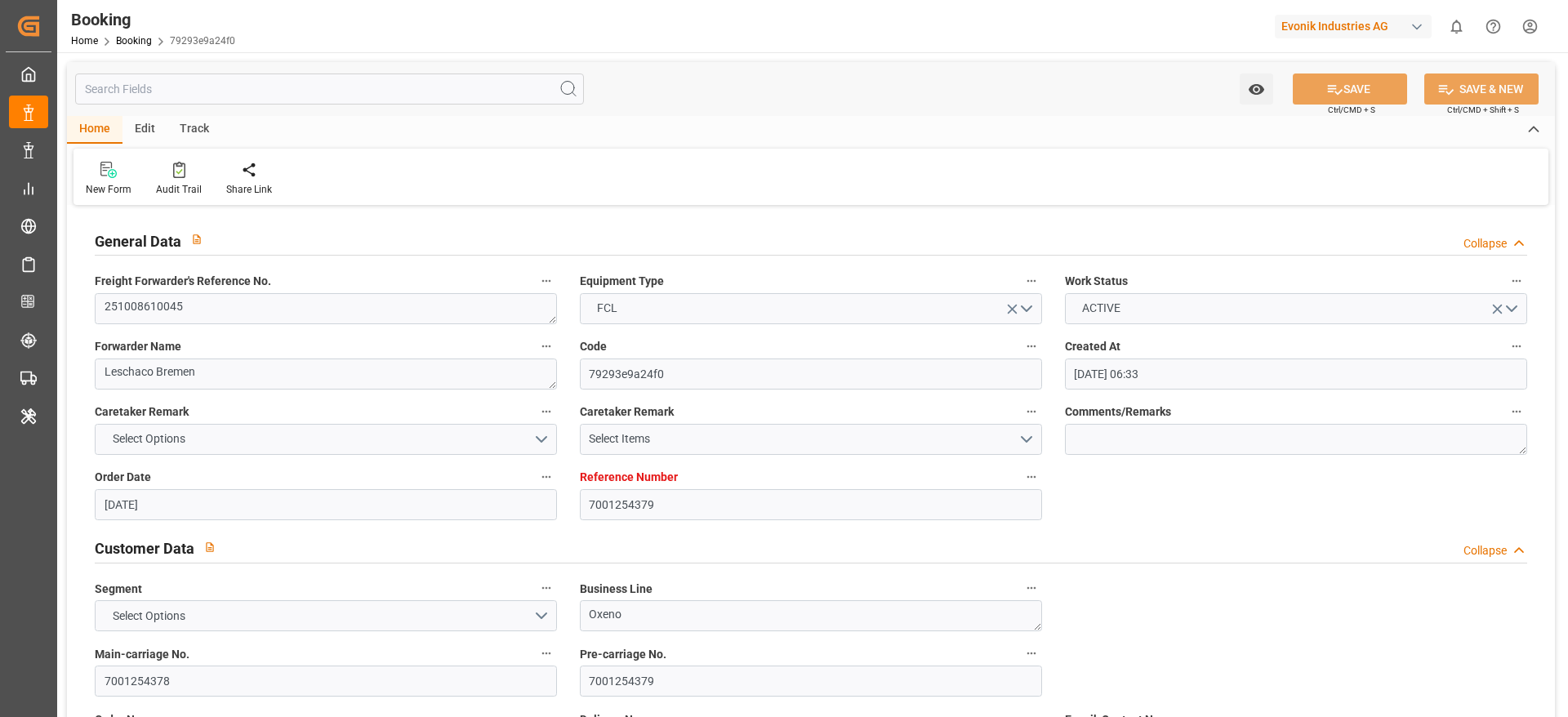
type input "29.09.2025 02:00"
type input "09.10.2025 09:42"
type input "08.10.2025 01:42"
type input "09.10.2025 12:00"
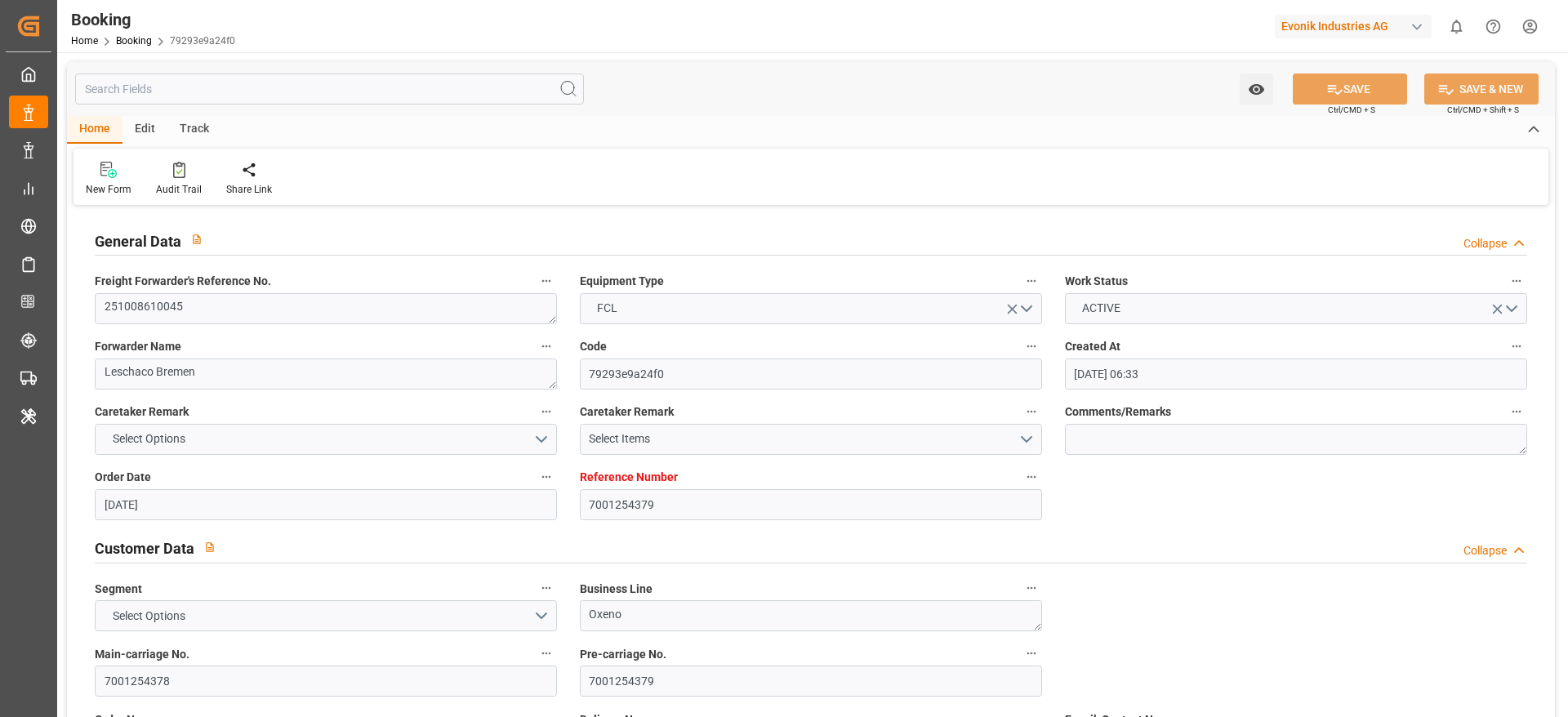
type input "19.11.2025 18:00"
type input "15.11.2025 08:15"
type input "20.11.2025 06:39"
type input "26.11.2025 23:21"
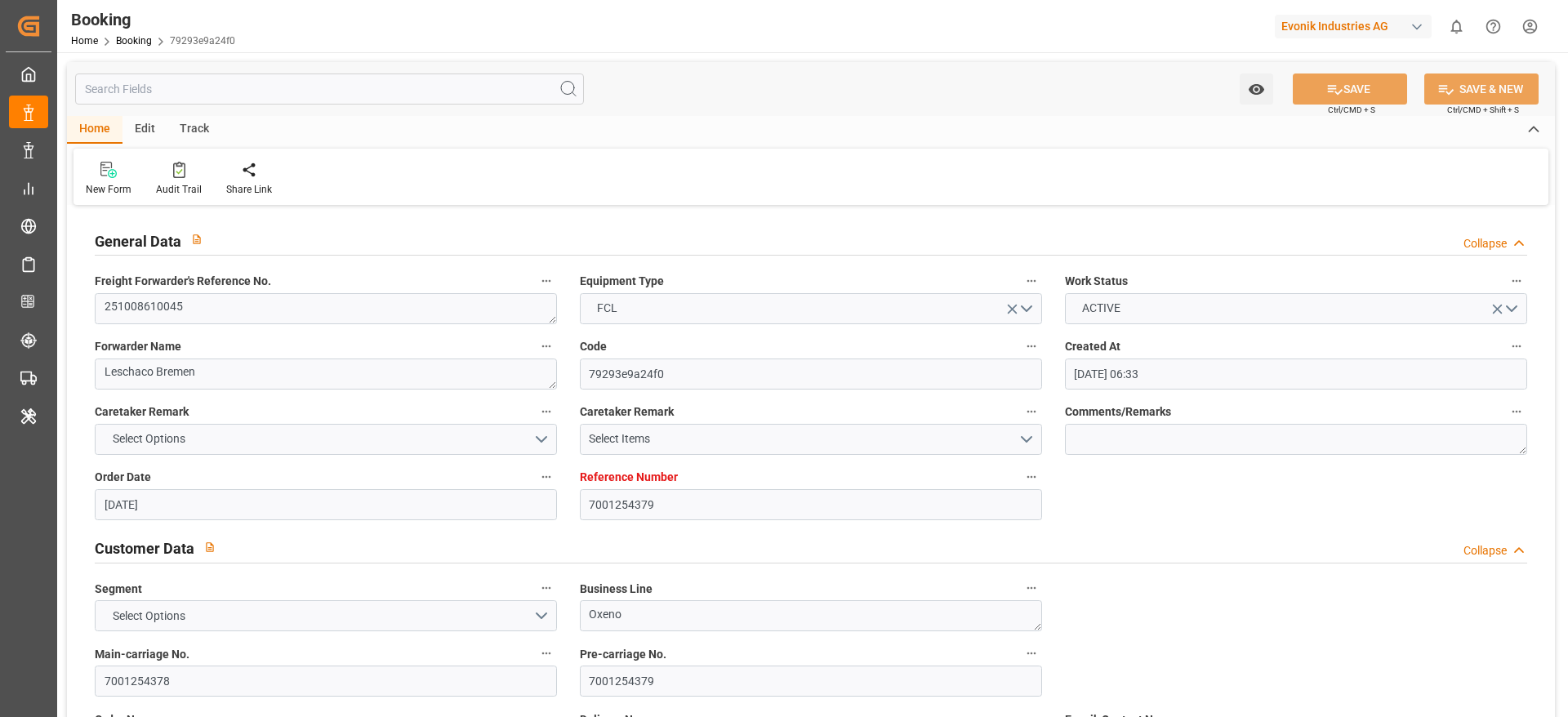
type input "26.11.2025 23:21"
type input "27.11.2025 11:00"
type input "07.12.2025 13:00"
type input "07.12.2025 13:43"
type input "07.12.2025 14:30"
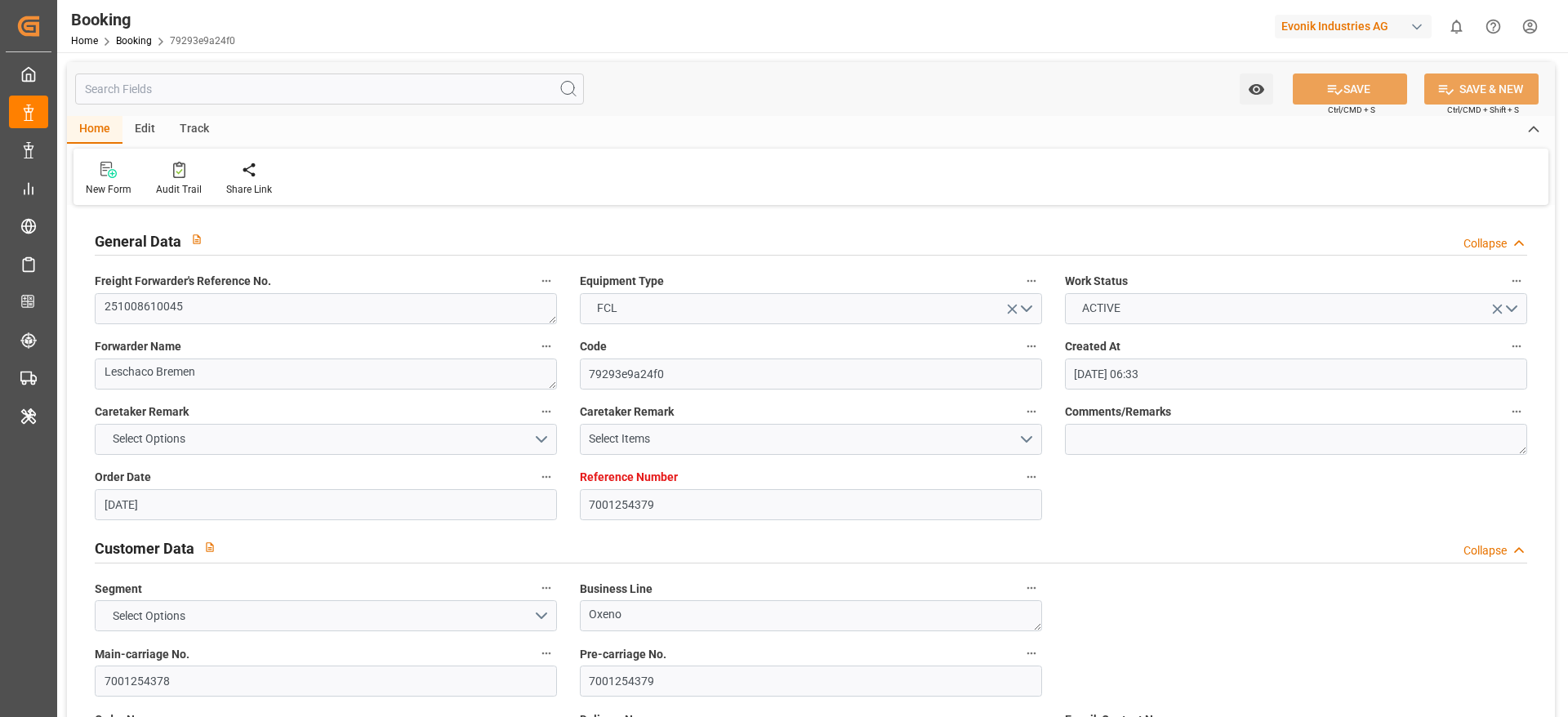
type input "07.12.2025 14:30"
type input "07.12.2025 19:00"
type input "11.12.2025 13:43"
type input "07.12.2025 16:00"
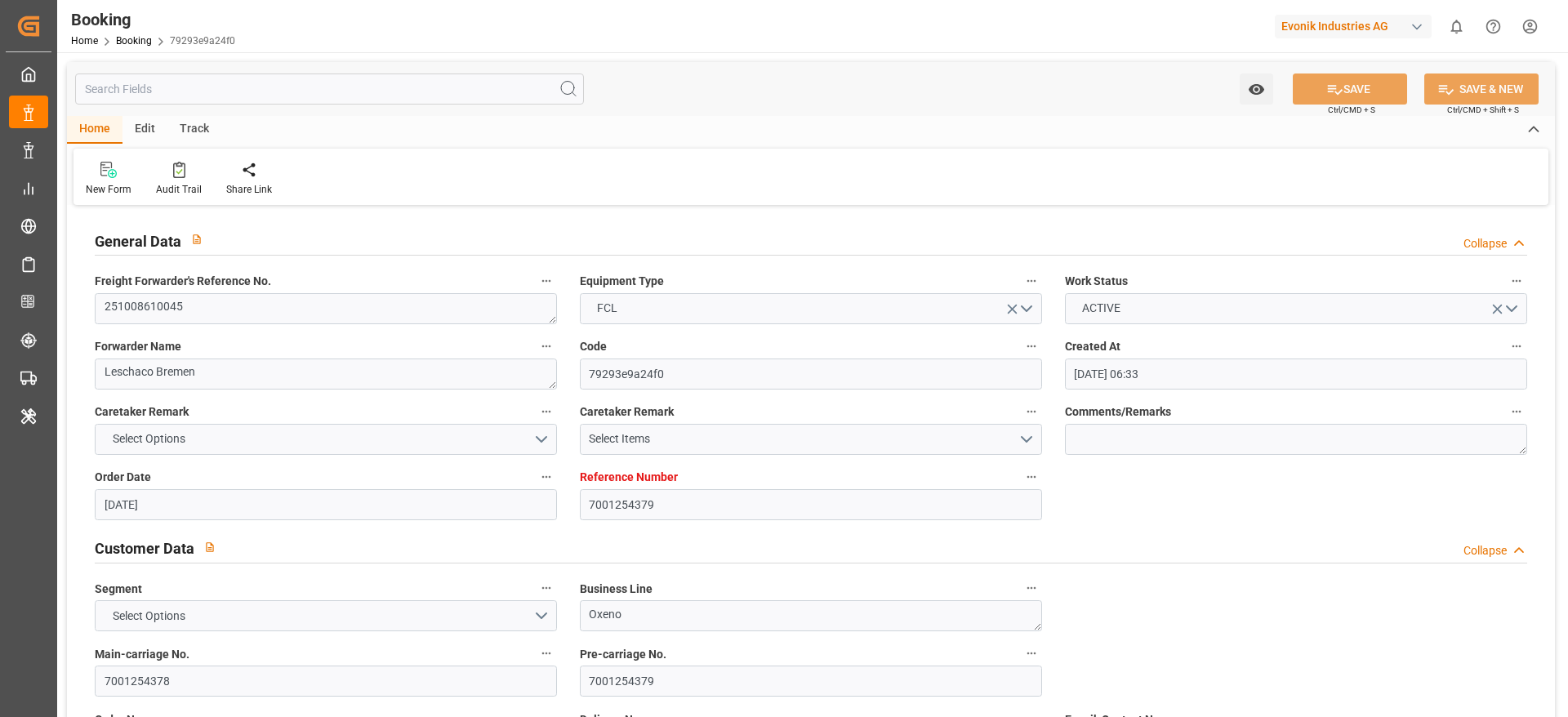
type input "07.12.2025 16:00"
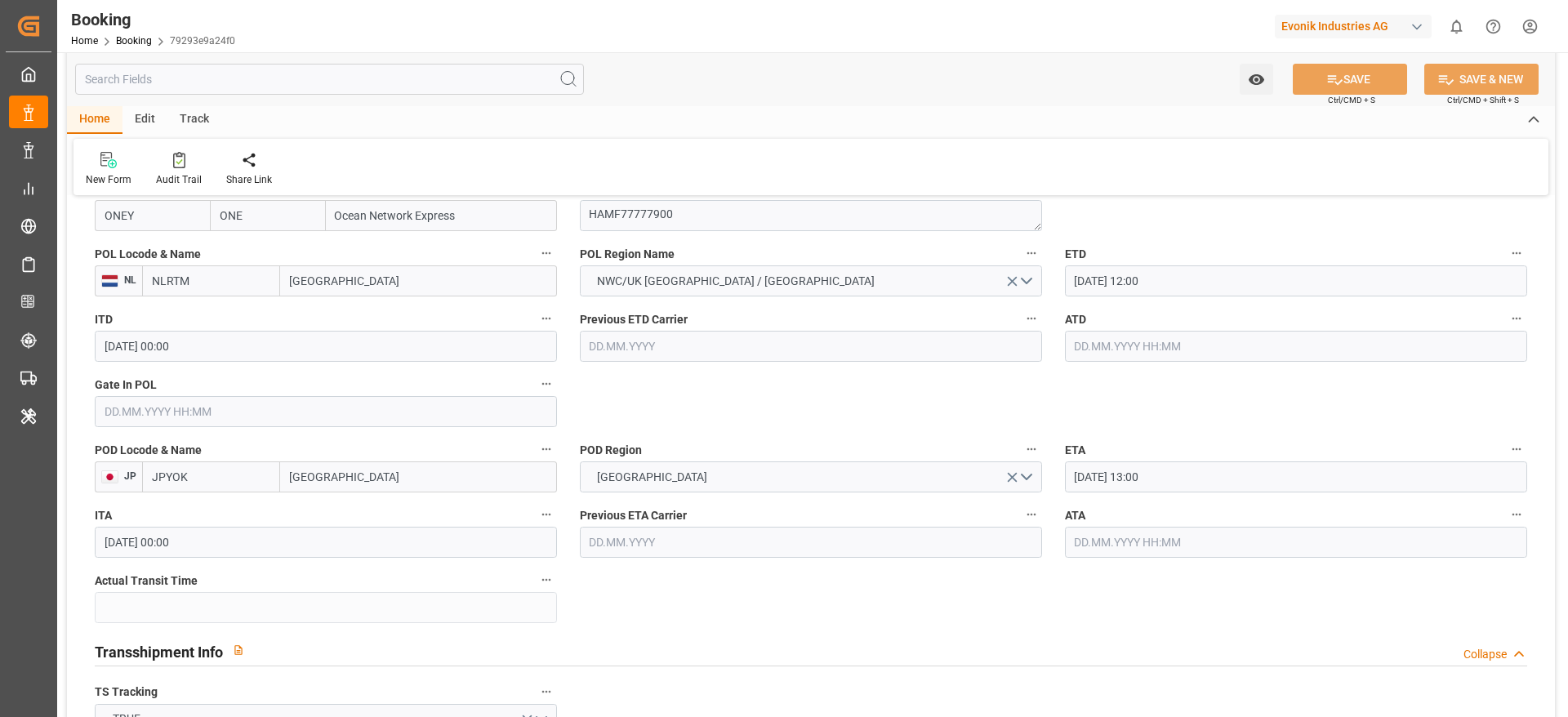
scroll to position [1275, 0]
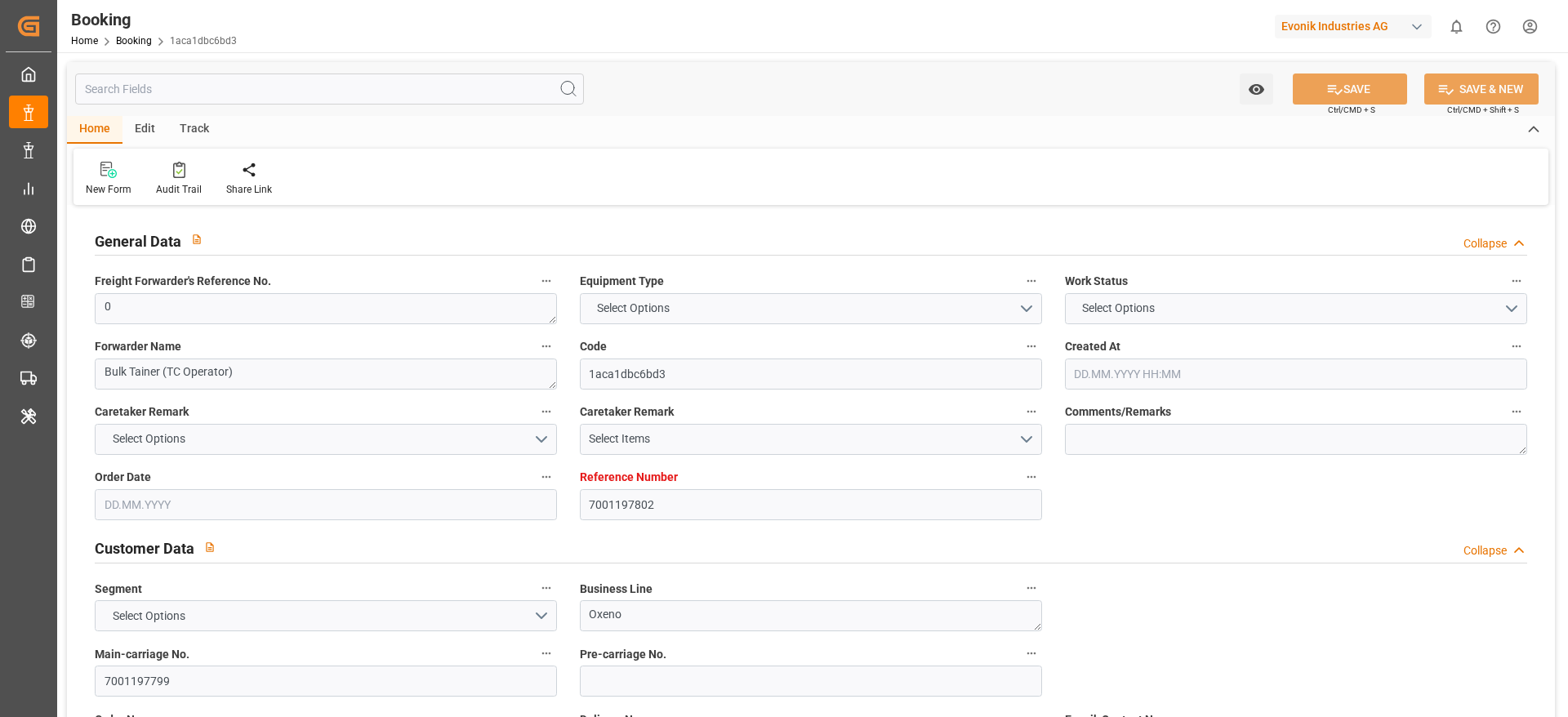
type input "7001197802"
type input "9320398"
type input "NLRTM"
type input "TRIST"
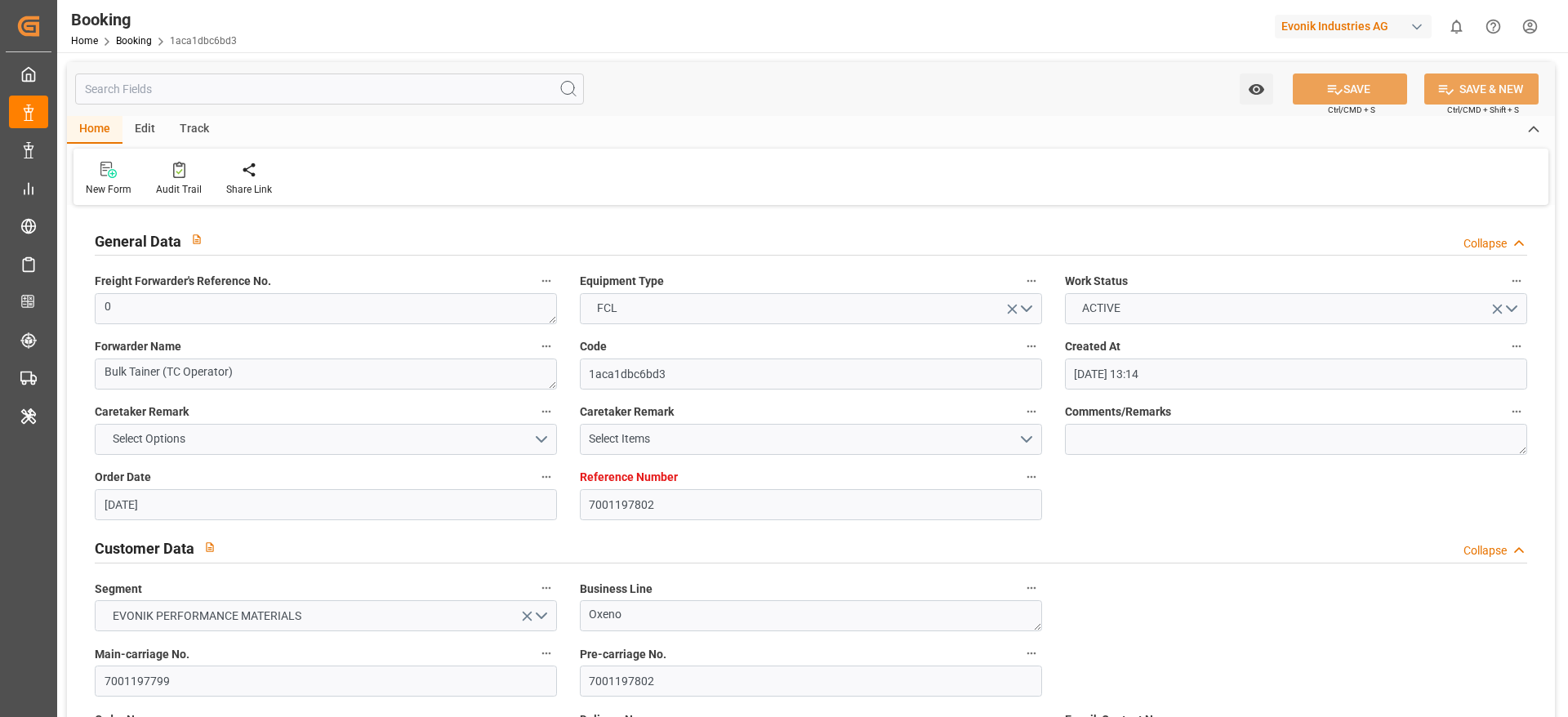
type input "[DATE] 13:14"
type input "[DATE]"
type input "[DATE] 00:00"
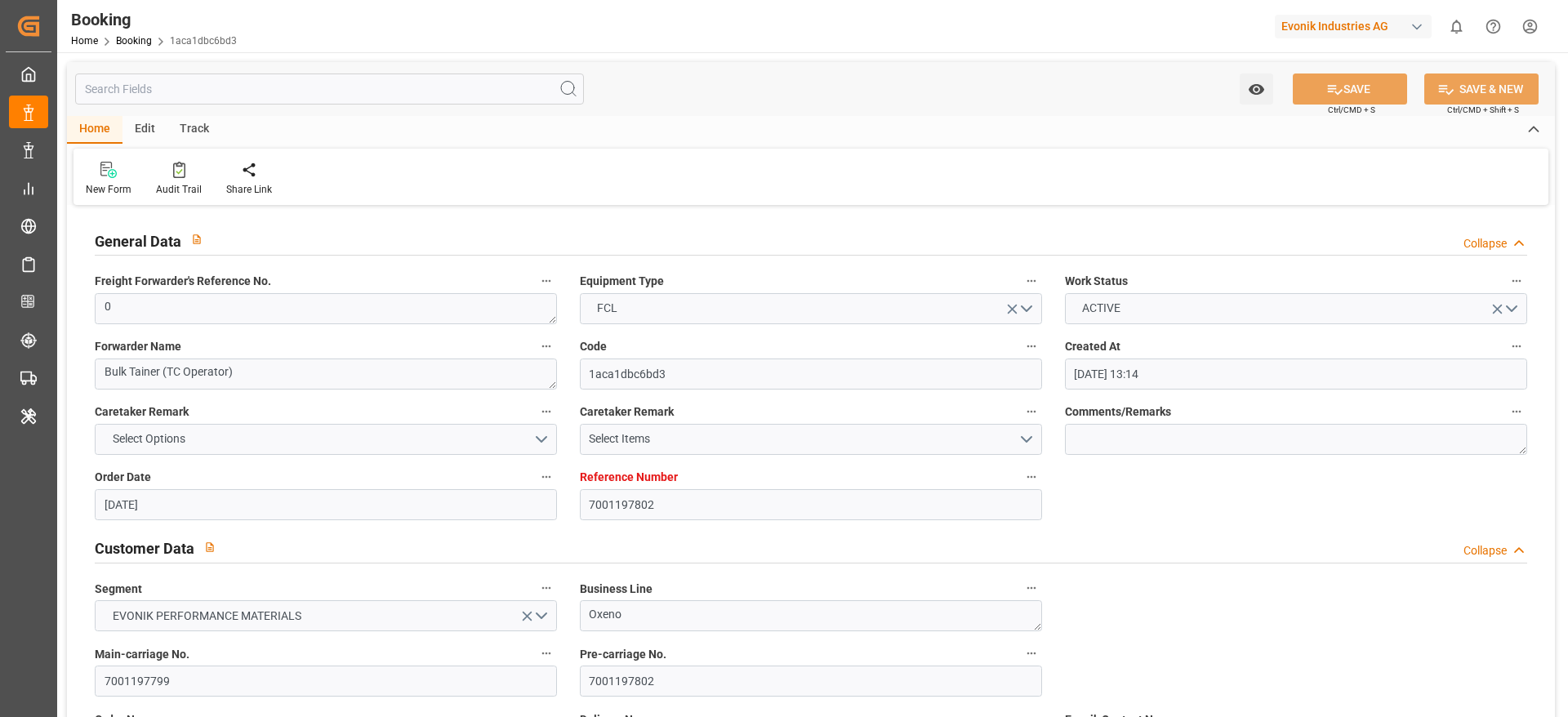
type input "03.07.2025 00:00"
type input "13.07.2025 00:00"
type input "25.07.2025 00:00"
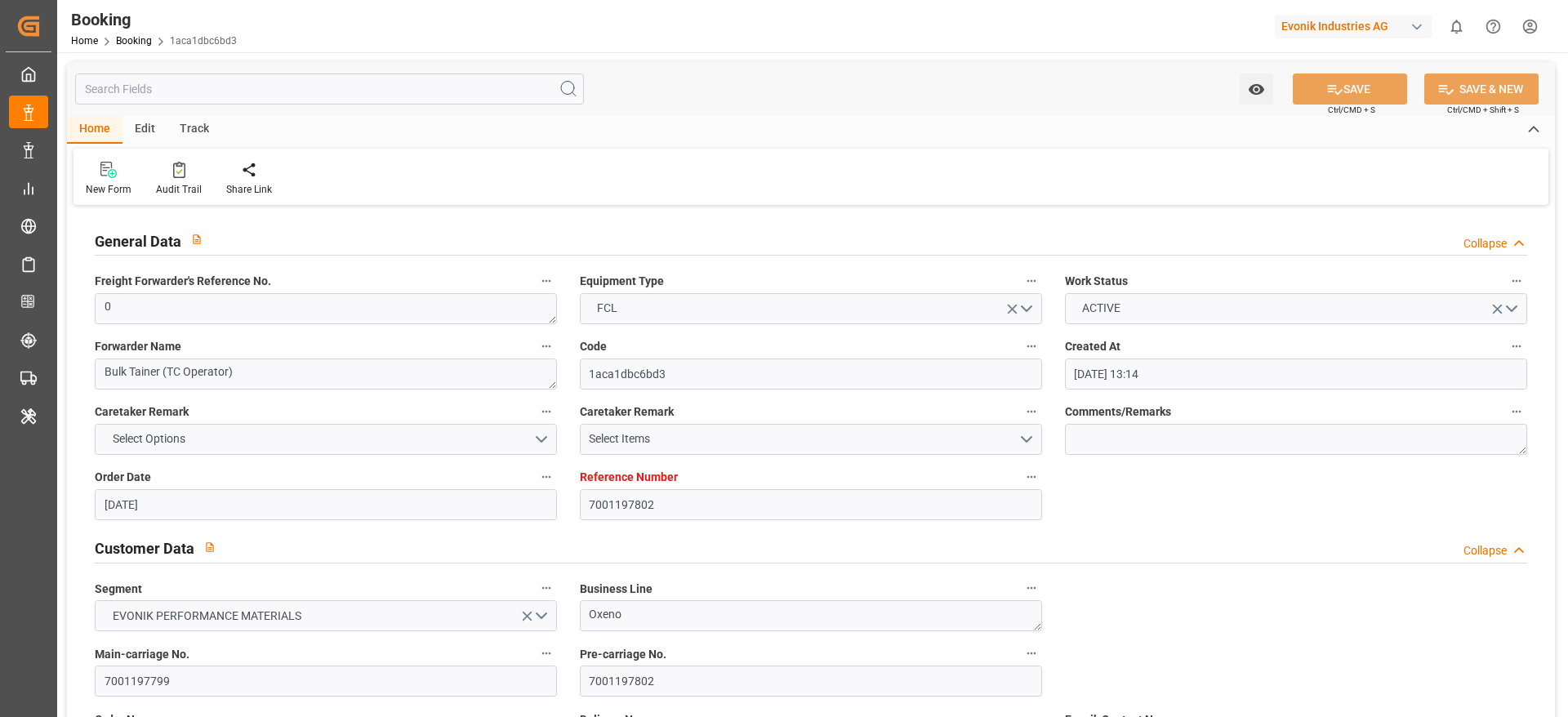
type input "25.07.2025 00:00"
type input "04.07.2025"
type input "25.09.2025 05:29"
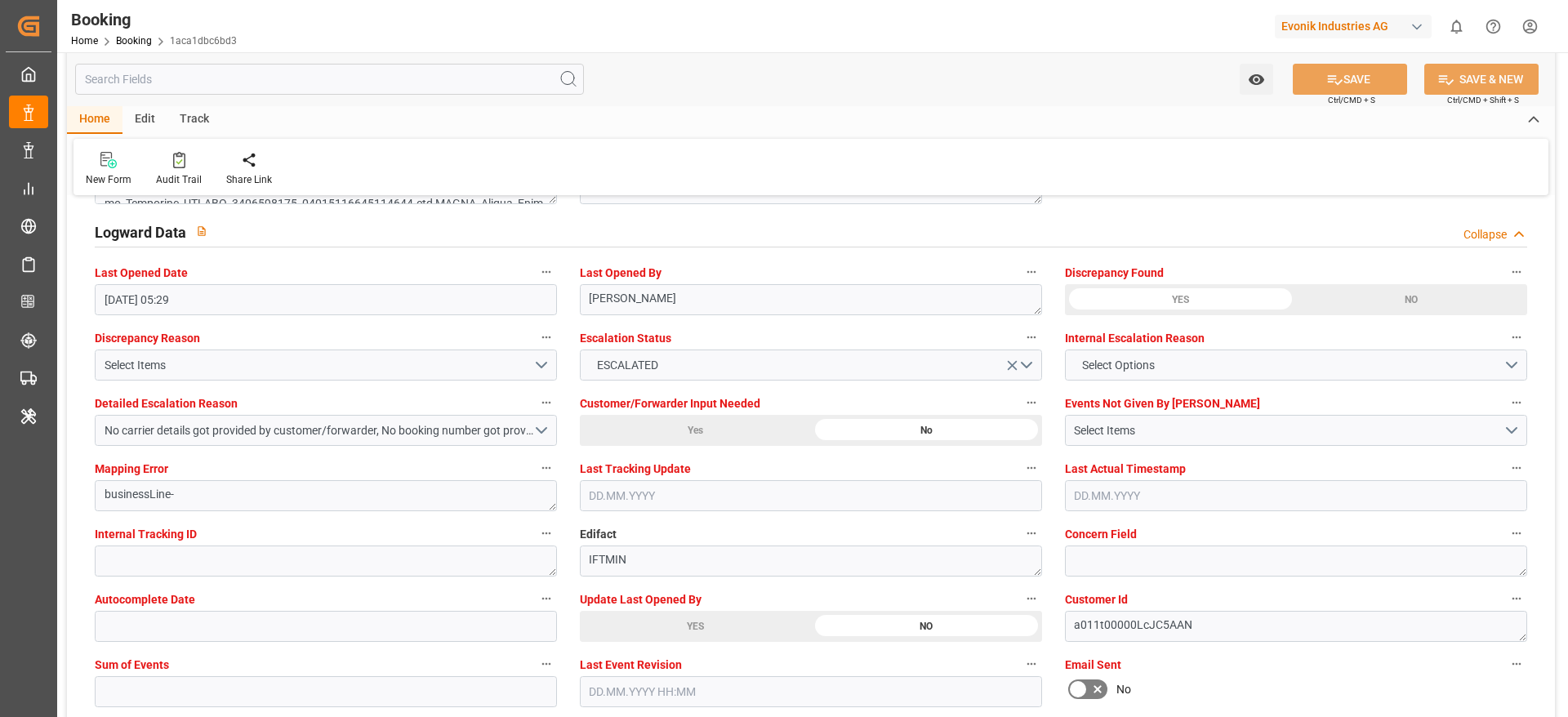
scroll to position [2932, 0]
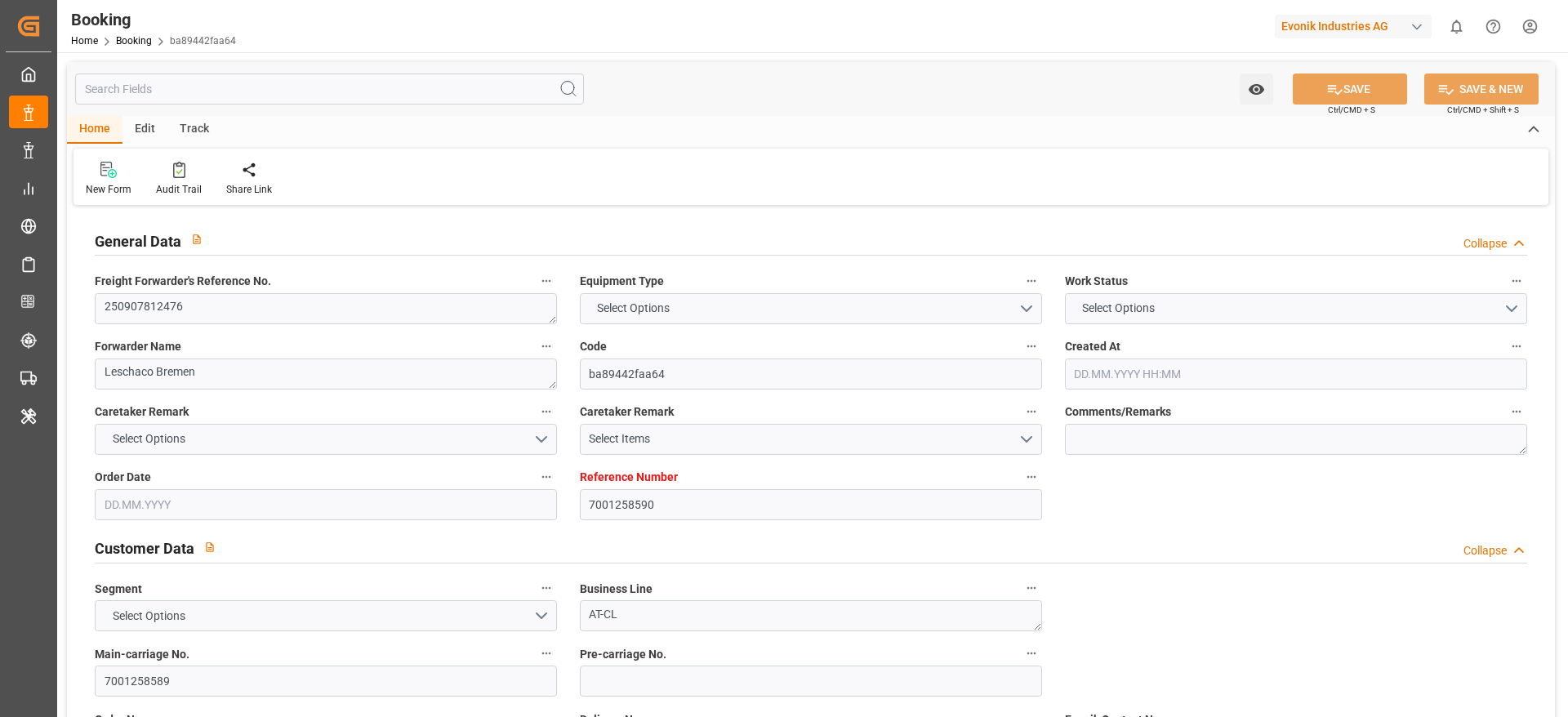
type input "7001258590"
type input "9231822"
type input "MSC"
type input "Mediterranean Shipping Company"
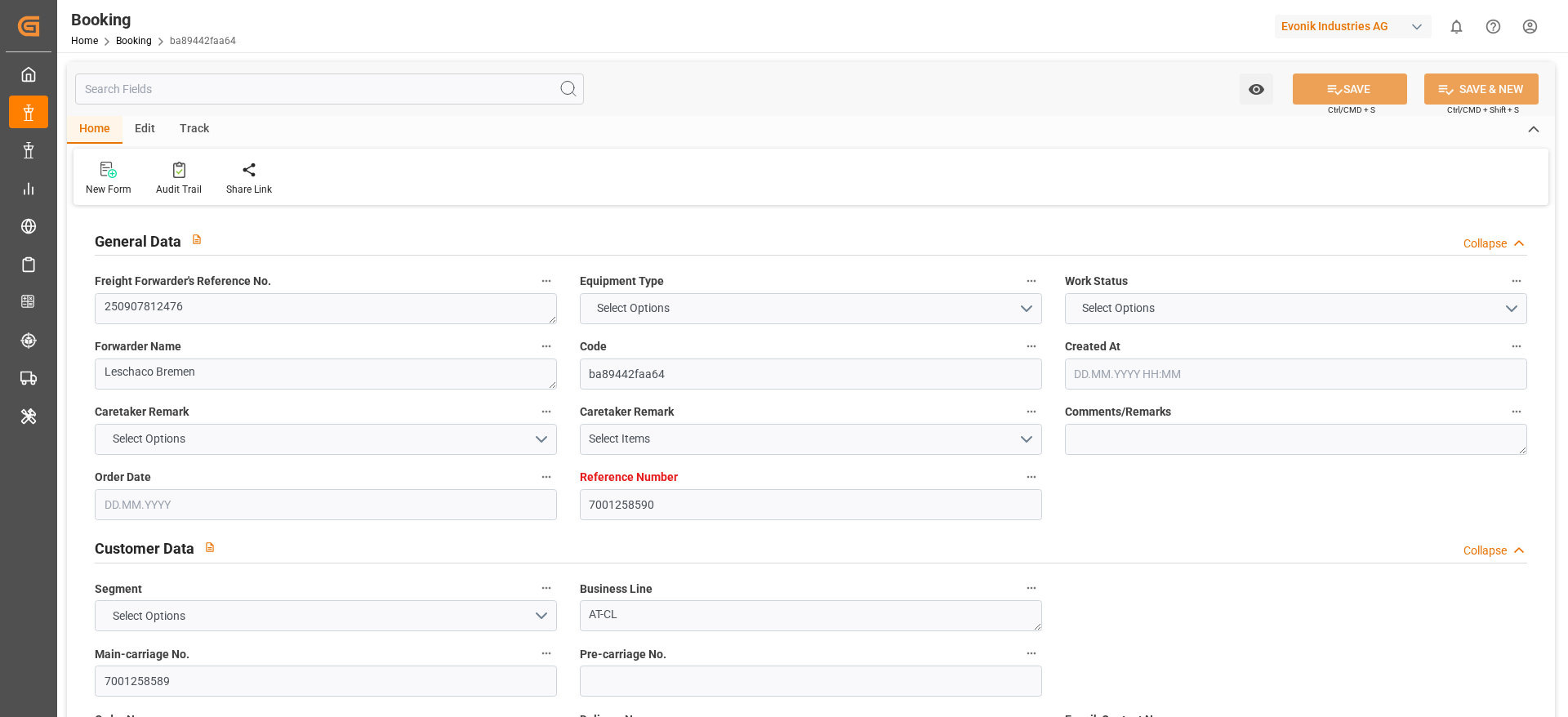
type input "EUNWC"
type input "USMOB"
type input "[DATE] 10:58"
type input "[DATE]"
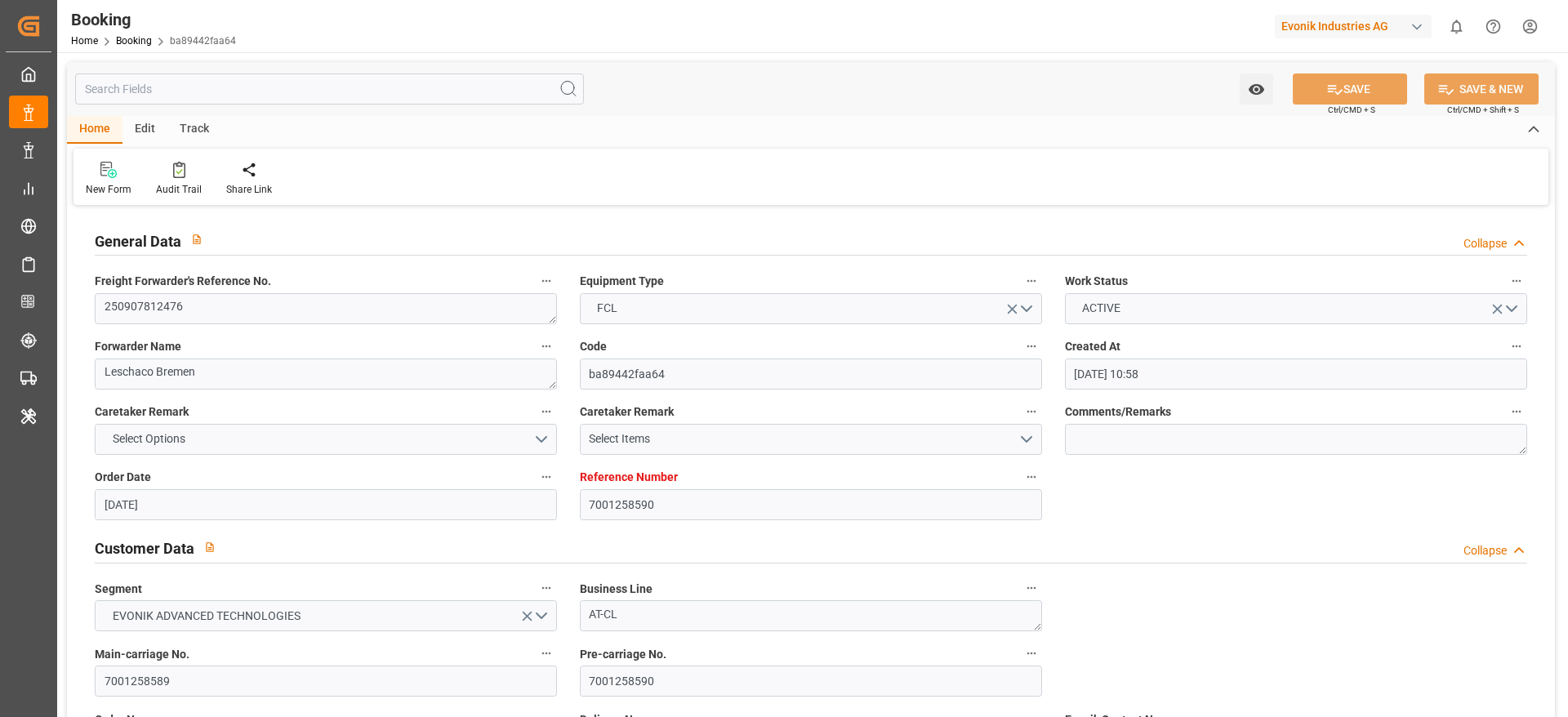
type input "[DATE]"
type input "[DATE] 00:00"
type input "[DATE]"
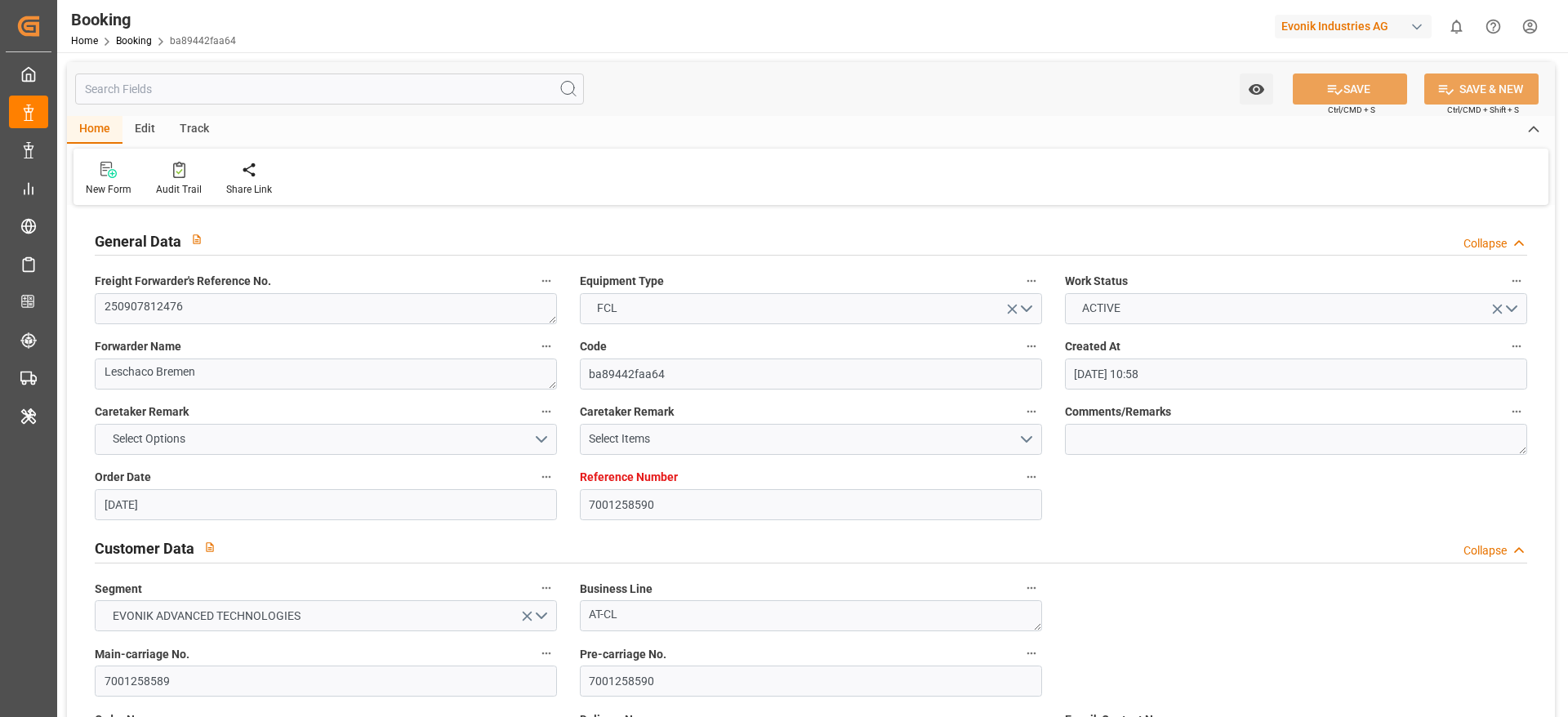
type input "[DATE]"
type input "[DATE] 00:00"
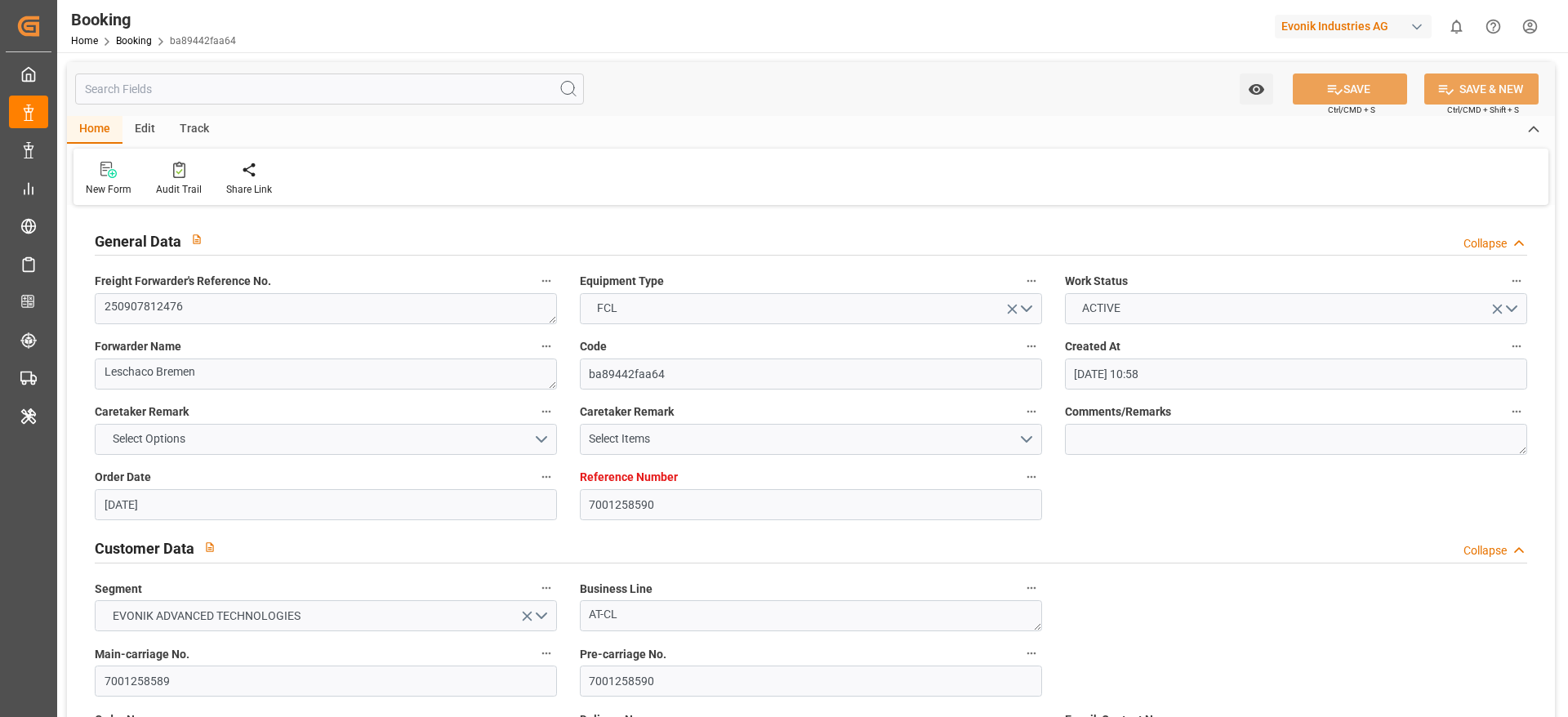
type input "[DATE] 14:02"
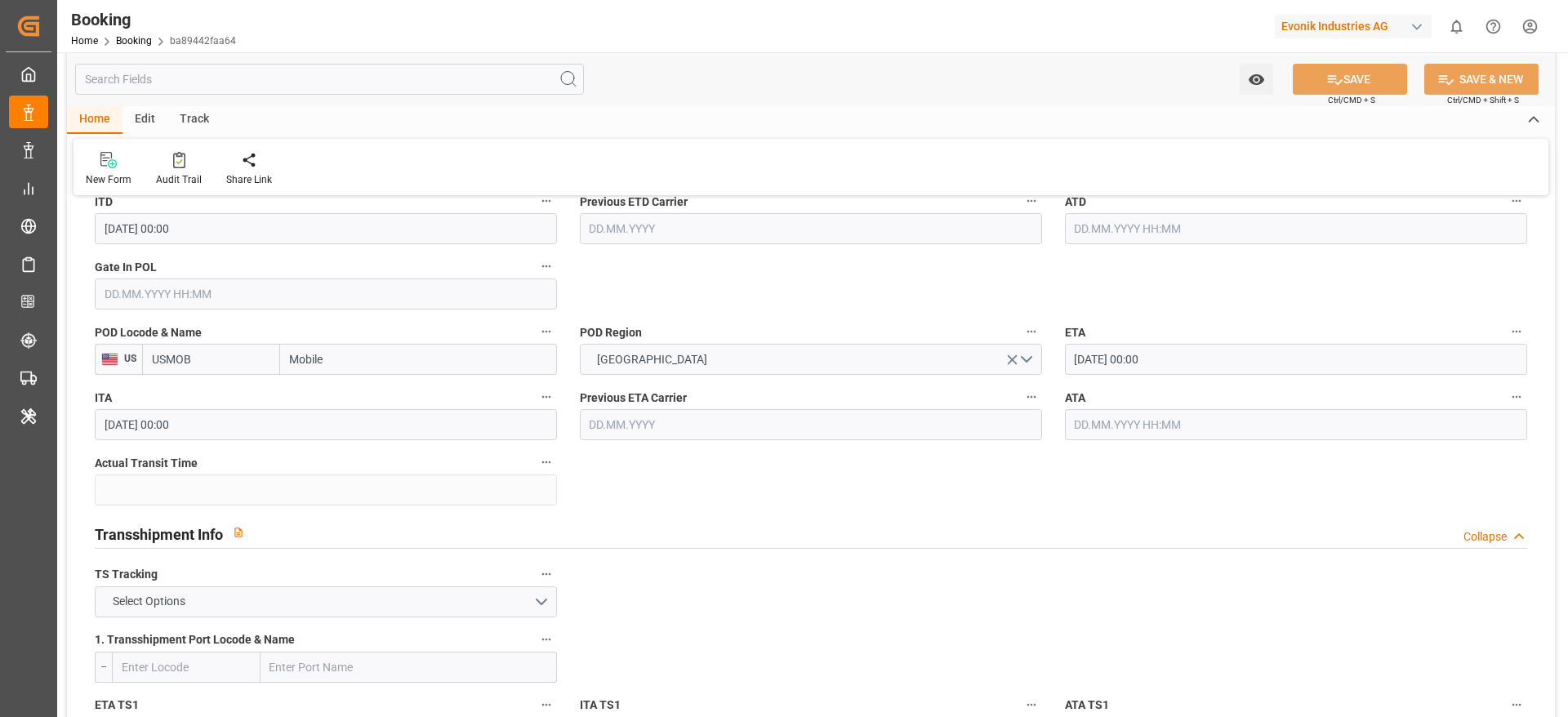
scroll to position [1186, 0]
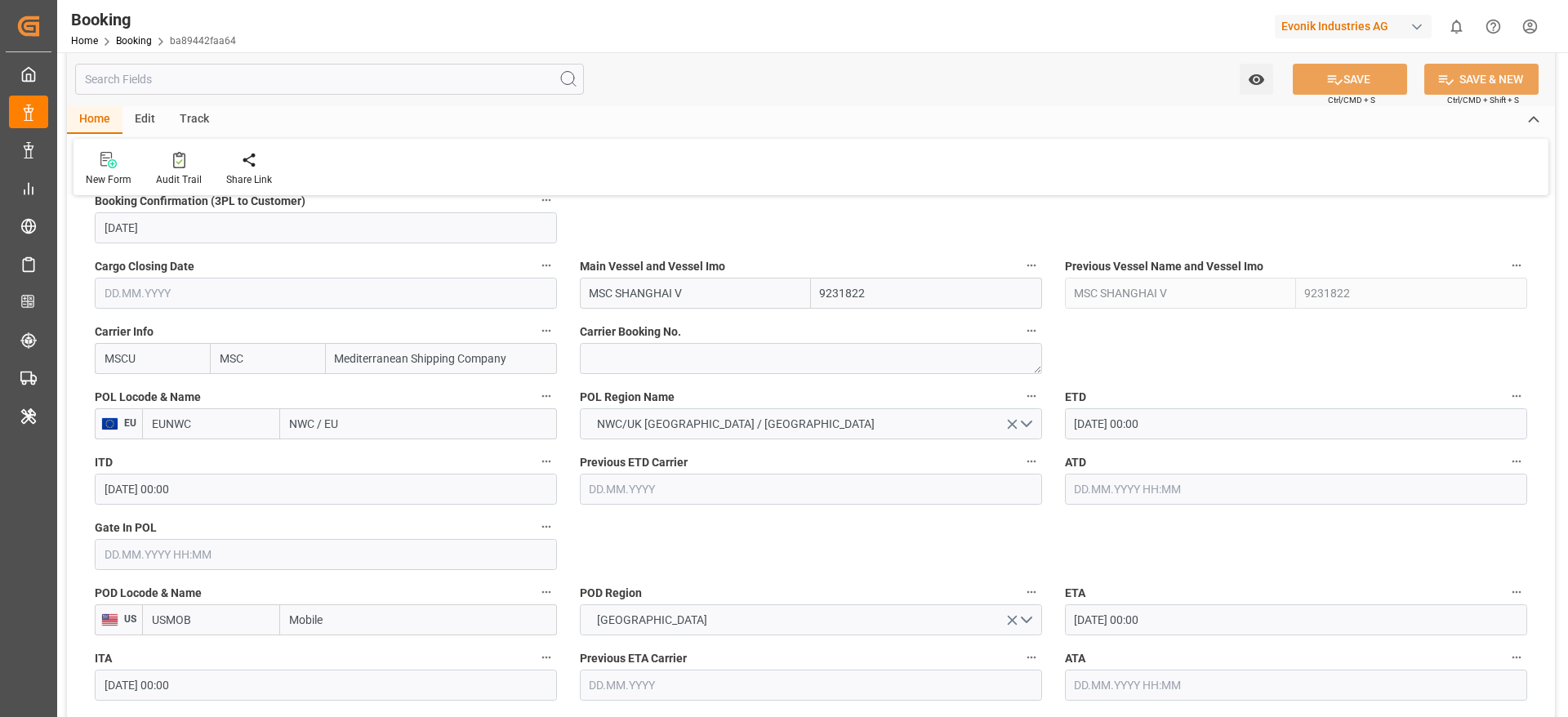
scroll to position [1134, 0]
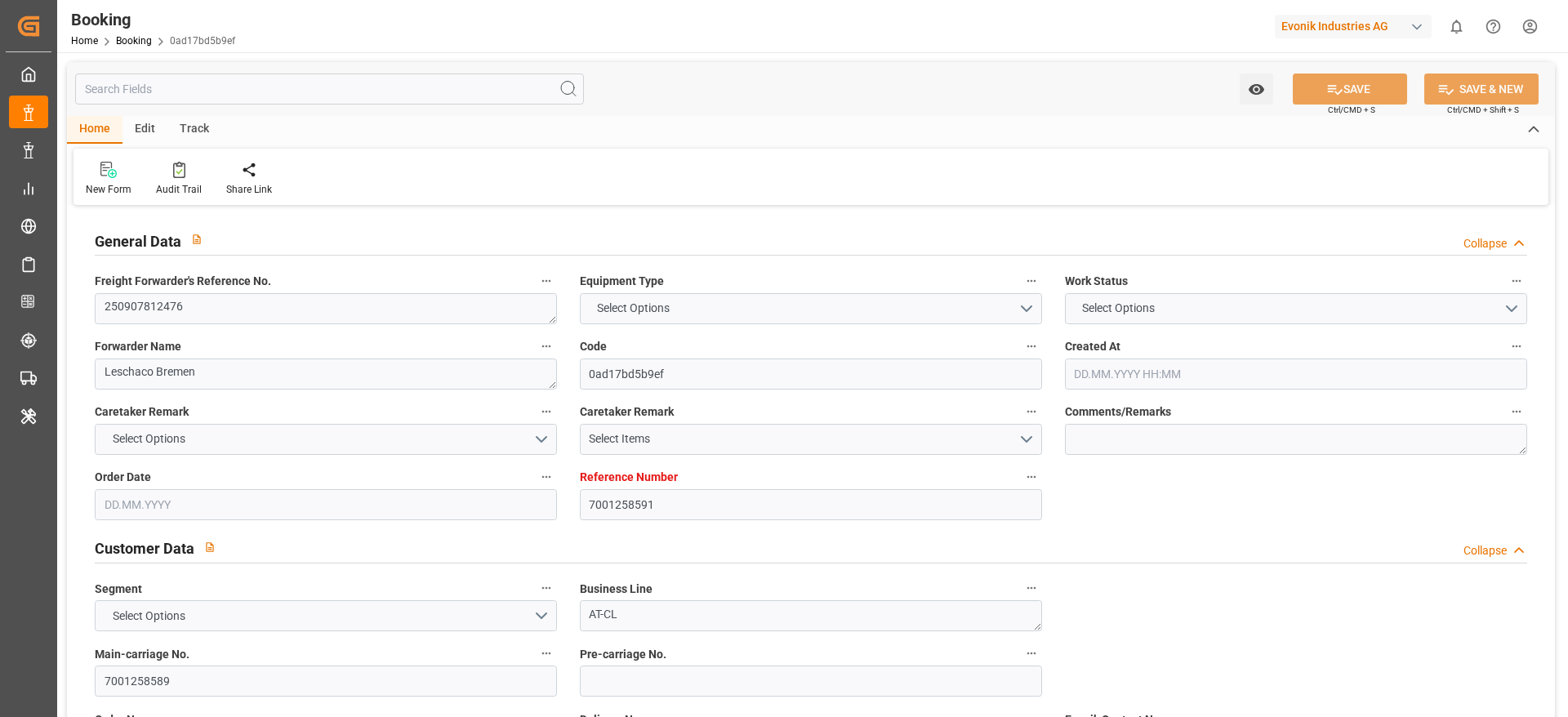
type input "7001258591"
type input "9231822"
type input "MSC"
type input "Mediterranean Shipping Company"
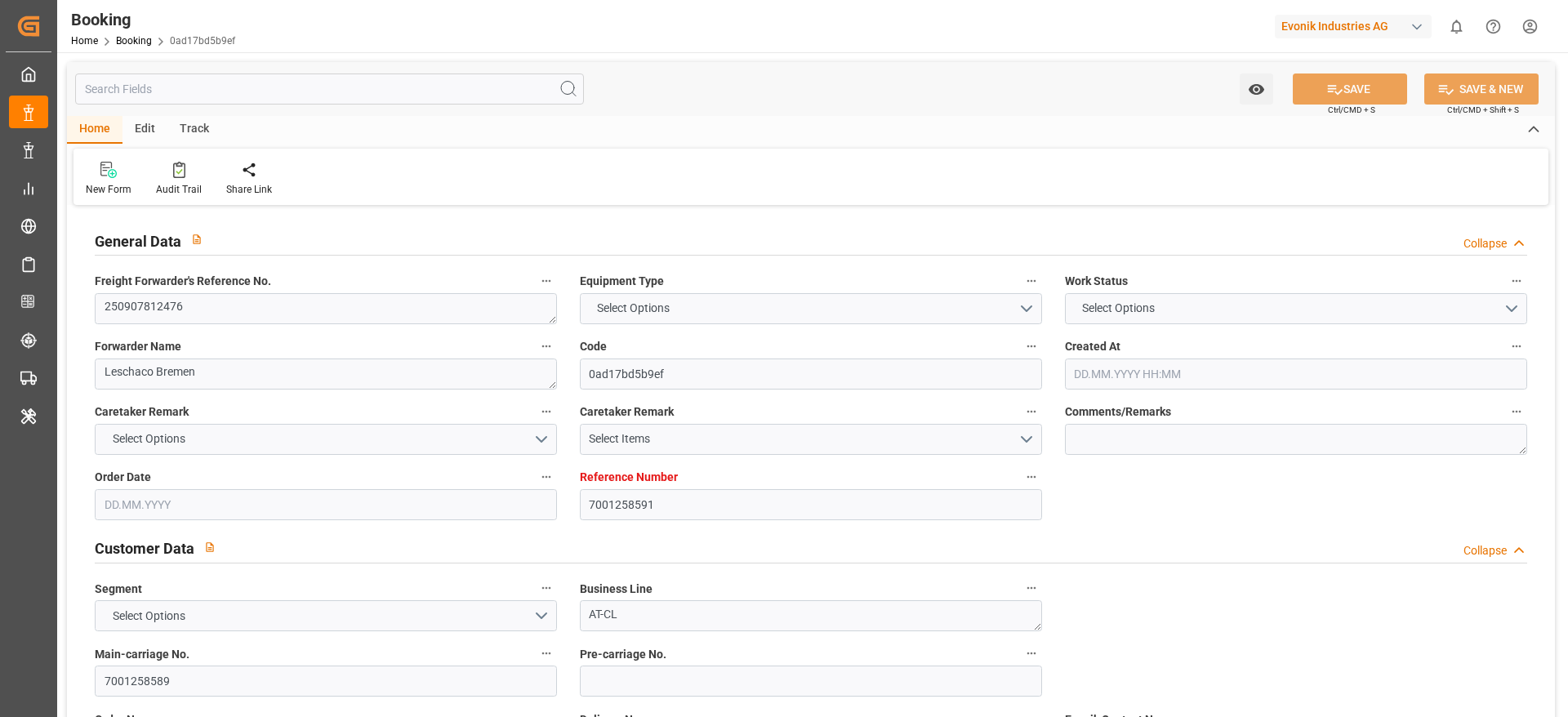
type input "EUNWC"
type input "USMOB"
type input "26.08.2025 10:58"
type input "26.08.2025"
type input "20.10.2025"
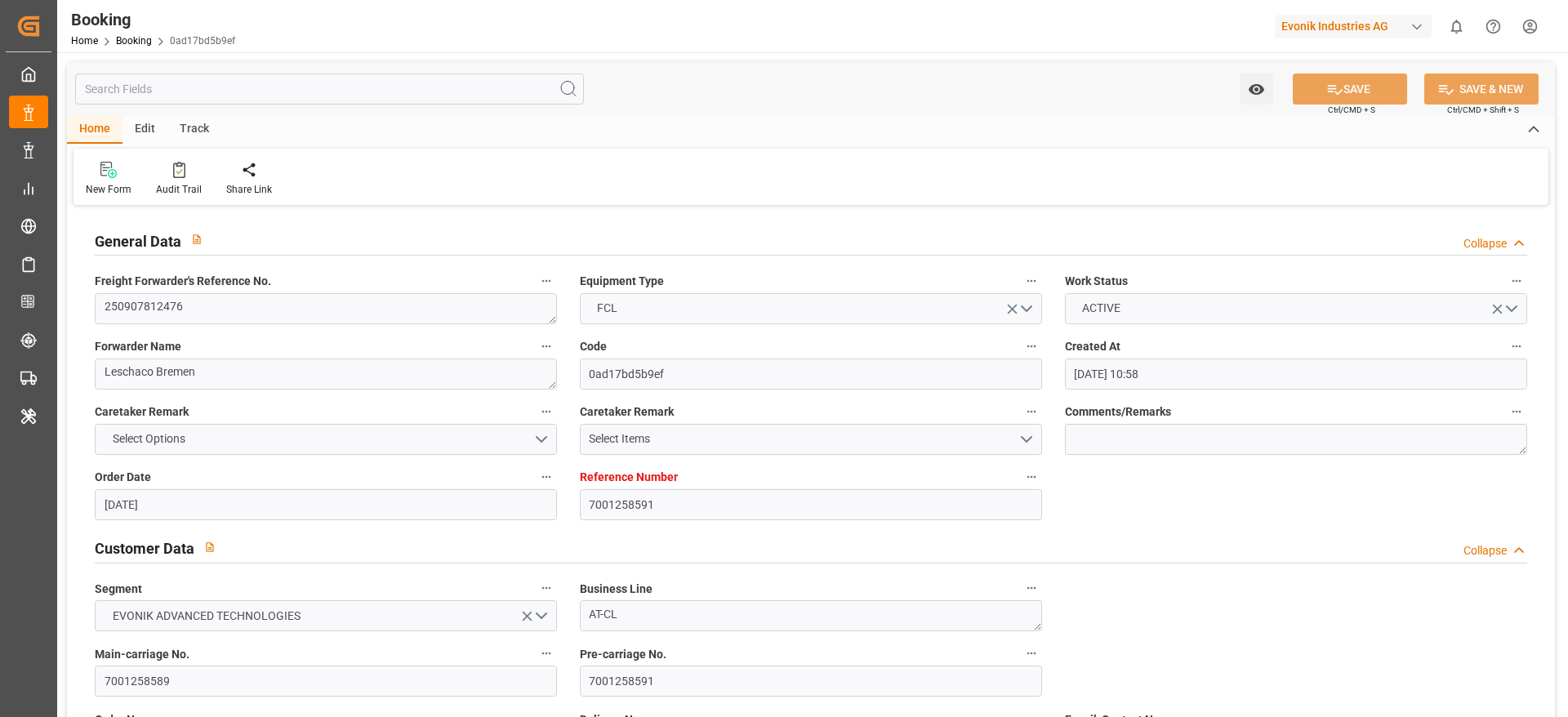
type input "09.09.2025"
type input "09.09.2025 00:00"
type input "23.09.2025 00:00"
type input "08.09.2025"
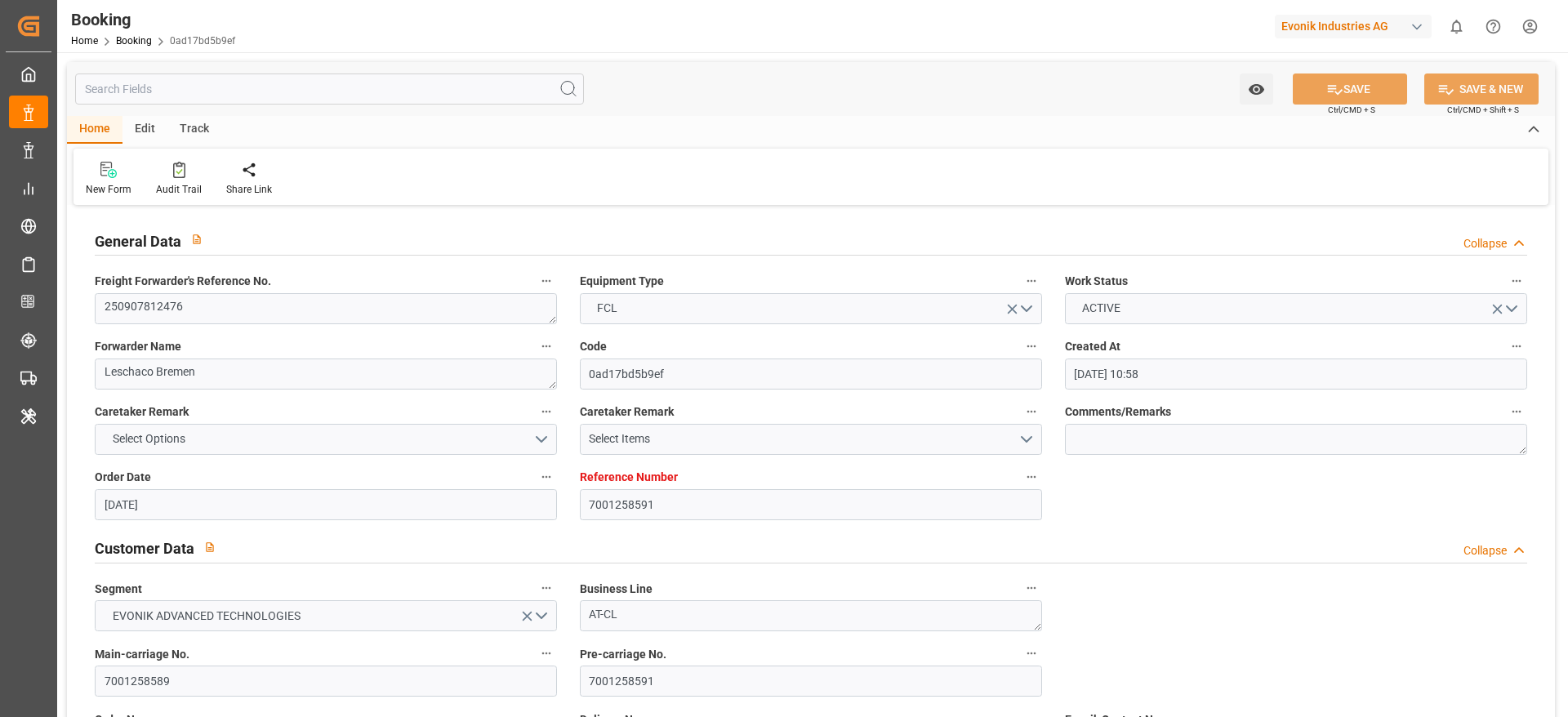
type input "23.09.2025"
type input "03.10.2025 00:00"
type input "28.09.2025 00:00"
type input "27.10.2025 00:00"
type input "26.10.2025 00:00"
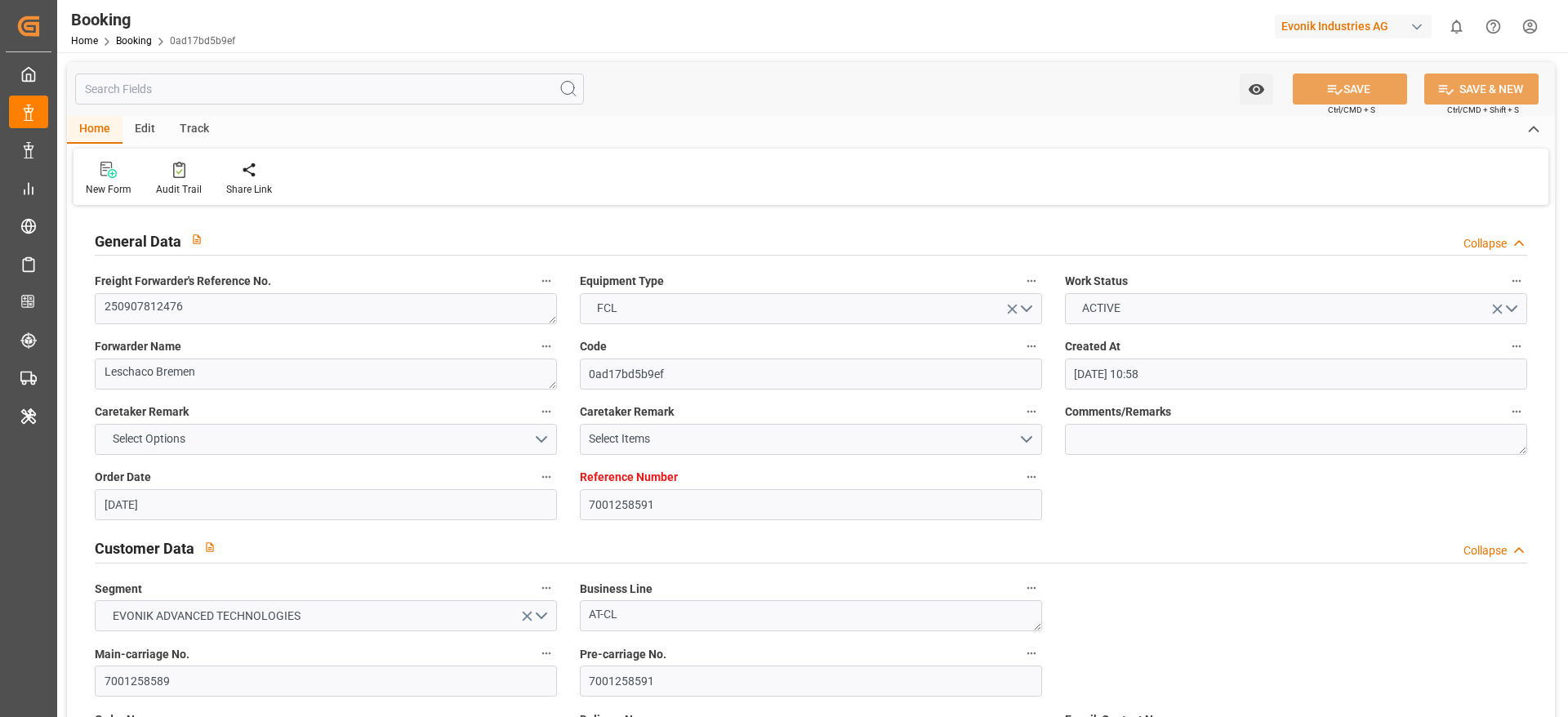
type input "23.09.2025 14:02"
click div "General Data Collapse Freight Forwarder's Reference No. 250907812476 Equipment …"
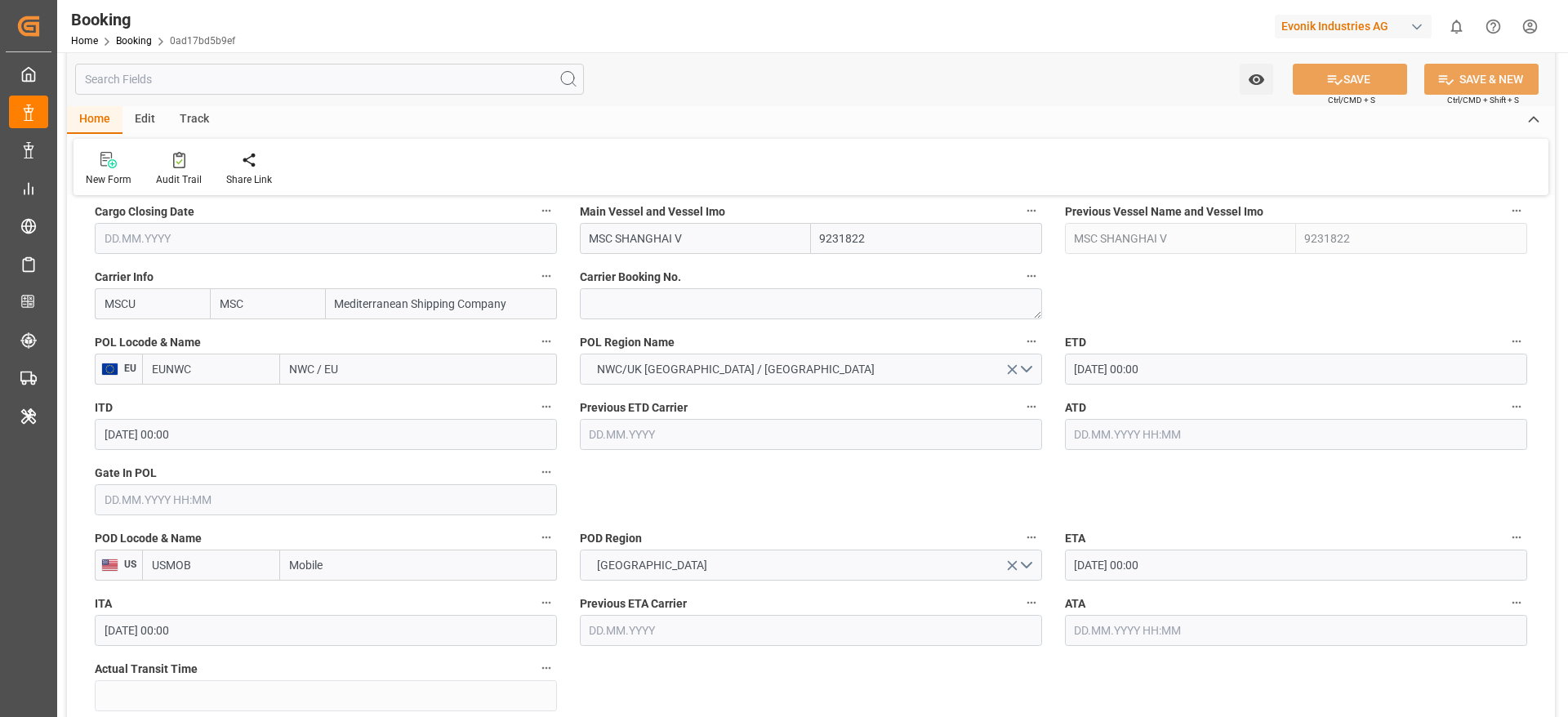
scroll to position [1196, 0]
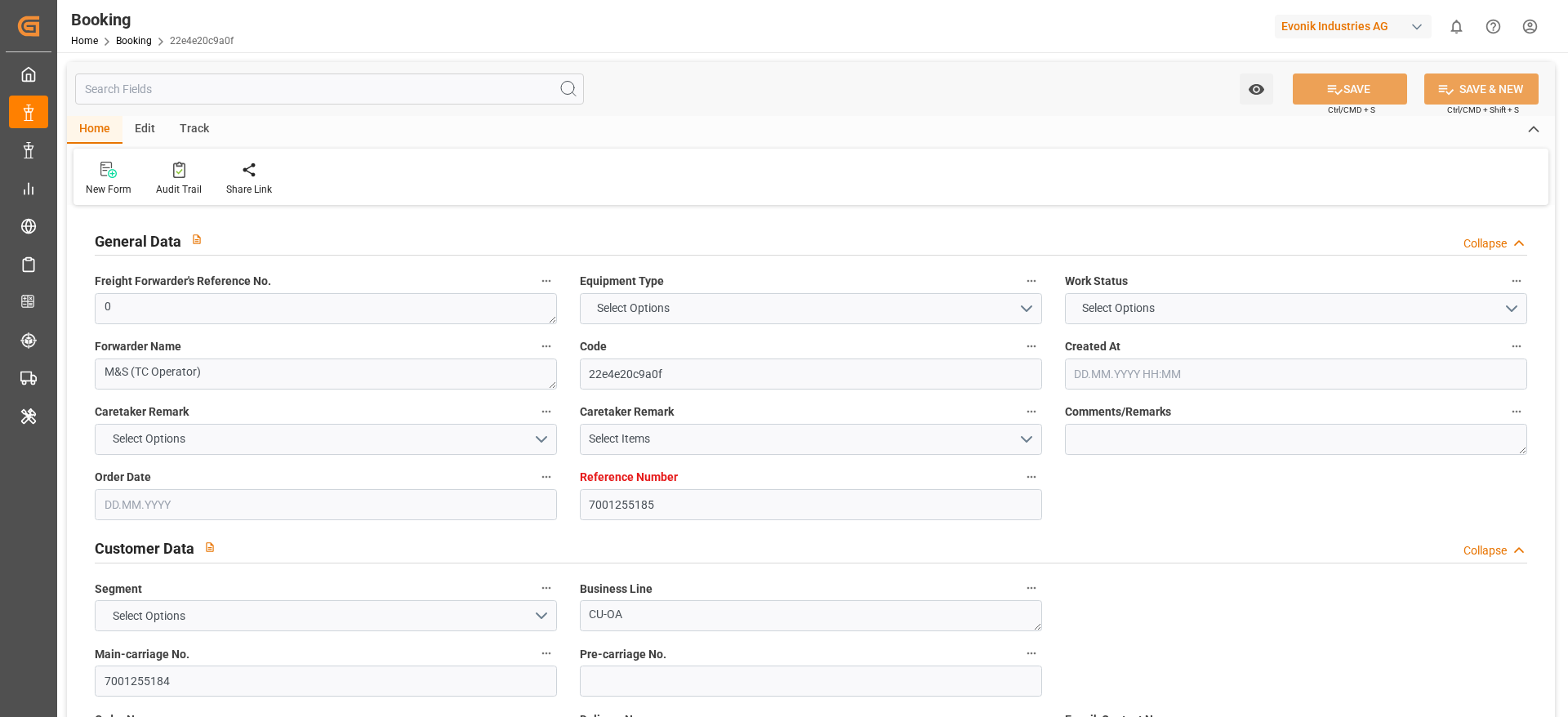
type input "7001255185"
type input "9480215"
type input "MSC"
type input "Mediterranean Shipping Company"
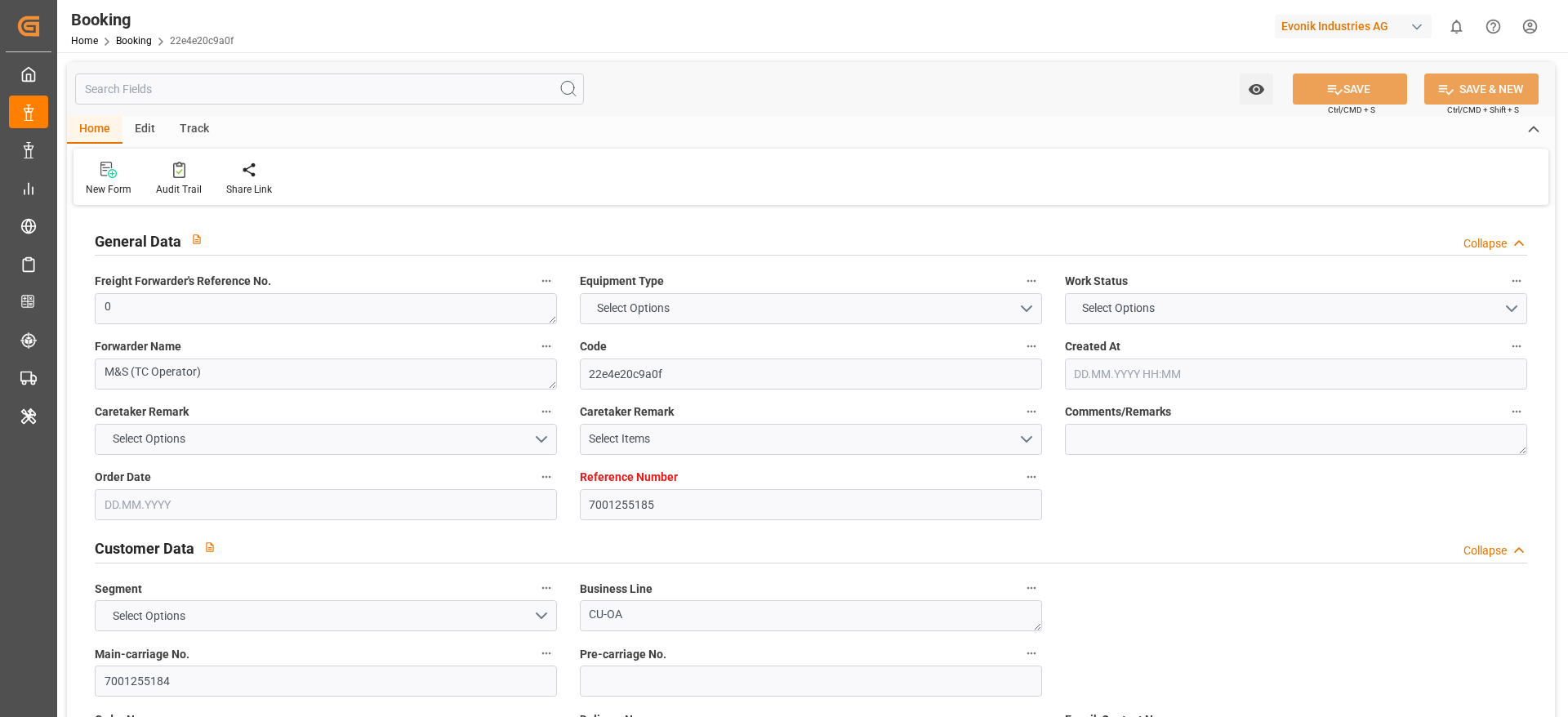
type input "EUNWC"
type input "USMSY"
type input "[DATE] 15:30"
type input "[DATE]"
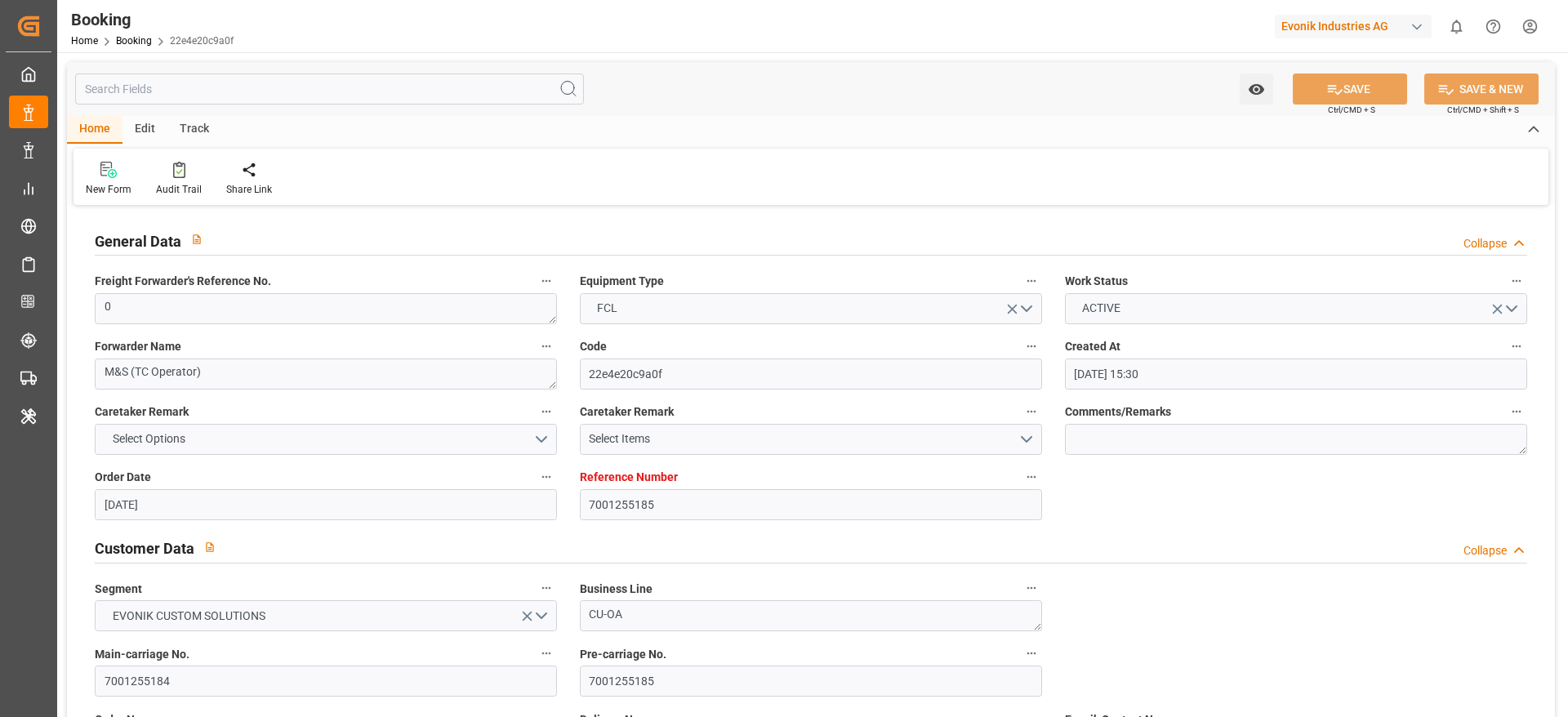
type input "[DATE]"
type input "[DATE] 00:00"
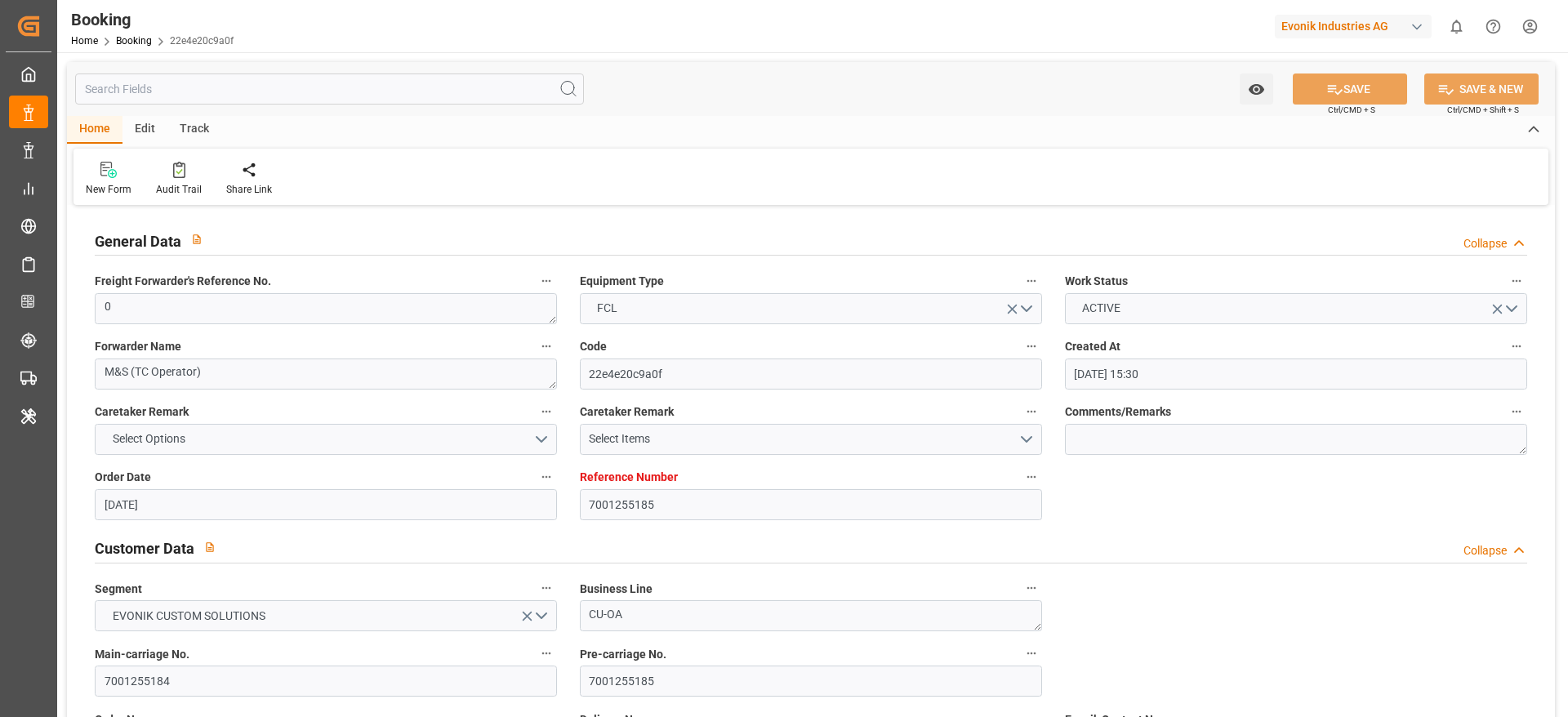
type input "[DATE] 00:00"
type input "[DATE] 07:19"
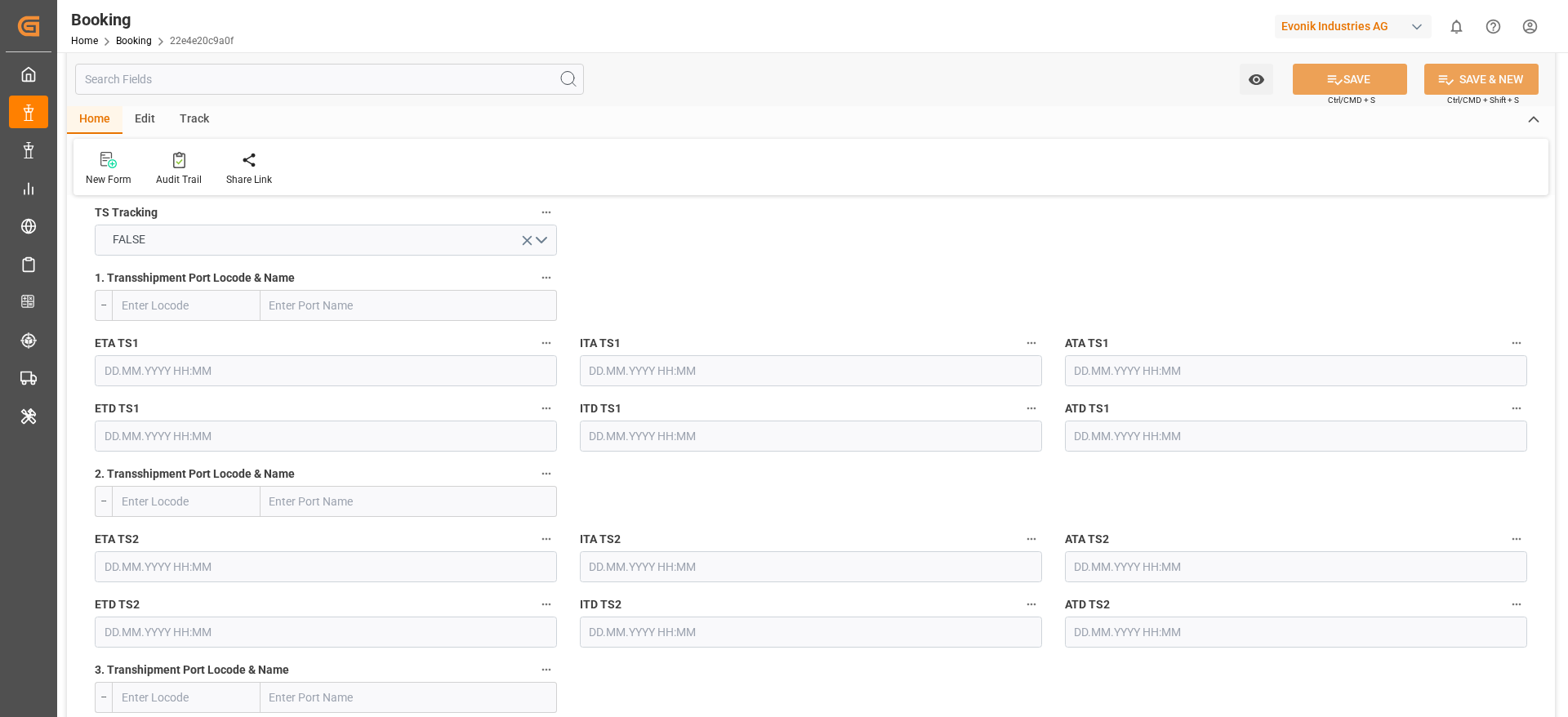
scroll to position [1794, 0]
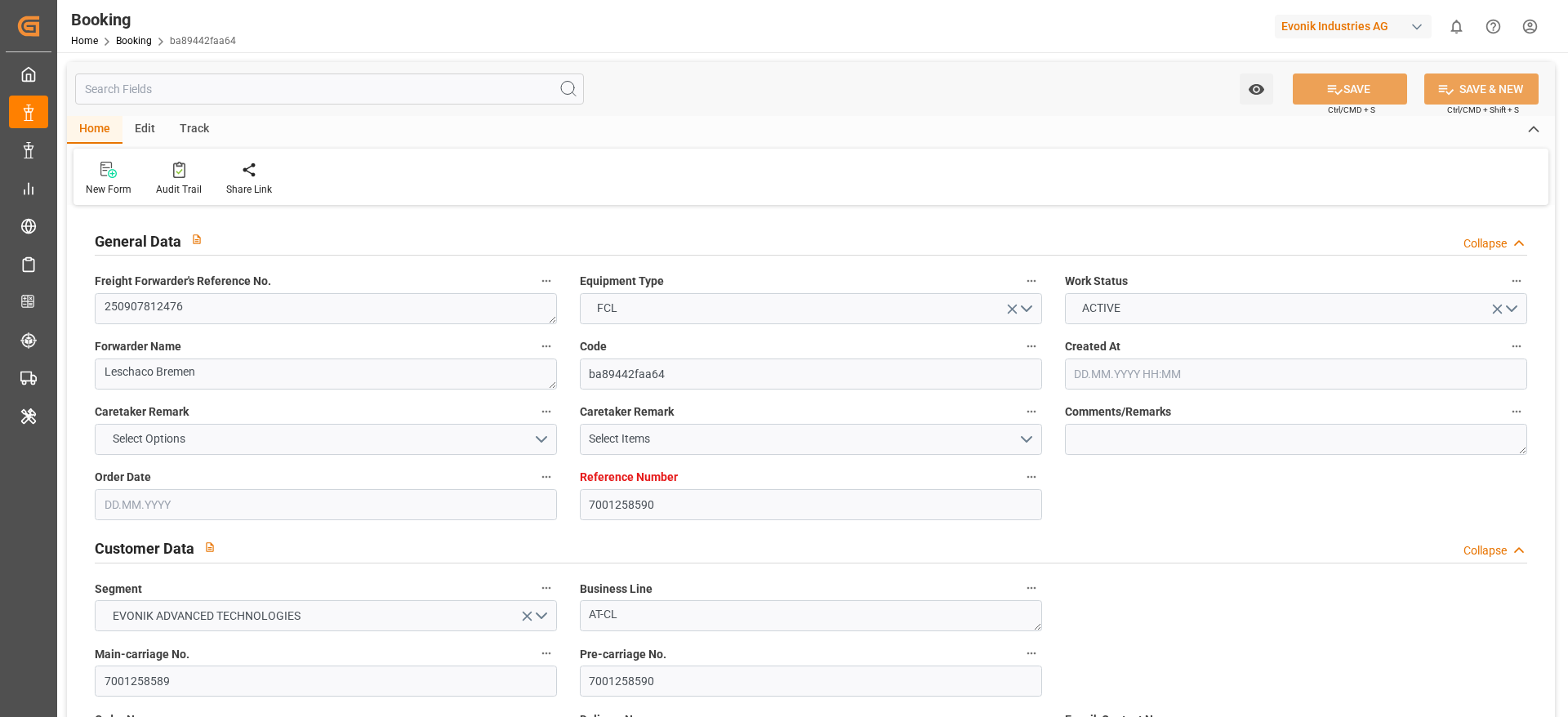
type input "7001258590"
type input "9231822"
type input "MSC"
type input "Mediterranean Shipping Company"
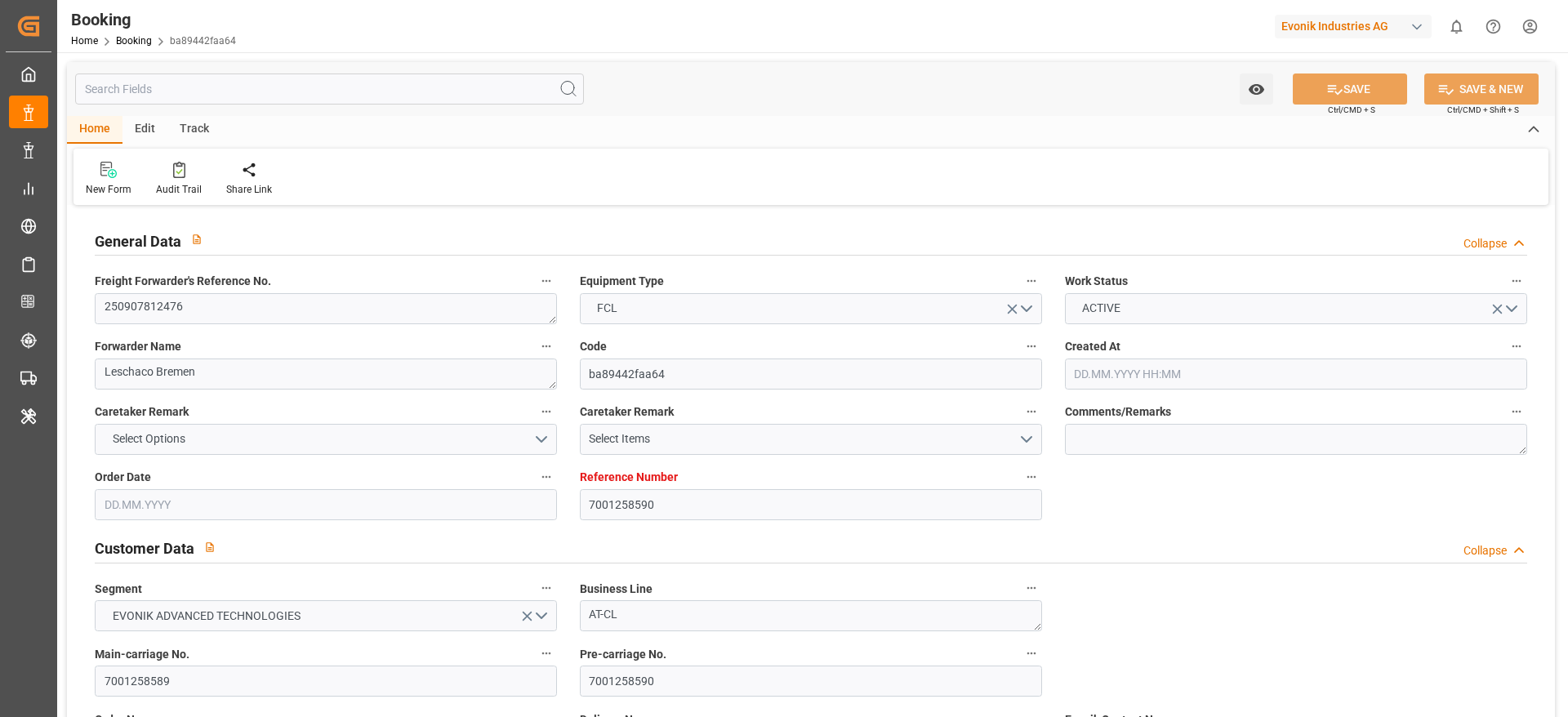
type input "EUNWC"
type input "USMOB"
type input "26.08.2025 10:58"
type input "26.08.2025"
type input "25.10.2025"
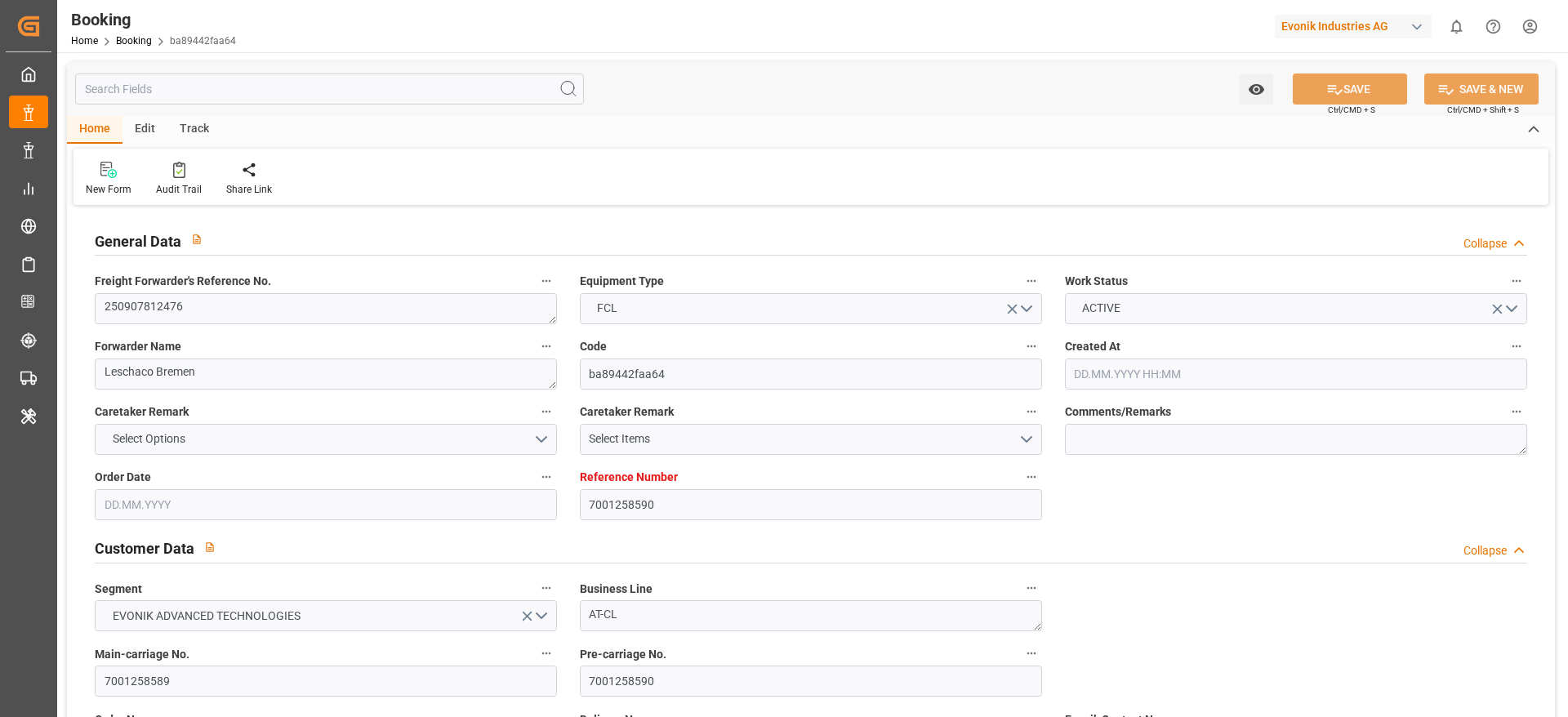
type input "09.09.2025"
type input "09.09.2025 00:00"
type input "23.09.2025 00:00"
type input "08.09.2025"
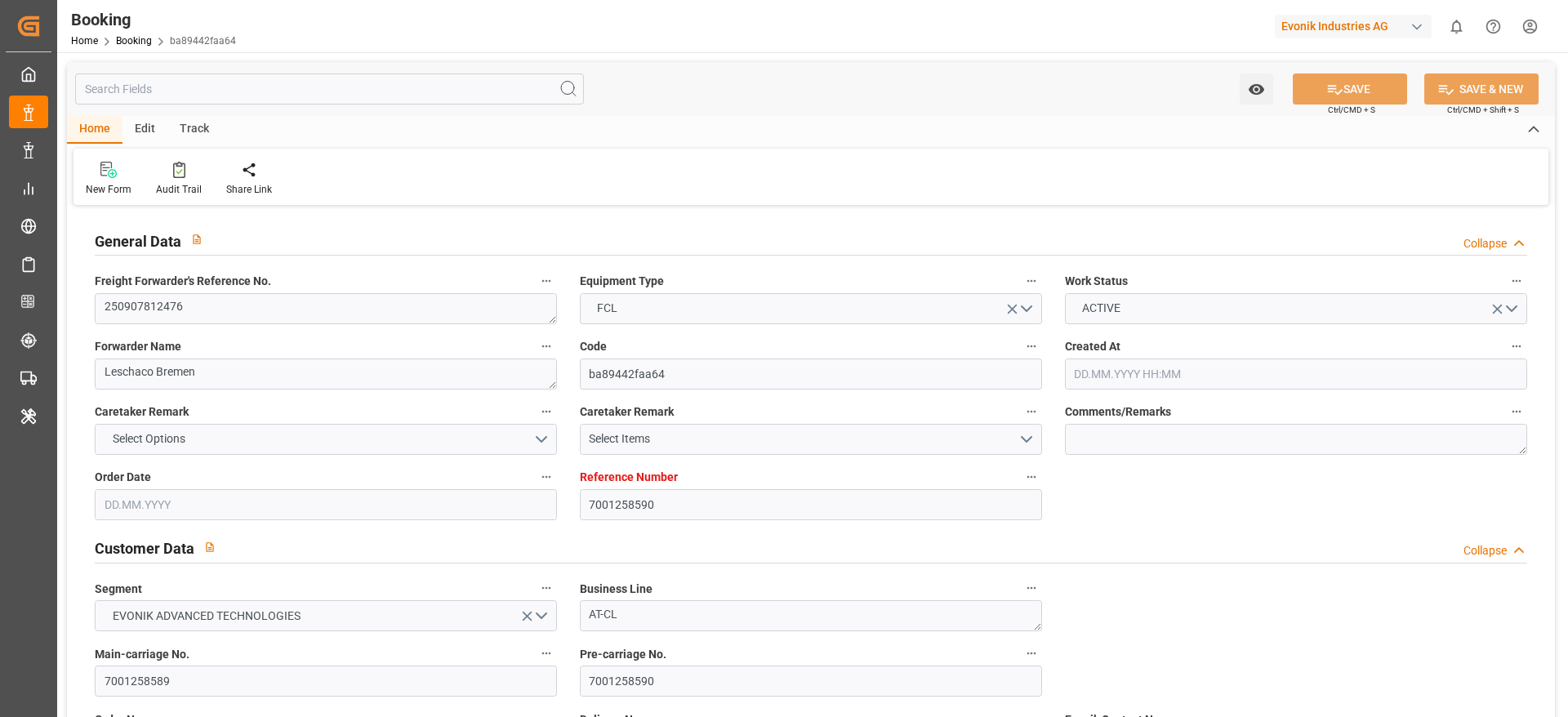
type input "23.09.2025"
type input "03.10.2025 00:00"
type input "28.09.2025 00:00"
type input "27.10.2025 00:00"
type input "26.10.2025 00:00"
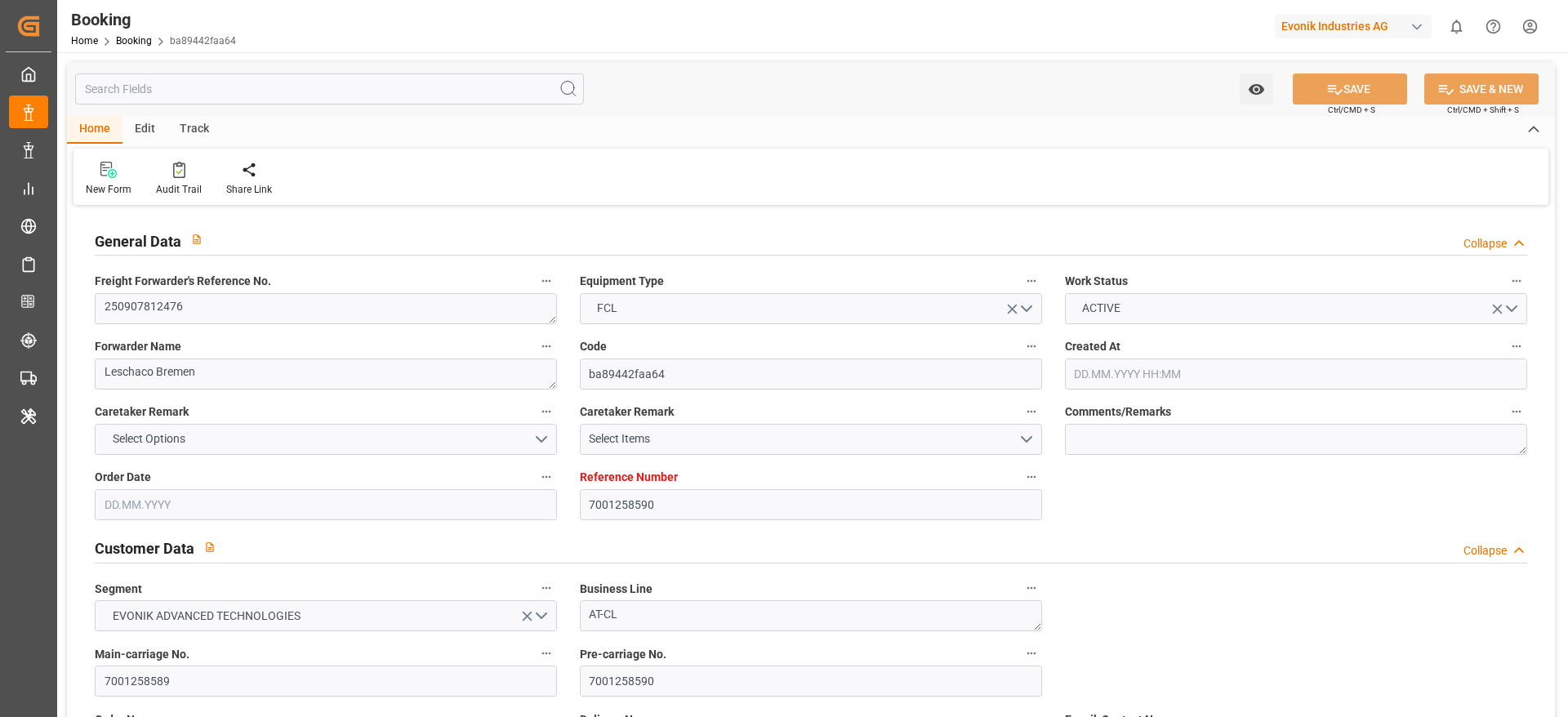
type input "23.09.2025 14:02"
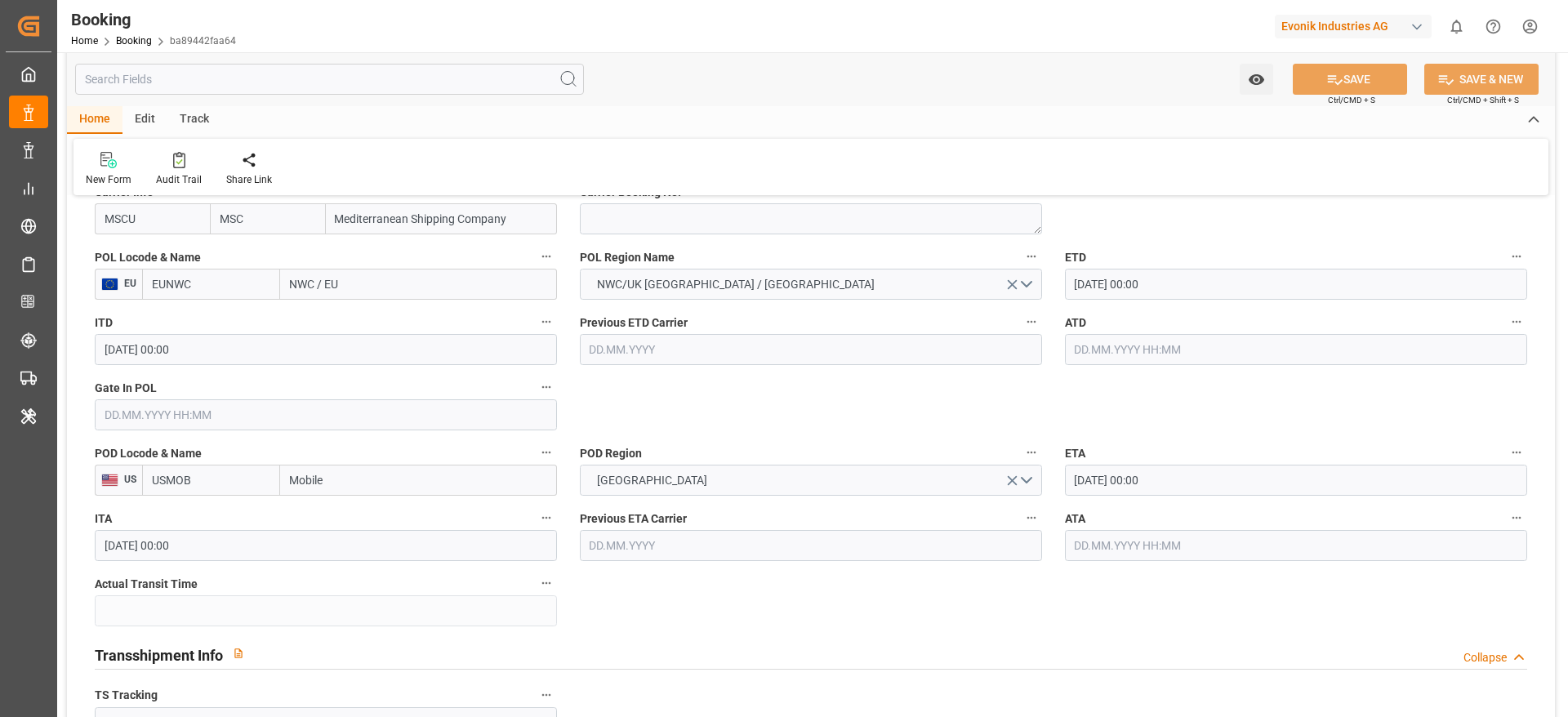
scroll to position [1183, 0]
